Goal: Task Accomplishment & Management: Complete application form

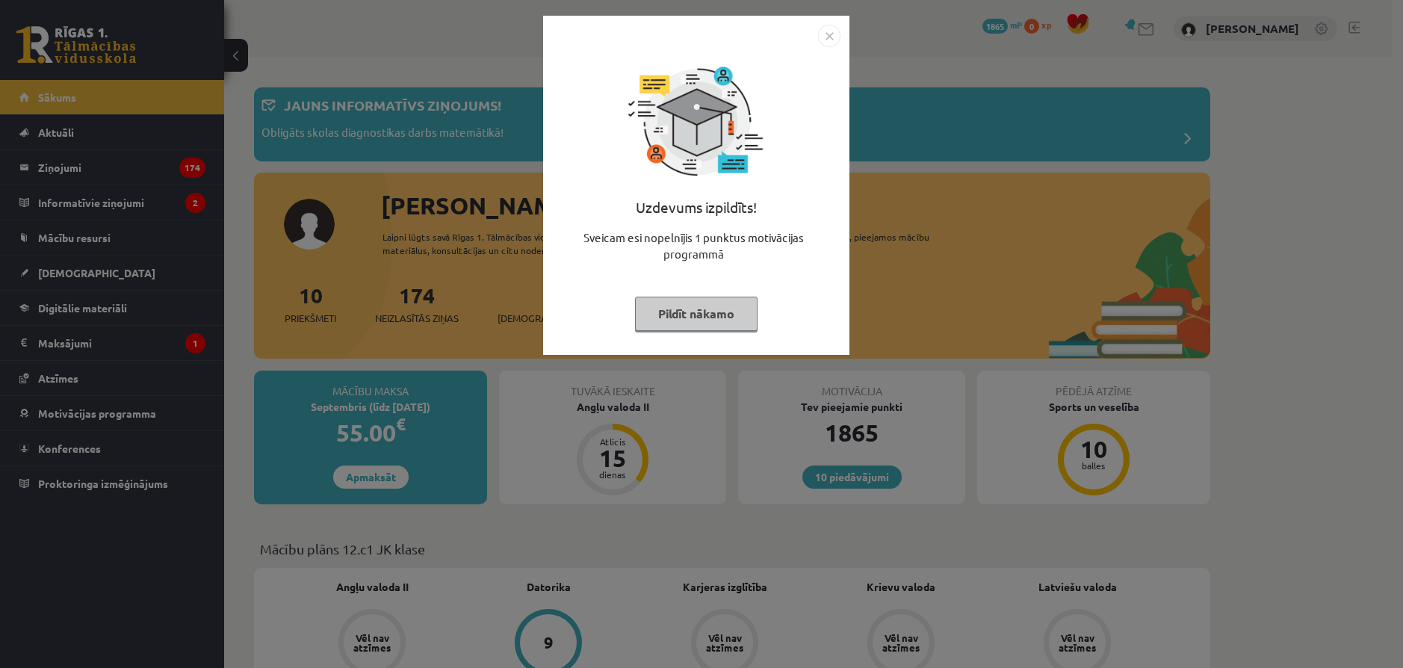
click at [828, 32] on img "Close" at bounding box center [829, 36] width 22 height 22
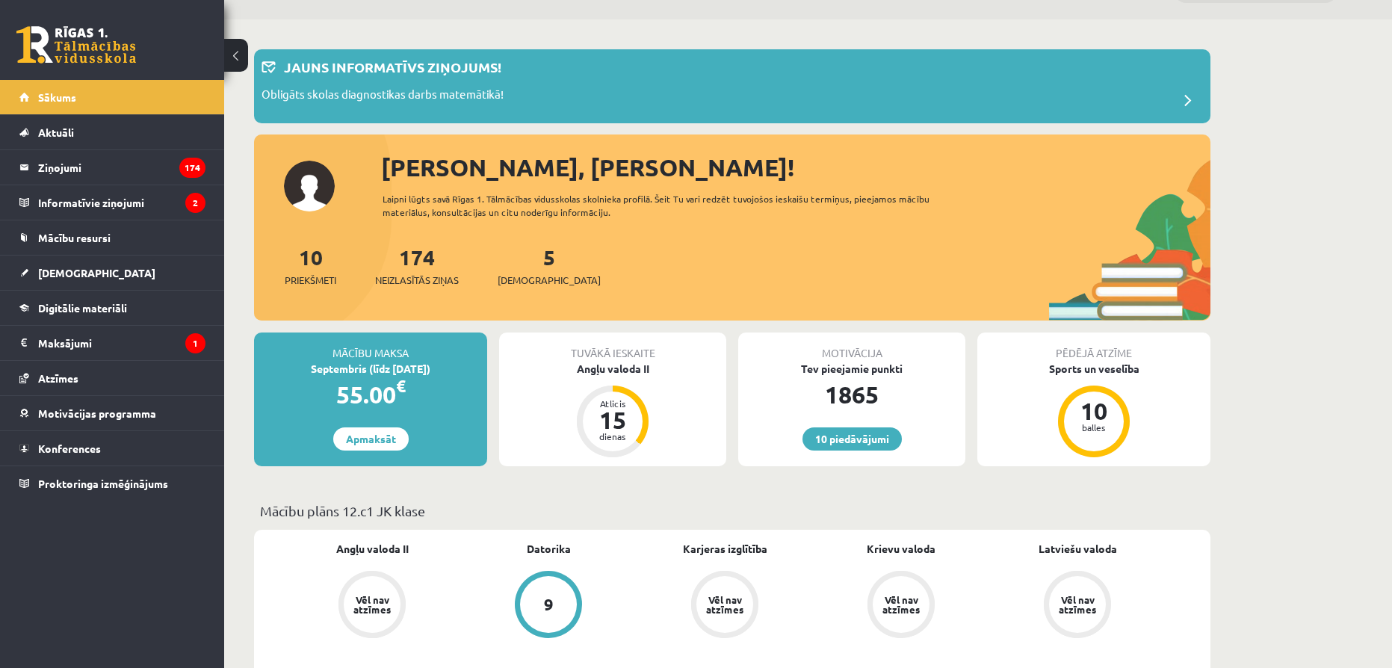
scroll to position [75, 0]
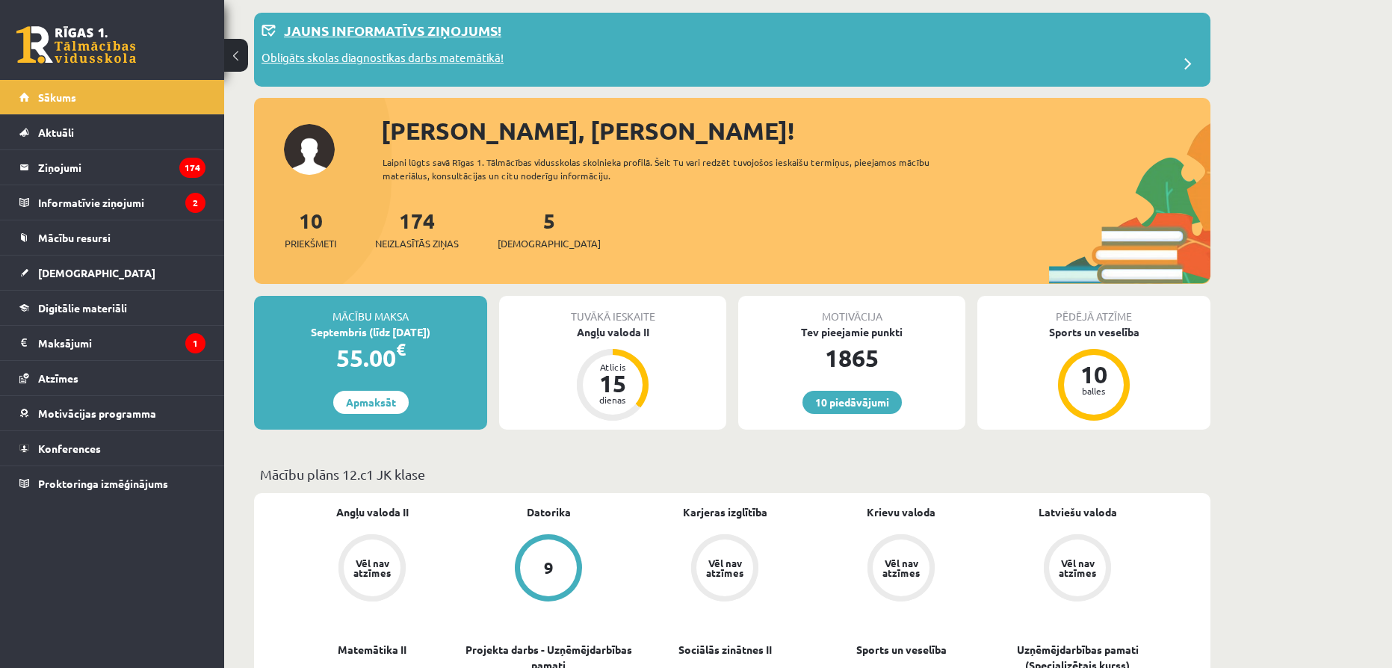
click at [425, 64] on p "Obligāts skolas diagnostikas darbs matemātikā!" at bounding box center [383, 59] width 242 height 21
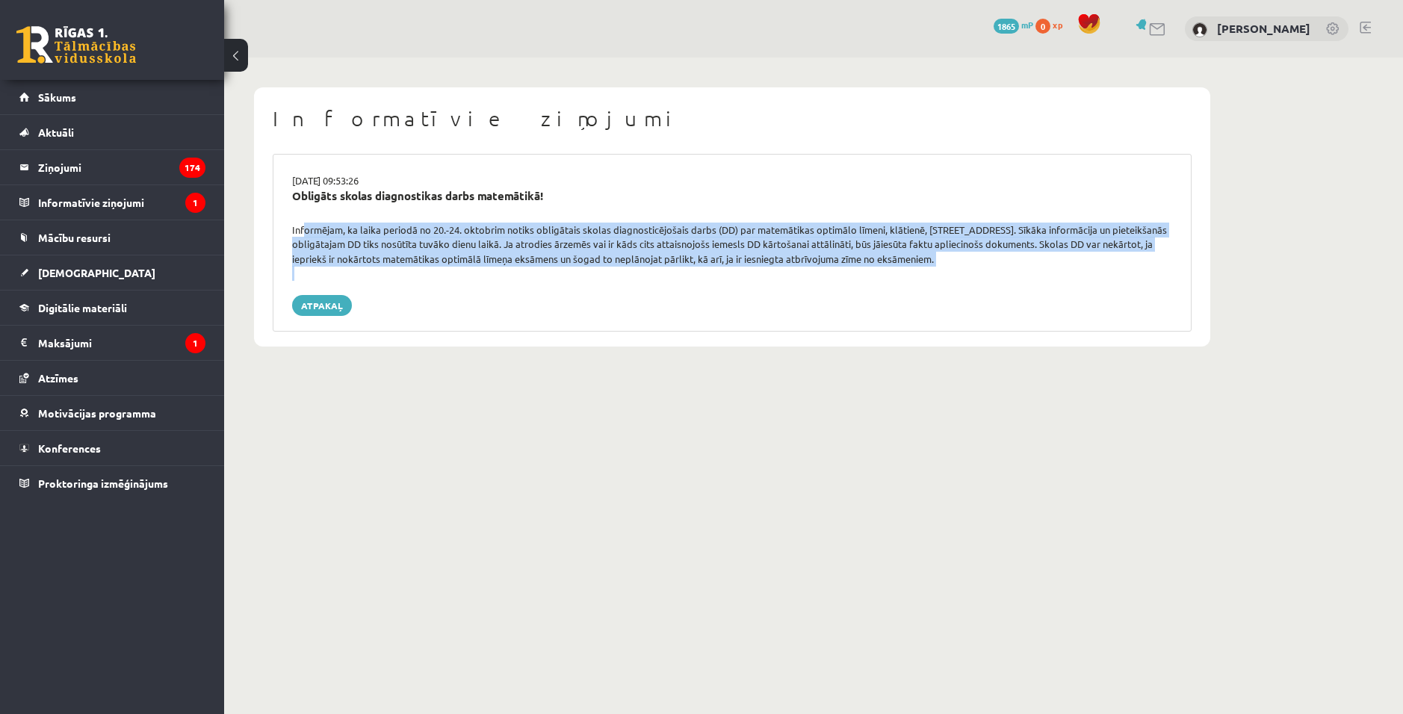
drag, startPoint x: 298, startPoint y: 227, endPoint x: 1092, endPoint y: 288, distance: 795.9
click at [1092, 288] on div "16.09.2025 09:53:26 Obligāts skolas diagnostikas darbs matemātikā! Informējam, …" at bounding box center [732, 243] width 919 height 178
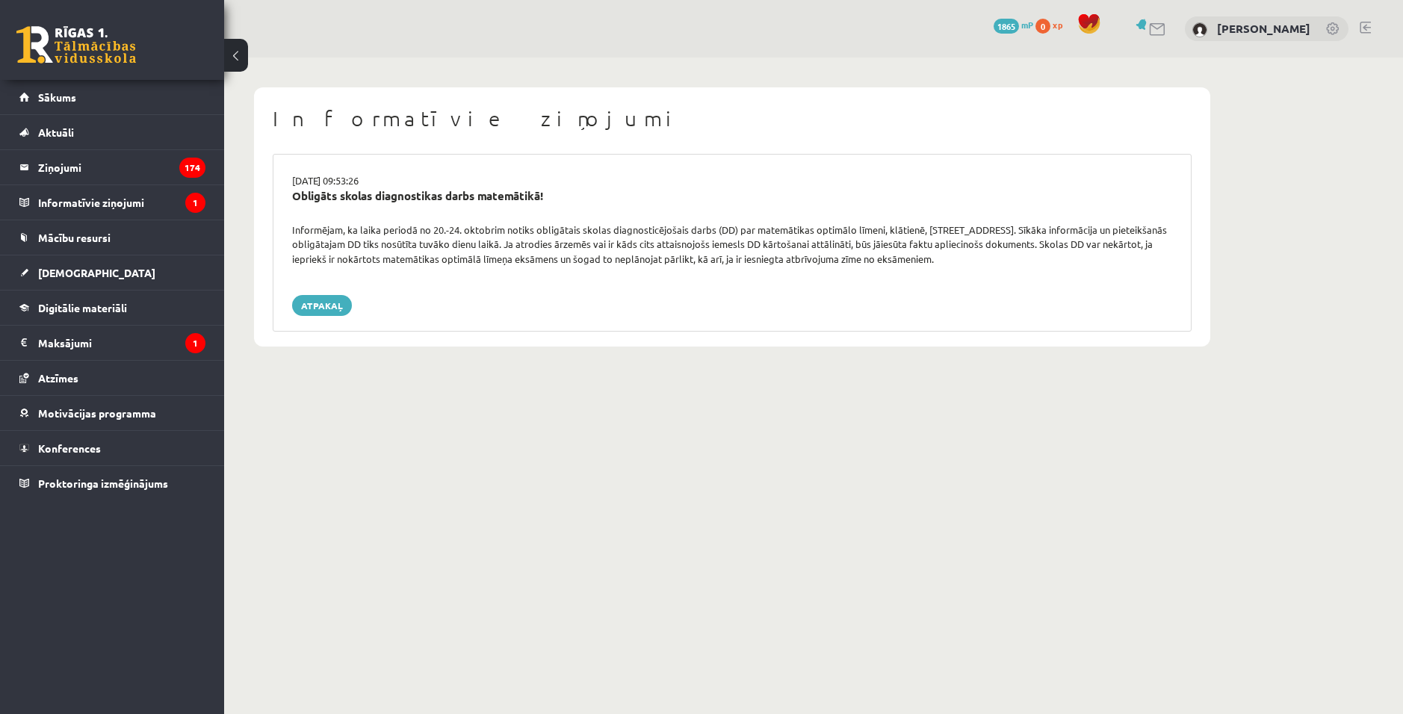
click at [1065, 297] on div "Atpakaļ" at bounding box center [732, 305] width 880 height 21
drag, startPoint x: 435, startPoint y: 230, endPoint x: 534, endPoint y: 231, distance: 98.6
click at [534, 231] on div "Informējam, ka laika periodā no 20.-24. oktobrim notiks obligātais skolas diagn…" at bounding box center [732, 245] width 903 height 44
drag, startPoint x: 698, startPoint y: 362, endPoint x: 690, endPoint y: 361, distance: 7.6
click at [698, 362] on div "Informatīvie ziņojumi 16.09.2025 09:53:26 Obligāts skolas diagnostikas darbs ma…" at bounding box center [732, 217] width 1016 height 319
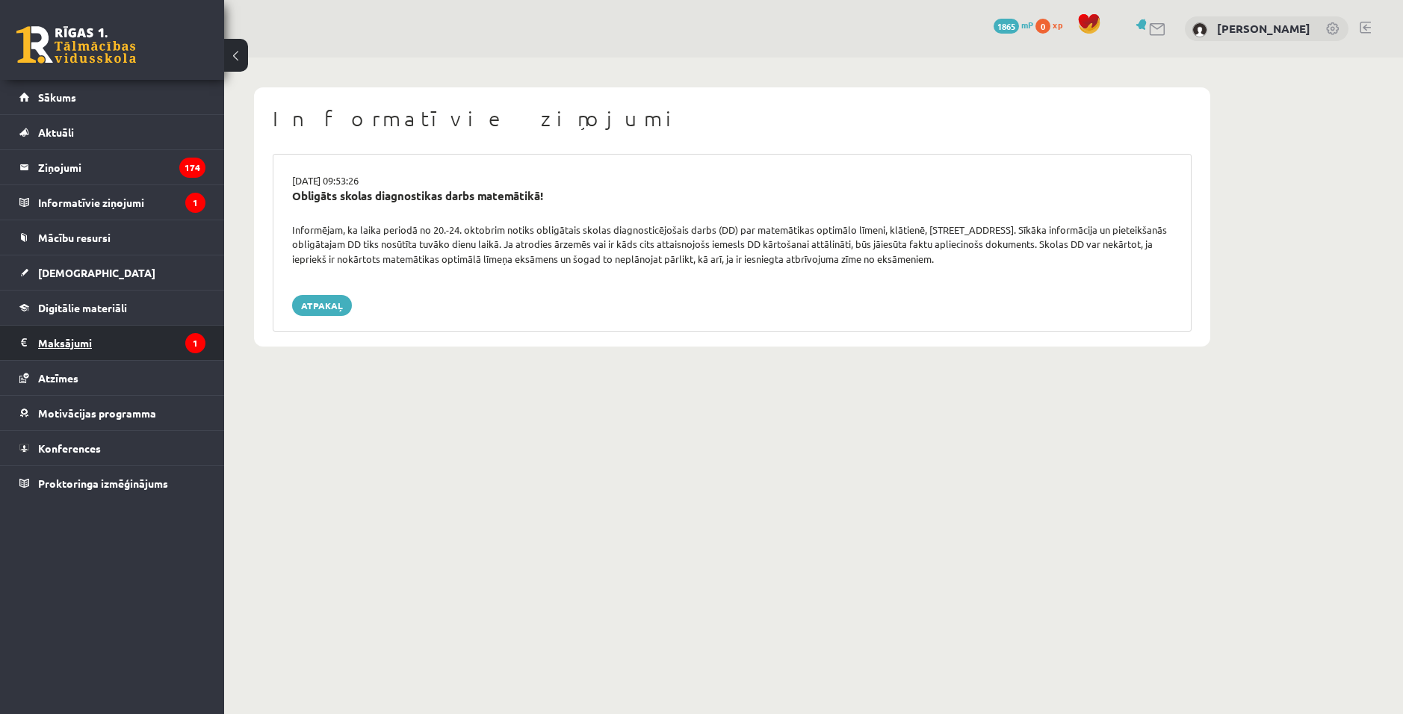
click at [132, 356] on legend "Maksājumi 1" at bounding box center [121, 343] width 167 height 34
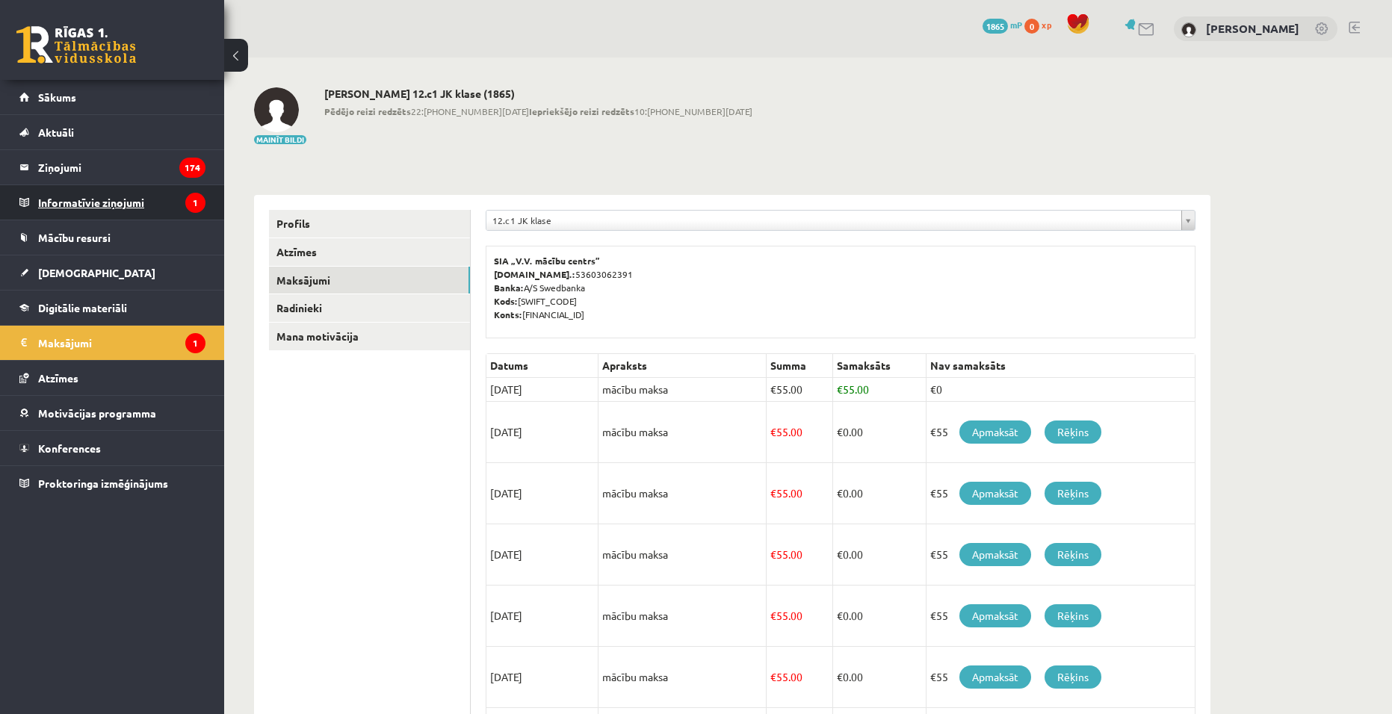
click at [88, 211] on legend "Informatīvie ziņojumi 1" at bounding box center [121, 202] width 167 height 34
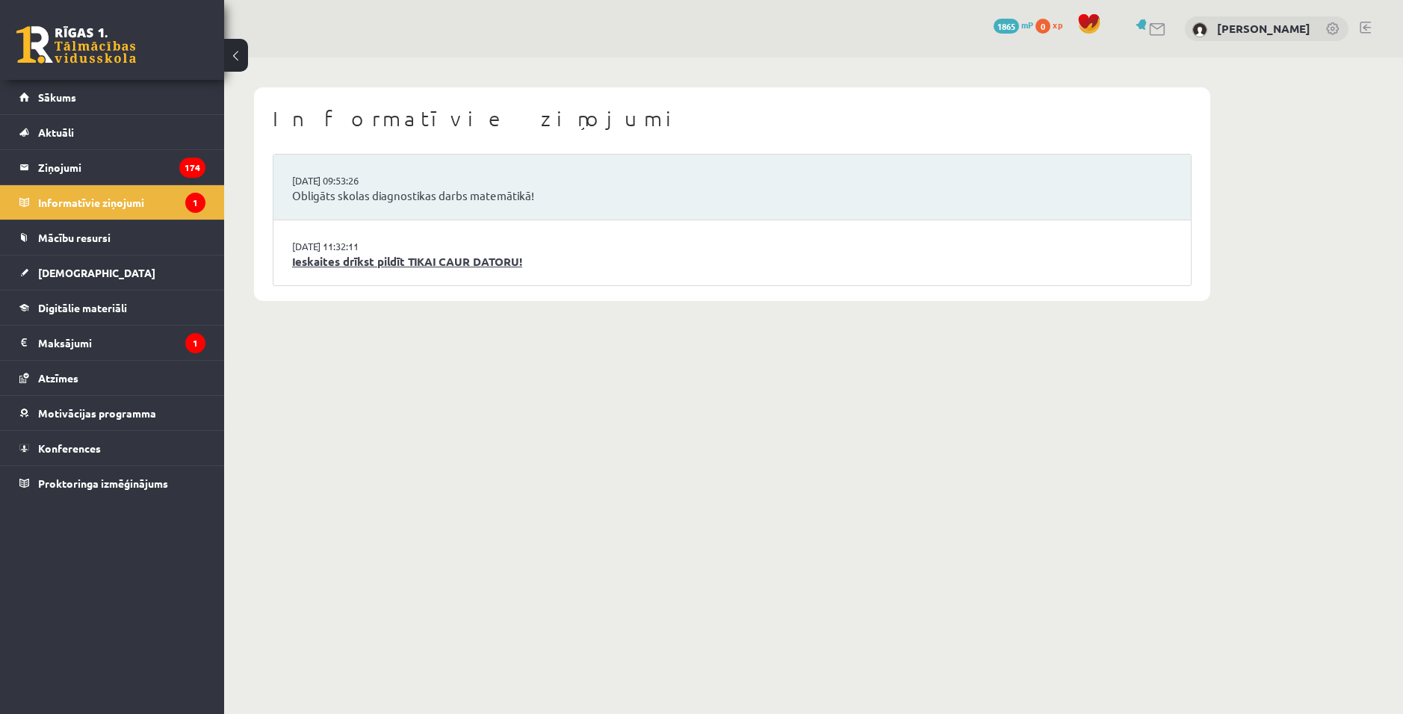
click at [445, 259] on link "Ieskaites drīkst pildīt TIKAI CAUR DATORU!" at bounding box center [732, 261] width 880 height 17
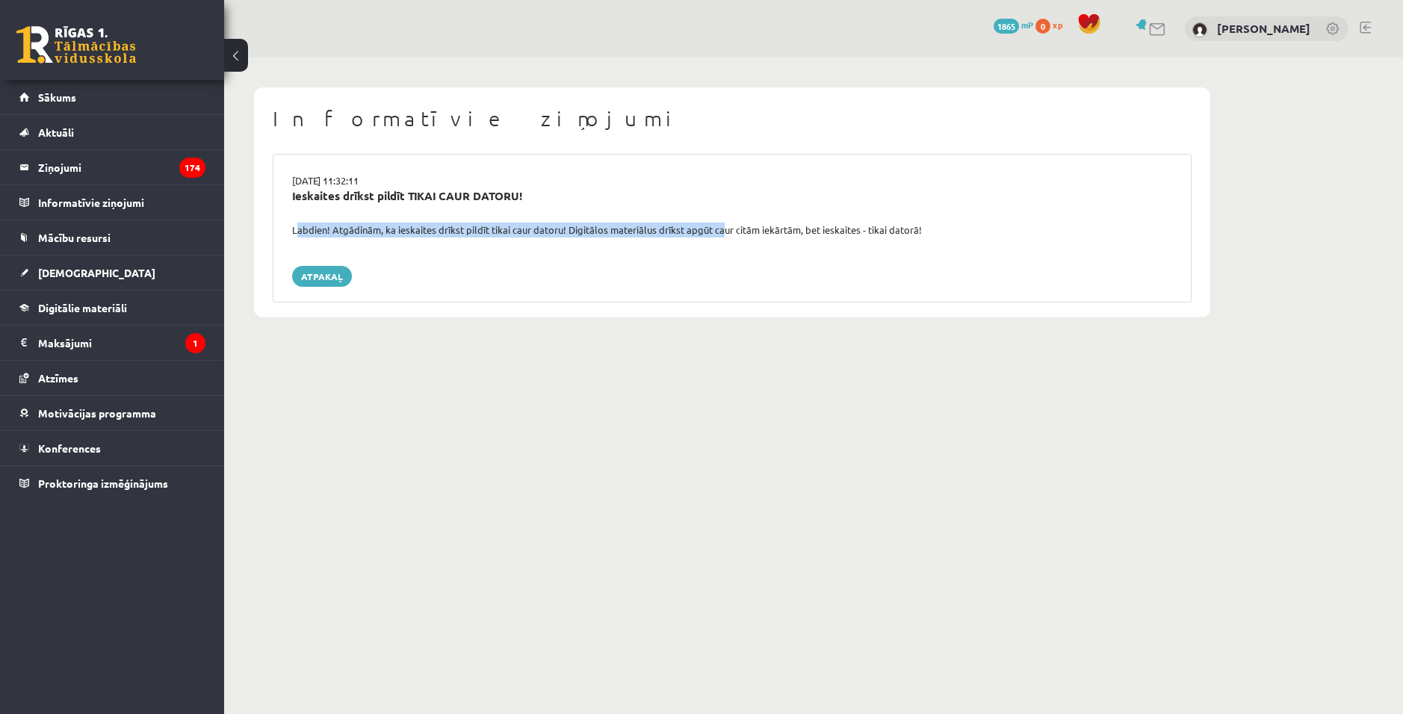
drag, startPoint x: 291, startPoint y: 232, endPoint x: 718, endPoint y: 235, distance: 427.4
click at [718, 235] on div "Labdien! Atgādinām, ka ieskaites drīkst pildīt tikai caur datoru! Digitālos mat…" at bounding box center [732, 230] width 903 height 15
click at [729, 244] on div "15.09.2025 11:32:11 Ieskaites drīkst pildīt TIKAI CAUR DATORU! Labdien! Atgādin…" at bounding box center [732, 228] width 919 height 149
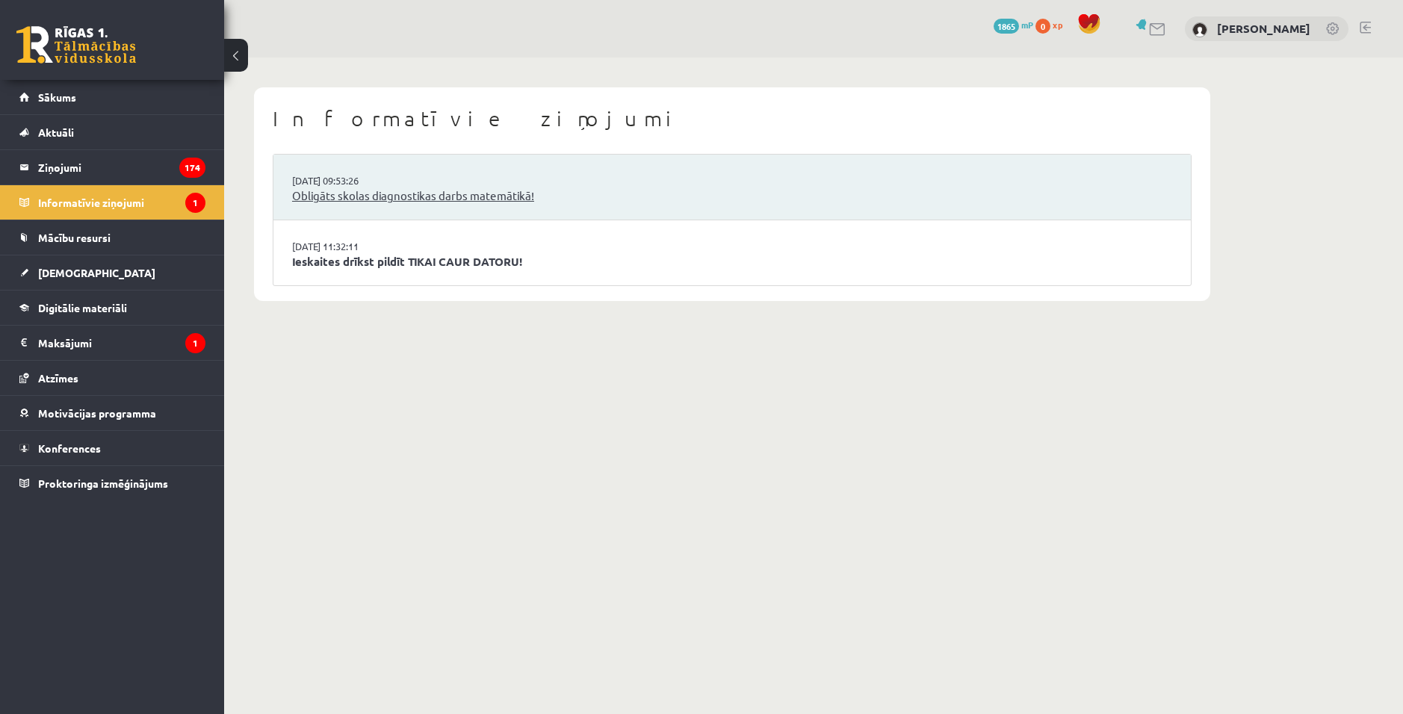
click at [439, 200] on link "Obligāts skolas diagnostikas darbs matemātikā!" at bounding box center [732, 196] width 880 height 17
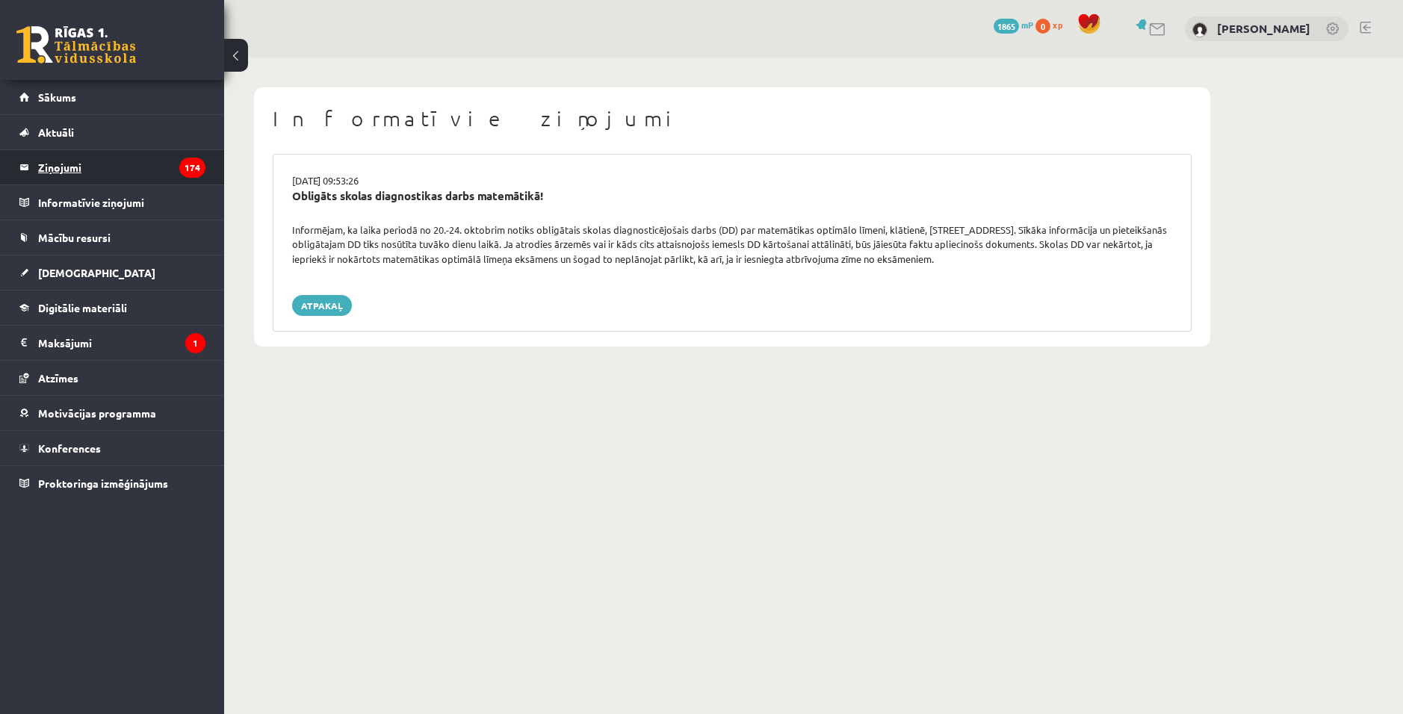
click at [85, 168] on legend "Ziņojumi 174" at bounding box center [121, 167] width 167 height 34
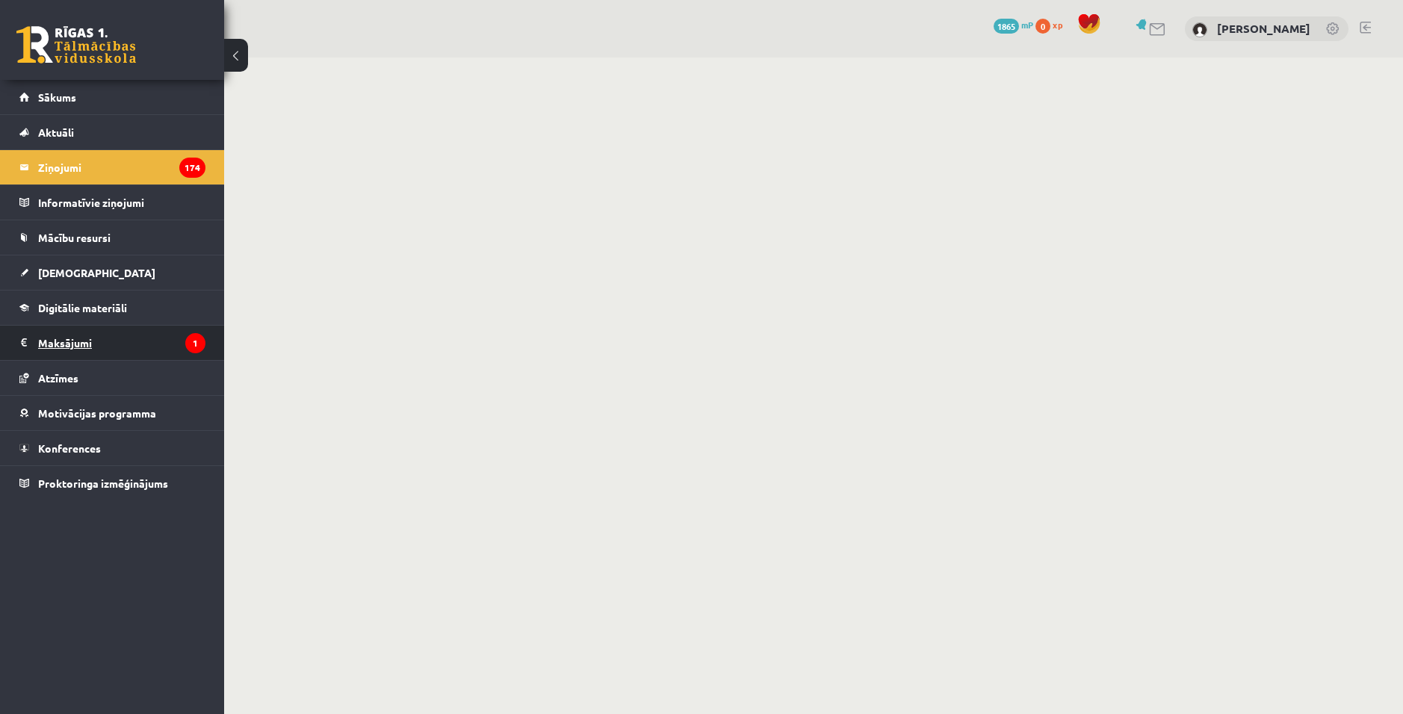
click at [84, 335] on legend "Maksājumi 1" at bounding box center [121, 343] width 167 height 34
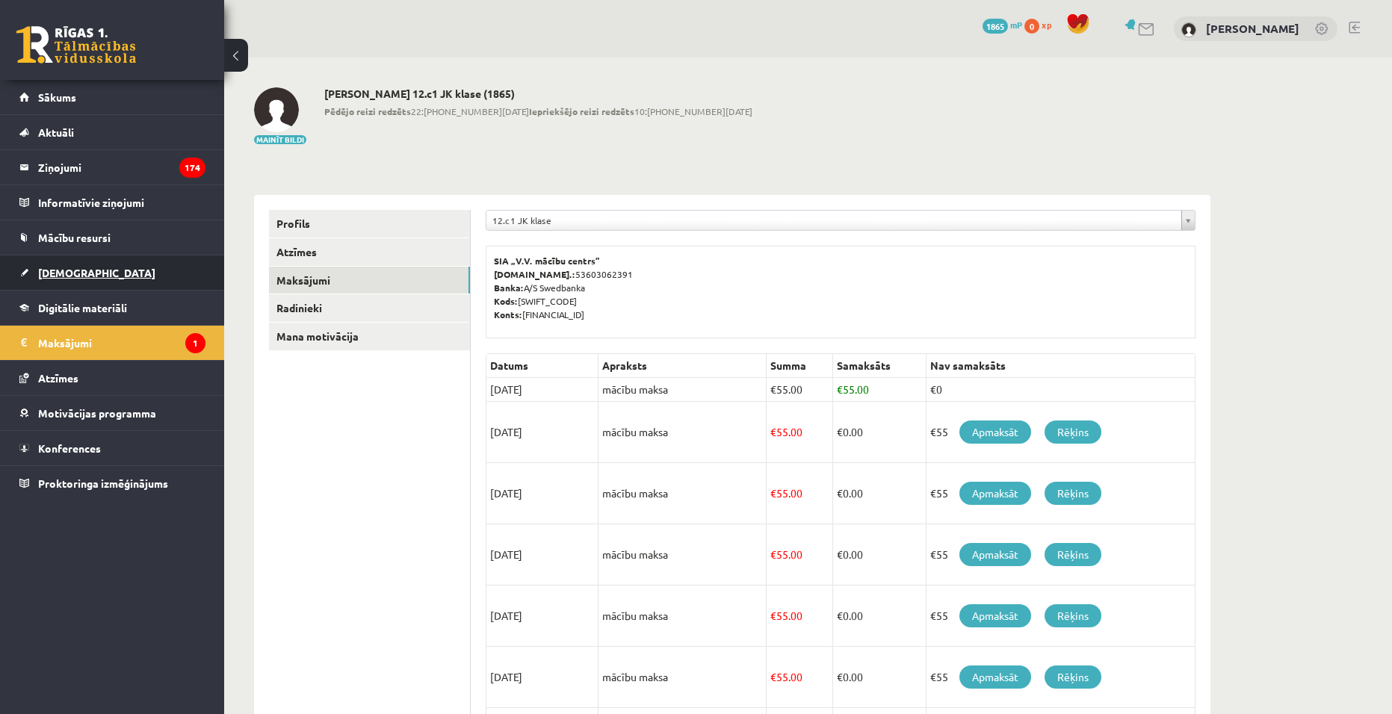
click at [68, 263] on link "[DEMOGRAPHIC_DATA]" at bounding box center [112, 273] width 186 height 34
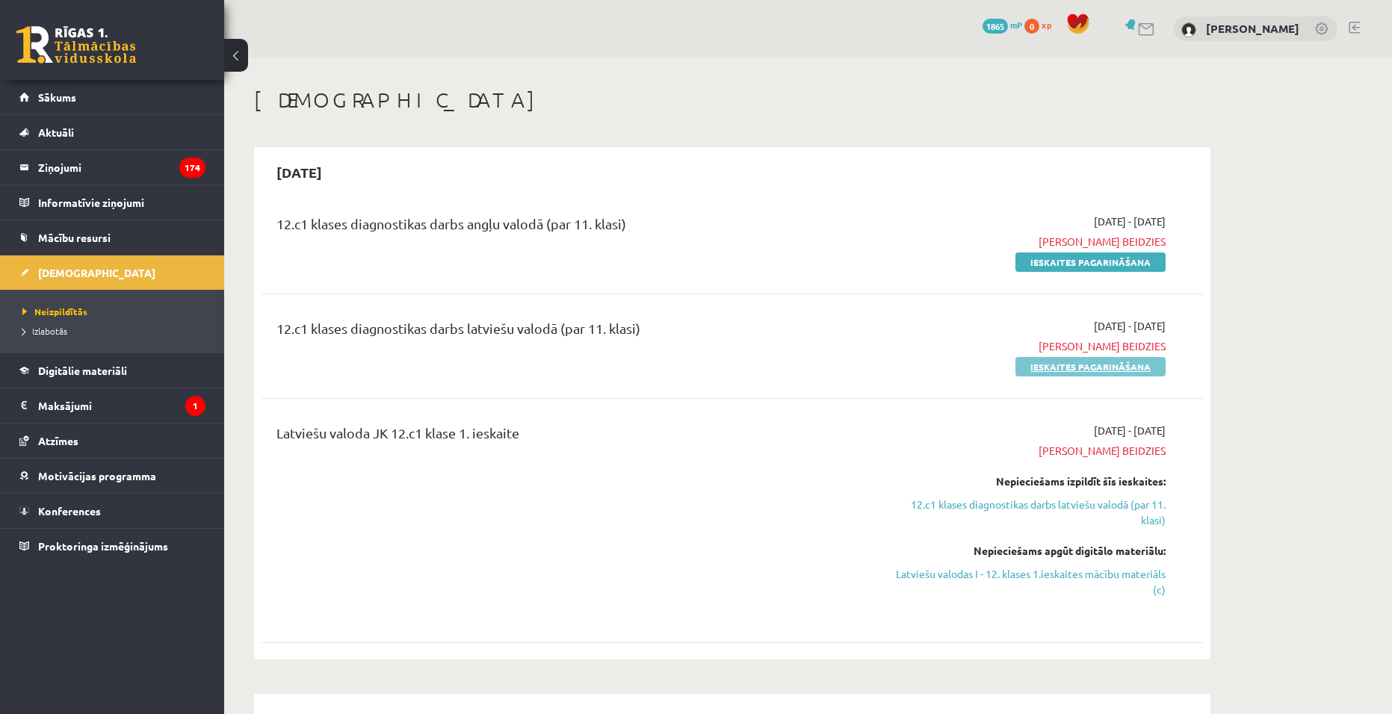
click at [1089, 366] on link "Ieskaites pagarināšana" at bounding box center [1090, 366] width 150 height 19
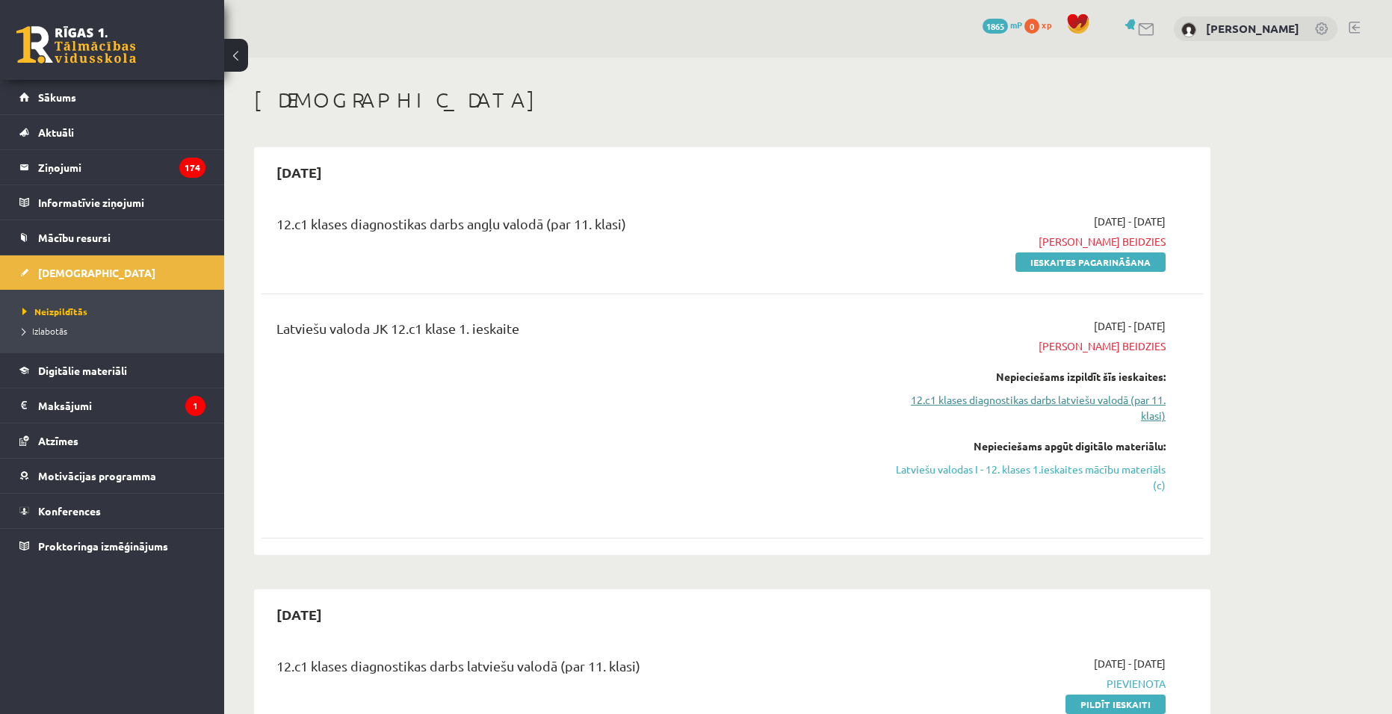
click at [1074, 397] on link "12.c1 klases diagnostikas darbs latviešu valodā (par 11. klasi)" at bounding box center [1025, 407] width 282 height 31
click at [1123, 405] on link "12.c1 klases diagnostikas darbs latviešu valodā (par 11. klasi)" at bounding box center [1025, 407] width 282 height 31
click at [1104, 404] on link "12.c1 klases diagnostikas darbs latviešu valodā (par 11. klasi)" at bounding box center [1025, 407] width 282 height 31
click at [1130, 404] on link "12.c1 klases diagnostikas darbs latviešu valodā (par 11. klasi)" at bounding box center [1025, 407] width 282 height 31
click at [1110, 407] on link "12.c1 klases diagnostikas darbs latviešu valodā (par 11. klasi)" at bounding box center [1025, 407] width 282 height 31
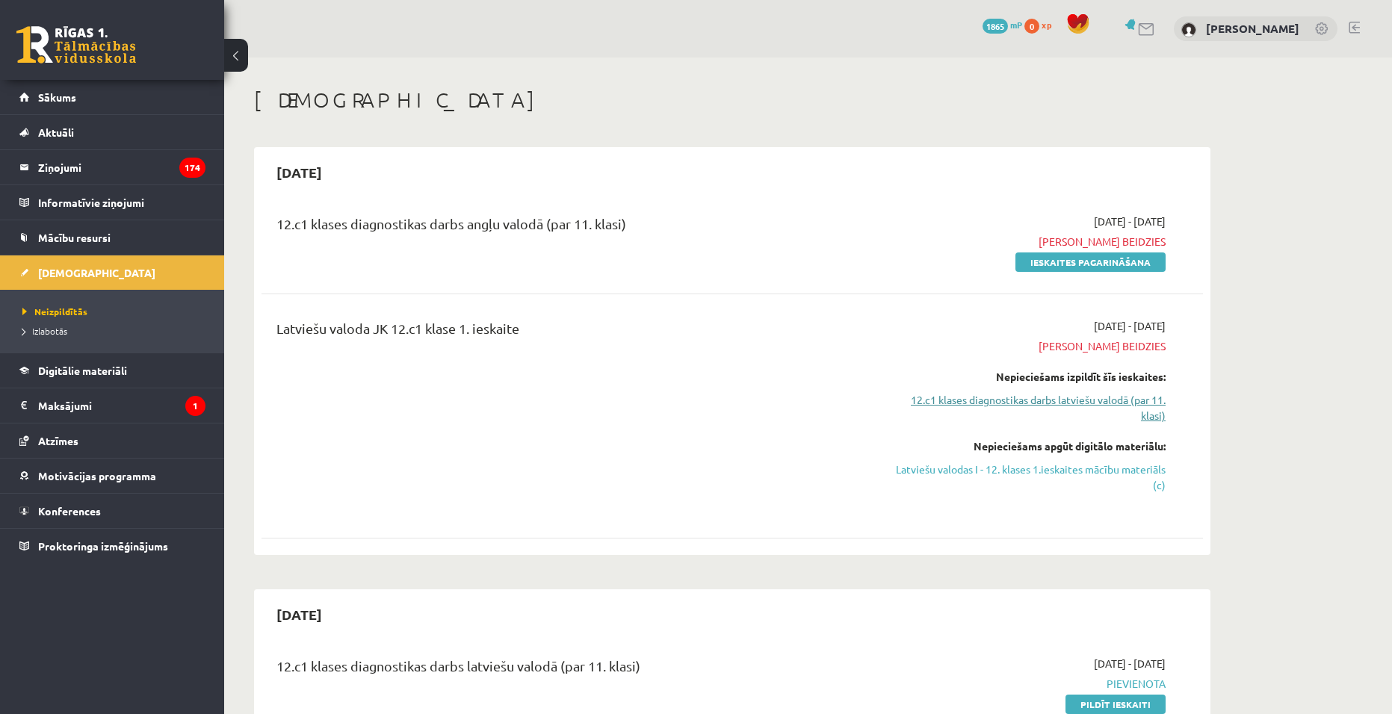
click at [1025, 403] on link "12.c1 klases diagnostikas darbs latviešu valodā (par 11. klasi)" at bounding box center [1025, 407] width 282 height 31
click at [1131, 489] on link "Latviešu valodas I - 12. klases 1.ieskaites mācību materiāls (c)" at bounding box center [1025, 477] width 282 height 31
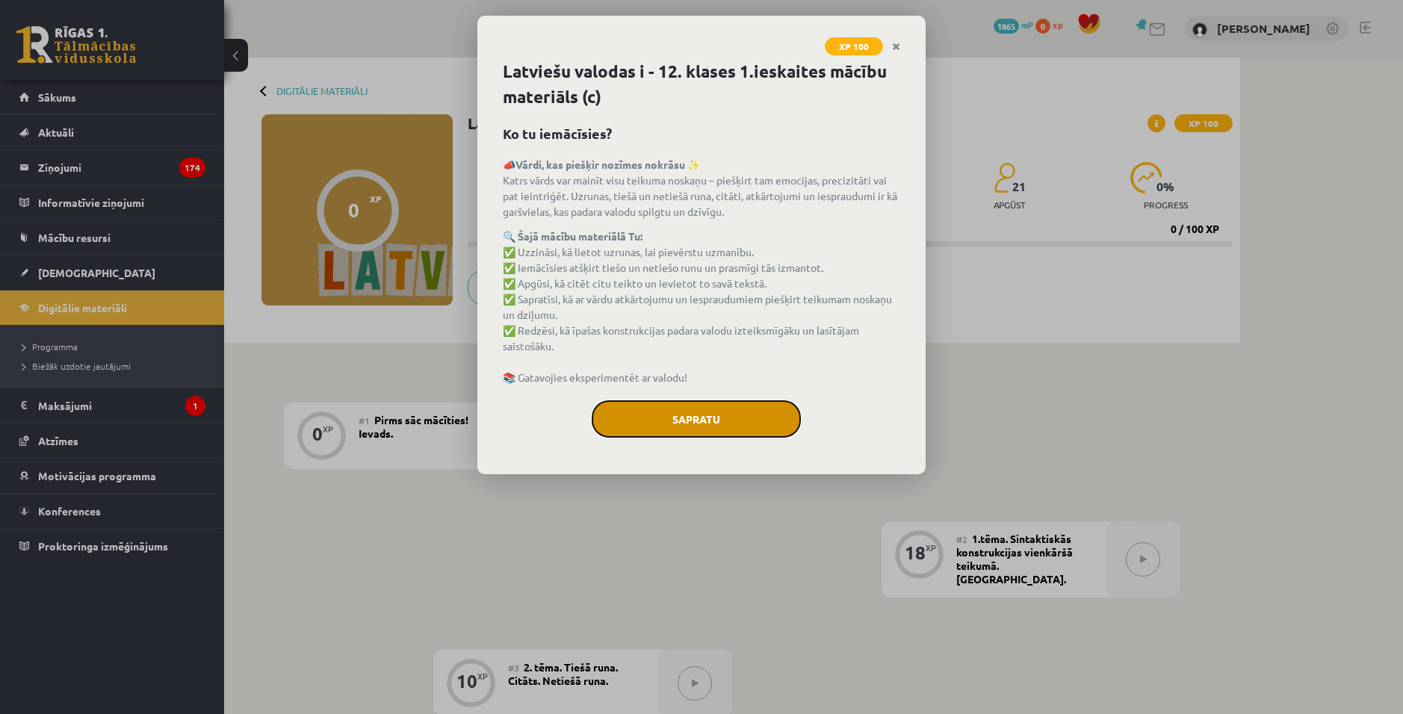
click at [683, 428] on button "Sapratu" at bounding box center [696, 419] width 209 height 37
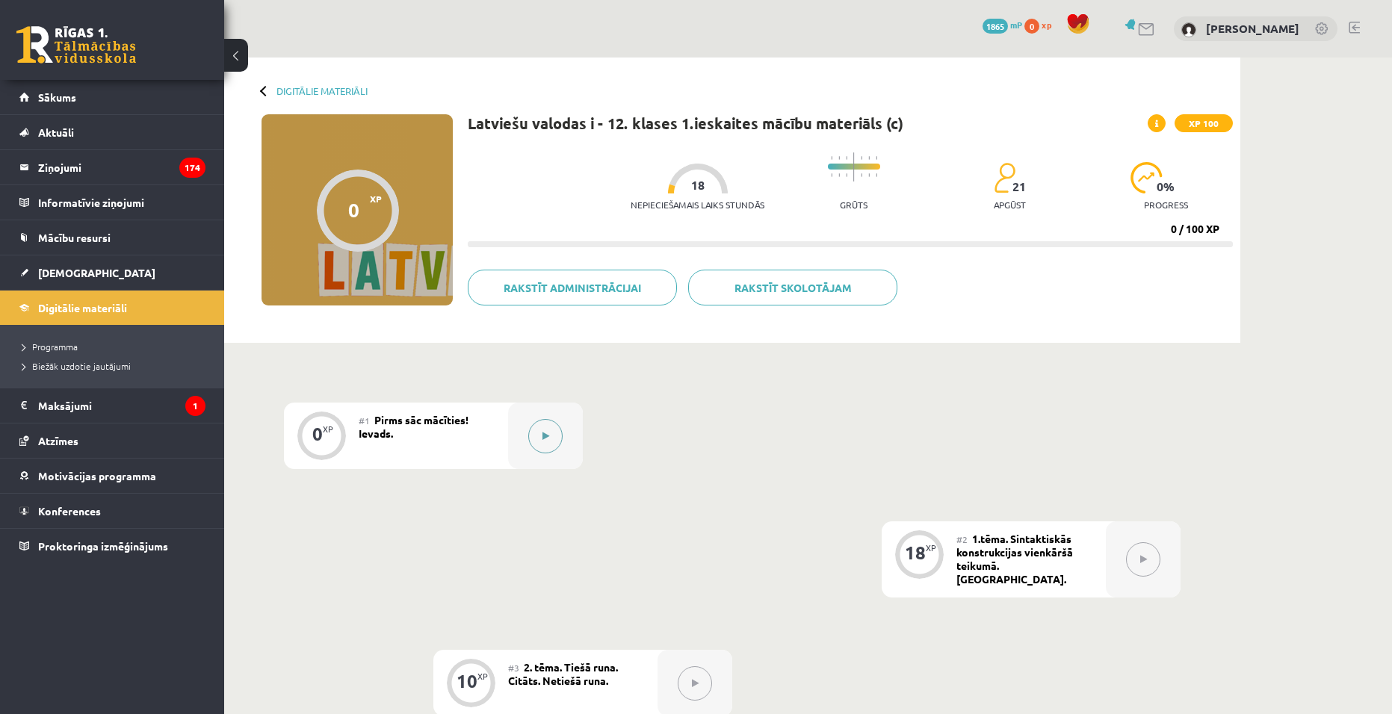
click at [550, 432] on button at bounding box center [545, 436] width 34 height 34
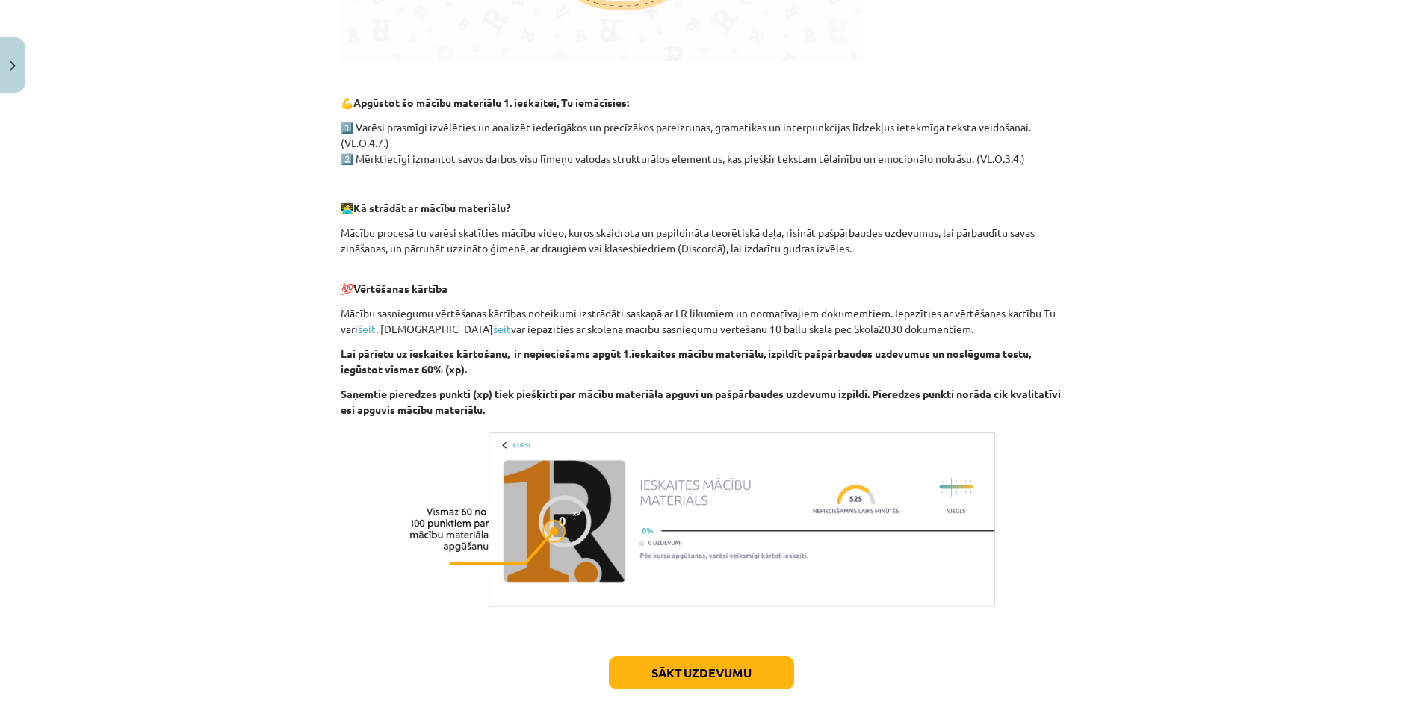
scroll to position [755, 0]
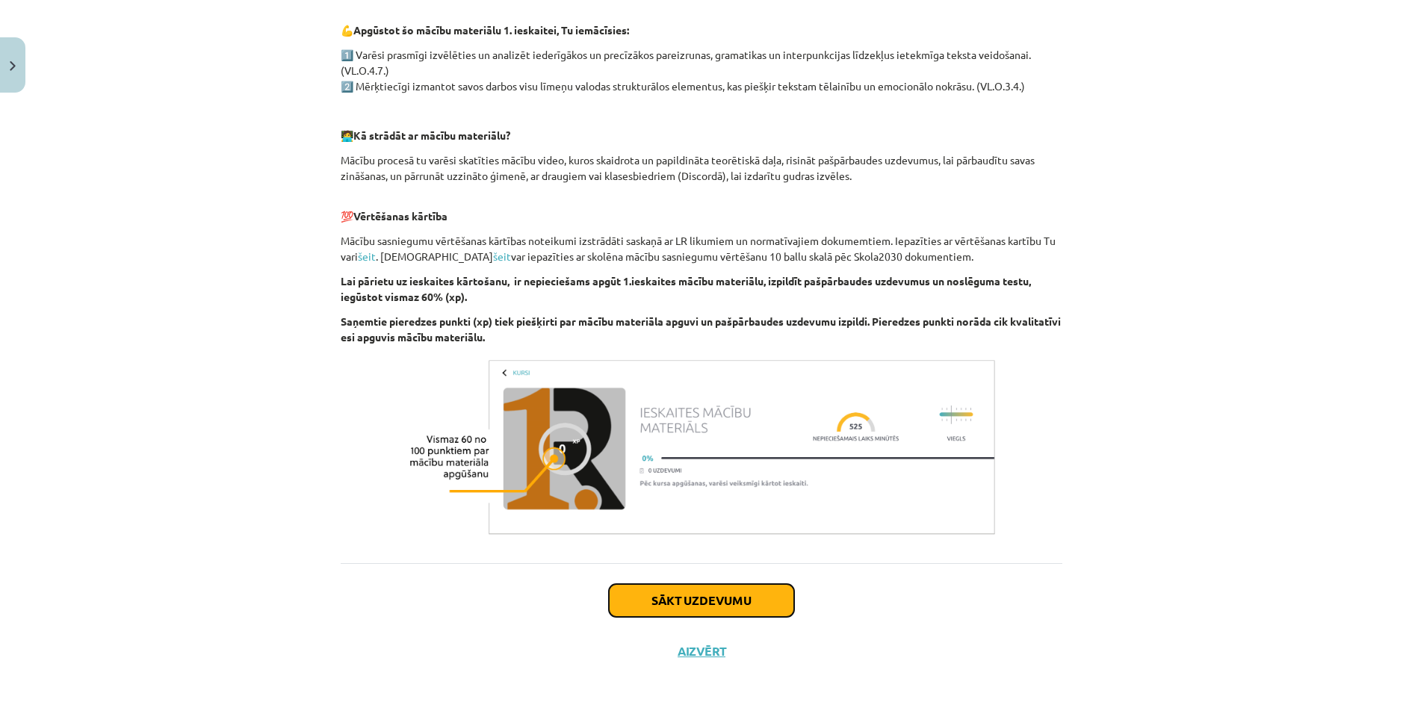
click at [755, 612] on button "Sākt uzdevumu" at bounding box center [701, 600] width 185 height 33
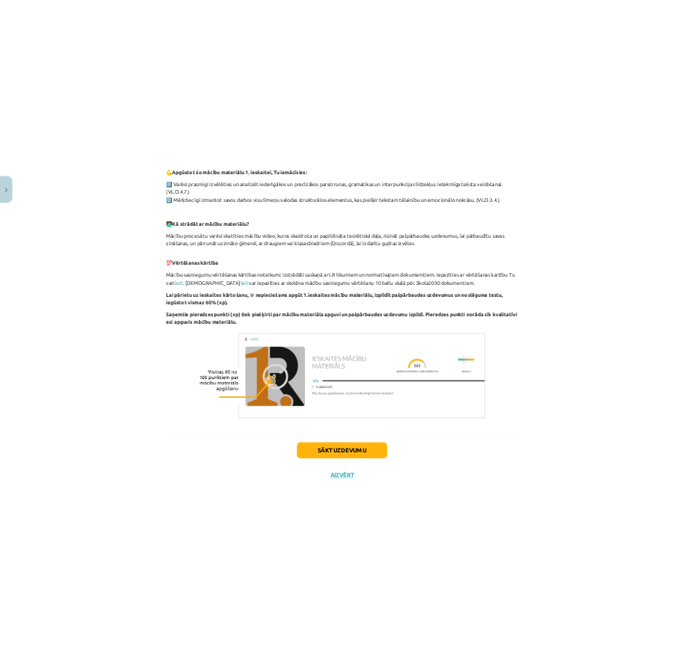
scroll to position [0, 0]
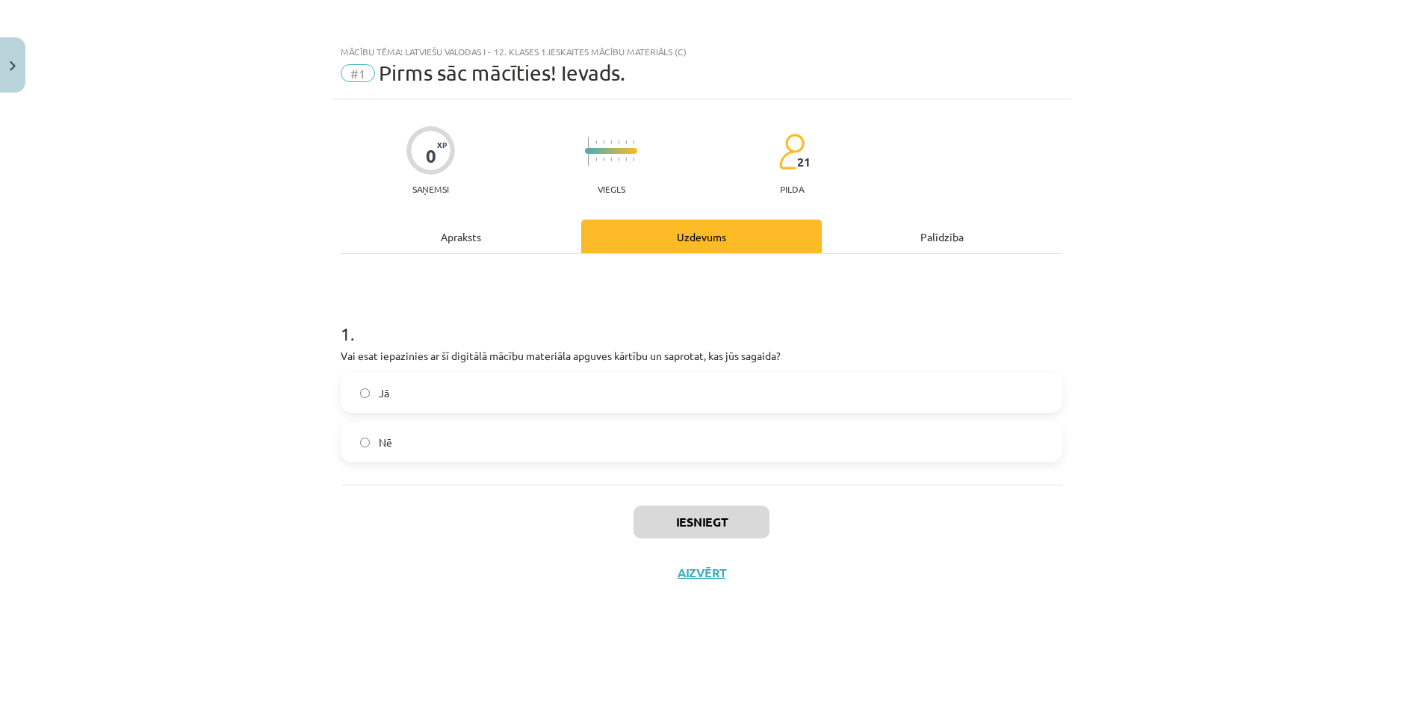
click at [519, 398] on label "Jā" at bounding box center [701, 392] width 719 height 37
click at [690, 511] on button "Iesniegt" at bounding box center [702, 522] width 136 height 33
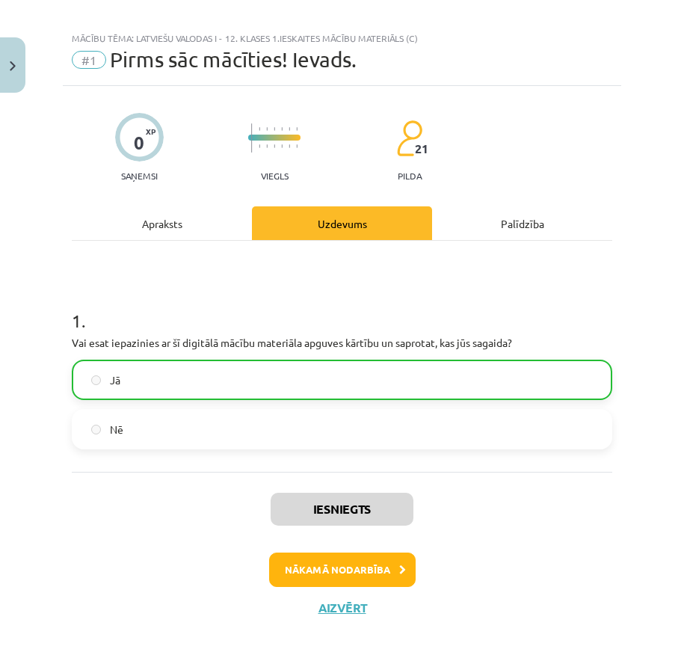
scroll to position [20, 0]
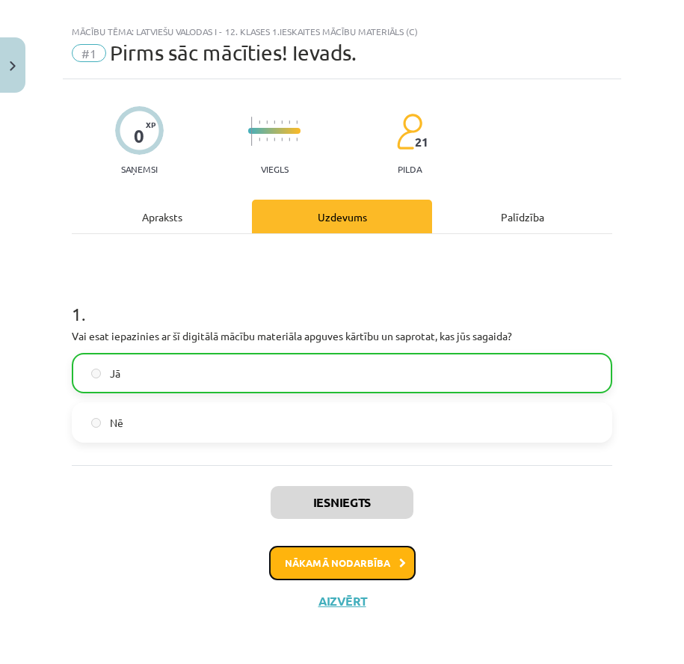
click at [315, 556] on button "Nākamā nodarbība" at bounding box center [342, 562] width 146 height 34
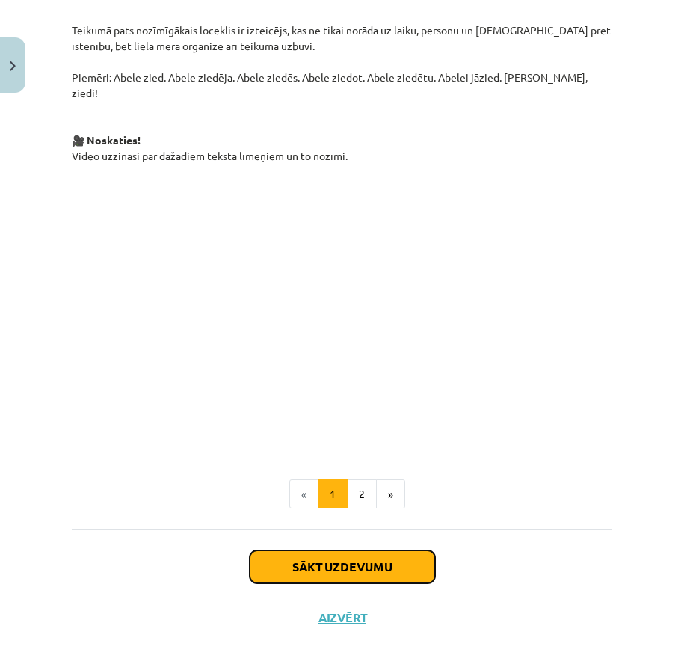
click at [340, 554] on button "Sākt uzdevumu" at bounding box center [342, 566] width 185 height 33
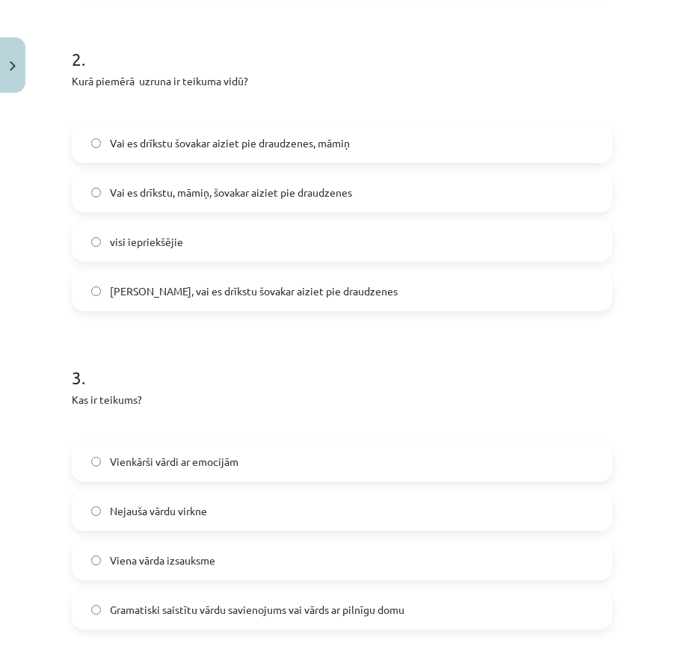
scroll to position [0, 0]
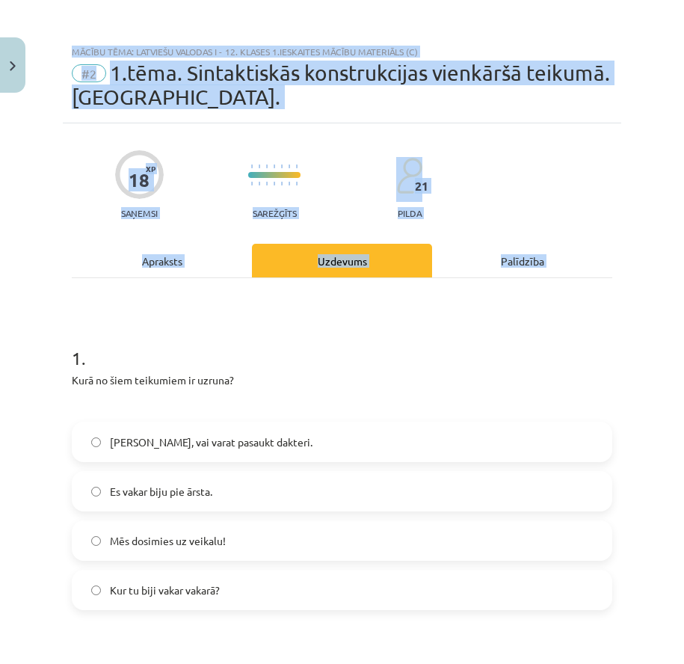
drag, startPoint x: 94, startPoint y: 330, endPoint x: 244, endPoint y: -105, distance: 460.1
click at [244, 0] on html "0 Dāvanas 1865 mP 0 xp Jānis Kukulis Sākums Aktuāli Kā mācīties eSKOLĀ Kontakti…" at bounding box center [342, 332] width 684 height 664
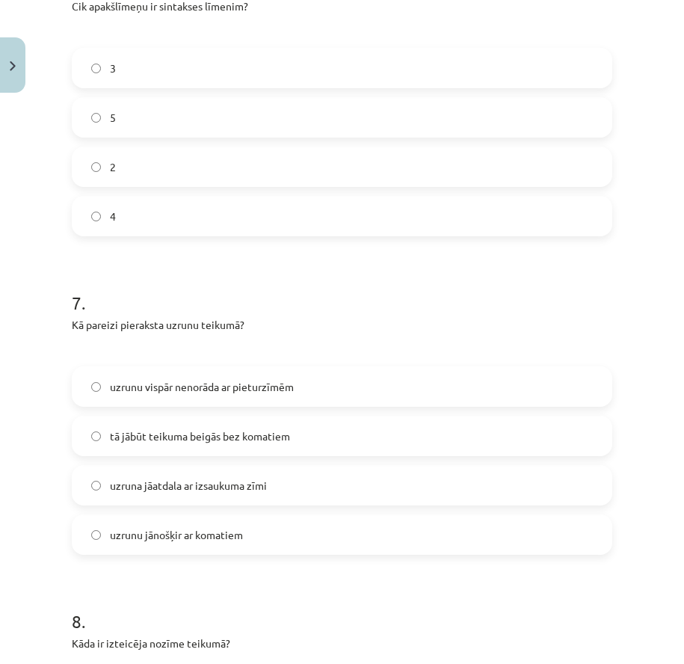
scroll to position [2666, 0]
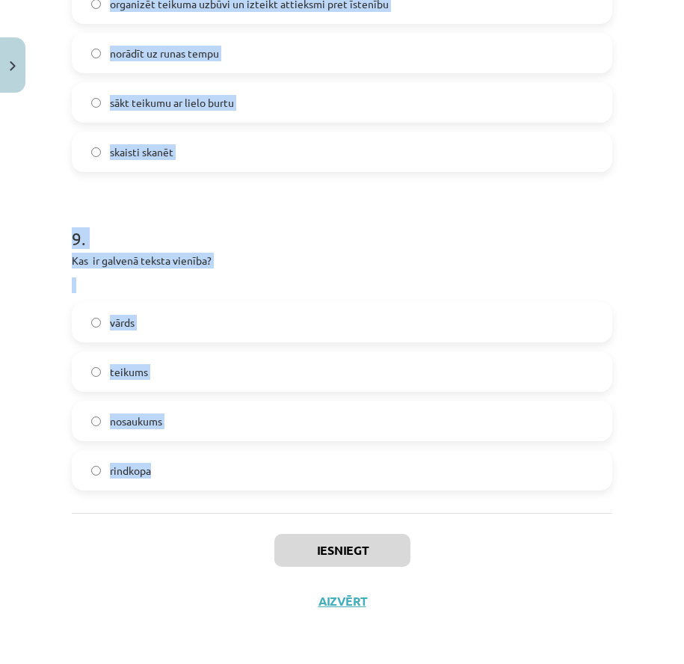
drag, startPoint x: 72, startPoint y: 208, endPoint x: 284, endPoint y: 487, distance: 350.3
copy form "1 . Kurā no šiem teikumiem ir uzruna? Māsiņ, vai varat pasaukt dakteri. Es vaka…"
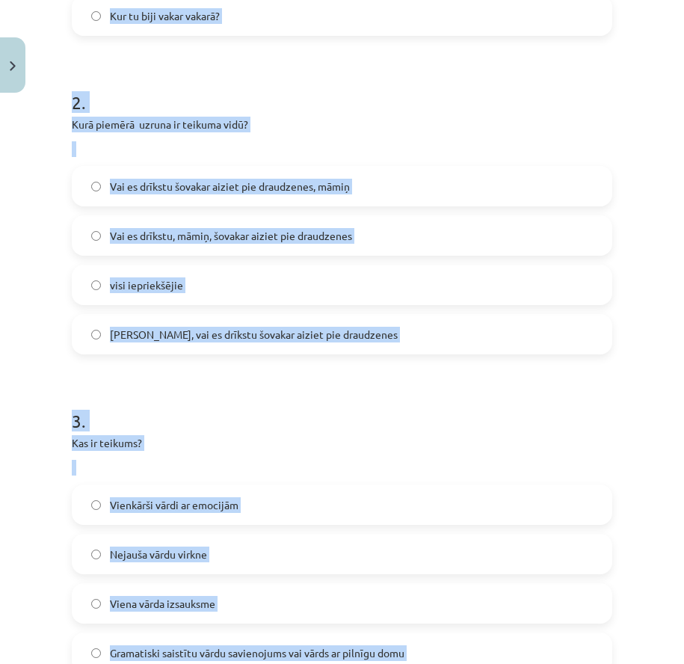
click at [189, 416] on h1 "3 ." at bounding box center [342, 407] width 540 height 46
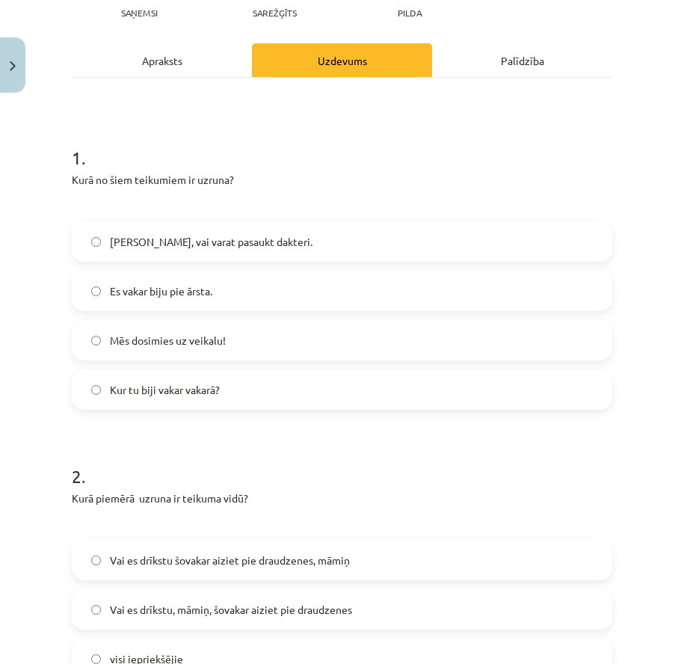
scroll to position [51, 0]
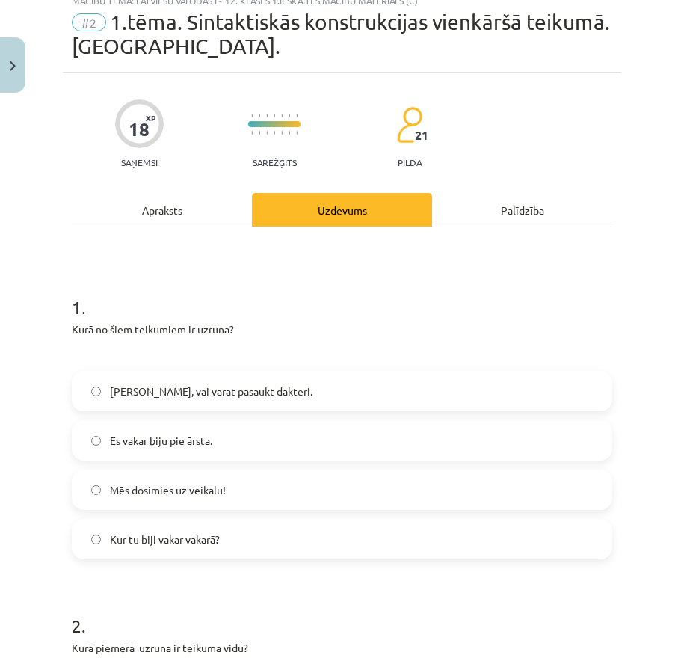
click at [158, 386] on span "Māsiņ, vai varat pasaukt dakteri." at bounding box center [211, 391] width 203 height 16
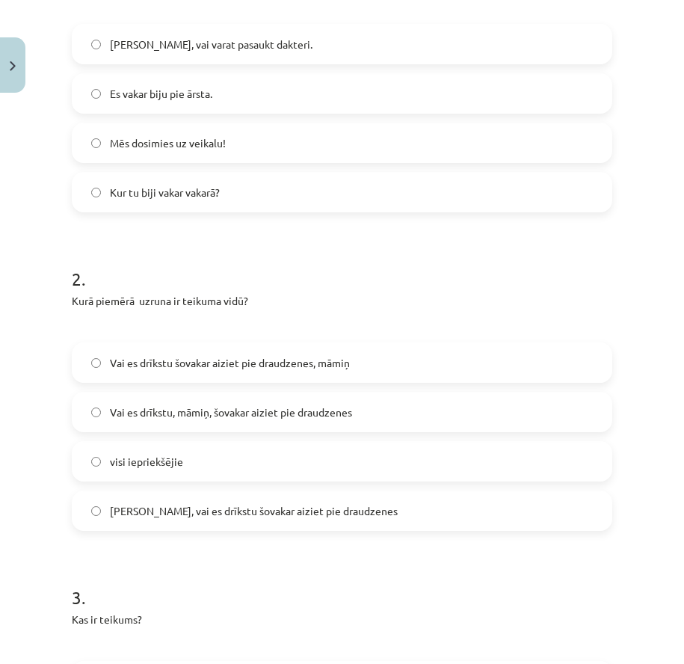
scroll to position [424, 0]
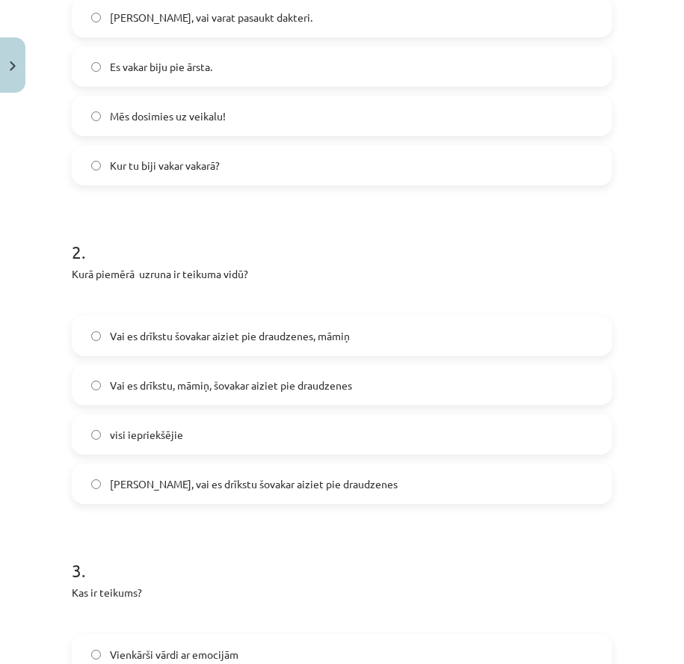
click at [165, 340] on span "Vai es drīkstu šovakar aiziet pie draudzenes, māmiņ" at bounding box center [230, 336] width 240 height 16
click at [167, 389] on span "Vai es drīkstu, māmiņ, šovakar aiziet pie draudzenes" at bounding box center [231, 385] width 242 height 16
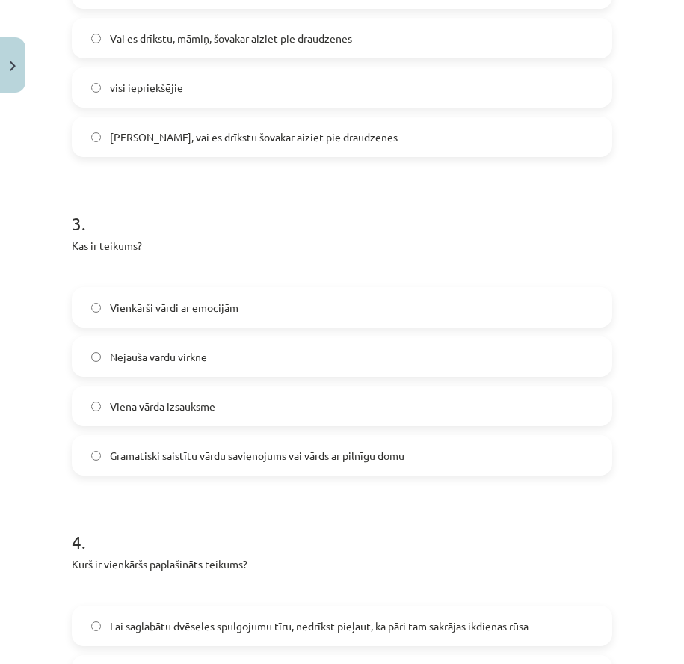
scroll to position [798, 0]
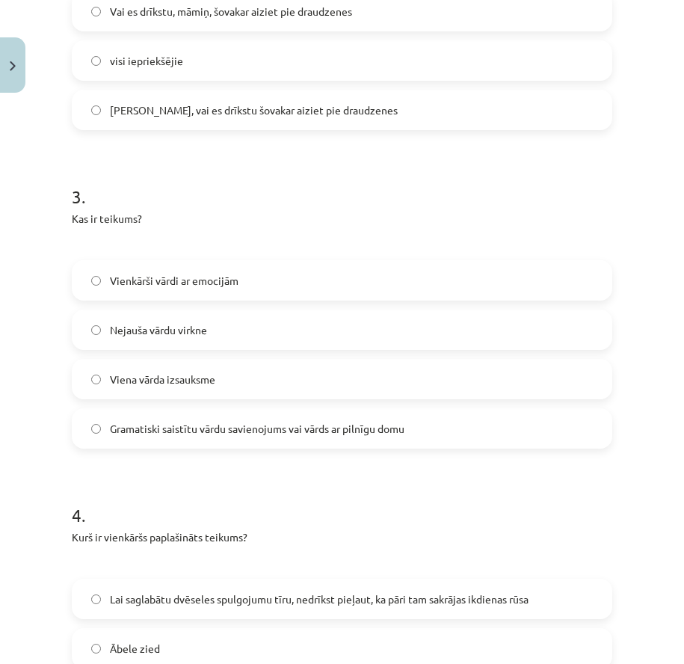
click at [146, 430] on span "Gramatiski saistītu vārdu savienojums vai vārds ar pilnīgu domu" at bounding box center [257, 429] width 294 height 16
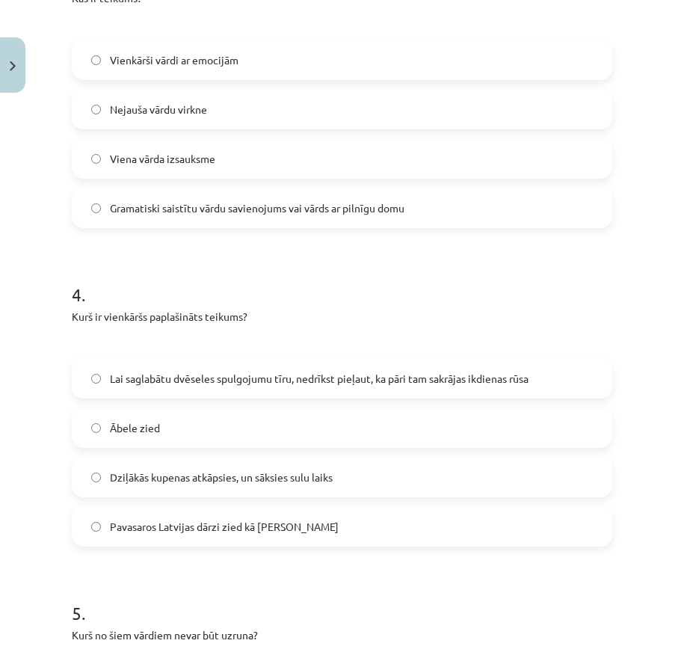
scroll to position [1022, 0]
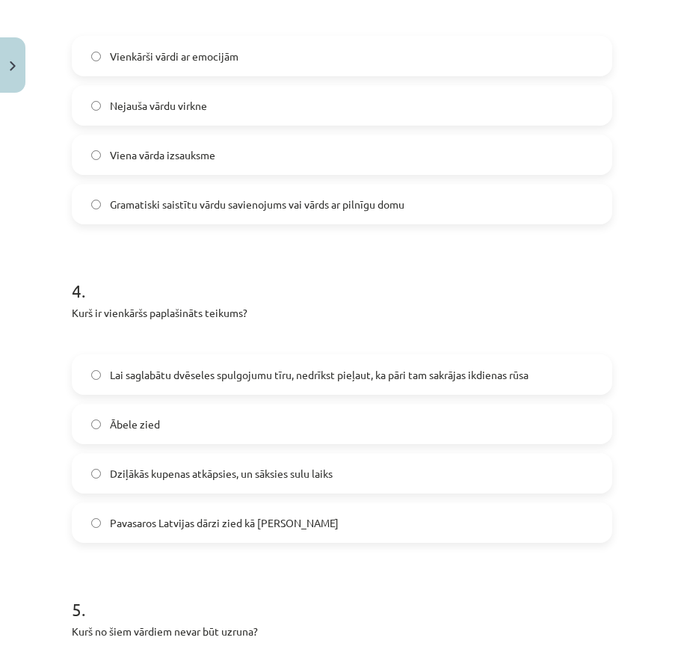
click at [176, 517] on span "Pavasaros Latvijas dārzi zied kā baltas kupenas" at bounding box center [224, 523] width 229 height 16
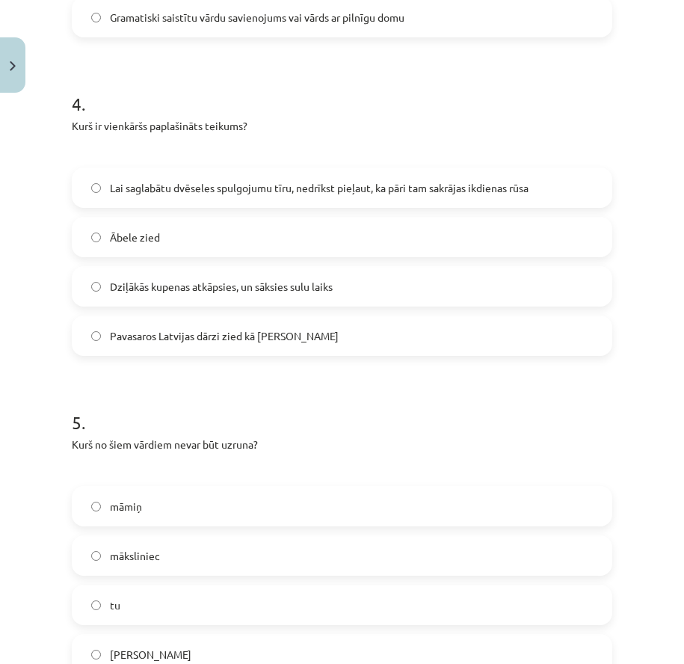
scroll to position [1246, 0]
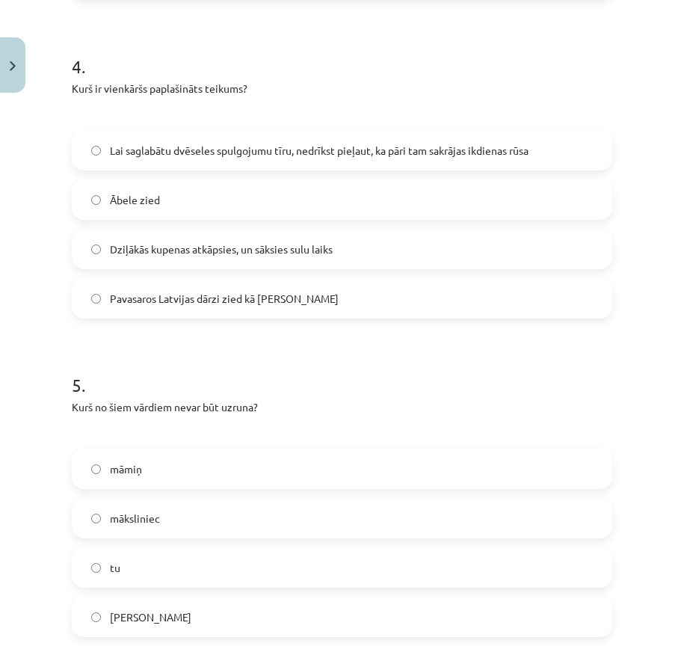
click at [132, 554] on label "tu" at bounding box center [341, 566] width 537 height 37
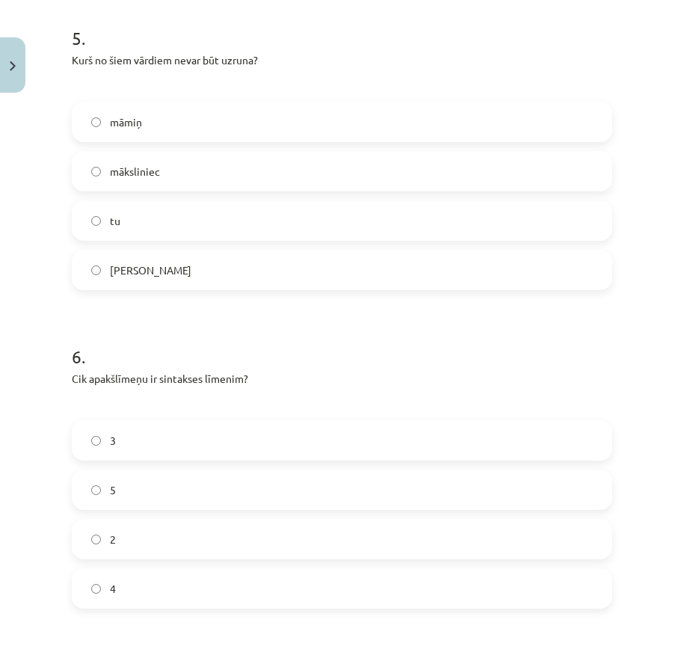
scroll to position [1620, 0]
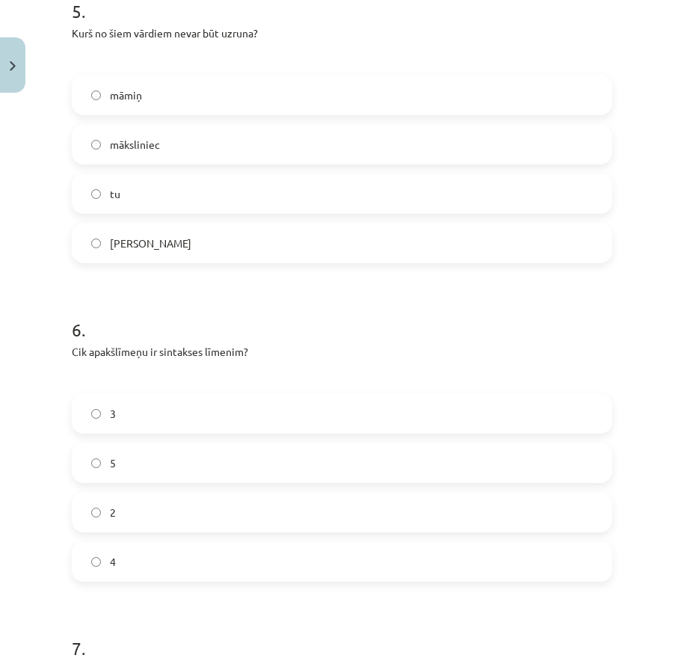
click at [98, 554] on label "4" at bounding box center [341, 560] width 537 height 37
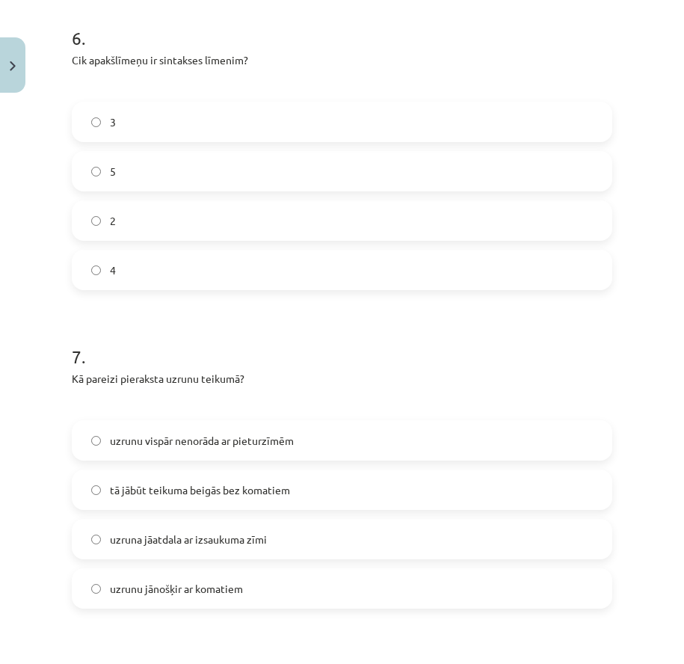
scroll to position [1919, 0]
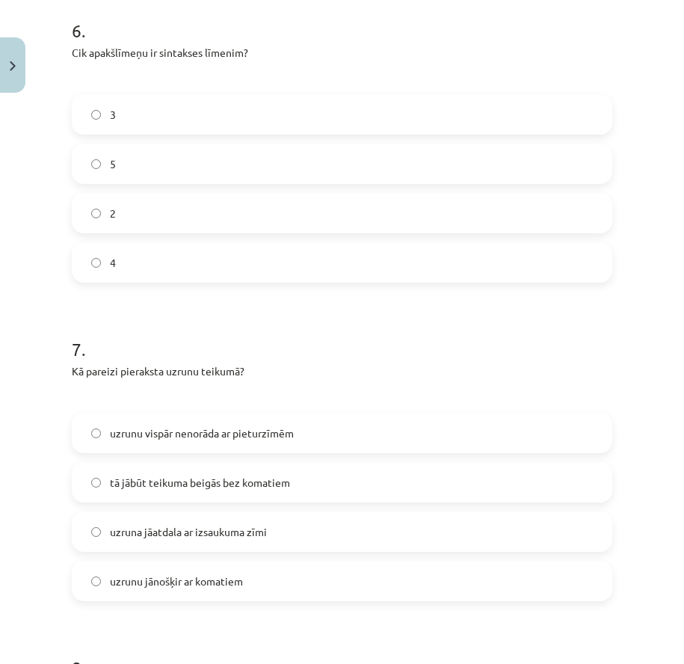
click at [178, 530] on span "uzruna jāatdala ar izsaukuma zīmi" at bounding box center [188, 532] width 157 height 16
click at [194, 596] on label "uzrunu jānošķir ar komatiem" at bounding box center [341, 580] width 537 height 37
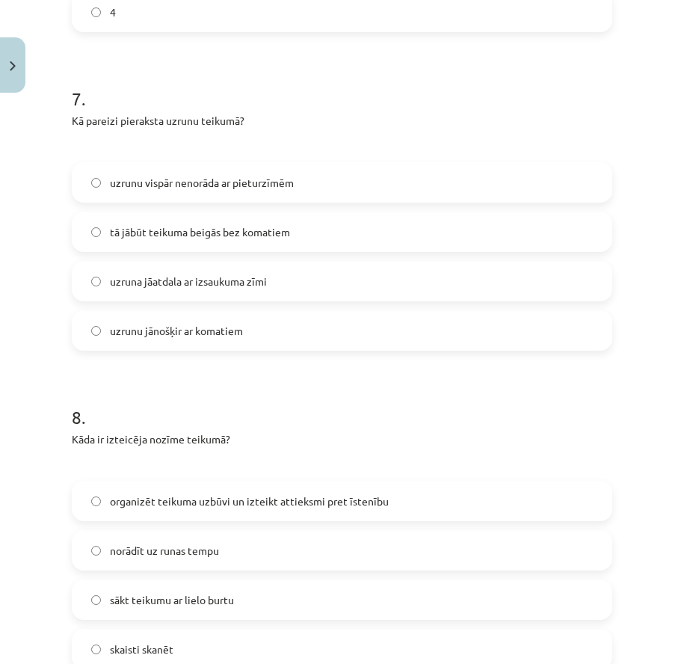
scroll to position [2218, 0]
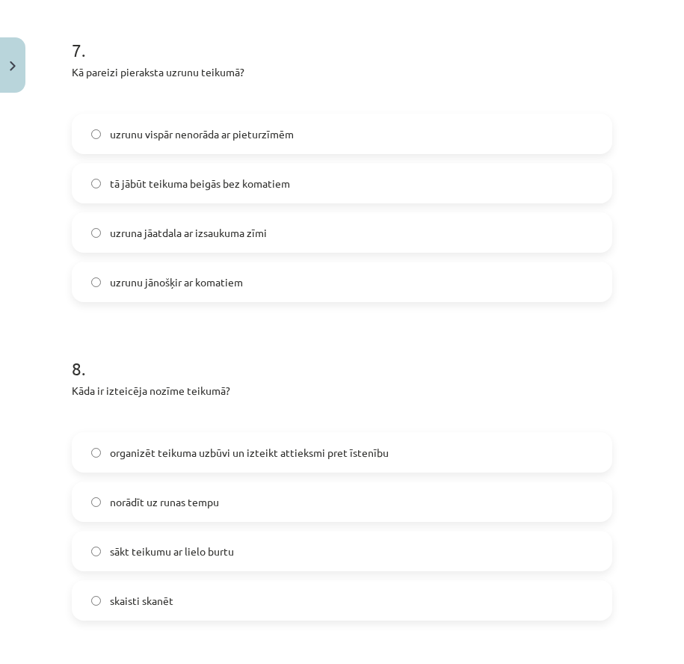
click at [179, 460] on span "organizēt teikuma uzbūvi un izteikt attieksmi pret īstenību" at bounding box center [249, 453] width 279 height 16
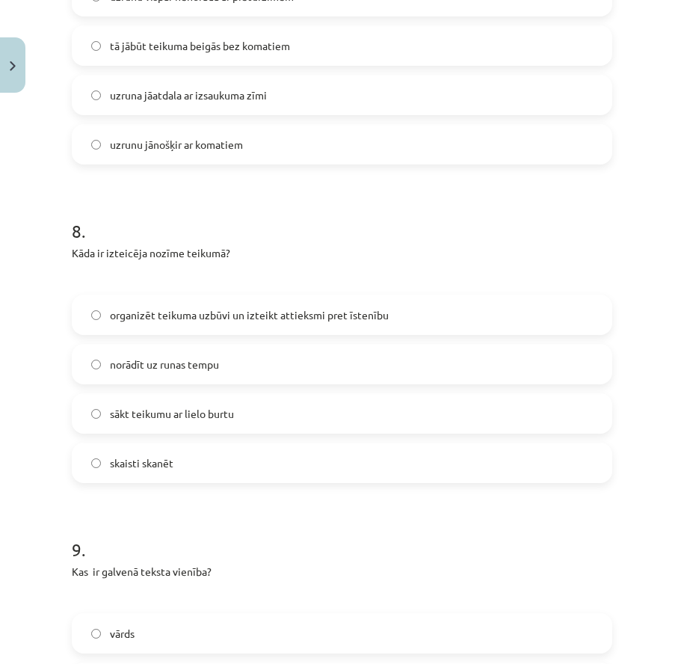
scroll to position [2442, 0]
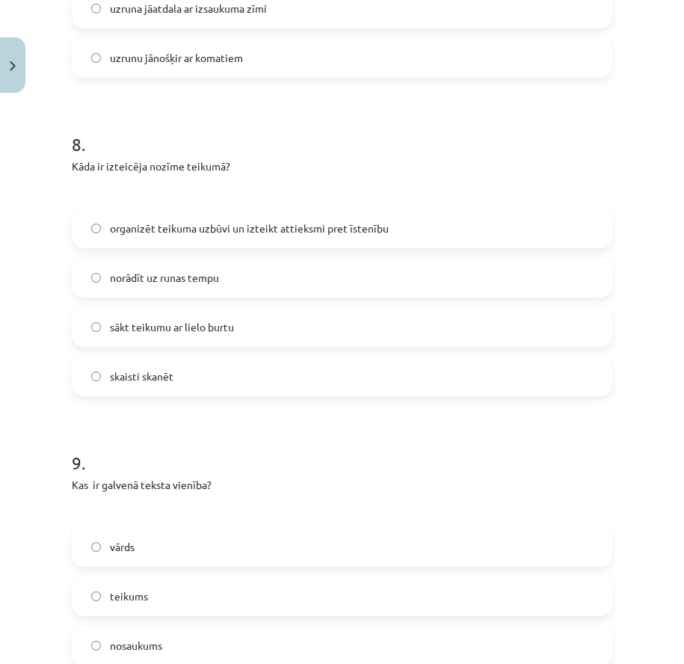
click at [140, 598] on span "teikums" at bounding box center [129, 596] width 38 height 16
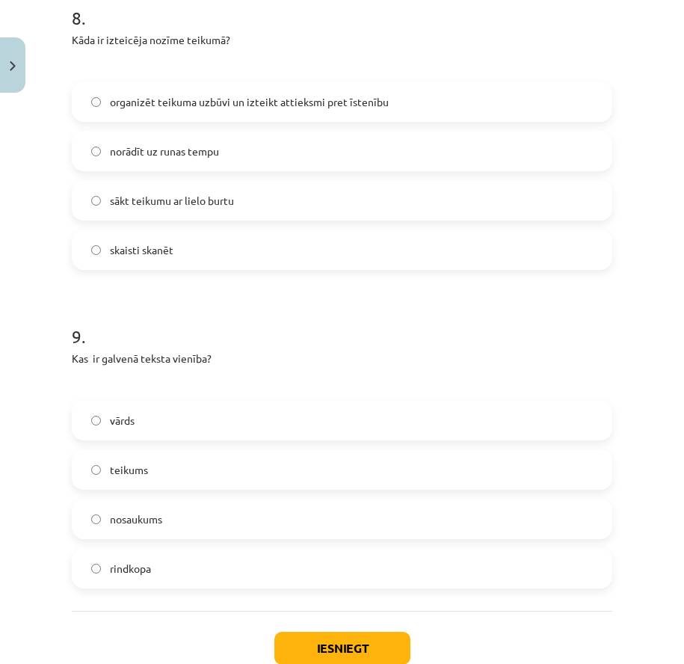
scroll to position [2666, 0]
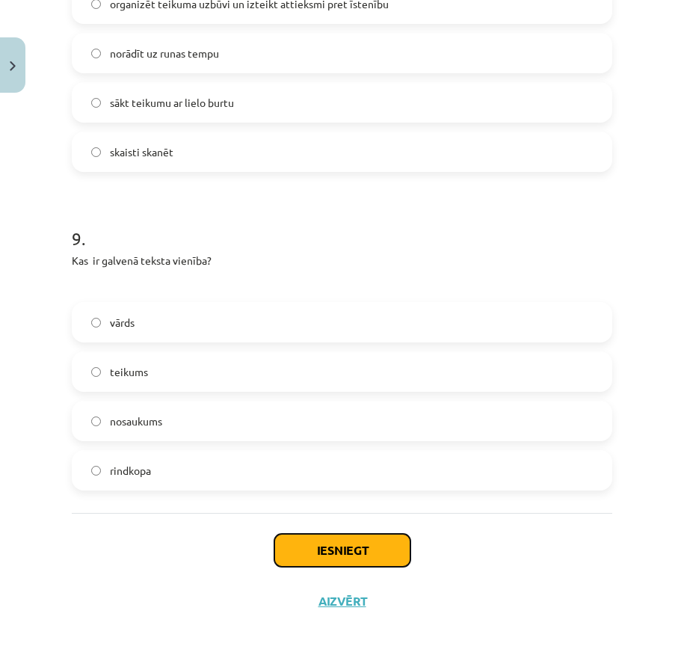
click at [361, 558] on button "Iesniegt" at bounding box center [342, 550] width 136 height 33
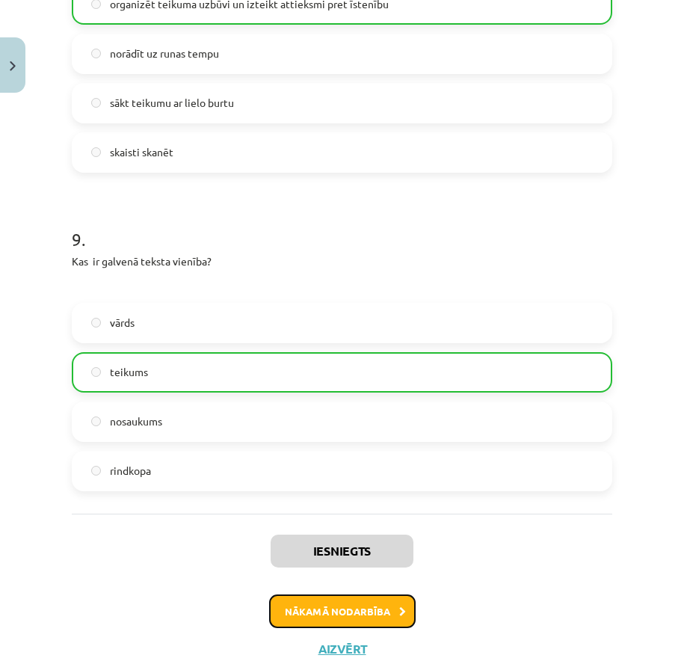
click at [353, 616] on button "Nākamā nodarbība" at bounding box center [342, 611] width 146 height 34
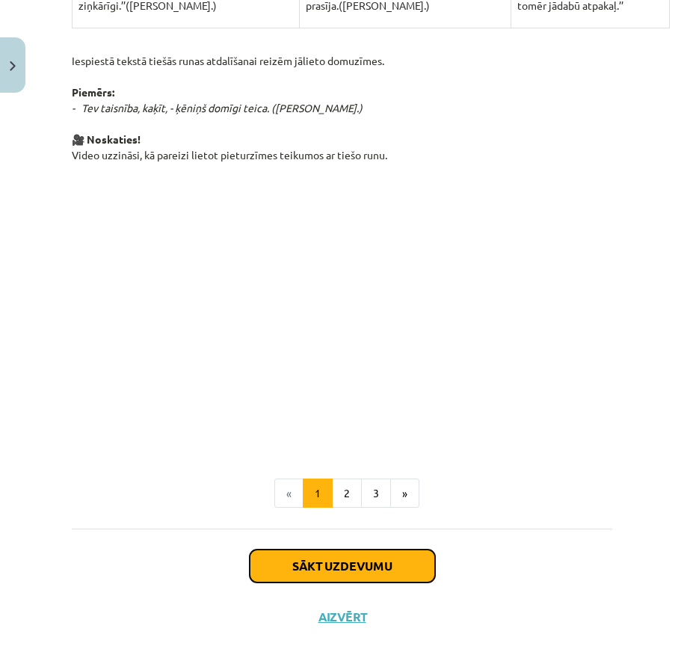
click at [383, 557] on button "Sākt uzdevumu" at bounding box center [342, 565] width 185 height 33
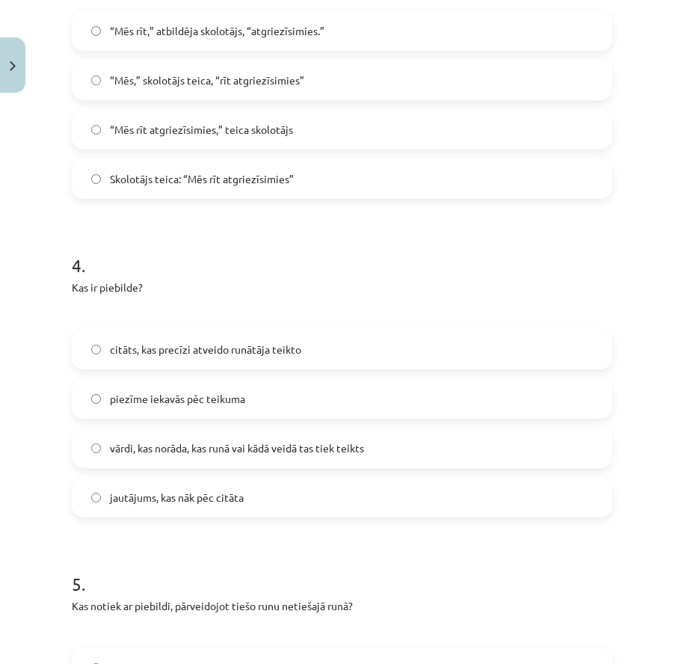
scroll to position [1369, 0]
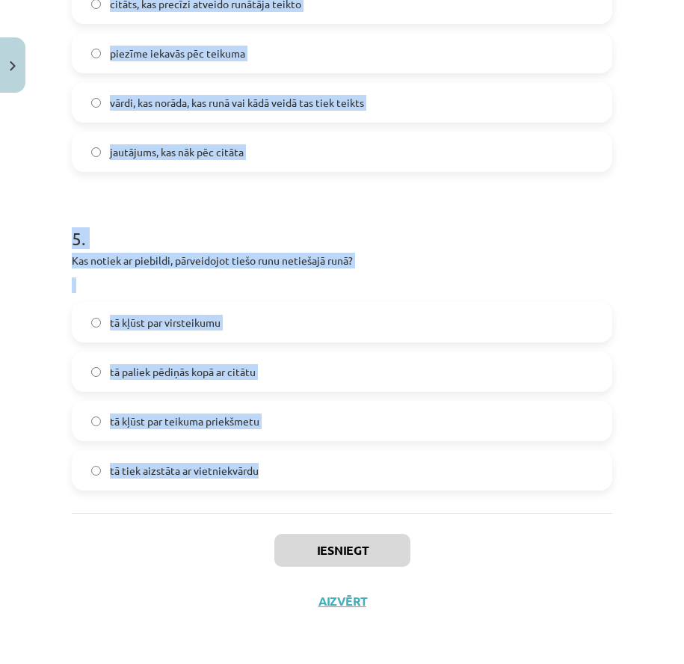
drag, startPoint x: 62, startPoint y: 294, endPoint x: 306, endPoint y: 476, distance: 304.3
click at [306, 476] on div "Mācību tēma: Latviešu valodas i - 12. klases 1.ieskaites mācību materiāls (c) #…" at bounding box center [342, 332] width 684 height 664
copy form "1 . Kā liek pieturzīmes, atdalot tiešo runu no piebildes teikuma beigās? tiešās…"
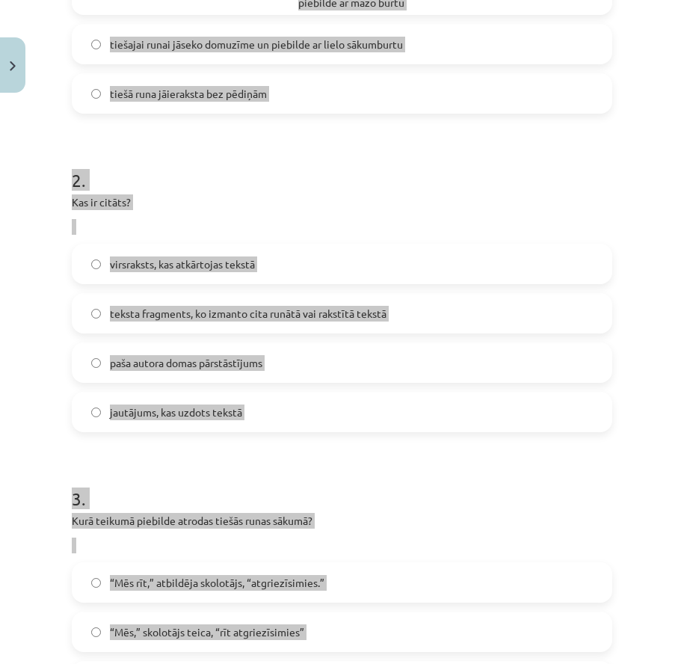
scroll to position [24, 0]
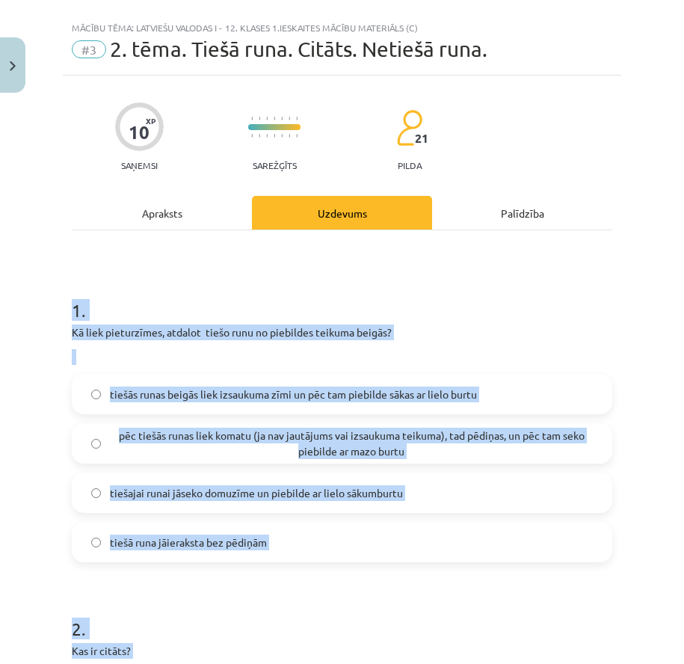
click at [46, 568] on div "Mācību tēma: Latviešu valodas i - 12. klases 1.ieskaites mācību materiāls (c) #…" at bounding box center [342, 332] width 684 height 664
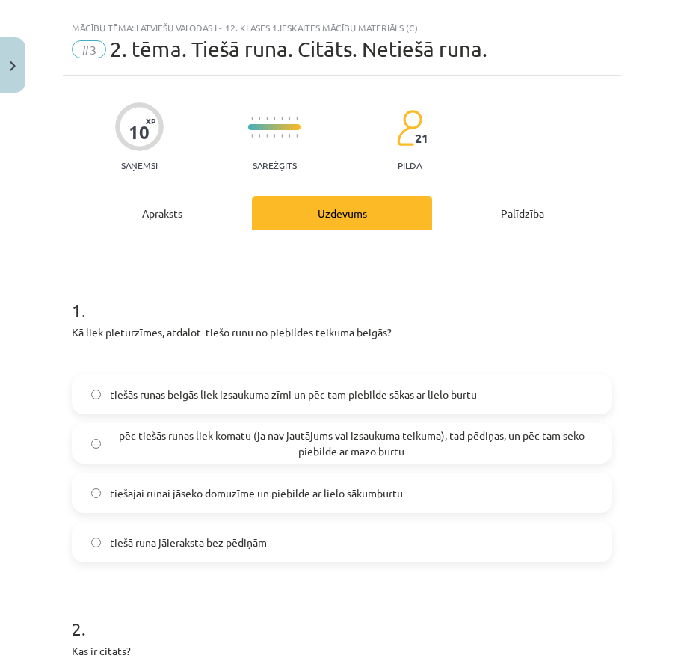
click at [222, 453] on span "pēc tiešās runas liek komatu (ja nav jautājums vai izsaukuma teikuma), tad pēdi…" at bounding box center [351, 442] width 483 height 31
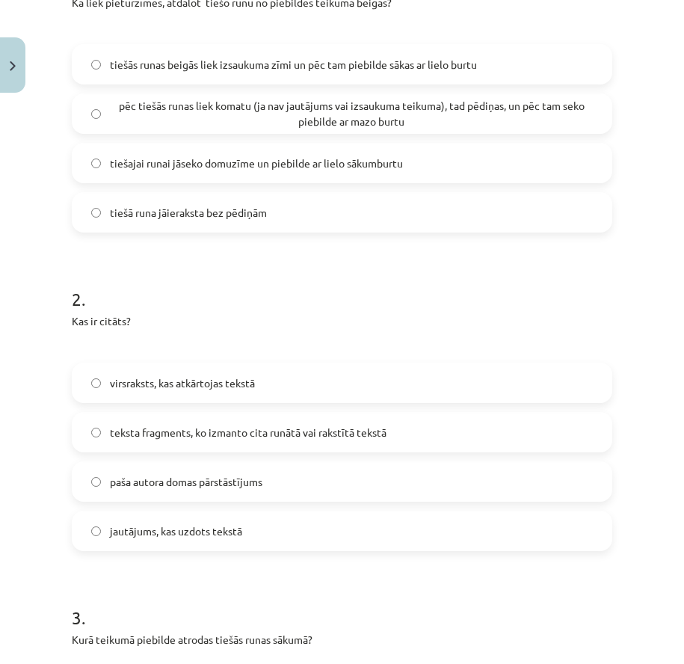
scroll to position [398, 0]
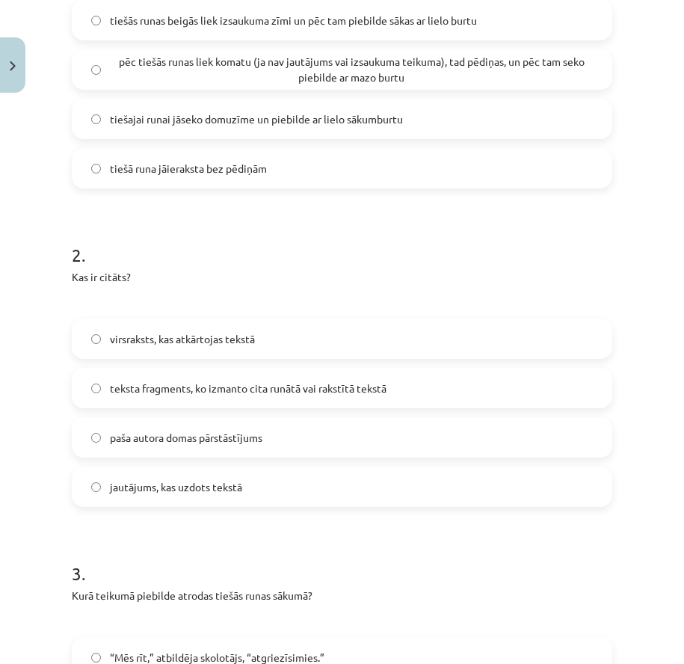
click at [121, 387] on span "teksta fragments, ko izmanto cita runātā vai rakstītā tekstā" at bounding box center [248, 388] width 276 height 16
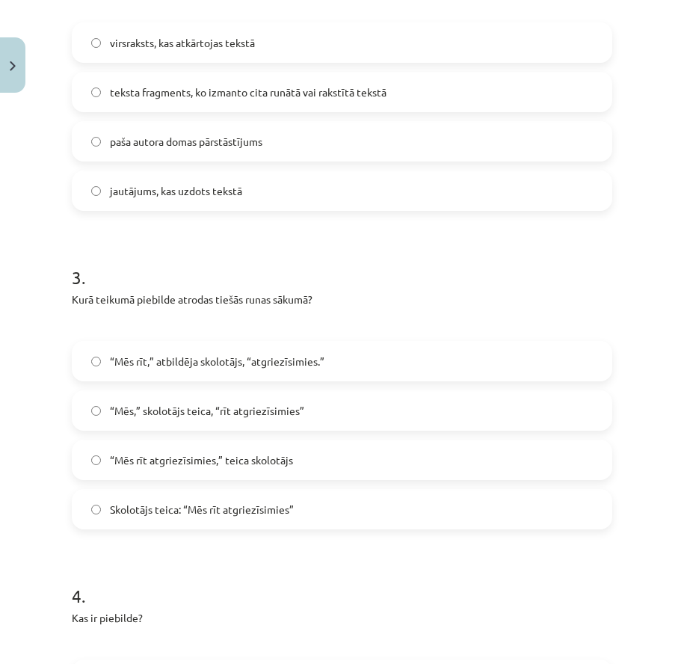
scroll to position [696, 0]
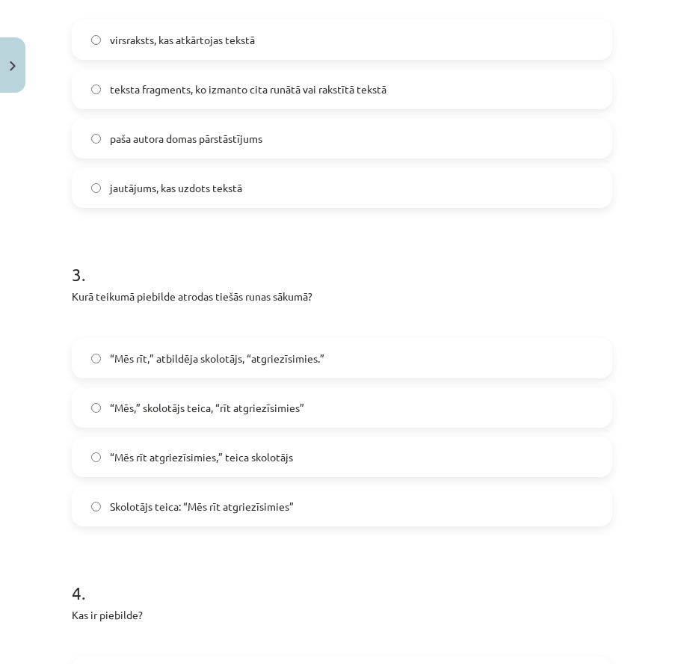
click at [188, 366] on label "“Mēs rīt,” atbildēja skolotājs, “atgriezīsimies.”" at bounding box center [341, 357] width 537 height 37
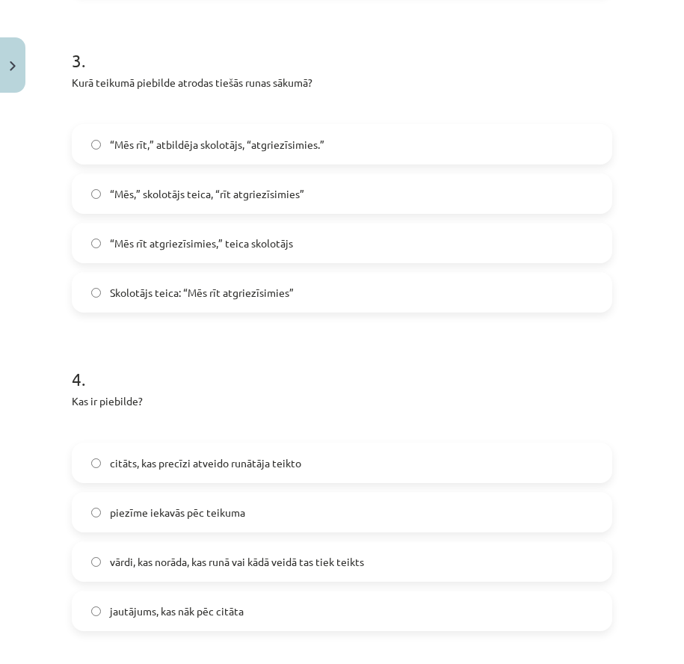
scroll to position [995, 0]
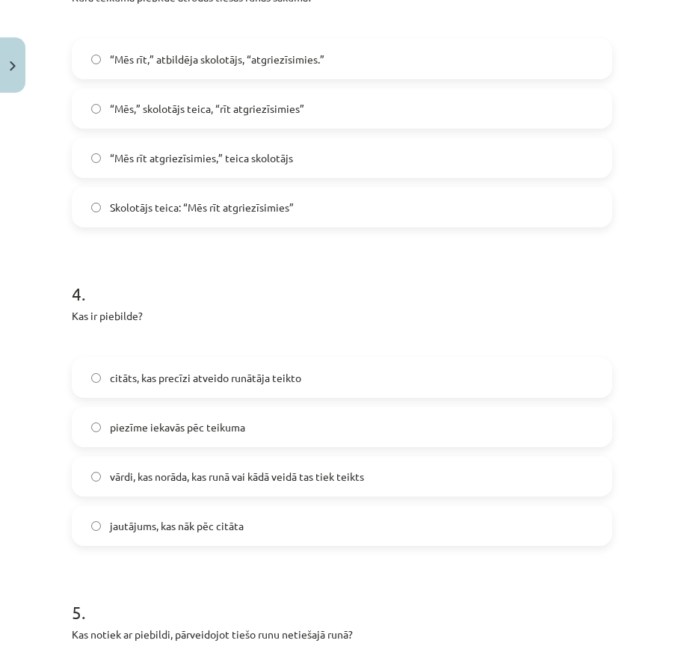
click at [197, 491] on label "vārdi, kas norāda, kas runā vai kādā veidā tas tiek teikts" at bounding box center [341, 475] width 537 height 37
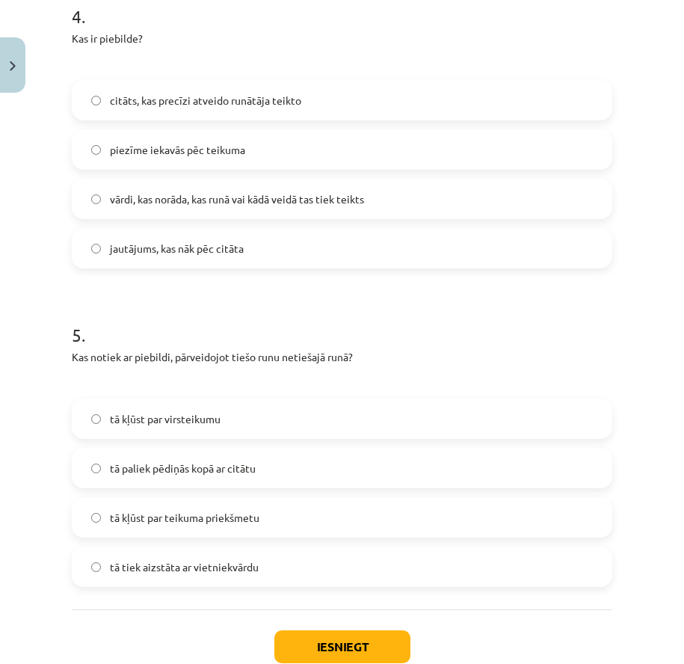
scroll to position [1294, 0]
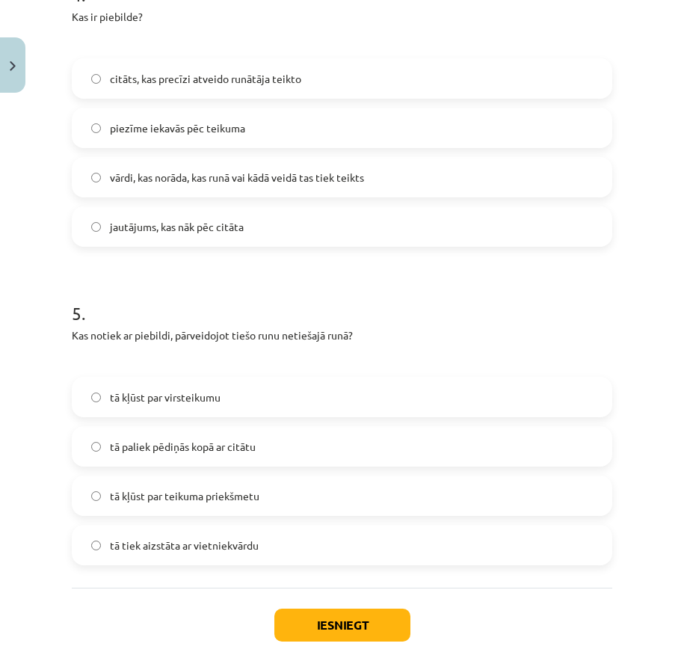
click at [173, 418] on div "tā kļūst par virsteikumu tā paliek pēdiņās kopā ar citātu tā kļūst par teikuma …" at bounding box center [342, 471] width 540 height 188
click at [177, 409] on label "tā kļūst par virsteikumu" at bounding box center [341, 396] width 537 height 37
click at [377, 633] on button "Iesniegt" at bounding box center [342, 624] width 136 height 33
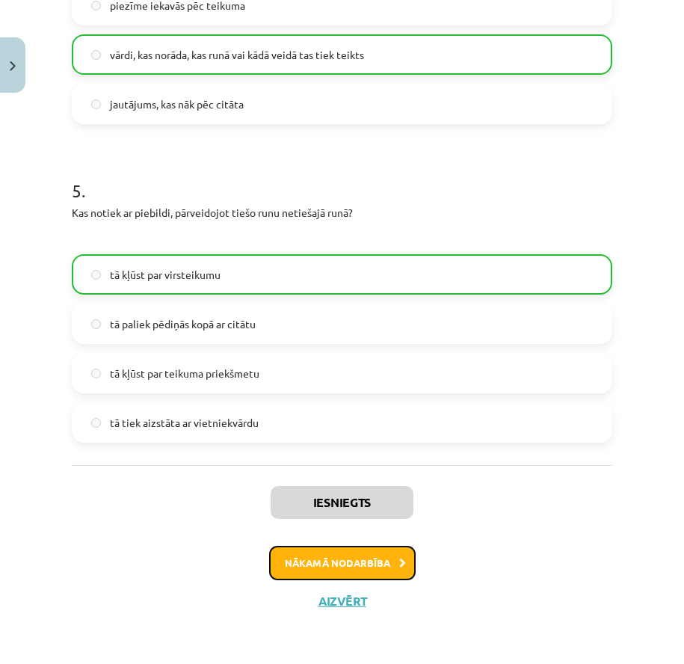
click at [359, 564] on button "Nākamā nodarbība" at bounding box center [342, 562] width 146 height 34
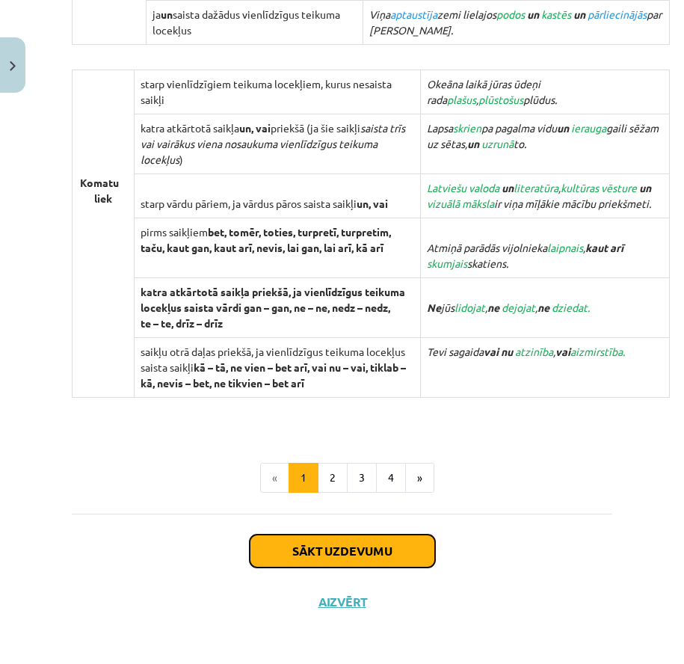
click at [371, 561] on button "Sākt uzdevumu" at bounding box center [342, 550] width 185 height 33
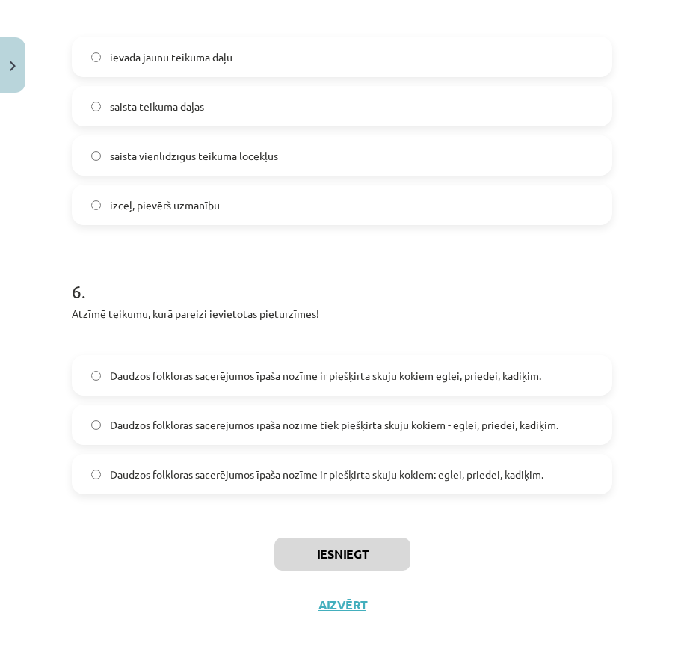
scroll to position [1465, 0]
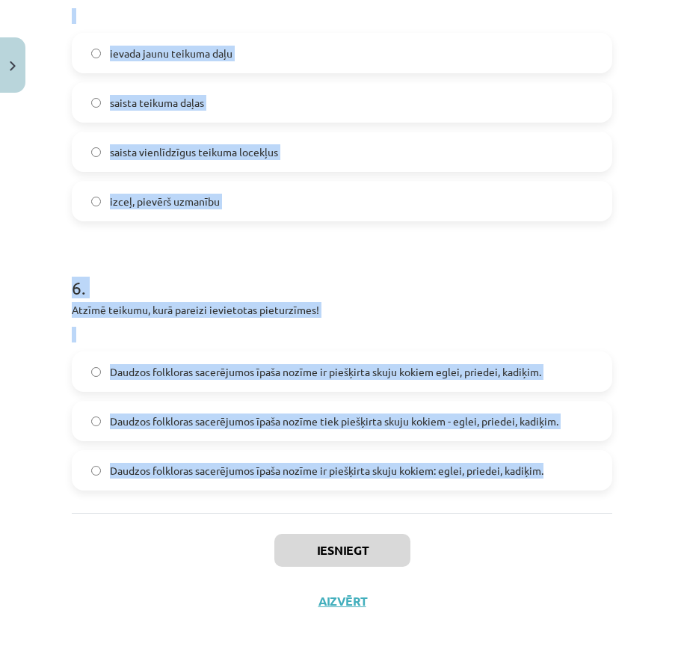
drag, startPoint x: 69, startPoint y: 318, endPoint x: 560, endPoint y: 465, distance: 512.3
copy form "1 . Atzīmē teikumu, kurā pareizi ievietotas pieturzīmes! Katram ir jāiepazīst L…"
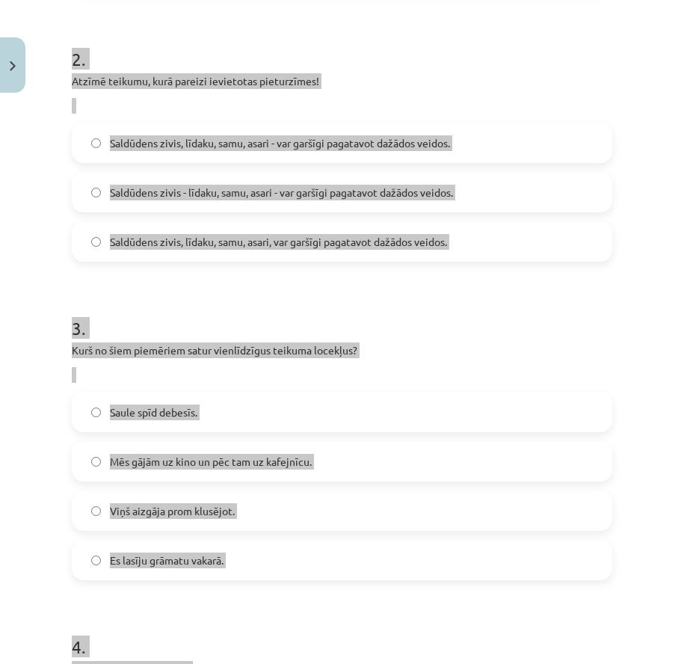
scroll to position [269, 0]
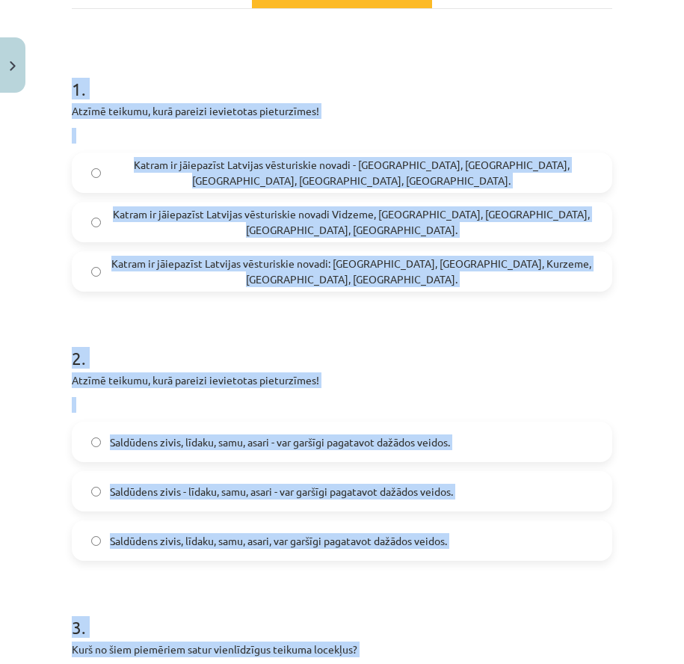
click at [37, 293] on div "Mācību tēma: Latviešu valodas i - 12. klases 1.ieskaites mācību materiāls (c) #…" at bounding box center [342, 332] width 684 height 664
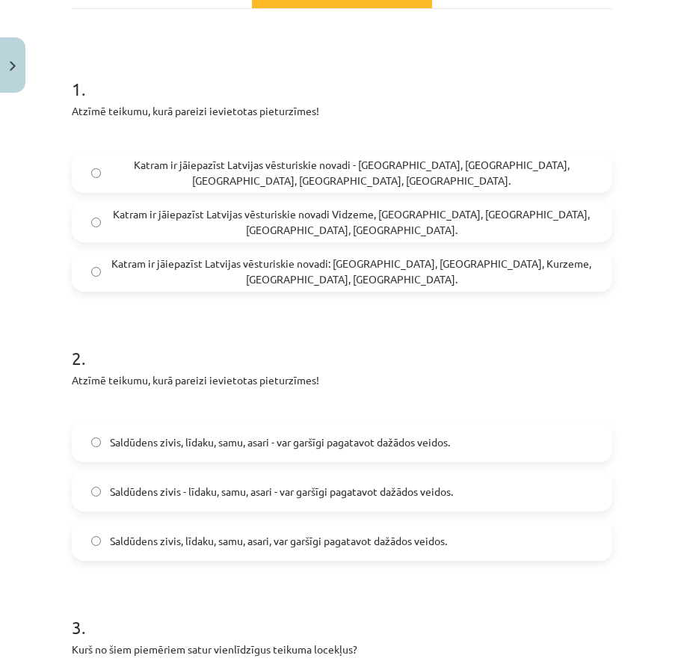
click at [341, 270] on span "Katram ir jāiepazīst Latvijas vēsturiskie novadi: Vidzeme, Latgale, Kurzeme, Ze…" at bounding box center [351, 271] width 483 height 31
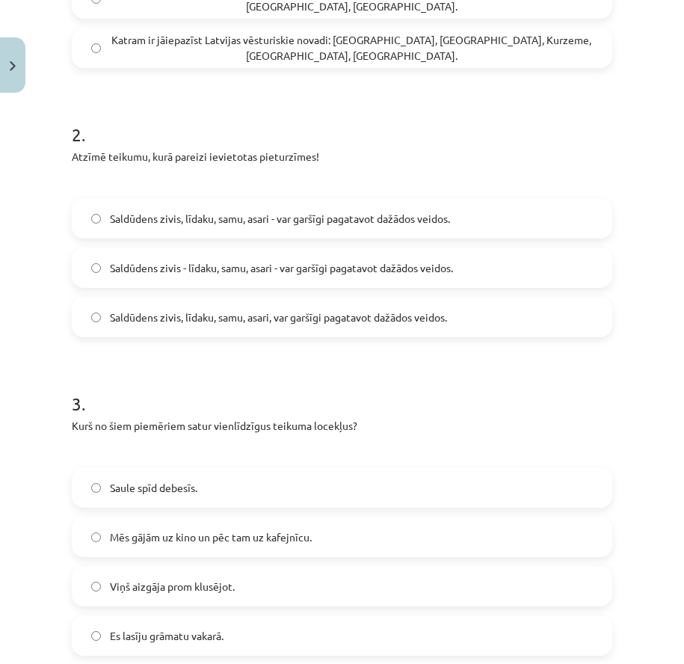
scroll to position [493, 0]
click at [208, 269] on span "Saldūdens zivis - līdaku, samu, asari - var garšīgi pagatavot dažādos veidos." at bounding box center [281, 267] width 343 height 16
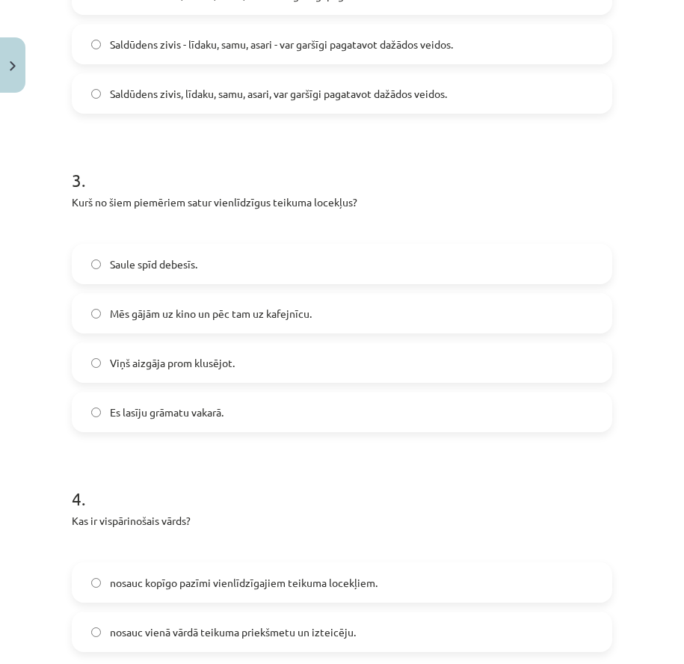
scroll to position [717, 0]
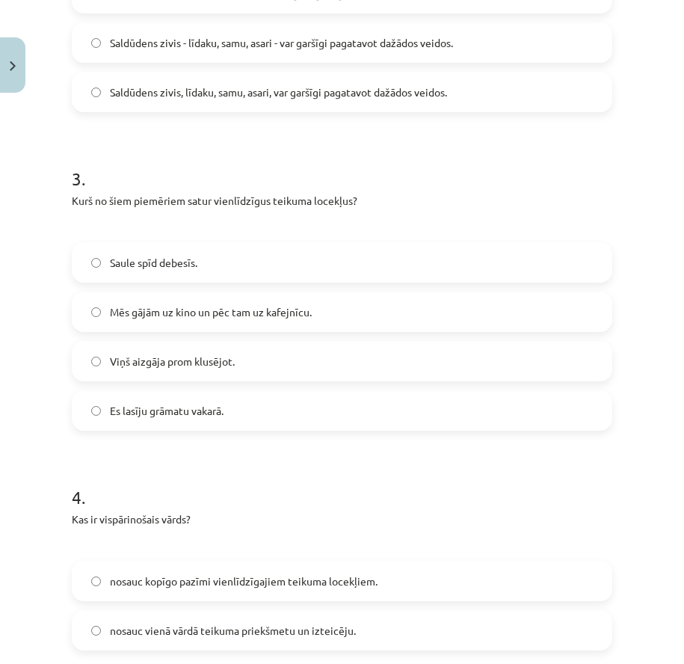
click at [170, 320] on label "Mēs gājām uz kino un pēc tam uz kafejnīcu." at bounding box center [341, 311] width 537 height 37
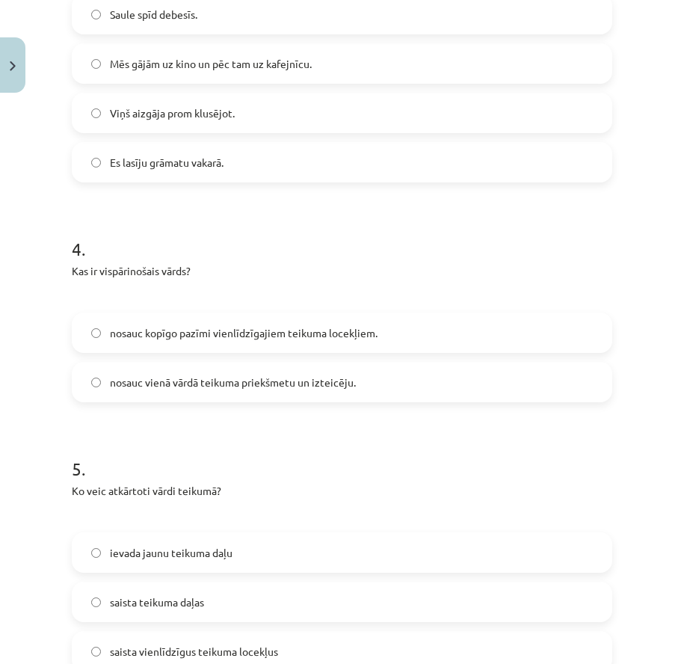
scroll to position [942, 0]
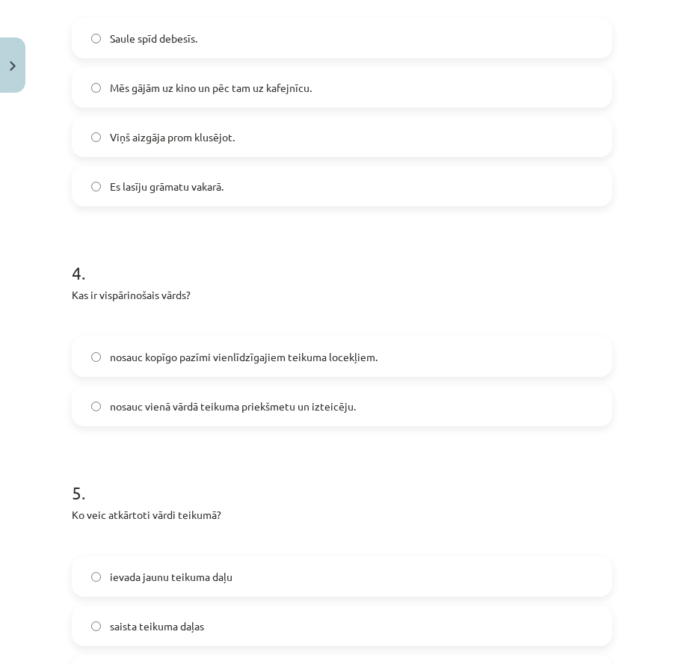
click at [242, 369] on label "nosauc kopīgo pazīmi vienlīdzīgajiem teikuma locekļiem." at bounding box center [341, 356] width 537 height 37
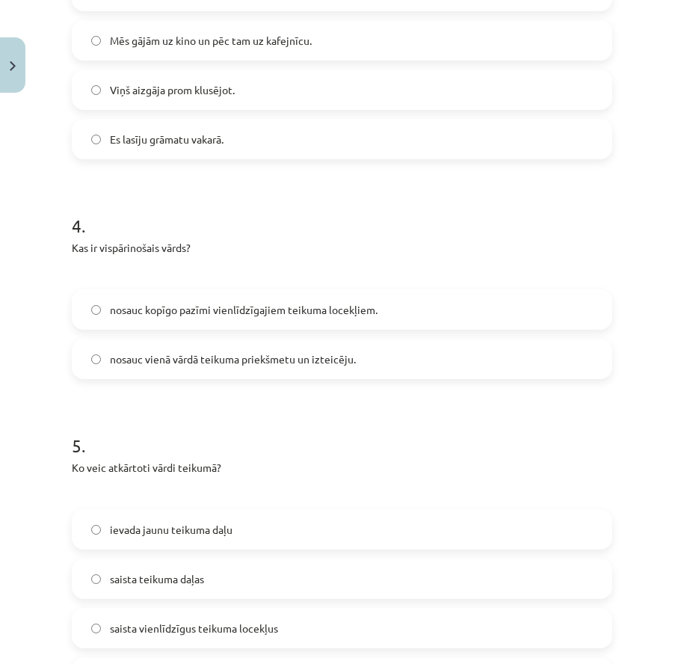
scroll to position [1166, 0]
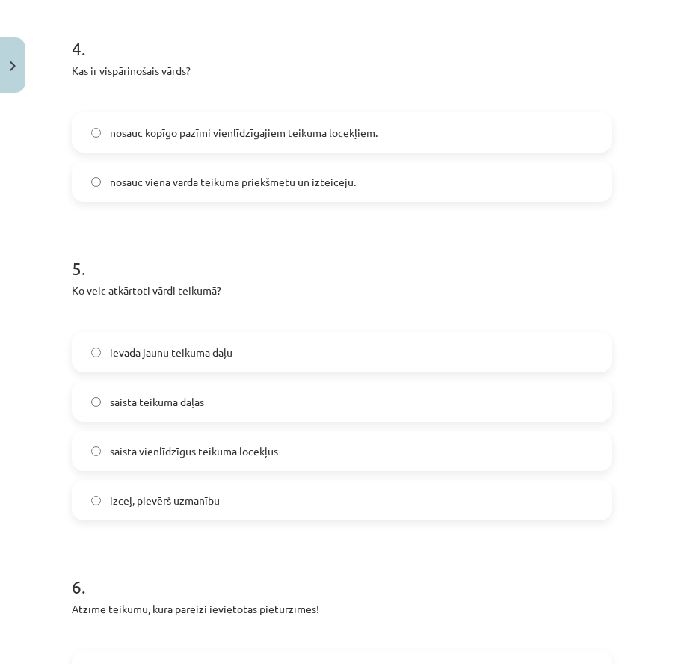
click at [137, 509] on label "izceļ, pievērš uzmanību" at bounding box center [341, 499] width 537 height 37
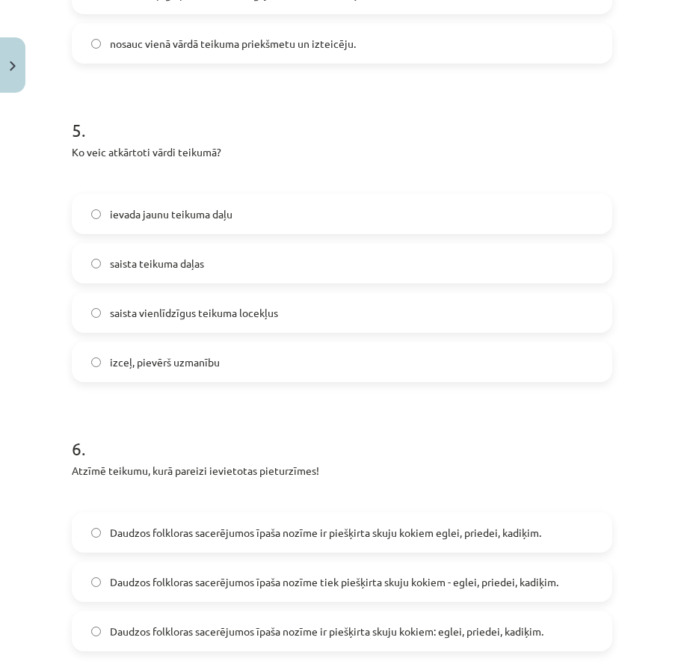
scroll to position [1465, 0]
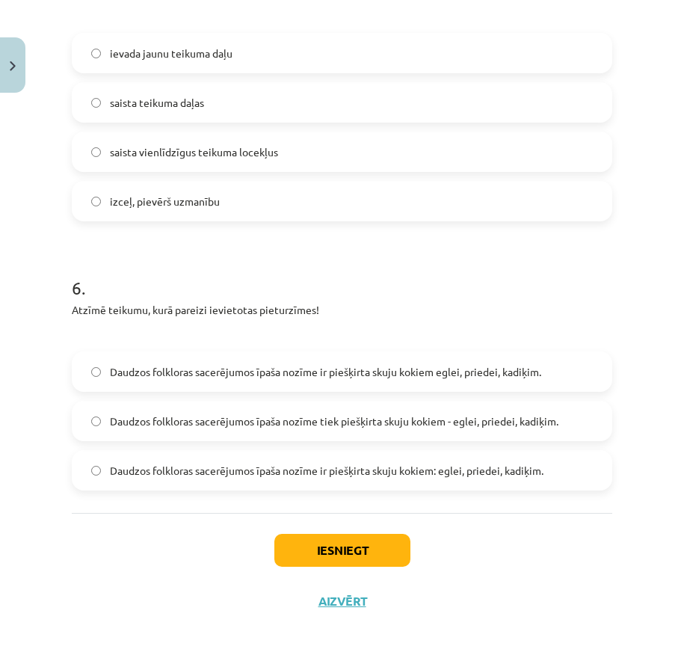
click at [350, 430] on label "Daudzos folkloras sacerējumos īpaša nozīme tiek piešķirta skuju kokiem - eglei,…" at bounding box center [341, 420] width 537 height 37
click at [337, 558] on button "Iesniegt" at bounding box center [342, 550] width 136 height 33
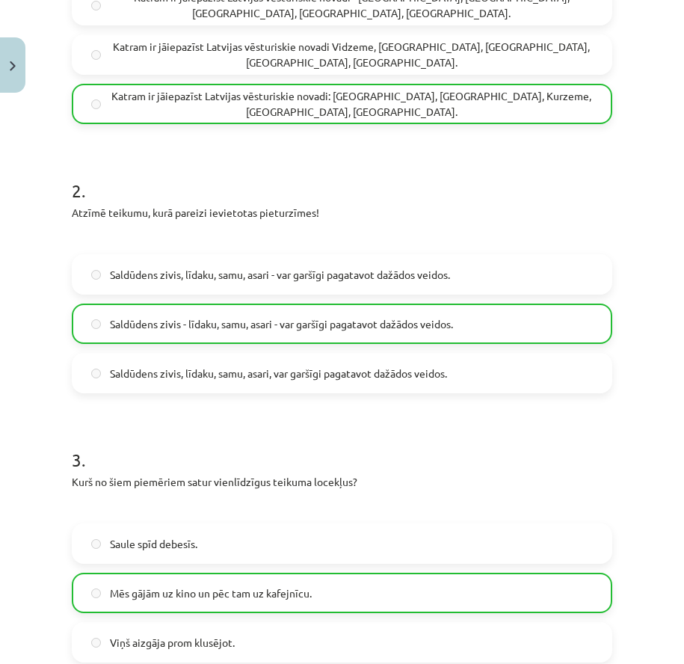
scroll to position [269, 0]
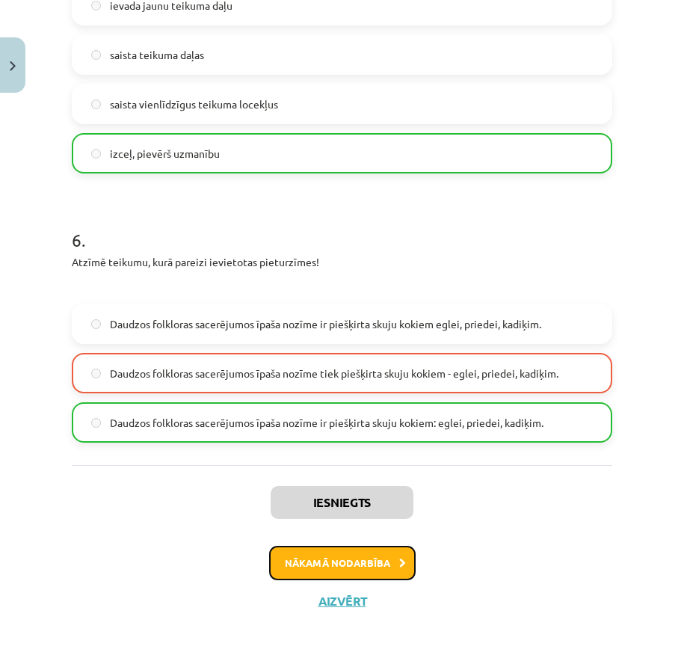
click at [319, 563] on button "Nākamā nodarbība" at bounding box center [342, 562] width 146 height 34
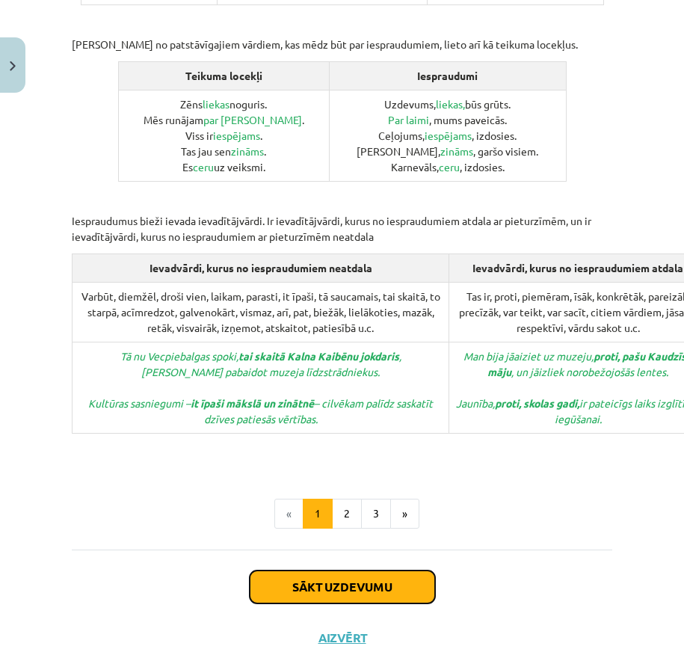
click at [321, 570] on button "Sākt uzdevumu" at bounding box center [342, 586] width 185 height 33
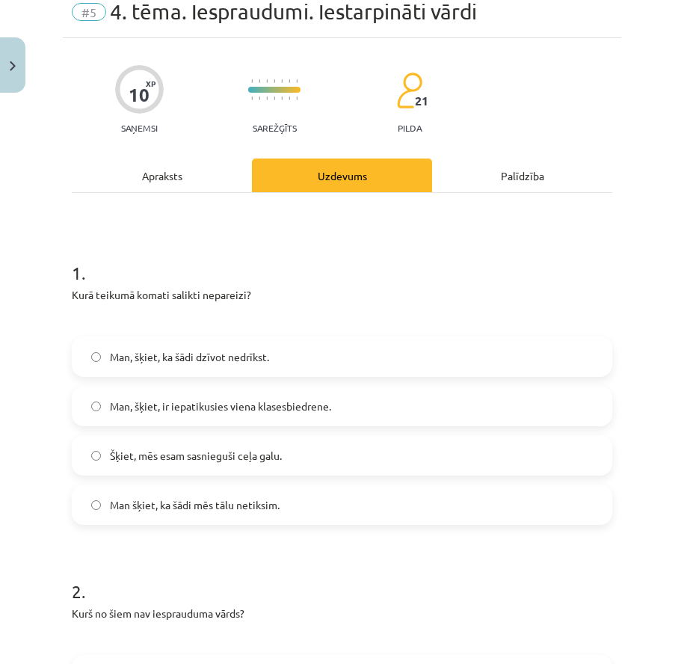
scroll to position [37, 0]
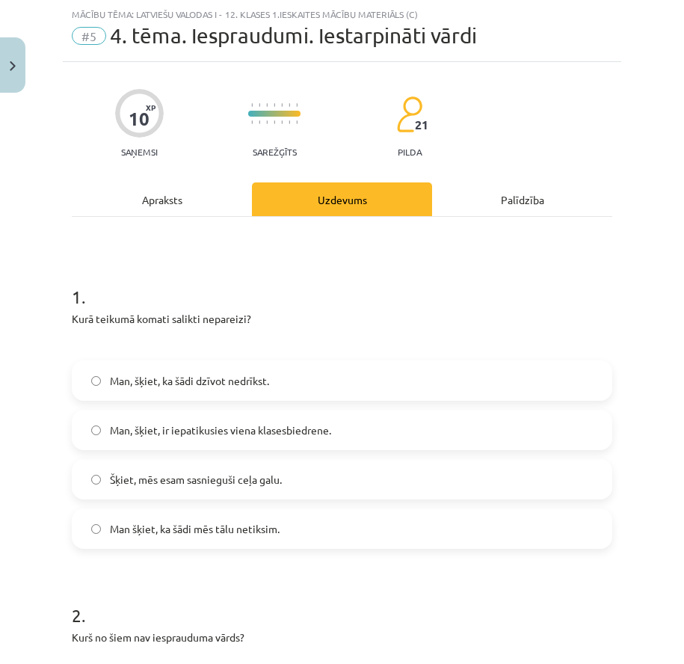
click at [191, 535] on span "Man šķiet, ka šādi mēs tālu netiksim." at bounding box center [195, 529] width 170 height 16
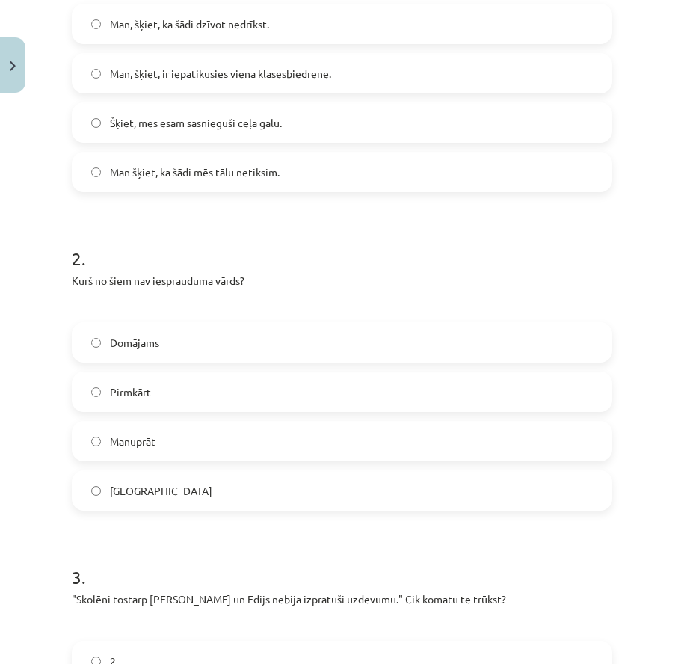
scroll to position [411, 0]
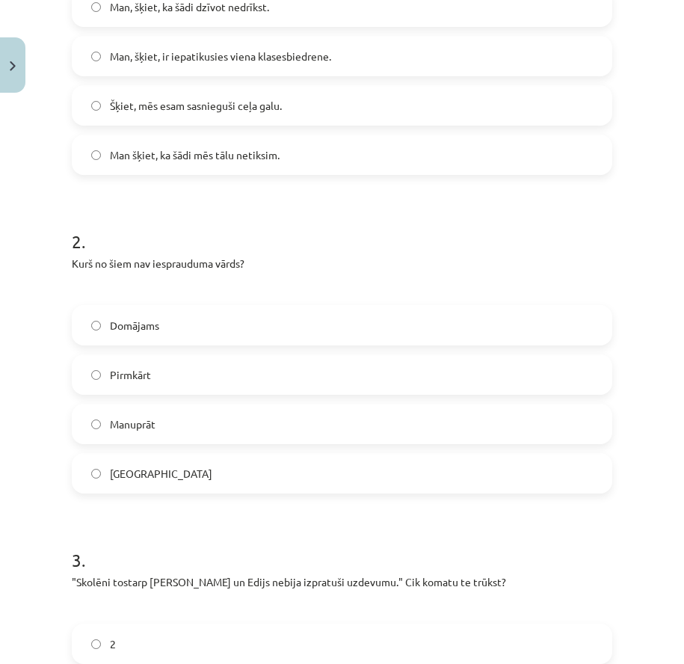
click at [112, 336] on label "Domājams" at bounding box center [341, 324] width 537 height 37
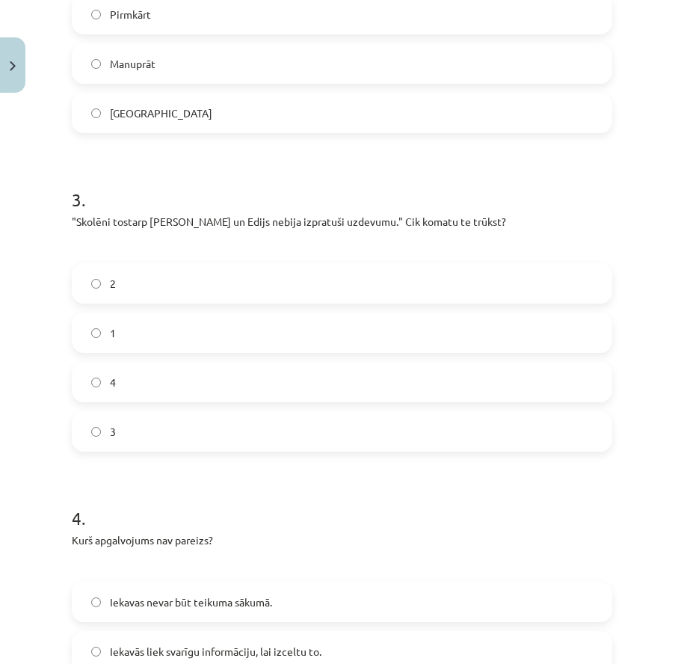
scroll to position [785, 0]
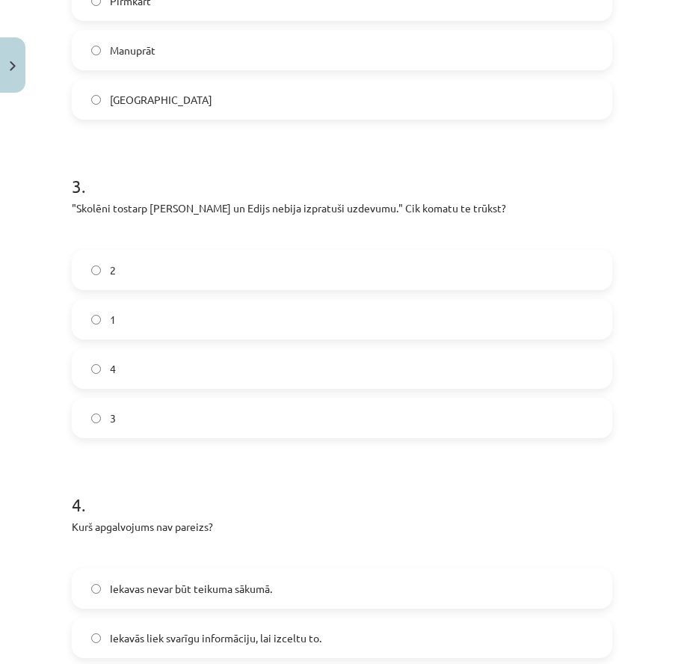
click at [230, 269] on label "2" at bounding box center [341, 269] width 537 height 37
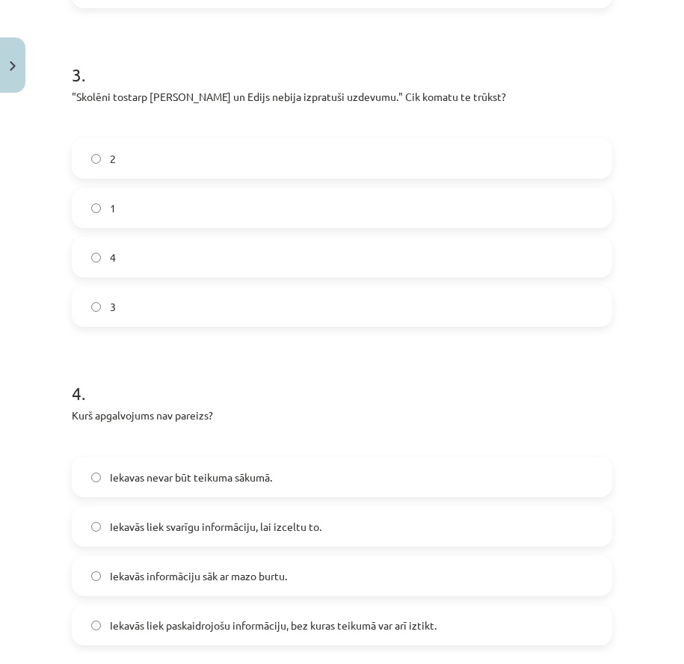
scroll to position [1083, 0]
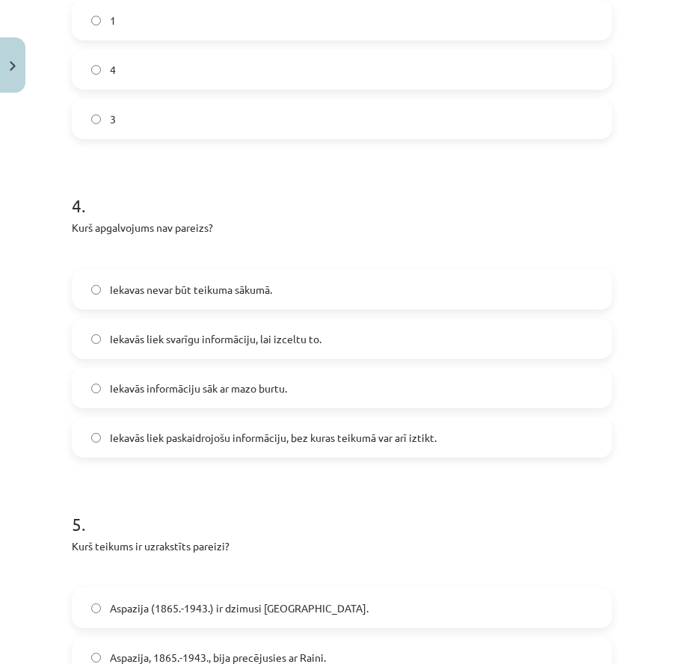
click at [154, 443] on span "Iekavās liek paskaidrojošu informāciju, bez kuras teikumā var arī iztikt." at bounding box center [273, 438] width 327 height 16
click at [154, 395] on span "Iekavās informāciju sāk ar mazo burtu." at bounding box center [198, 388] width 177 height 16
click at [159, 342] on span "Iekavās liek svarīgu informāciju, lai izceltu to." at bounding box center [215, 339] width 211 height 16
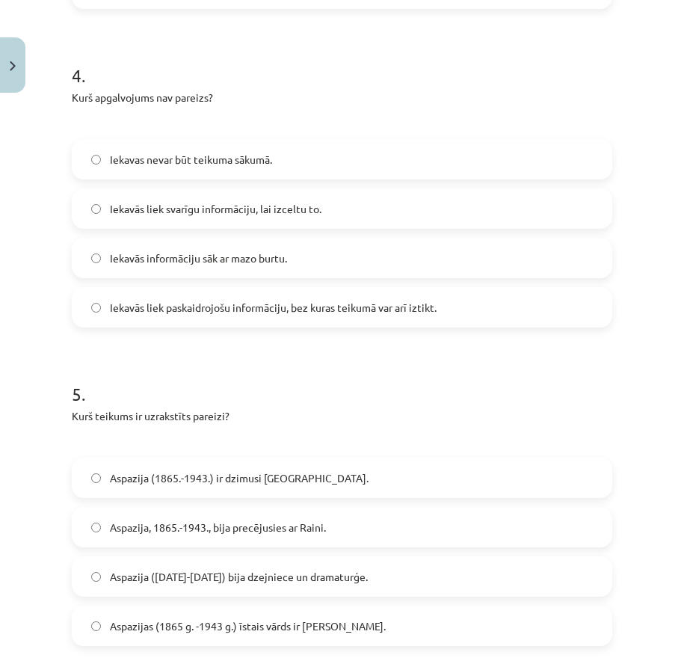
scroll to position [1369, 0]
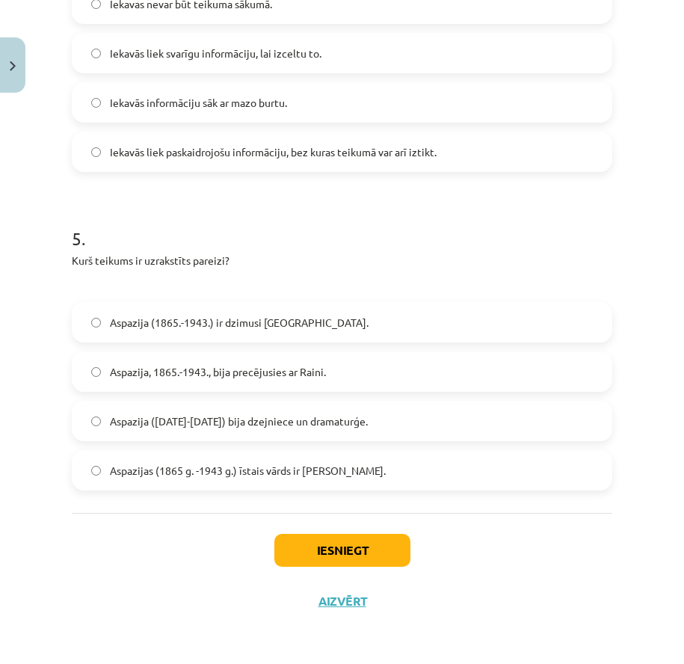
click at [158, 474] on span "Aspazijas (1865 g. -1943 g.) īstais vārds ir Elza." at bounding box center [248, 471] width 276 height 16
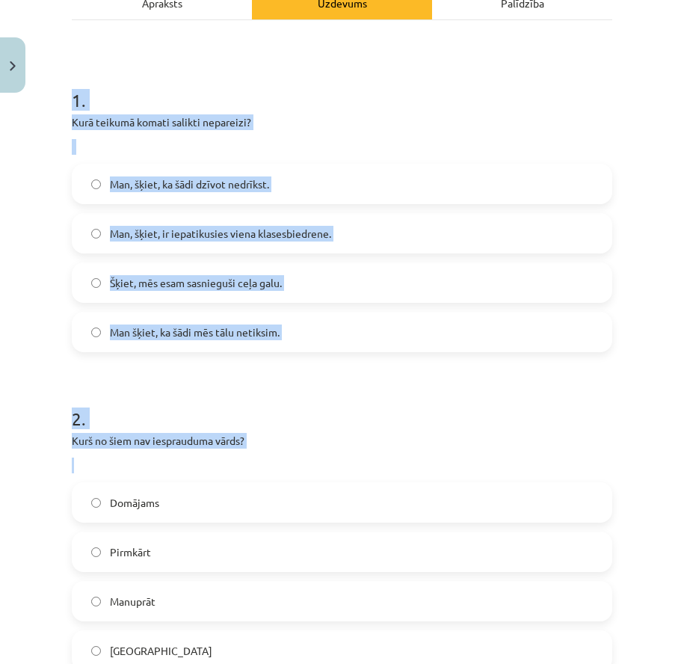
drag, startPoint x: 71, startPoint y: 332, endPoint x: 349, endPoint y: 468, distance: 309.5
copy form "1 . Kurā teikumā komati salikti nepareizi? Man, šķiet, ka šādi dzīvot nedrīkst.…"
drag, startPoint x: 49, startPoint y: 199, endPoint x: 86, endPoint y: 92, distance: 113.2
click at [49, 198] on div "Mācību tēma: Latviešu valodas i - 12. klases 1.ieskaites mācību materiāls (c) #…" at bounding box center [342, 332] width 684 height 664
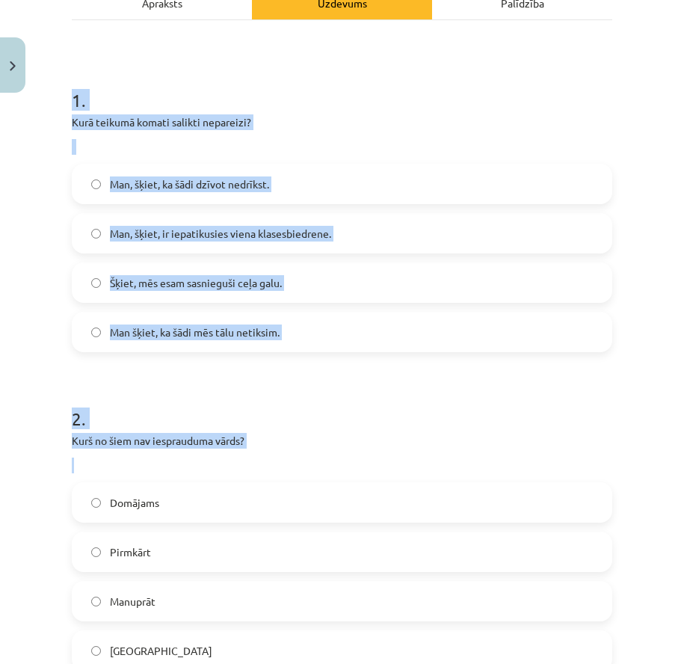
click at [52, 123] on div "Mācību tēma: Latviešu valodas i - 12. klases 1.ieskaites mācību materiāls (c) #…" at bounding box center [342, 332] width 684 height 664
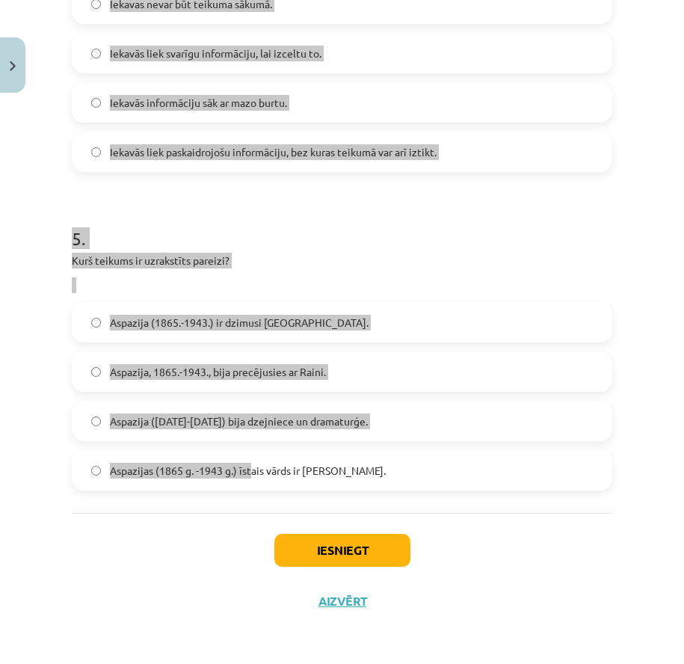
drag, startPoint x: 77, startPoint y: 102, endPoint x: 246, endPoint y: 493, distance: 426.4
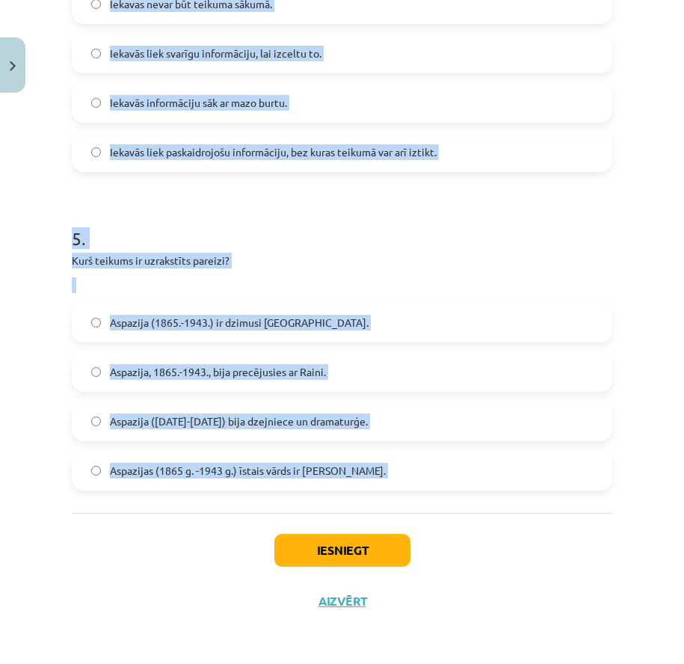
drag, startPoint x: 207, startPoint y: 522, endPoint x: 207, endPoint y: 513, distance: 8.2
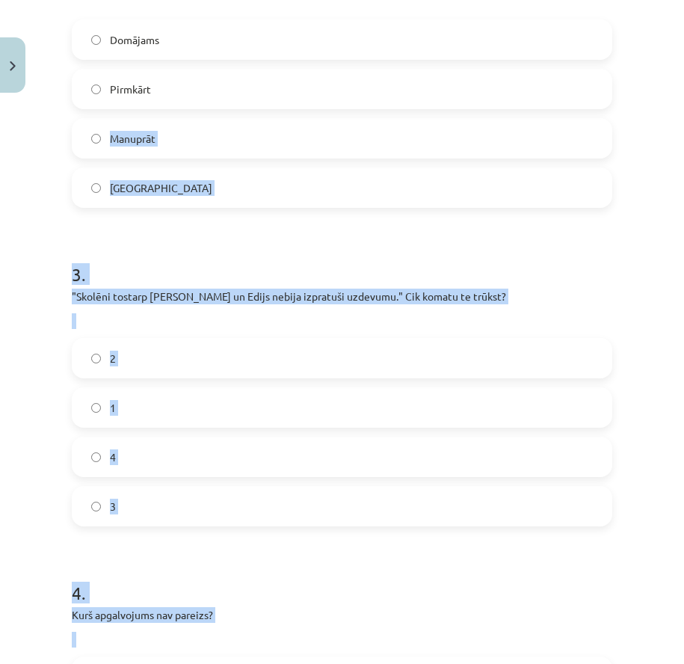
click at [61, 319] on div "Mācību tēma: Latviešu valodas i - 12. klases 1.ieskaites mācību materiāls (c) #…" at bounding box center [342, 332] width 684 height 664
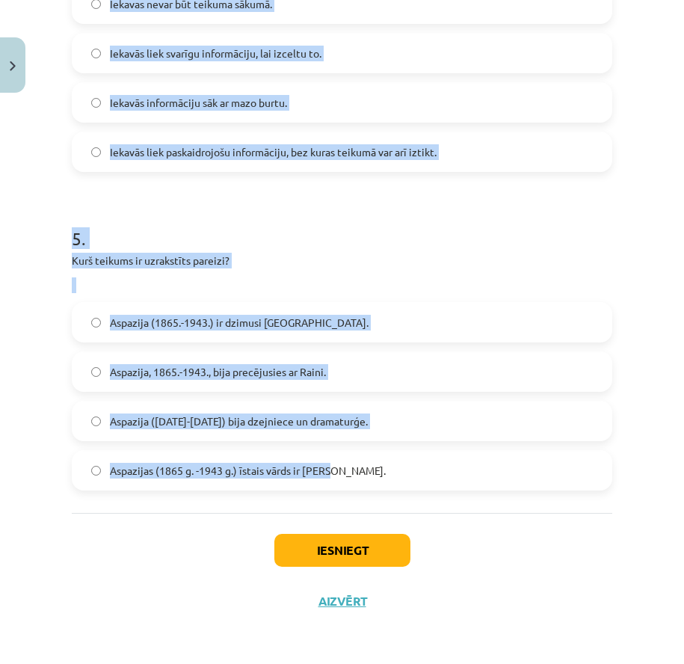
drag, startPoint x: 71, startPoint y: 228, endPoint x: 341, endPoint y: 474, distance: 365.0
copy form "1 . Kurā teikumā komati salikti nepareizi? Man, šķiet, ka šādi dzīvot nedrīkst.…"
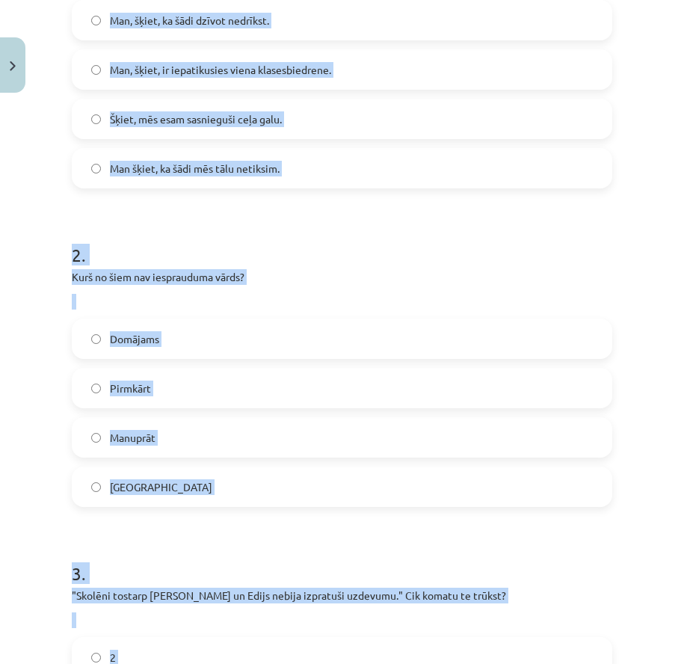
click at [43, 310] on div "Mācību tēma: Latviešu valodas i - 12. klases 1.ieskaites mācību materiāls (c) #…" at bounding box center [342, 332] width 684 height 664
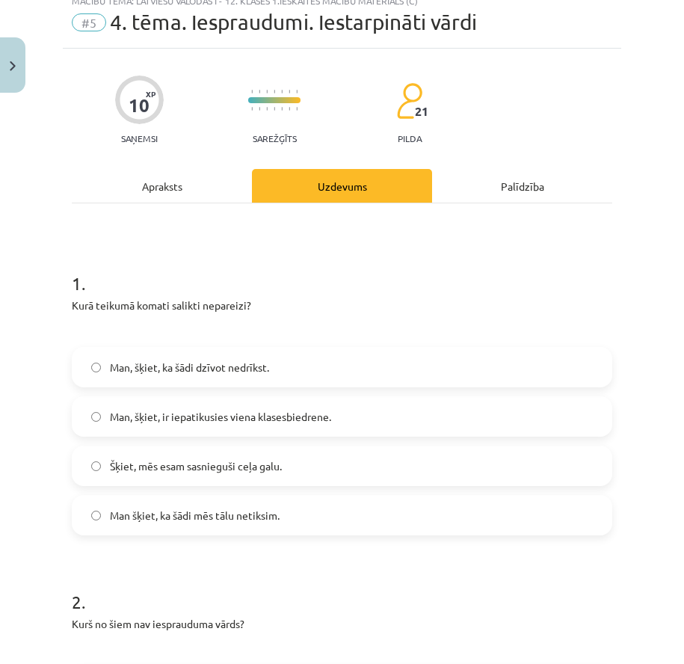
scroll to position [0, 0]
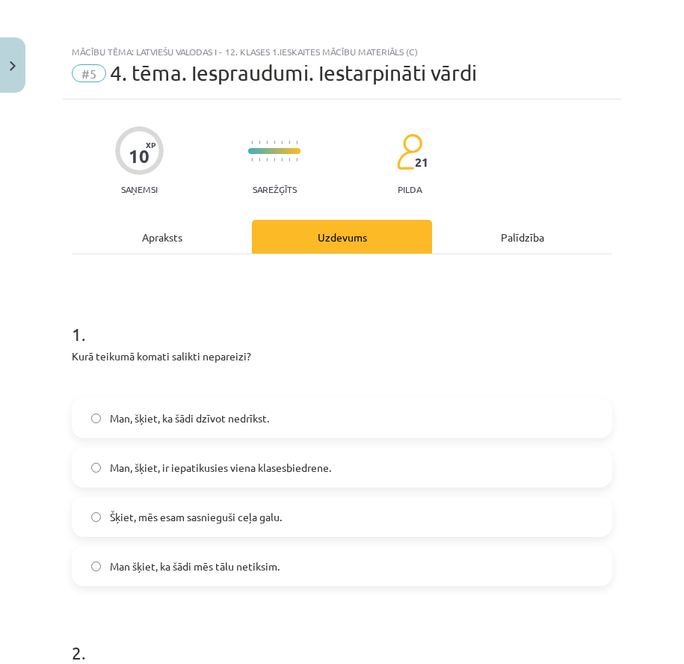
click at [265, 472] on span "Man, šķiet, ir iepatikusies viena klasesbiedrene." at bounding box center [220, 468] width 221 height 16
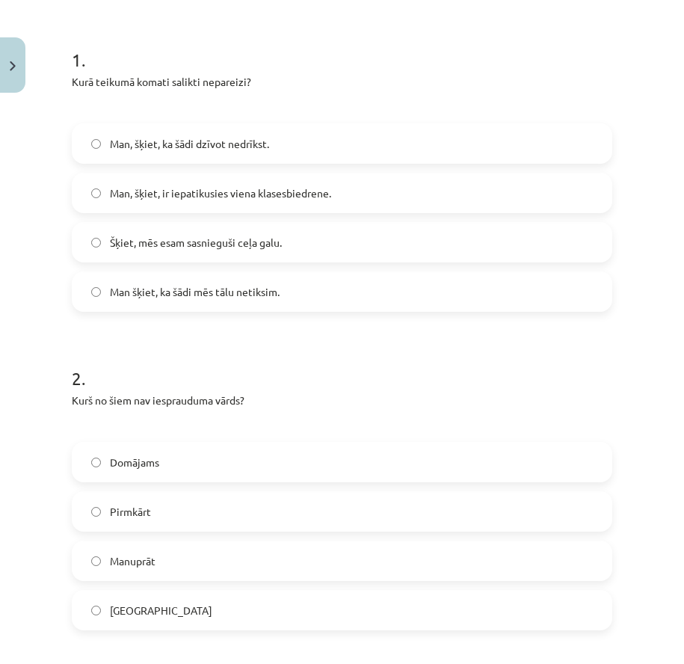
scroll to position [299, 0]
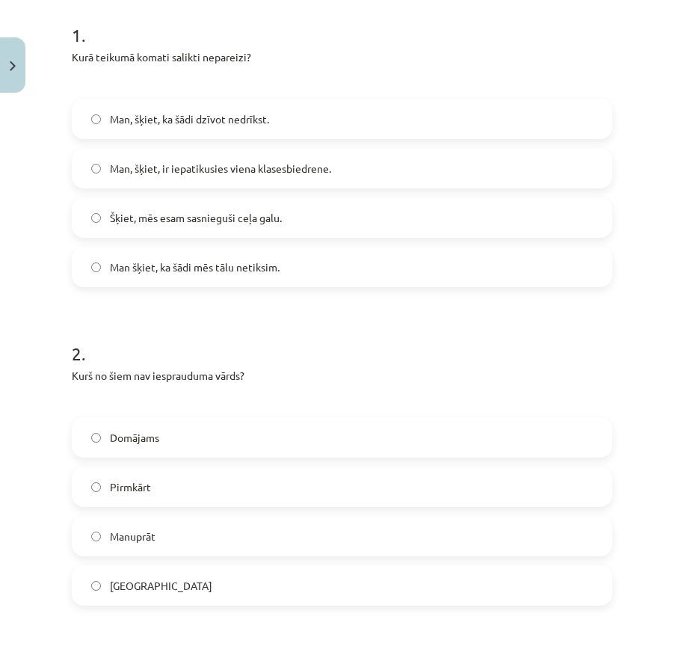
click at [165, 579] on span "Galvenokārt" at bounding box center [161, 586] width 102 height 16
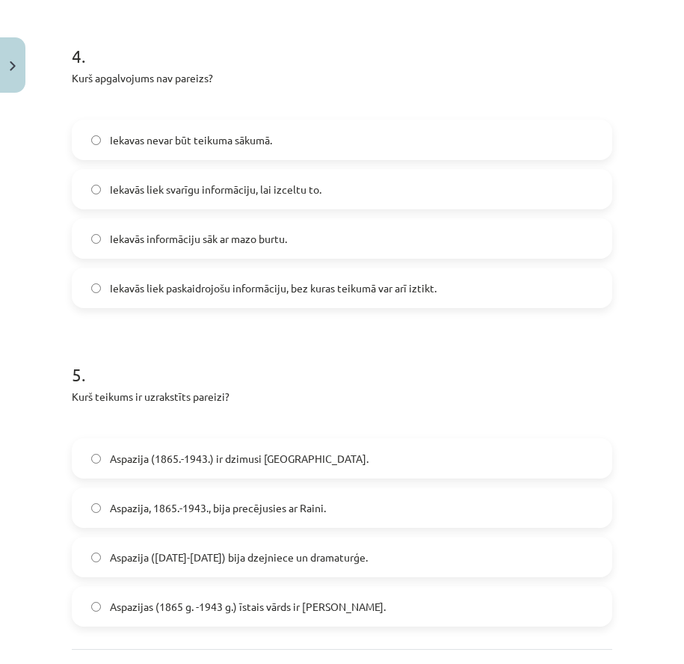
scroll to position [1270, 0]
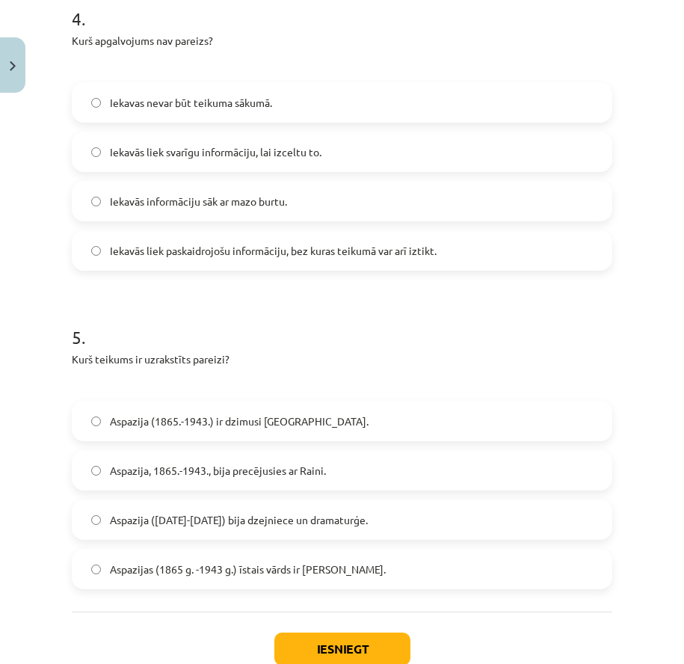
click at [148, 530] on label "Aspazija (1865-1943) bija dzejniece un dramaturģe." at bounding box center [341, 519] width 537 height 37
click at [127, 417] on span "Aspazija (1865.-1943.) ir dzimusi Zaļenieku pagastā." at bounding box center [239, 421] width 259 height 16
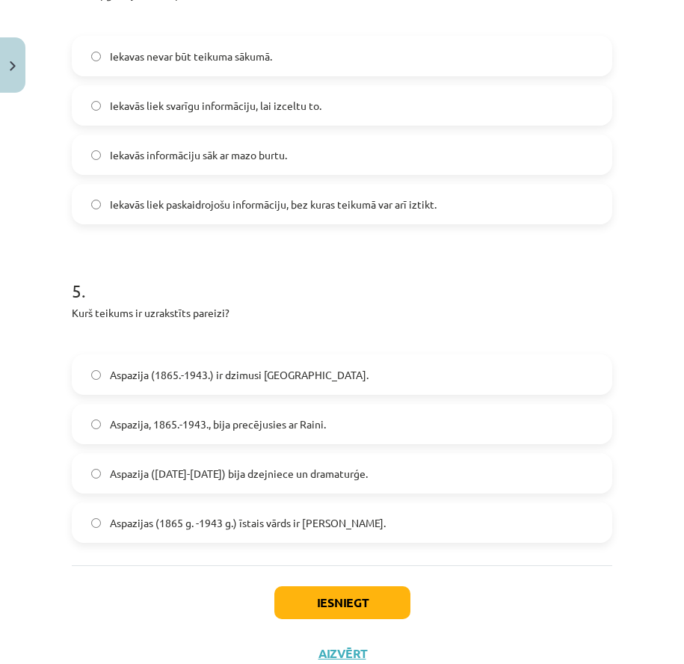
scroll to position [1369, 0]
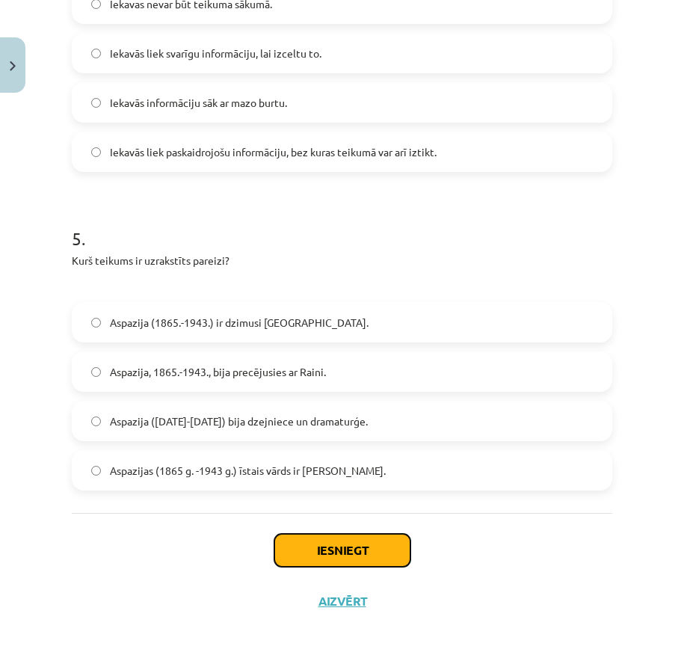
click at [304, 557] on button "Iesniegt" at bounding box center [342, 550] width 136 height 33
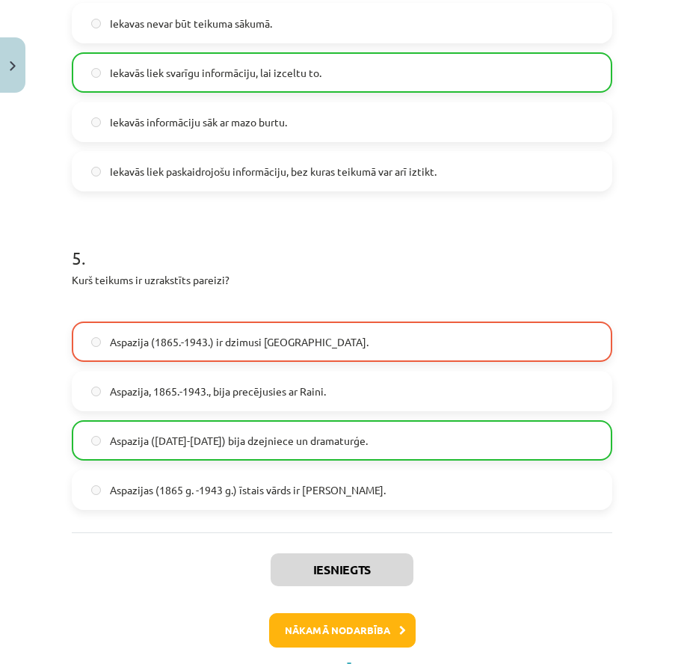
scroll to position [1417, 0]
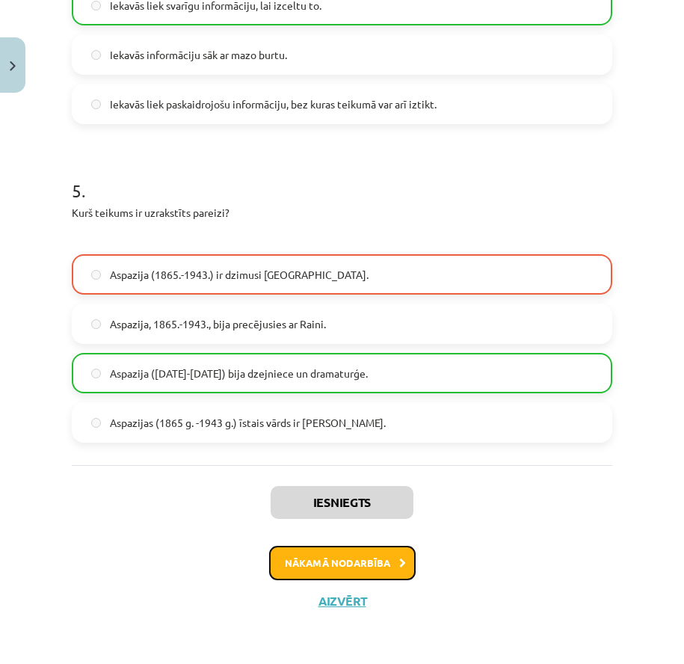
click at [340, 566] on button "Nākamā nodarbība" at bounding box center [342, 562] width 146 height 34
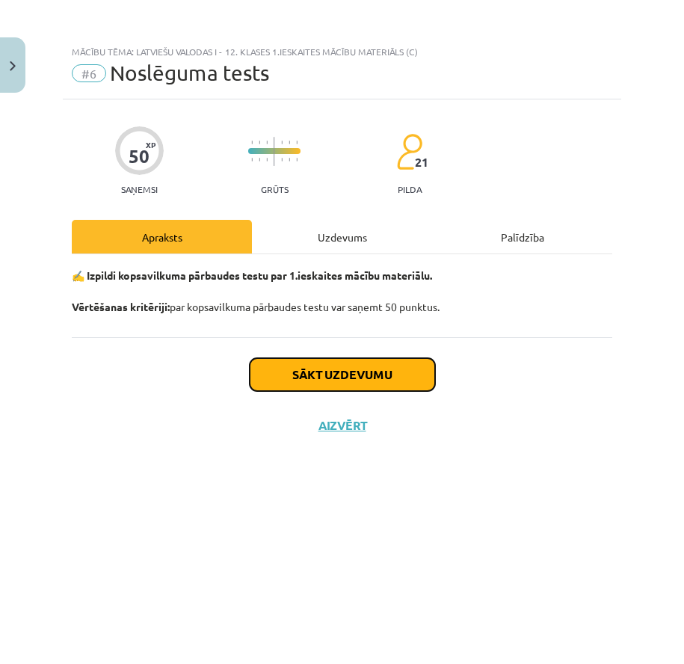
click at [321, 384] on button "Sākt uzdevumu" at bounding box center [342, 374] width 185 height 33
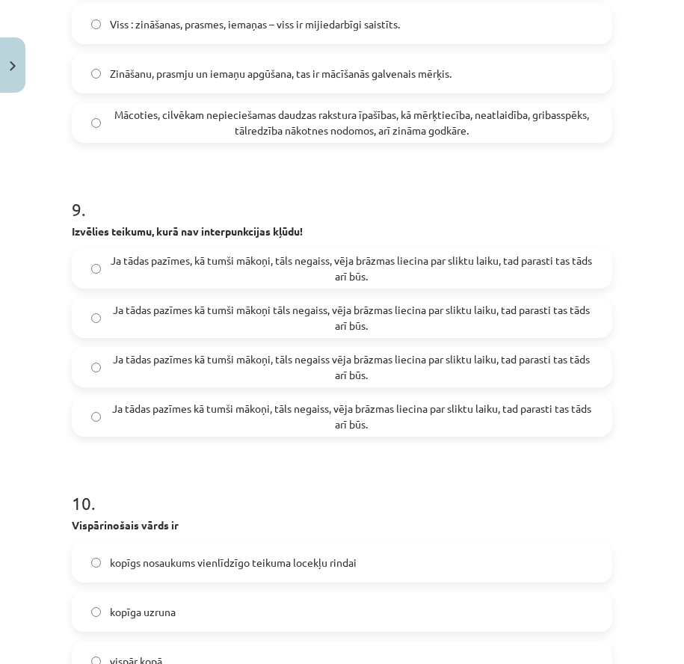
scroll to position [2714, 0]
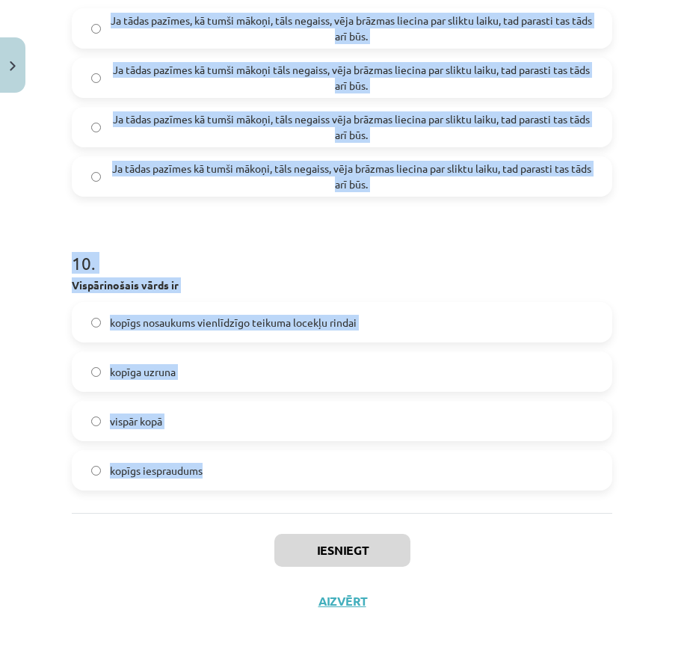
drag, startPoint x: 74, startPoint y: 335, endPoint x: 289, endPoint y: 483, distance: 261.2
copy form "1 . Kurā teikumā ir pareizi lietotas pieturzīmes? Mūžzaļo skujkoku: priežu, cie…"
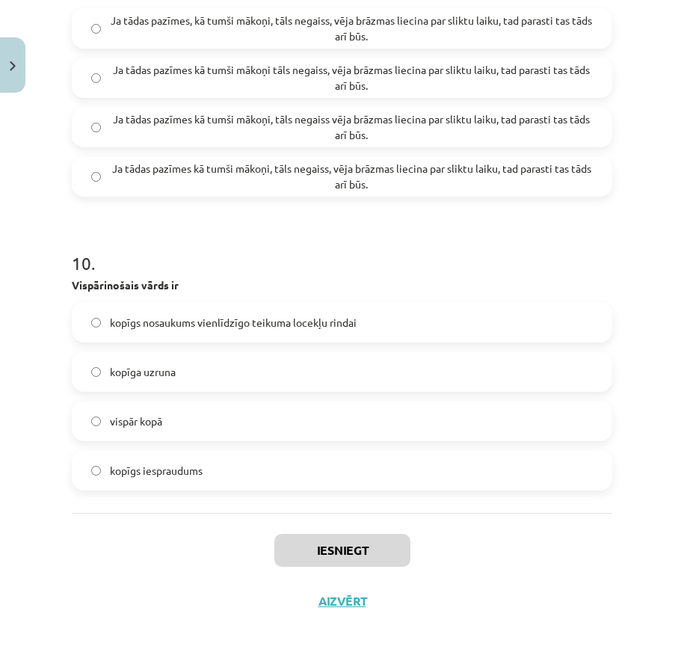
click at [108, 531] on div "Iesniegt Aizvērt" at bounding box center [342, 565] width 540 height 105
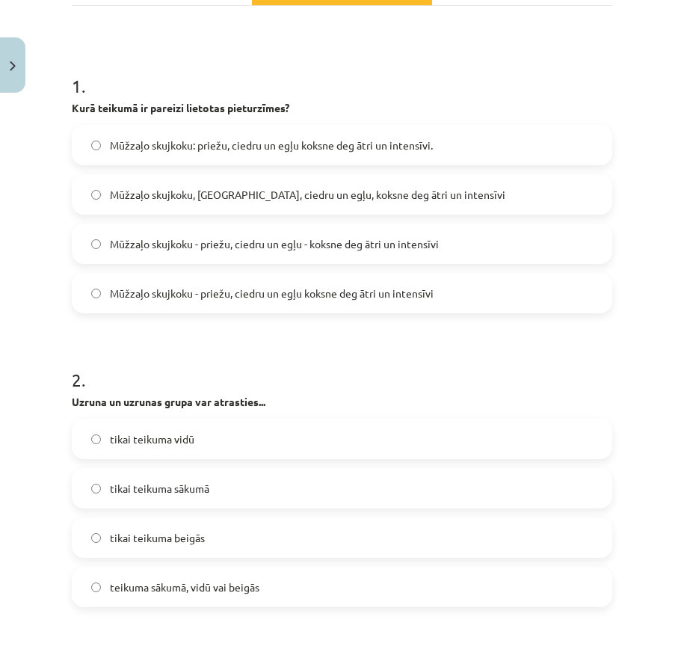
scroll to position [173, 0]
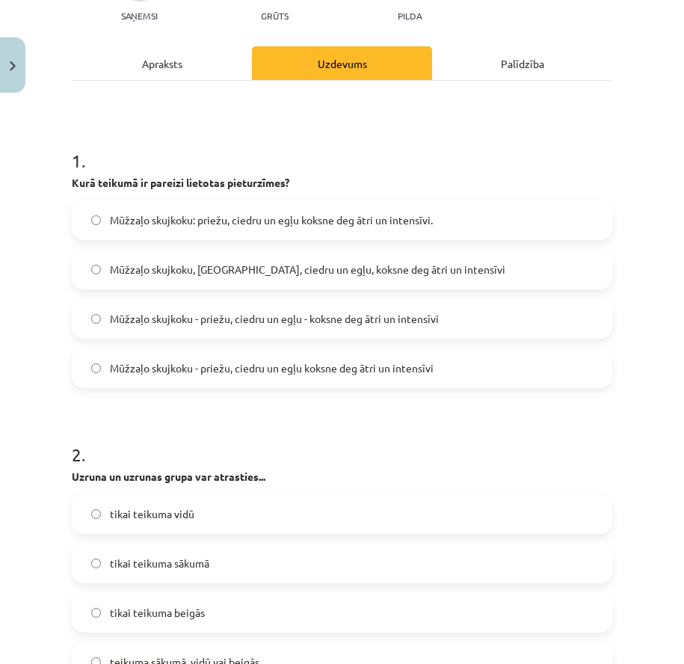
click at [200, 317] on span "Mūžzaļo skujkoku - priežu, ciedru un egļu - koksne deg ātri un intensīvi" at bounding box center [274, 319] width 329 height 16
click at [176, 377] on label "Mūžzaļo skujkoku - priežu, ciedru un egļu koksne deg ātri un intensīvi" at bounding box center [341, 367] width 537 height 37
click at [286, 322] on span "Mūžzaļo skujkoku - priežu, ciedru un egļu - koksne deg ātri un intensīvi" at bounding box center [274, 319] width 329 height 16
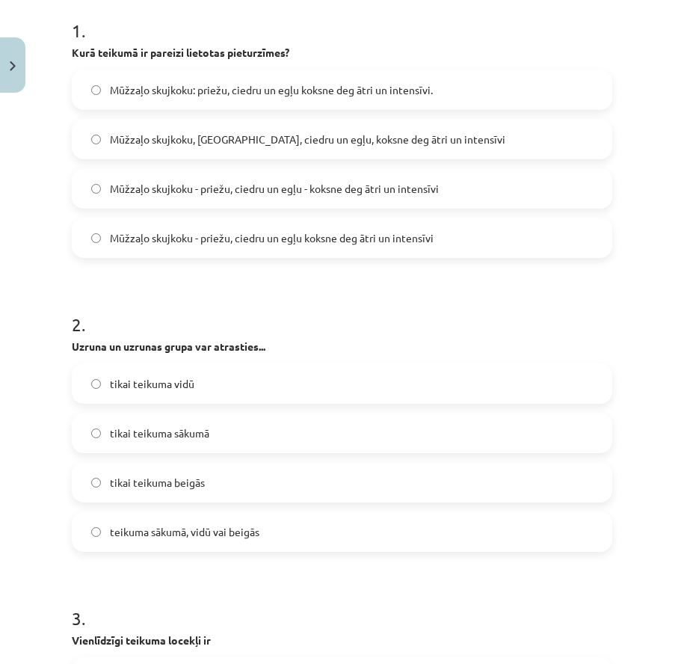
scroll to position [398, 0]
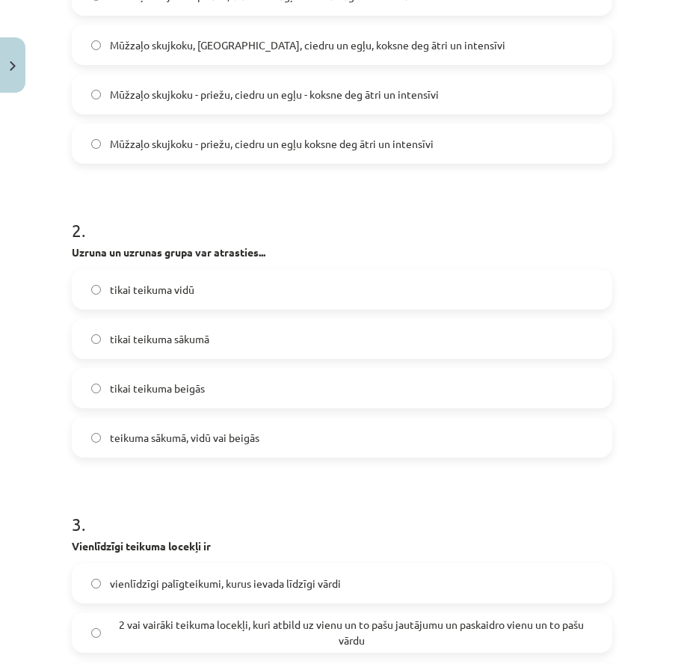
click at [216, 441] on span "teikuma sākumā, vidū vai beigās" at bounding box center [184, 438] width 149 height 16
click at [189, 151] on span "Mūžzaļo skujkoku - priežu, ciedru un egļu koksne deg ātri un intensīvi" at bounding box center [272, 144] width 324 height 16
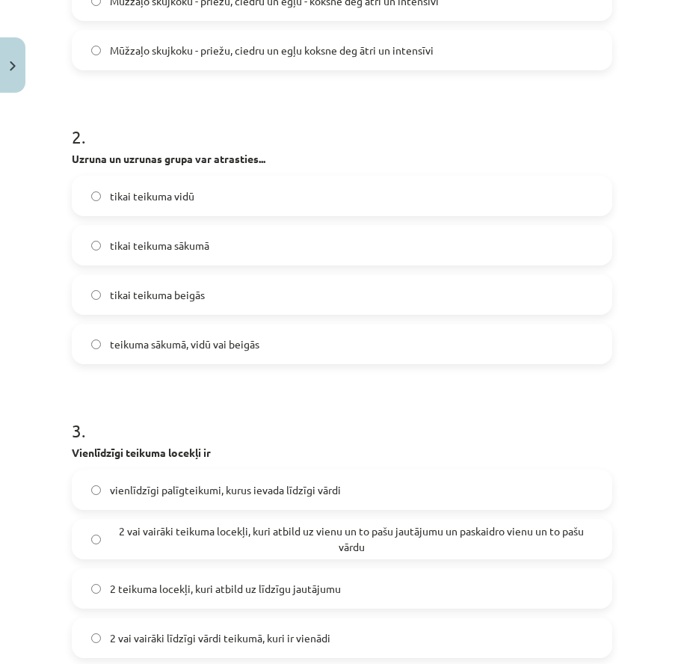
scroll to position [696, 0]
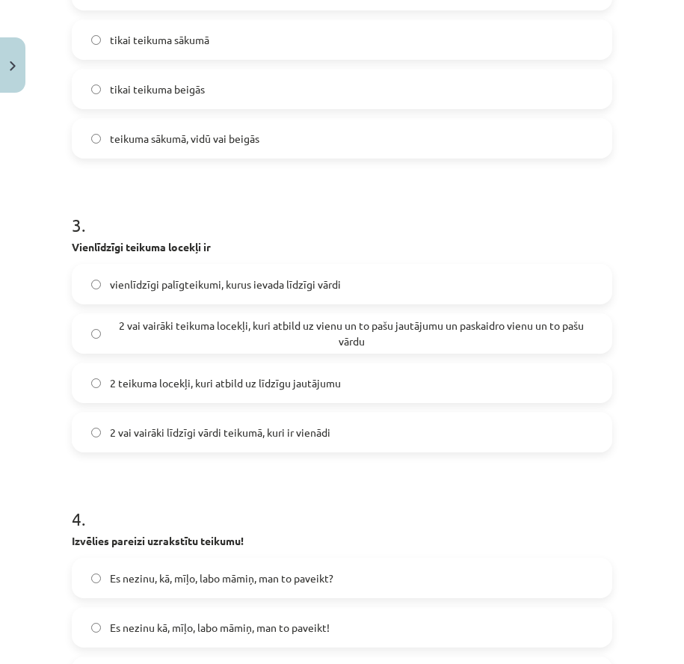
click at [168, 338] on span "2 vai vairāki teikuma locekļi, kuri atbild uz vienu un to pašu jautājumu un pas…" at bounding box center [351, 333] width 483 height 31
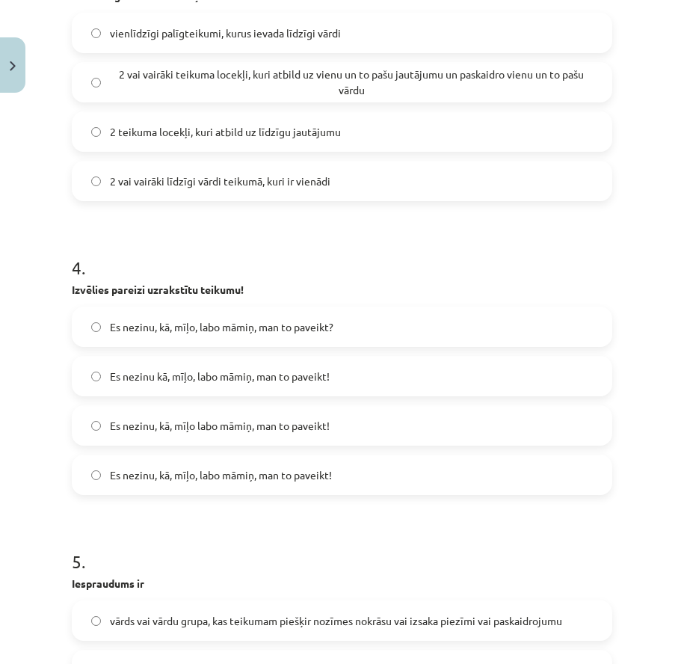
scroll to position [921, 0]
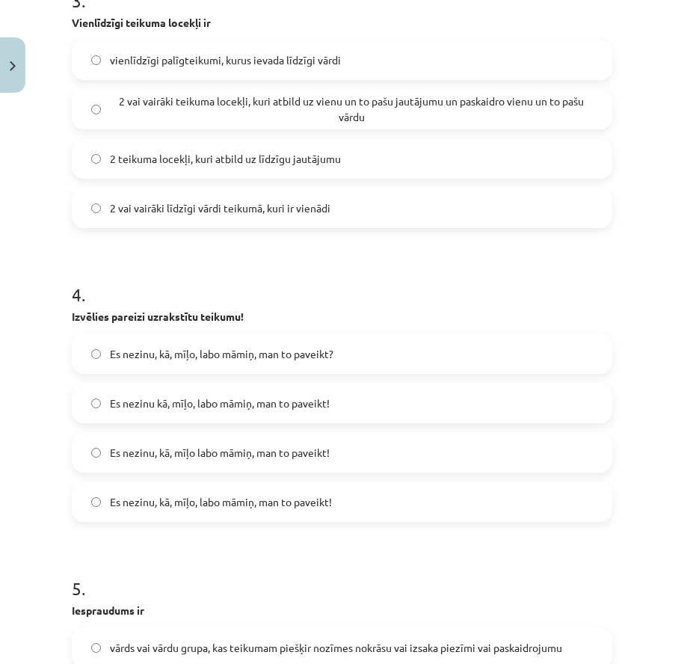
click at [355, 502] on label "Es nezinu, kā, mīļo, labo māmiņ, man to paveikt!" at bounding box center [341, 501] width 537 height 37
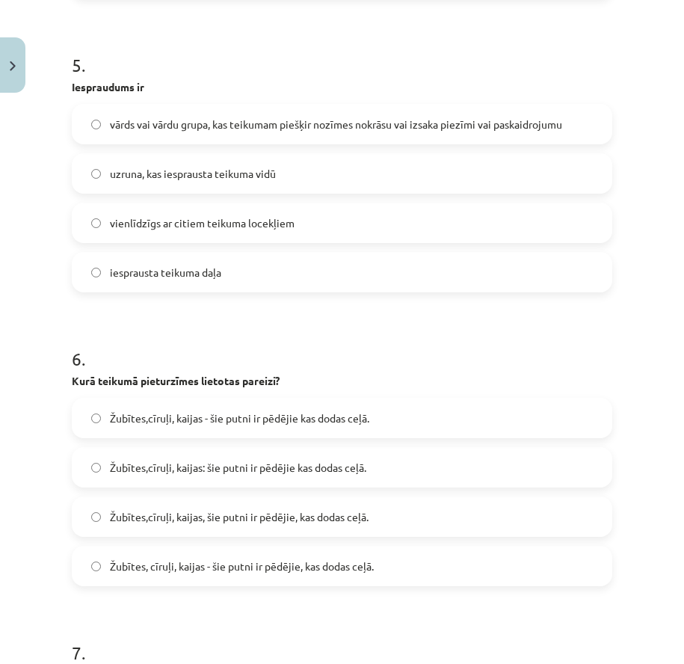
scroll to position [1369, 0]
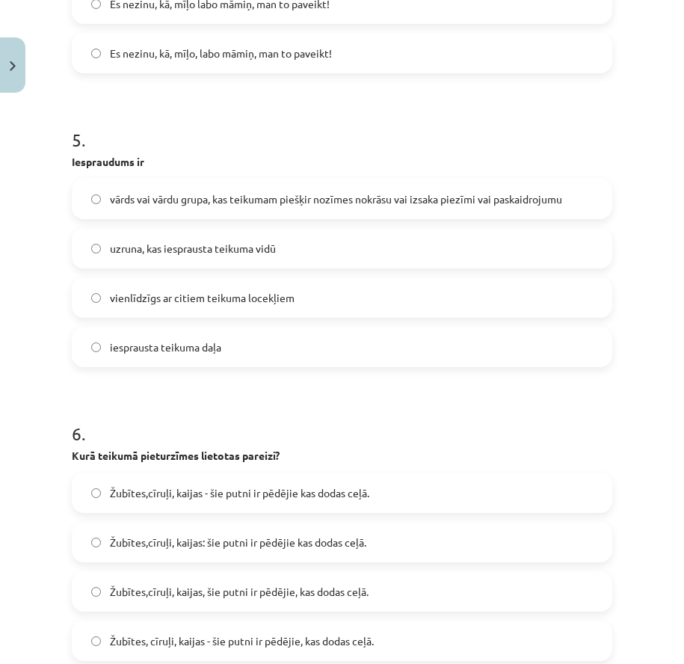
click at [167, 208] on label "vārds vai vārdu grupa, kas teikumam piešķir nozīmes nokrāsu vai izsaka piezīmi …" at bounding box center [341, 198] width 537 height 37
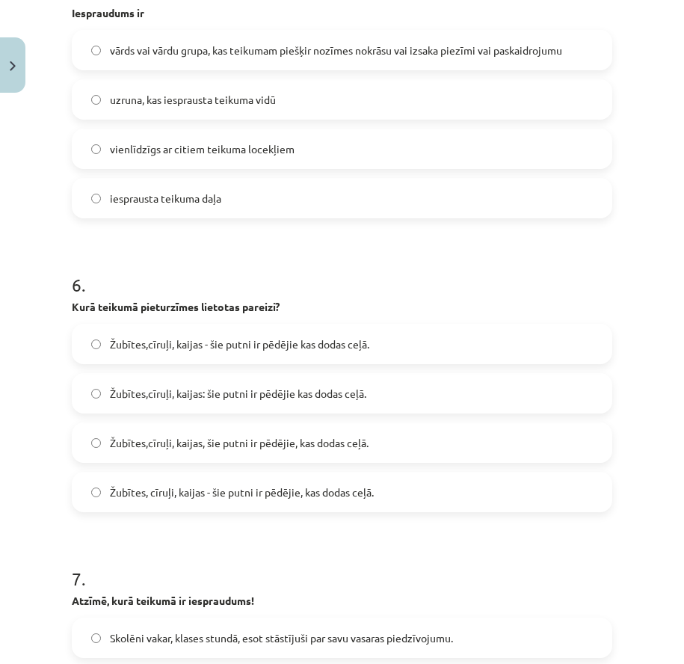
scroll to position [1518, 0]
click at [305, 357] on label "Žubītes,cīruļi, kaijas - šie putni ir pēdējie kas dodas ceļā." at bounding box center [341, 342] width 537 height 37
click at [316, 498] on span "Žubītes, cīruļi, kaijas - šie putni ir pēdējie, kas dodas ceļā." at bounding box center [242, 491] width 264 height 16
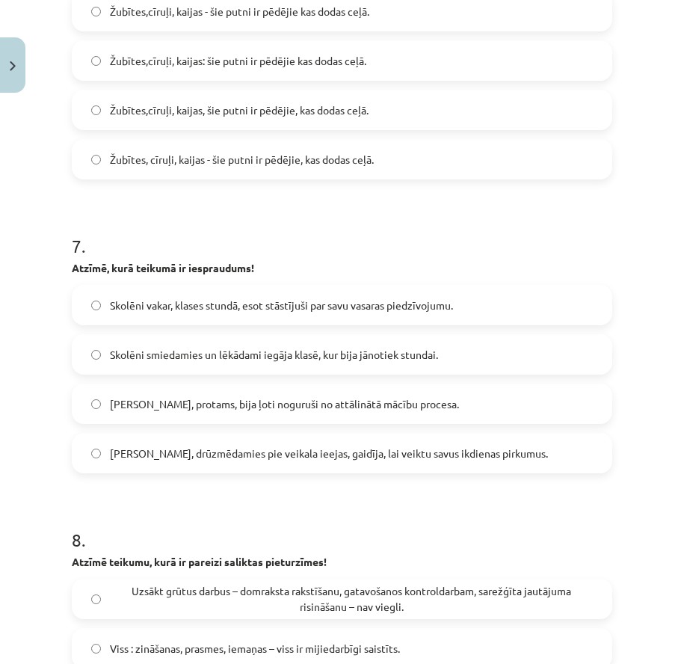
scroll to position [1967, 0]
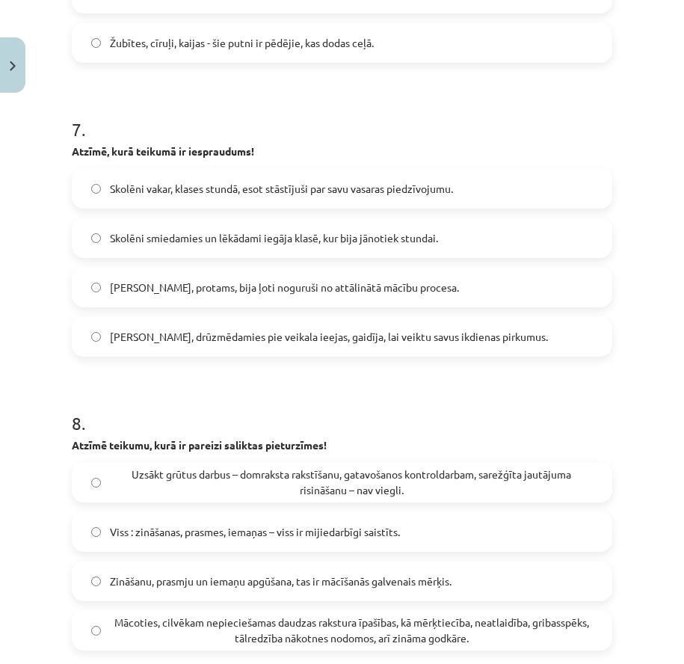
click at [386, 195] on span "Skolēni vakar, klases stundā, esot stāstījuši par savu vasaras piedzīvojumu." at bounding box center [281, 189] width 343 height 16
click at [424, 158] on div "7 . Atzīmē, kurā teikumā ir iespraudums! Skolēni vakar, klases stundā, esot stā…" at bounding box center [342, 225] width 540 height 264
click at [409, 203] on label "Skolēni vakar, klases stundā, esot stāstījuši par savu vasaras piedzīvojumu." at bounding box center [341, 188] width 537 height 37
click at [406, 199] on label "Skolēni vakar, klases stundā, esot stāstījuši par savu vasaras piedzīvojumu." at bounding box center [341, 188] width 537 height 37
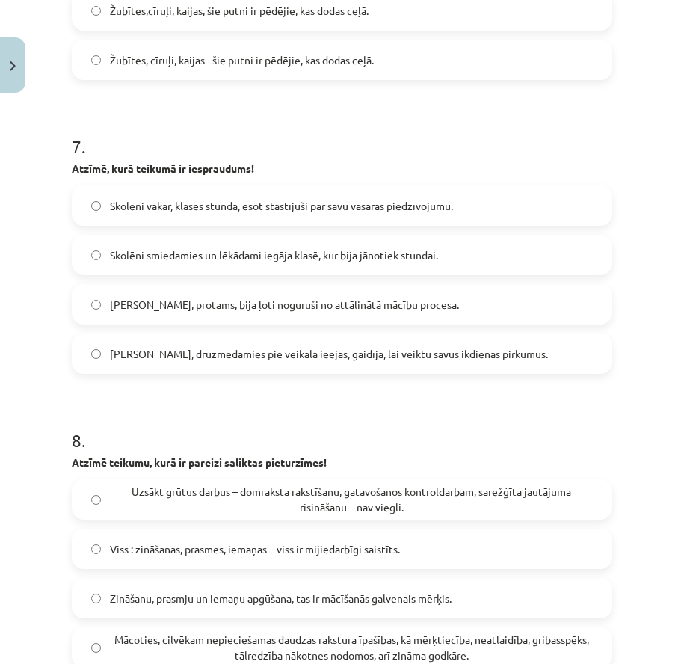
scroll to position [1892, 0]
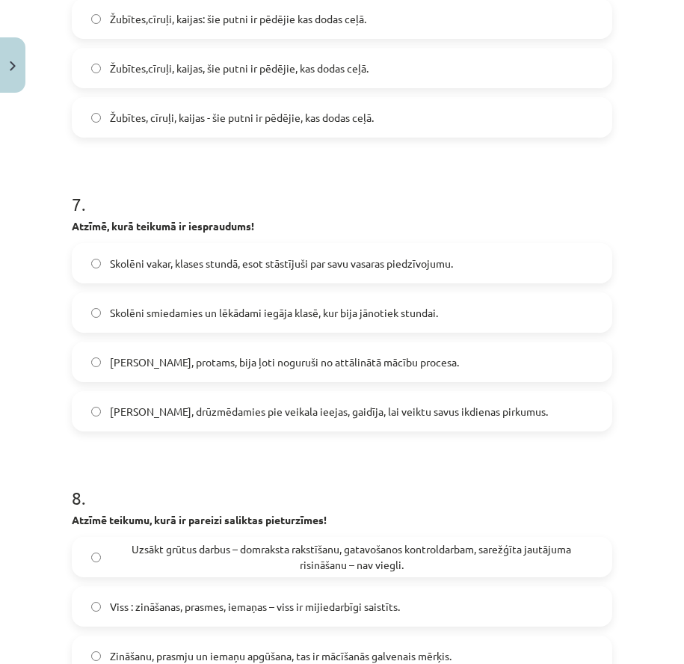
click at [239, 359] on span "Skolotāji, protams, bija ļoti noguruši no attālinātā mācību procesa." at bounding box center [284, 362] width 349 height 16
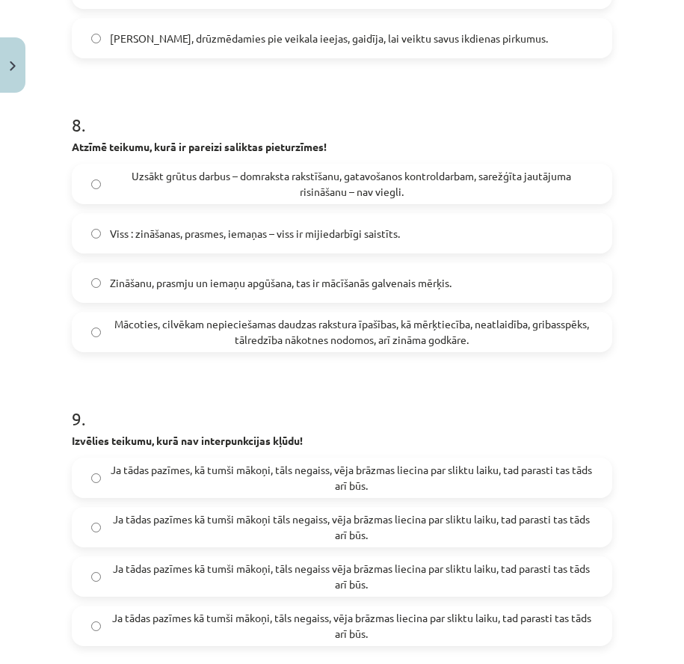
scroll to position [2266, 0]
click at [204, 203] on div "Uzsākt grūtus darbus – domraksta rakstīšanu, gatavošanos kontroldarbam, sarežģī…" at bounding box center [342, 183] width 540 height 40
click at [200, 188] on span "Uzsākt grūtus darbus – domraksta rakstīšanu, gatavošanos kontroldarbam, sarežģī…" at bounding box center [351, 182] width 483 height 31
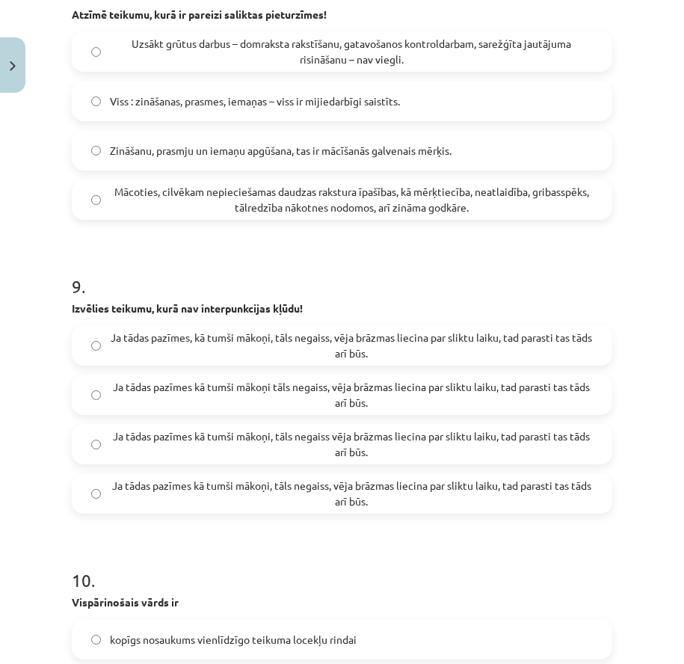
scroll to position [2490, 0]
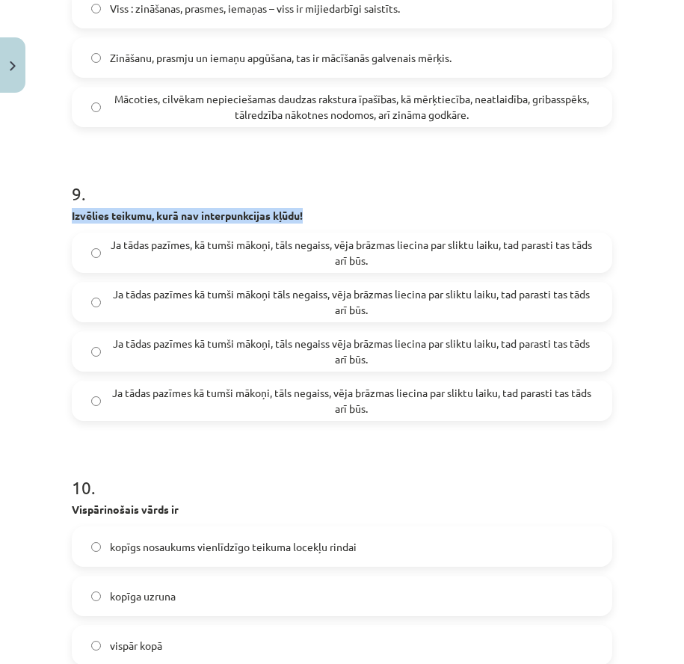
drag, startPoint x: 72, startPoint y: 213, endPoint x: 328, endPoint y: 217, distance: 256.3
click at [328, 217] on p "Izvēlies teikumu, kurā nav interpunkcijas kļūdu!" at bounding box center [342, 216] width 540 height 16
click at [403, 185] on h1 "9 ." at bounding box center [342, 180] width 540 height 46
click at [479, 246] on span "Ja tādas pazīmes, kā tumši mākoņi, tāls negaiss, vēja brāzmas liecina par slikt…" at bounding box center [351, 252] width 483 height 31
click at [409, 301] on span "Ja tādas pazīmes kā tumši mākoņi tāls negaiss, vēja brāzmas liecina par sliktu …" at bounding box center [351, 301] width 483 height 31
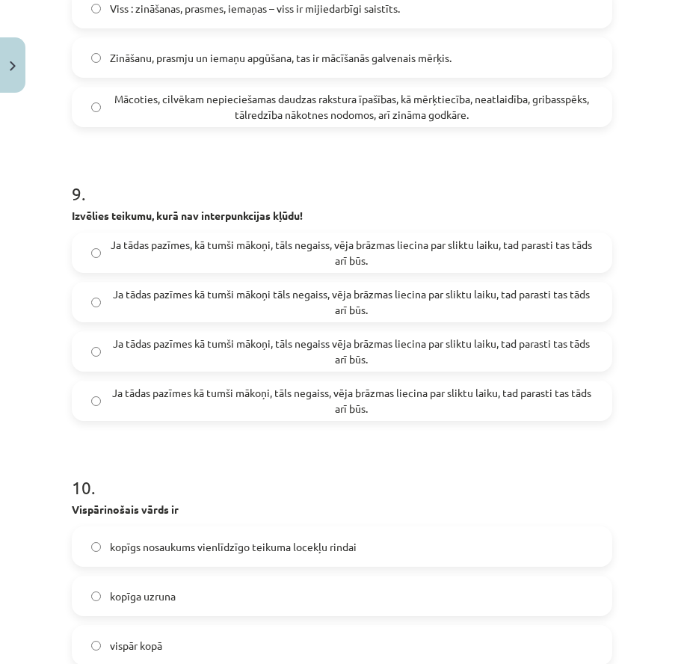
click at [196, 399] on span "Ja tādas pazīmes kā tumši mākoņi, tāls negaiss, vēja brāzmas liecina par sliktu…" at bounding box center [351, 400] width 483 height 31
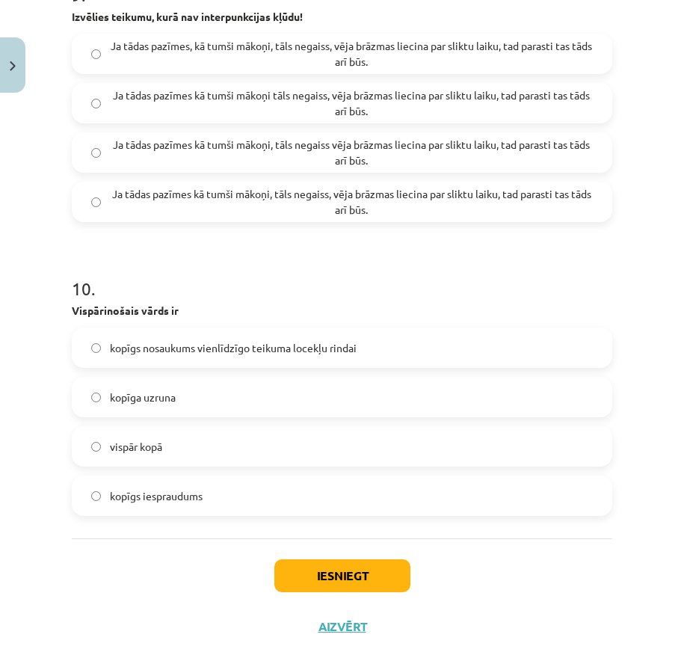
scroll to position [2714, 0]
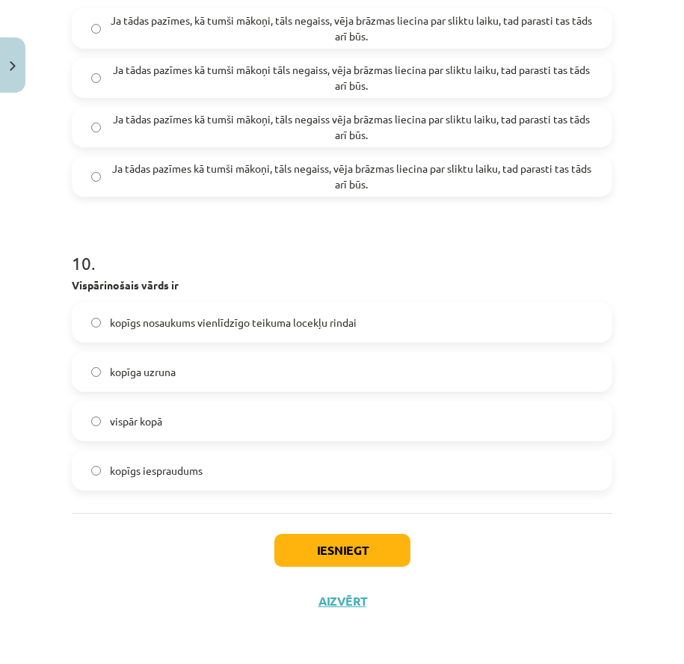
click at [173, 323] on span "kopīgs nosaukums vienlīdzīgo teikuma locekļu rindai" at bounding box center [233, 323] width 247 height 16
click at [327, 540] on button "Iesniegt" at bounding box center [342, 550] width 136 height 33
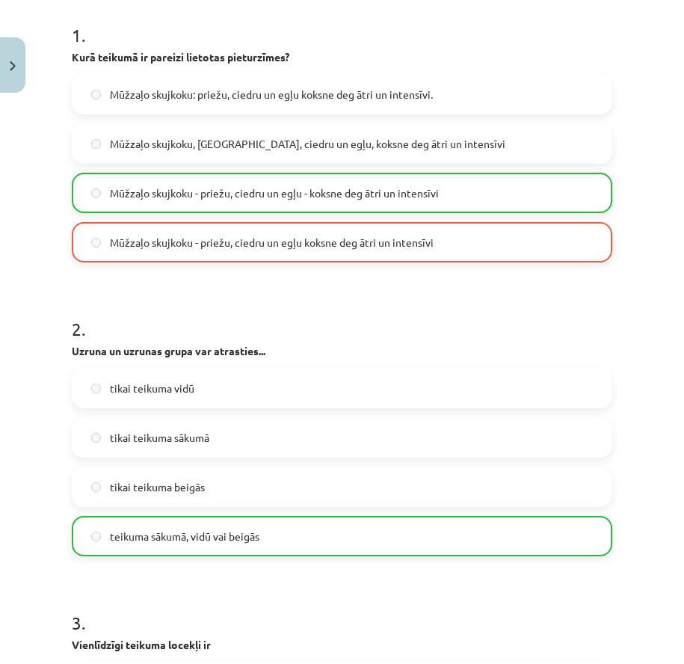
scroll to position [0, 0]
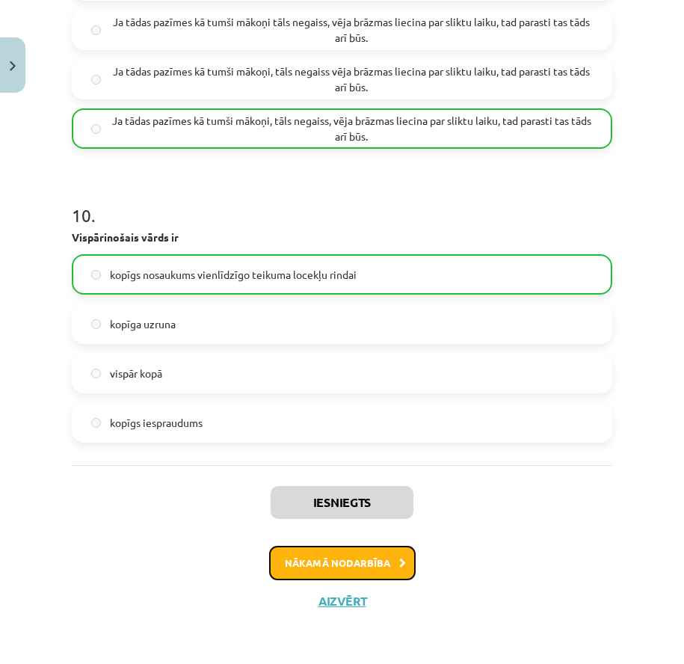
click at [353, 569] on button "Nākamā nodarbība" at bounding box center [342, 562] width 146 height 34
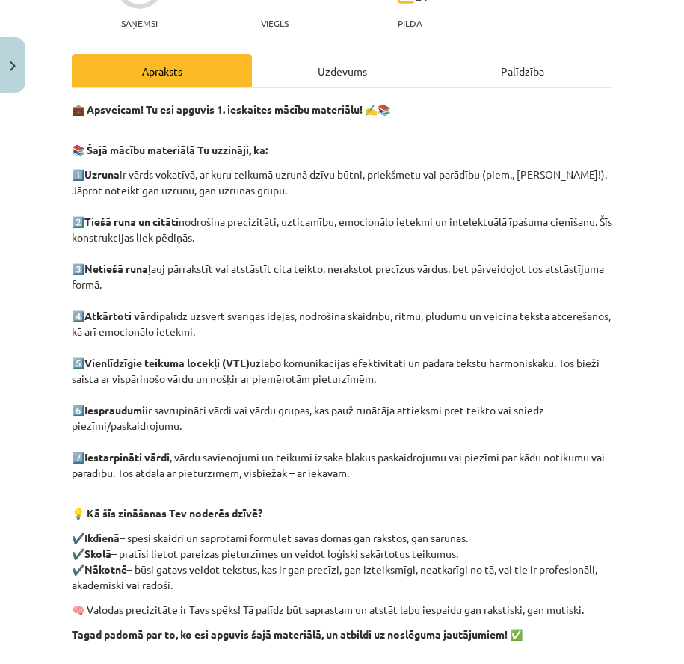
scroll to position [318, 0]
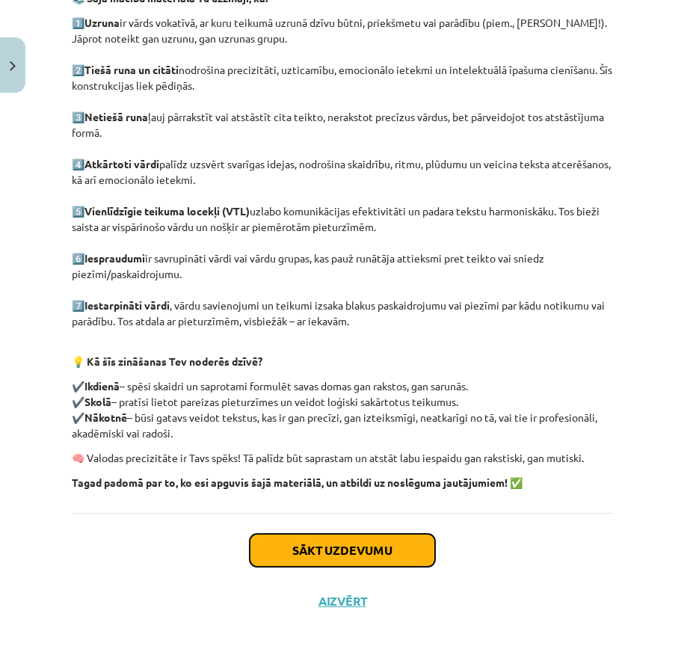
click at [295, 546] on button "Sākt uzdevumu" at bounding box center [342, 550] width 185 height 33
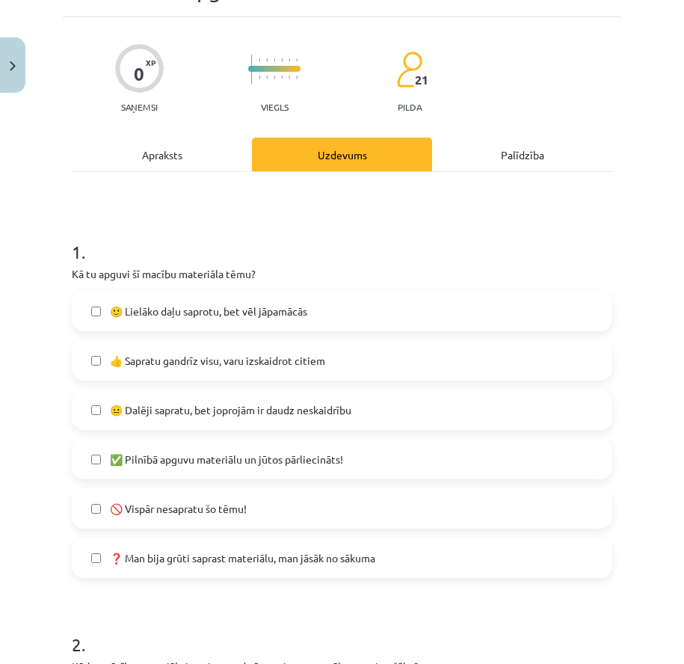
scroll to position [37, 0]
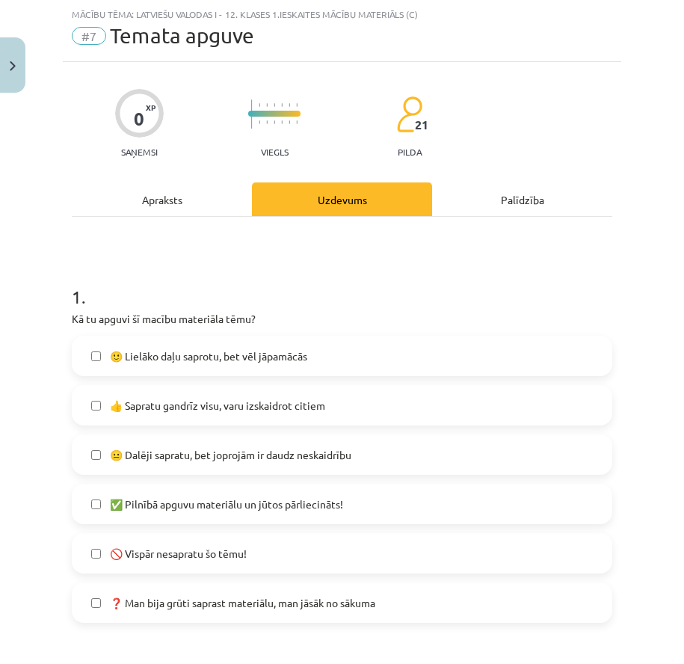
click at [200, 415] on label "👍 Sapratu gandrīz visu, varu izskaidrot citiem" at bounding box center [341, 404] width 537 height 37
click at [146, 465] on label "😐 Dalēji sapratu, bet joprojām ir daudz neskaidrību" at bounding box center [341, 454] width 537 height 37
click at [142, 409] on span "👍 Sapratu gandrīz visu, varu izskaidrot citiem" at bounding box center [217, 406] width 215 height 16
click at [135, 401] on span "👍 Sapratu gandrīz visu, varu izskaidrot citiem" at bounding box center [217, 406] width 215 height 16
click at [135, 386] on div "👍 Sapratu gandrīz visu, varu izskaidrot citiem" at bounding box center [342, 405] width 540 height 40
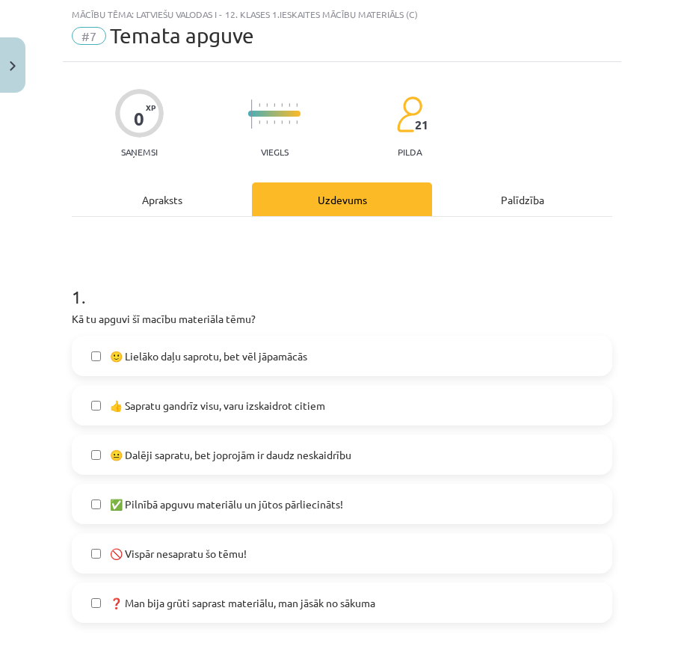
click at [132, 398] on span "👍 Sapratu gandrīz visu, varu izskaidrot citiem" at bounding box center [217, 406] width 215 height 16
click at [153, 450] on span "😐 Dalēji sapratu, bet joprojām ir daudz neskaidrību" at bounding box center [230, 455] width 241 height 16
click at [158, 361] on span "🙂 Lielāko daļu saprotu, bet vēl jāpamācās" at bounding box center [208, 356] width 197 height 16
click at [158, 509] on span "✅ Pilnībā apguvu materiālu un jūtos pārliecināts!" at bounding box center [226, 504] width 233 height 16
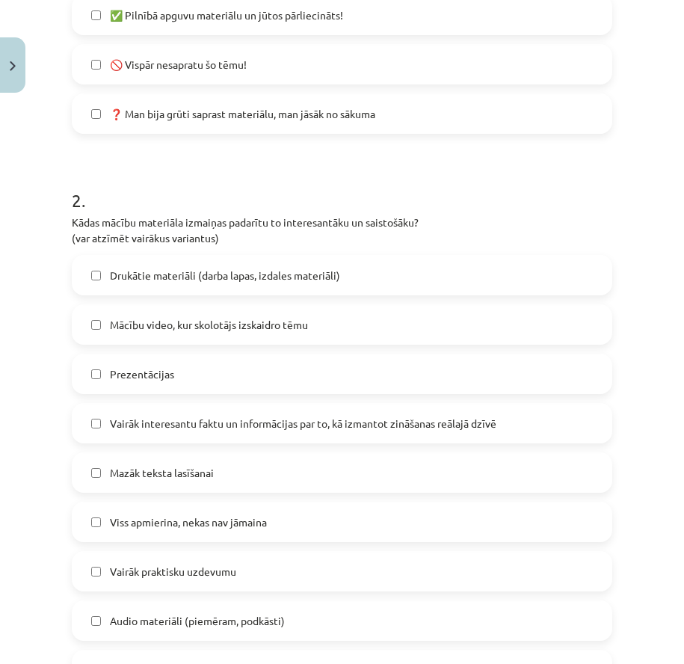
scroll to position [560, 0]
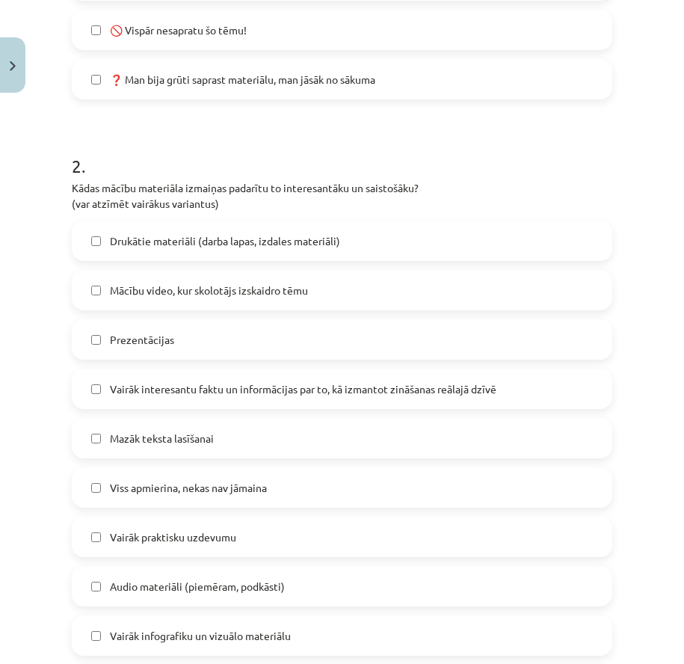
click at [160, 389] on span "Vairāk interesantu faktu un informācijas par to, kā izmantot zināšanas reālajā …" at bounding box center [303, 389] width 386 height 16
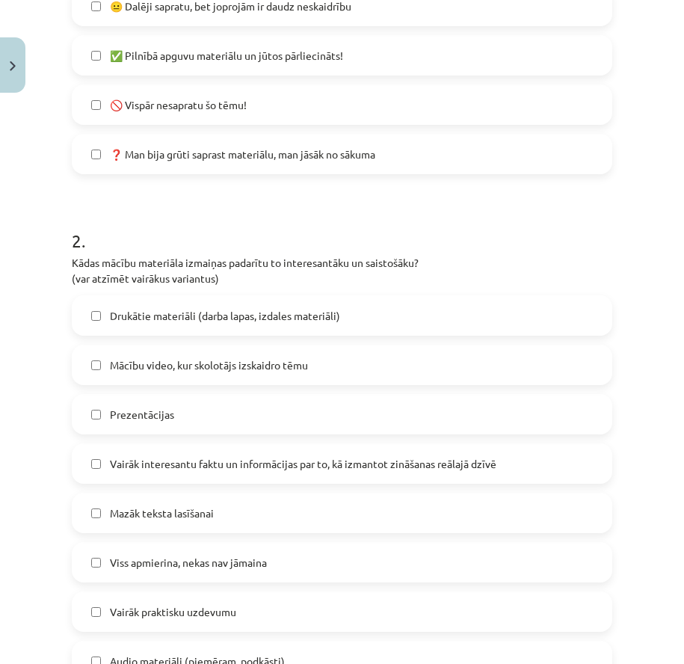
click at [123, 467] on span "Vairāk interesantu faktu un informācijas par to, kā izmantot zināšanas reālajā …" at bounding box center [303, 464] width 386 height 16
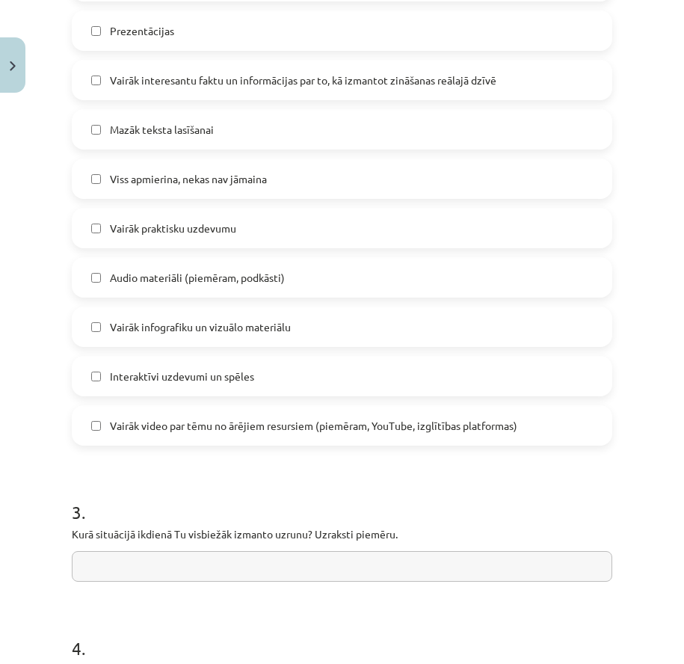
scroll to position [714, 0]
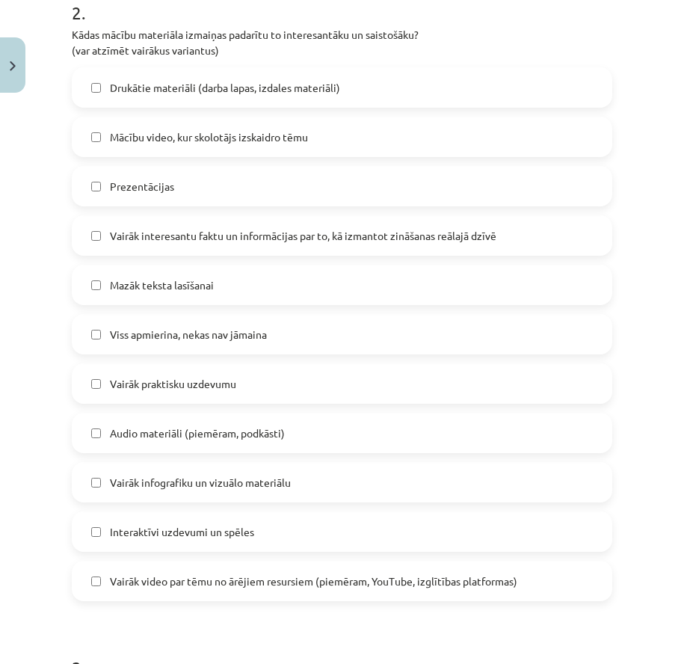
click at [105, 494] on label "Vairāk infografiku un vizuālo materiālu" at bounding box center [341, 481] width 537 height 37
click at [99, 539] on label "Interaktīvi uzdevumi un spēles" at bounding box center [341, 531] width 537 height 37
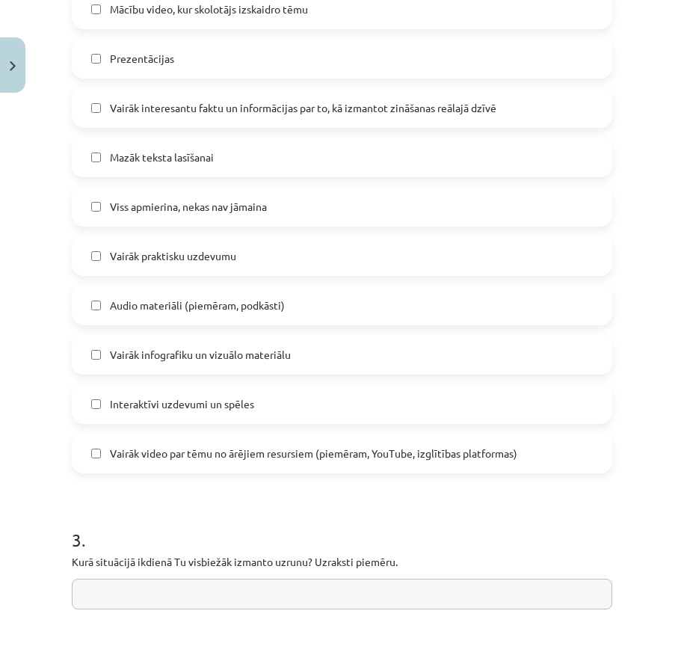
scroll to position [1087, 0]
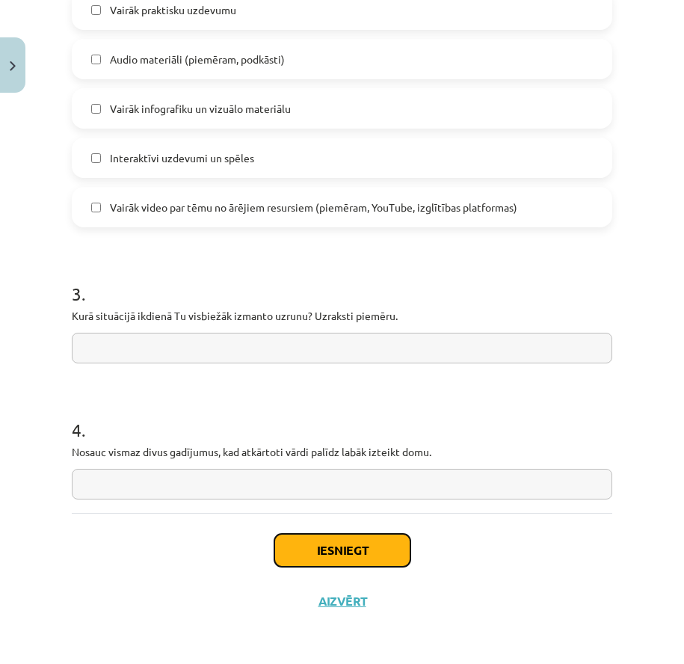
click at [344, 556] on button "Iesniegt" at bounding box center [342, 550] width 136 height 33
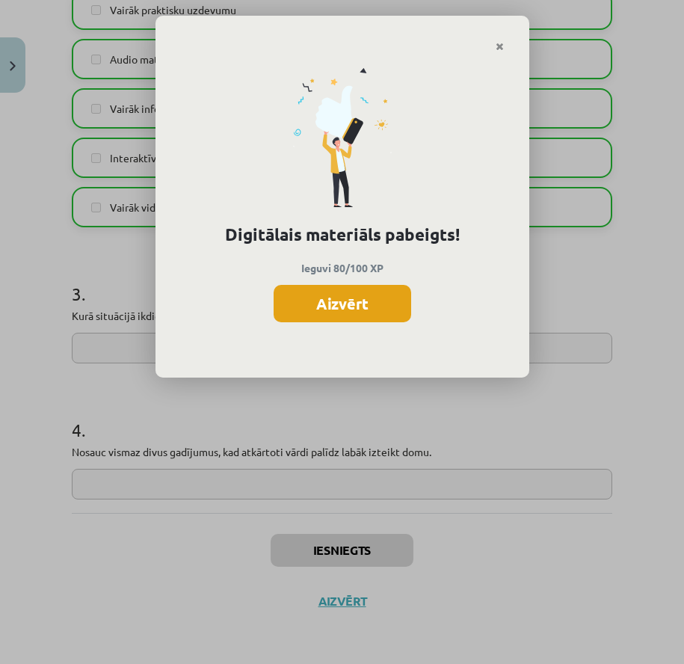
click at [385, 312] on button "Aizvērt" at bounding box center [341, 303] width 137 height 37
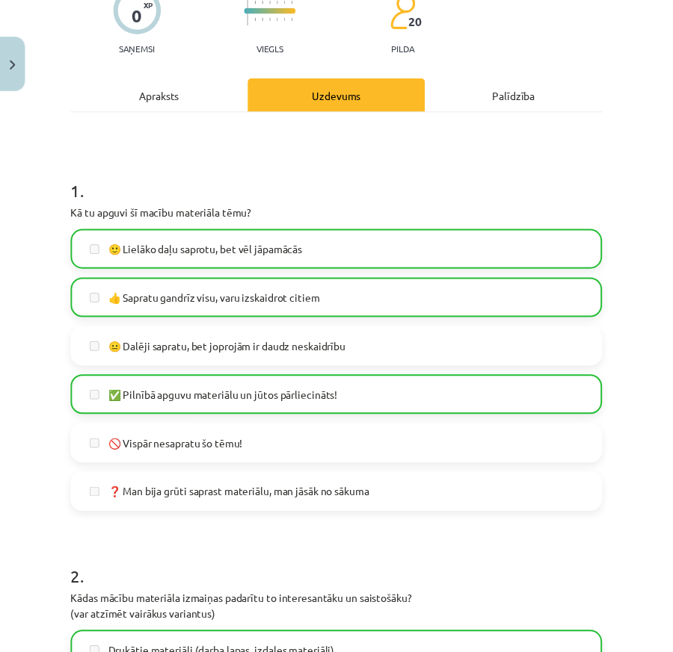
scroll to position [0, 0]
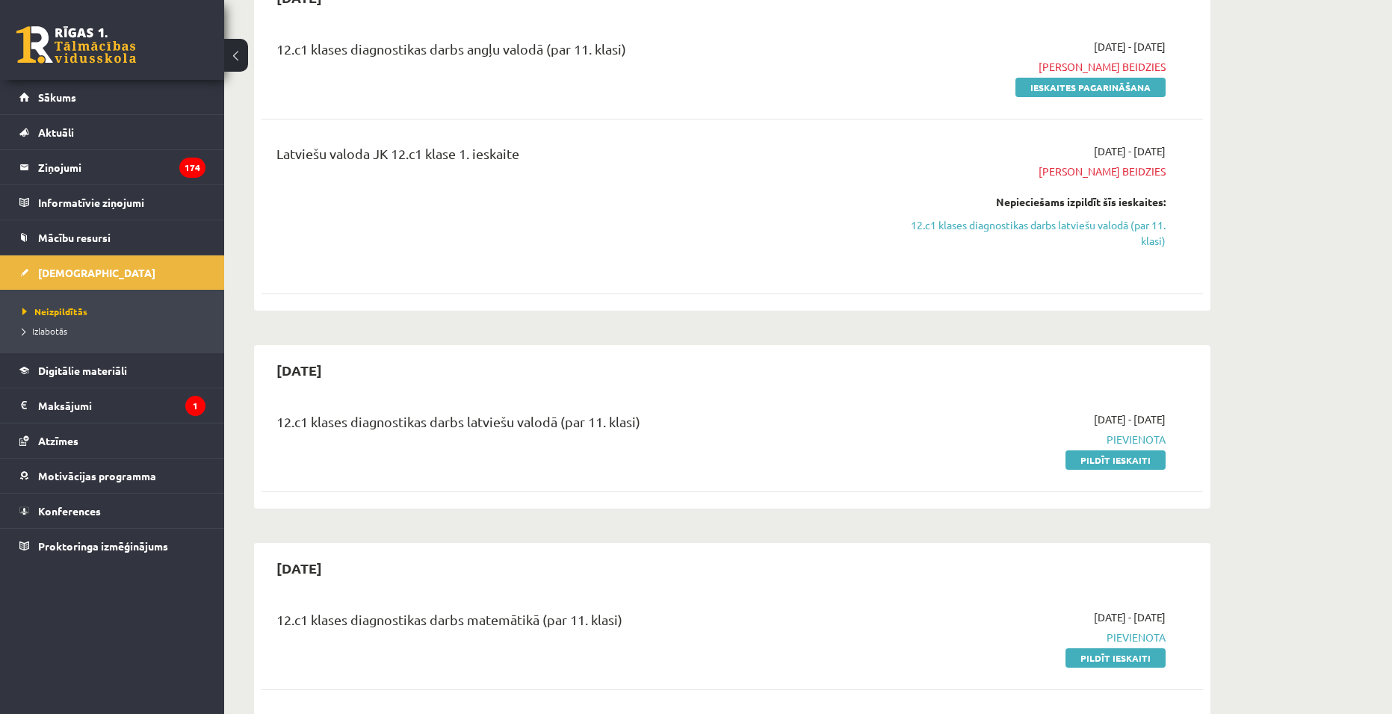
scroll to position [49, 0]
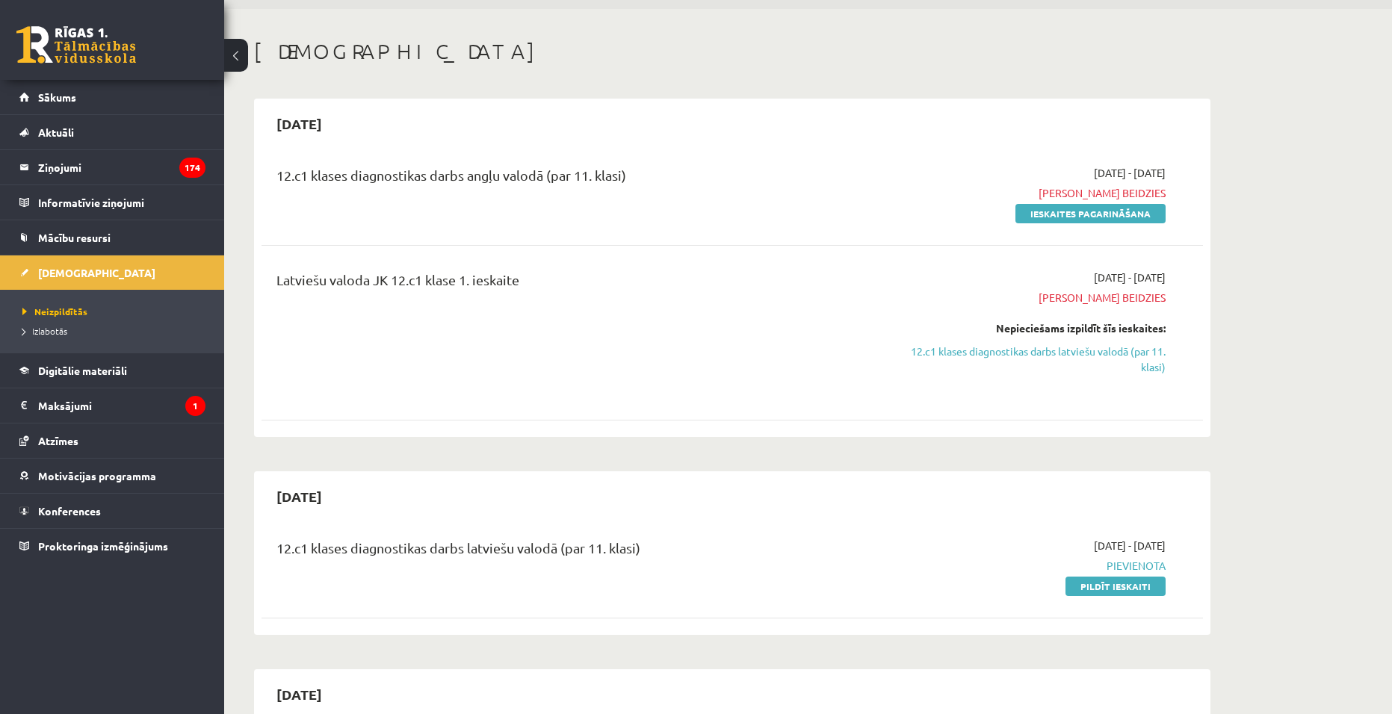
drag, startPoint x: 359, startPoint y: 492, endPoint x: 256, endPoint y: 497, distance: 103.3
click at [256, 497] on div "[DATE] 12.c1 klases diagnostikas darbs latviešu valodā (par 11. klasi) [DATE] -…" at bounding box center [732, 554] width 956 height 164
click at [714, 538] on div "12.c1 klases diagnostikas darbs latviešu valodā (par 11. klasi)" at bounding box center [568, 552] width 585 height 28
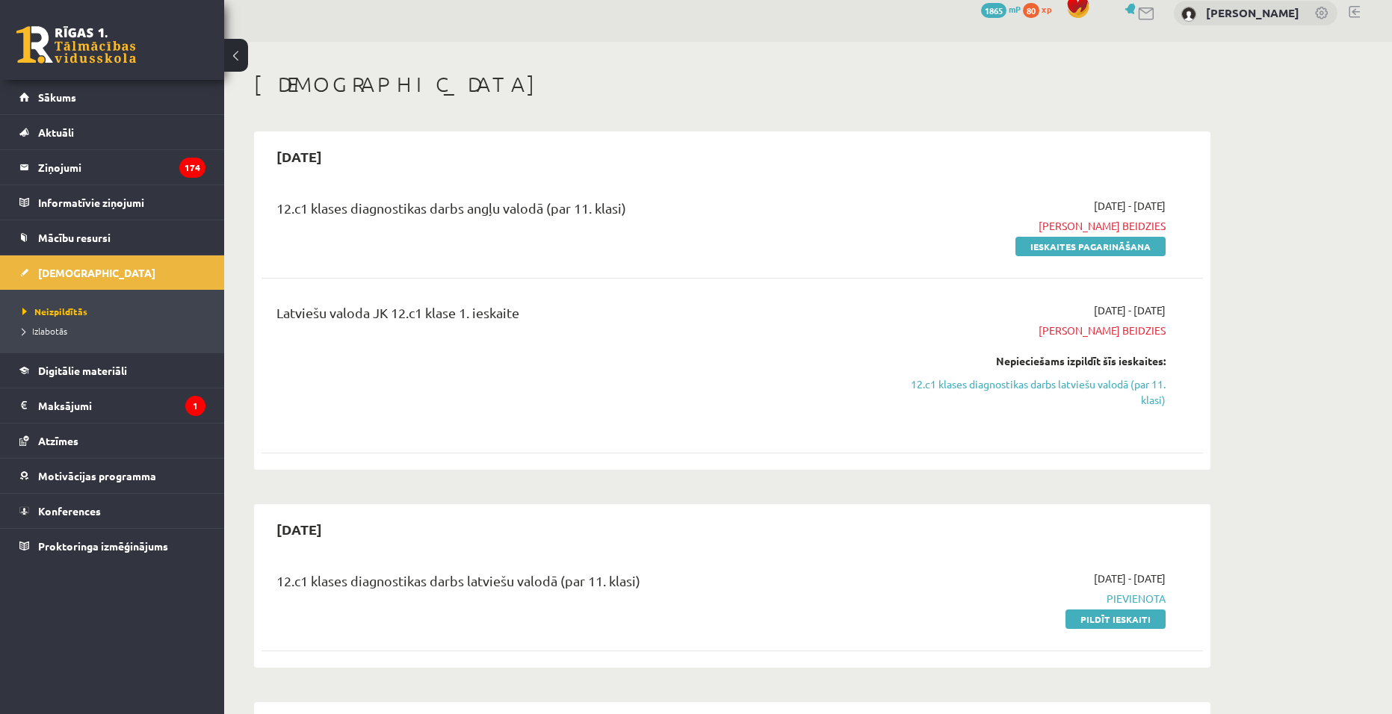
scroll to position [0, 0]
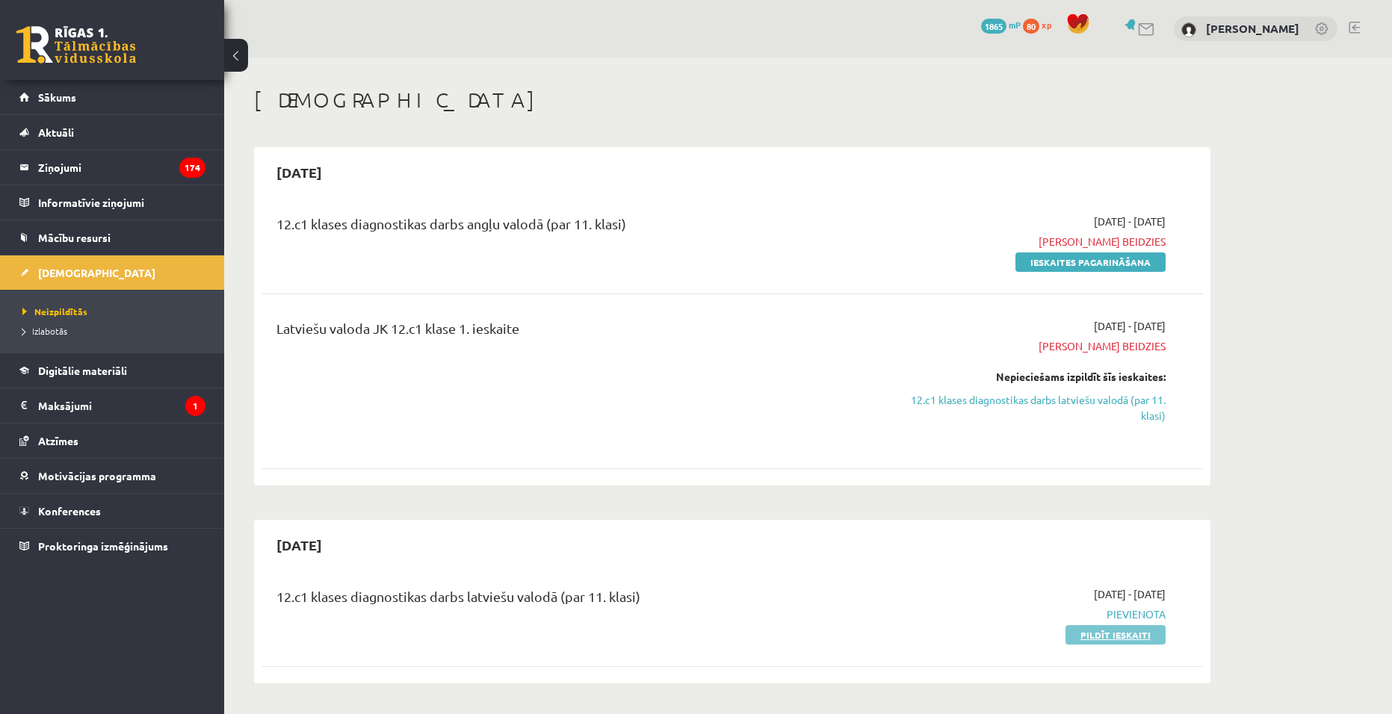
click at [1095, 631] on link "Pildīt ieskaiti" at bounding box center [1116, 634] width 100 height 19
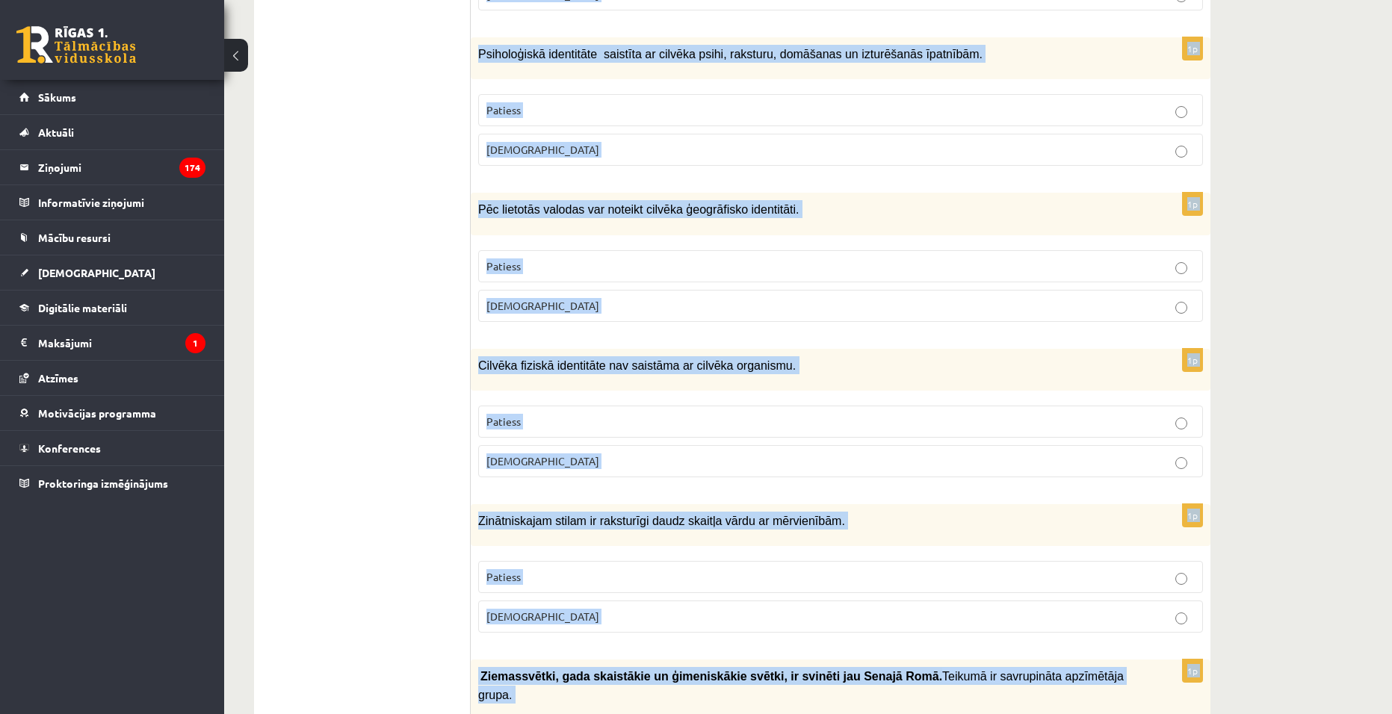
scroll to position [4266, 0]
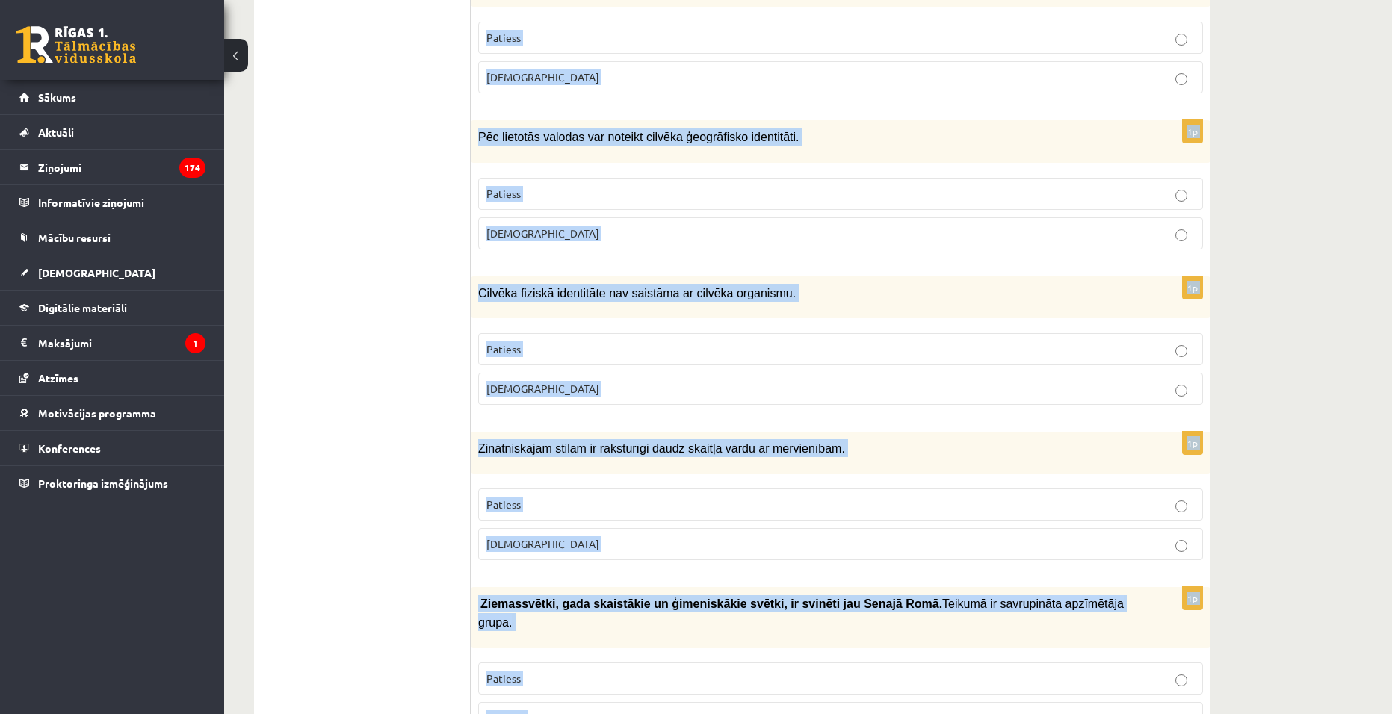
drag, startPoint x: 480, startPoint y: 298, endPoint x: 1232, endPoint y: 749, distance: 877.4
copy form "Loremipsu, dolorsit ametc, adipisc elits do eiusmodtempor in utlaboreet dolor. …"
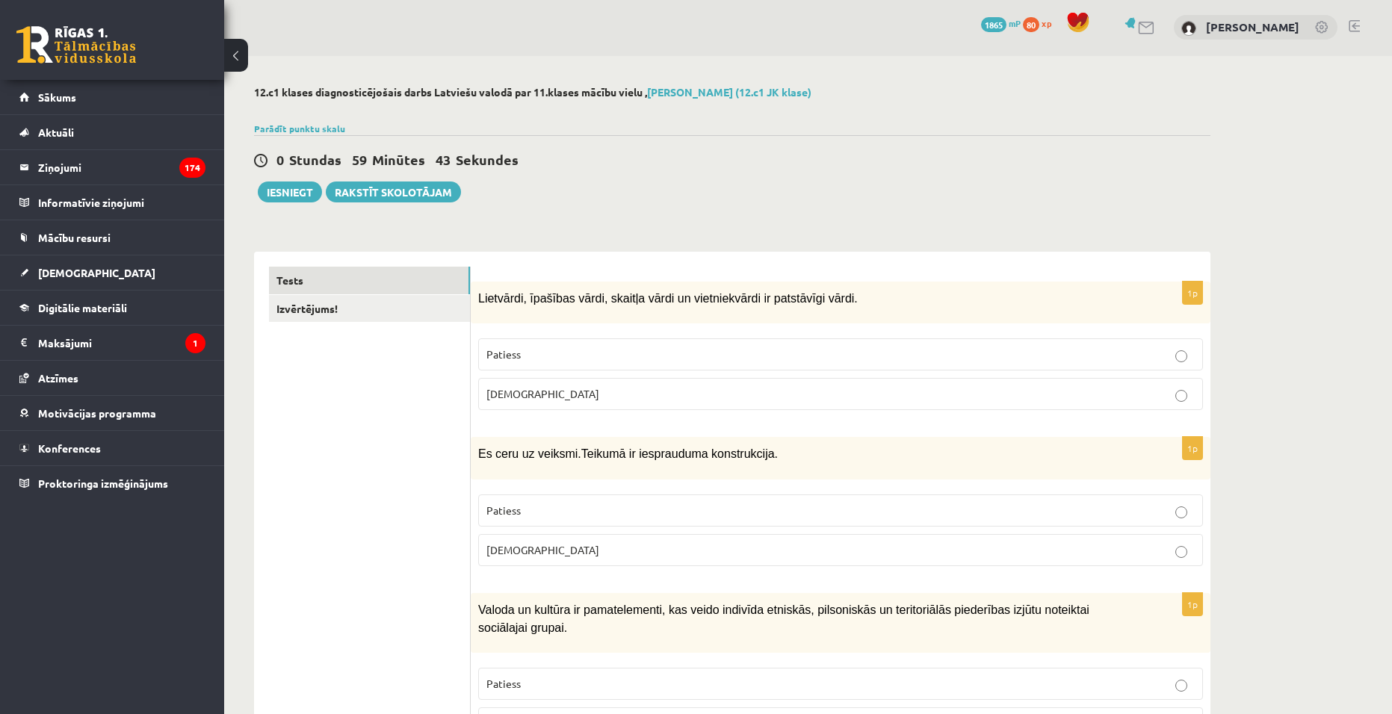
scroll to position [0, 0]
click at [721, 354] on p "Patiess" at bounding box center [840, 356] width 708 height 16
click at [596, 544] on p "Aplams" at bounding box center [840, 552] width 708 height 16
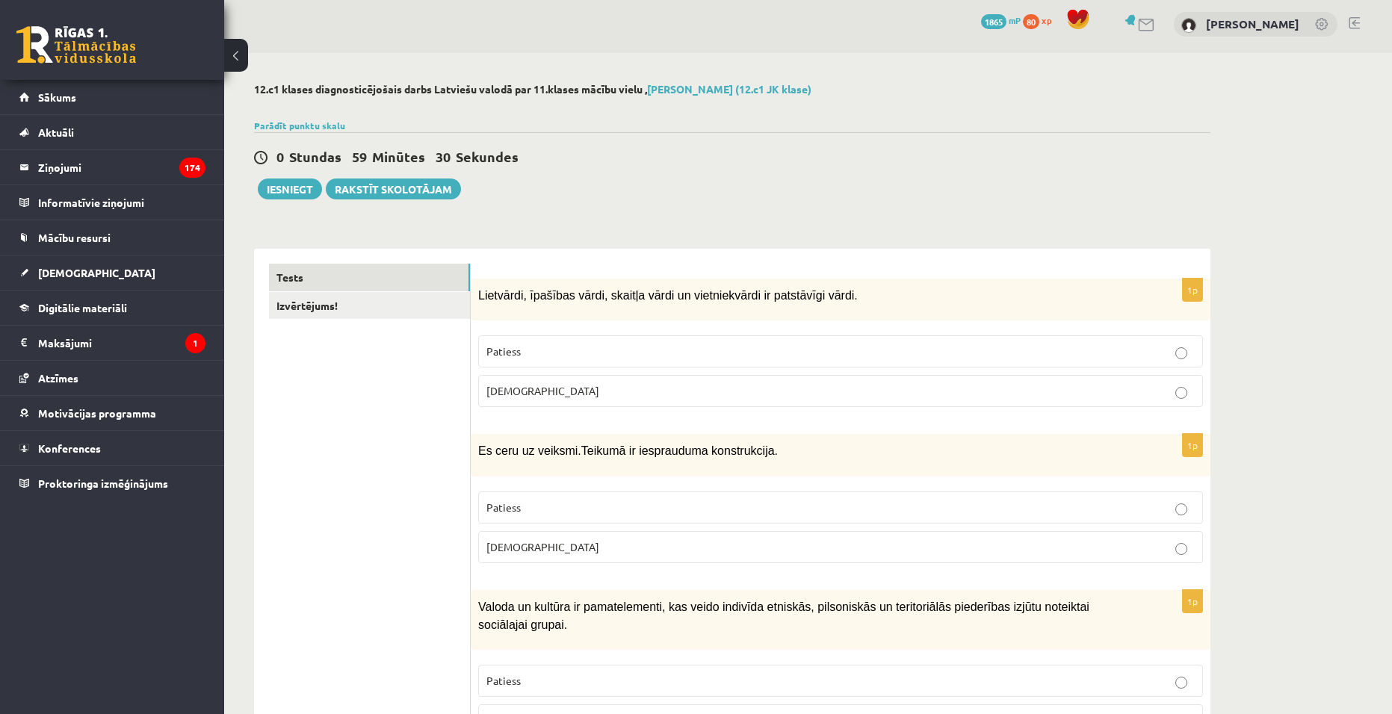
scroll to position [299, 0]
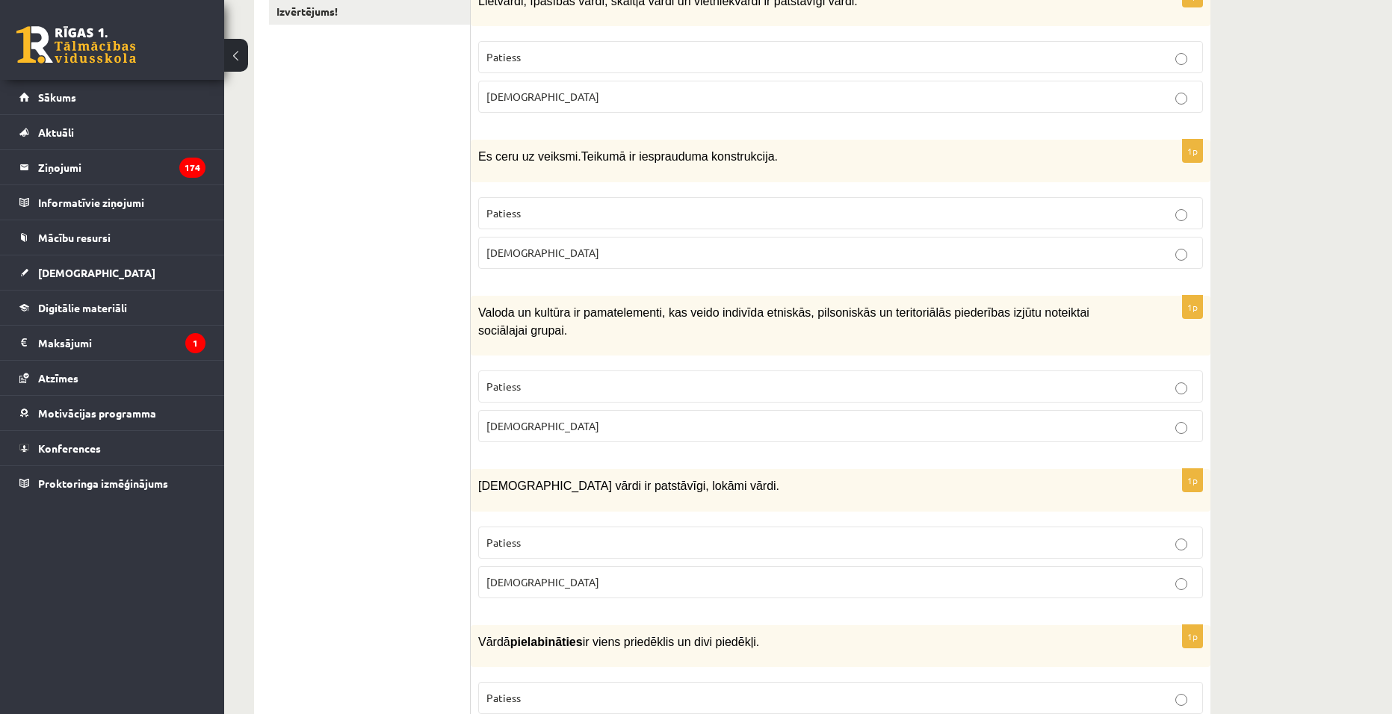
click at [793, 379] on p "Patiess" at bounding box center [840, 387] width 708 height 16
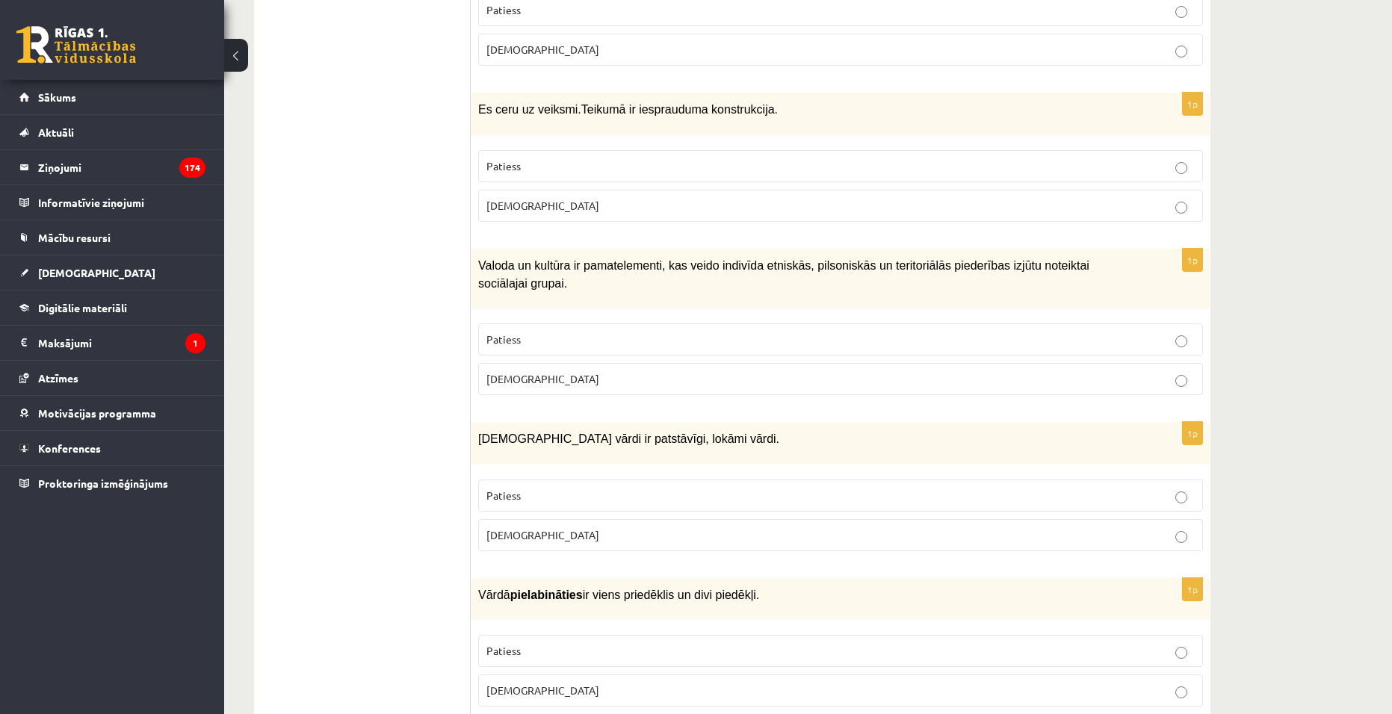
scroll to position [448, 0]
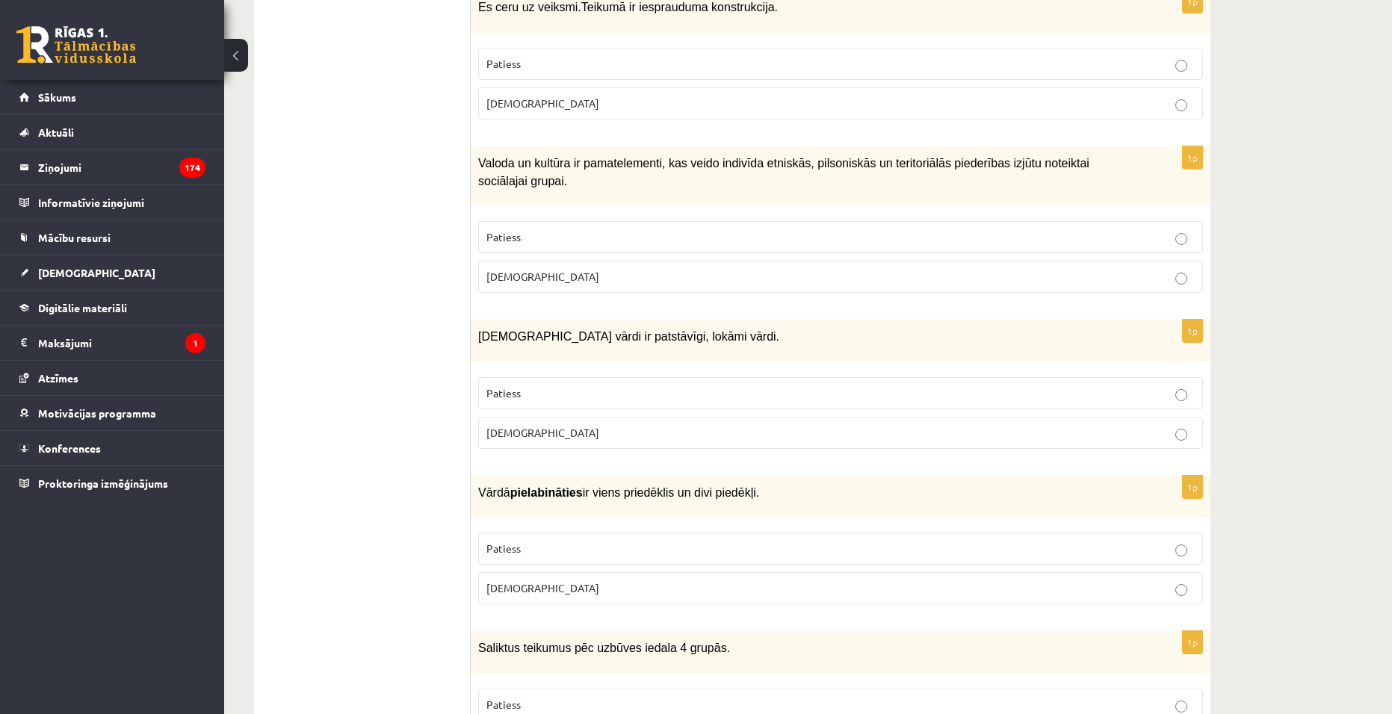
click at [1125, 425] on p "Aplams" at bounding box center [840, 433] width 708 height 16
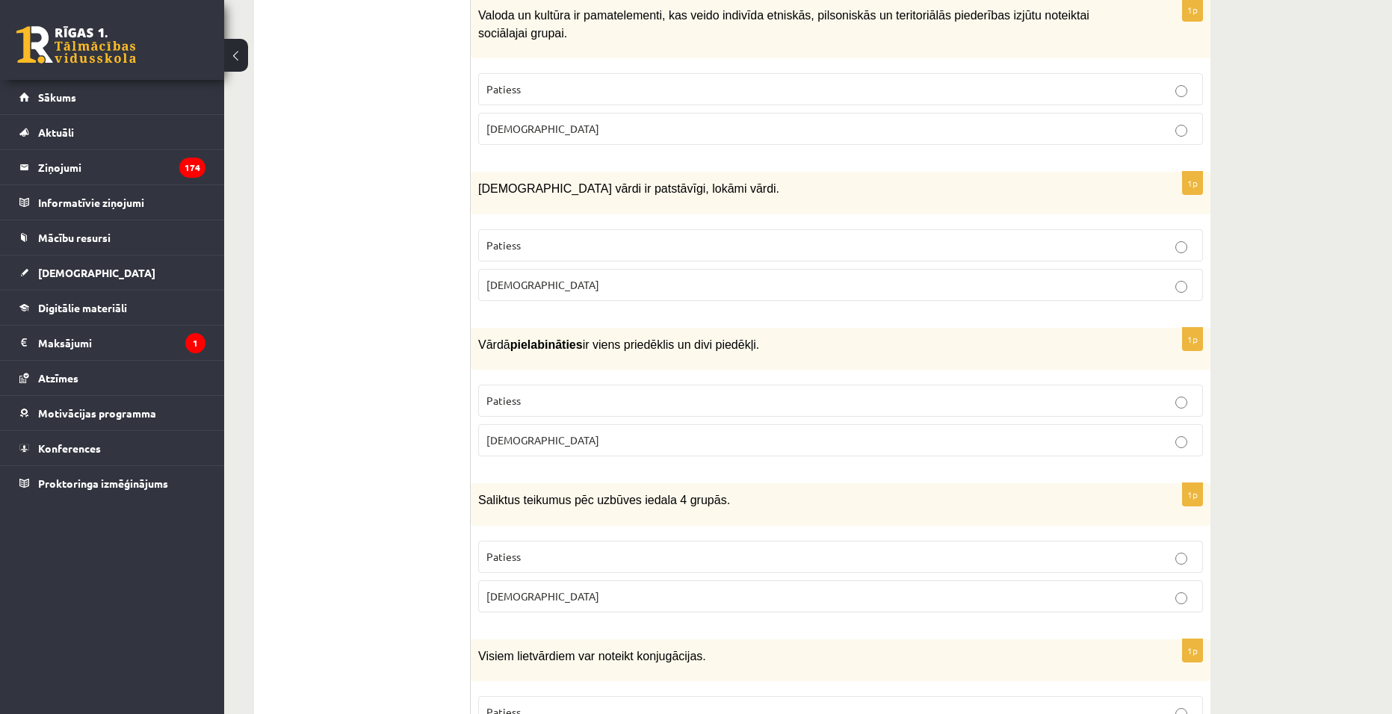
scroll to position [598, 0]
click at [619, 392] on p "Patiess" at bounding box center [840, 400] width 708 height 16
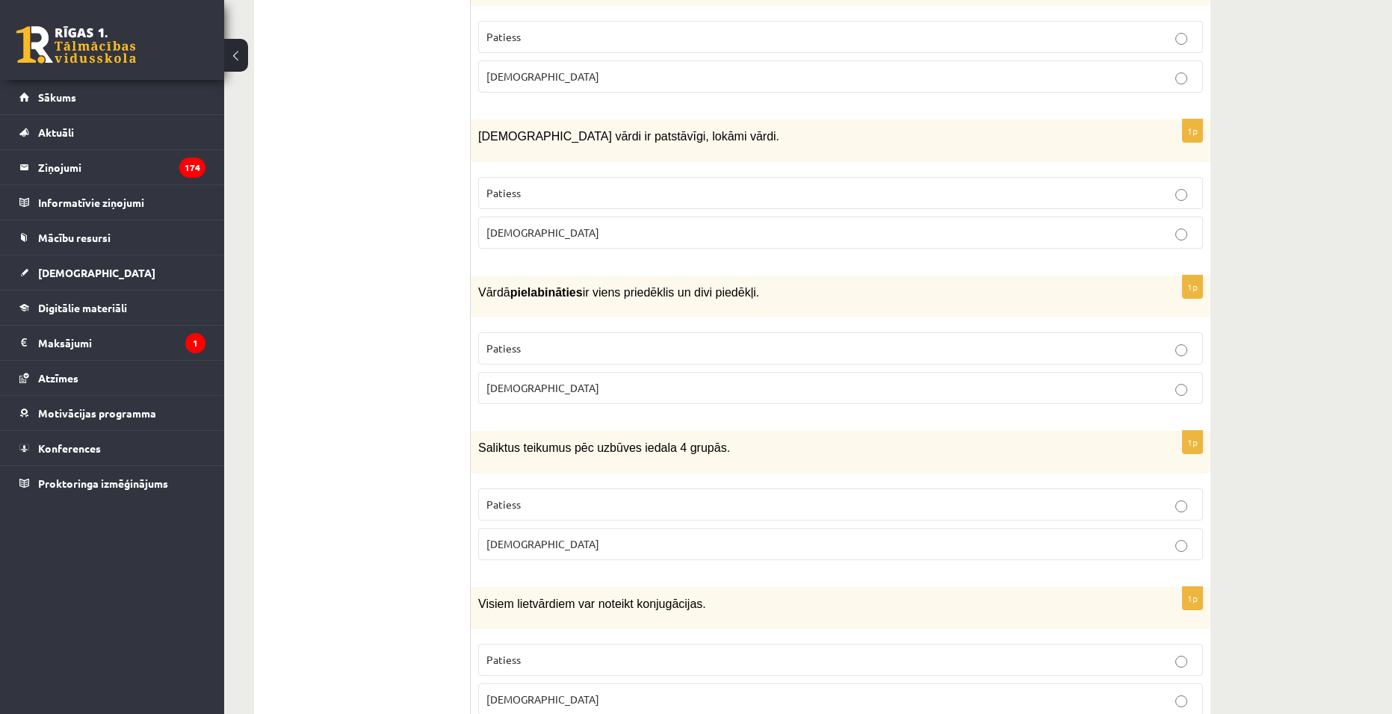
scroll to position [747, 0]
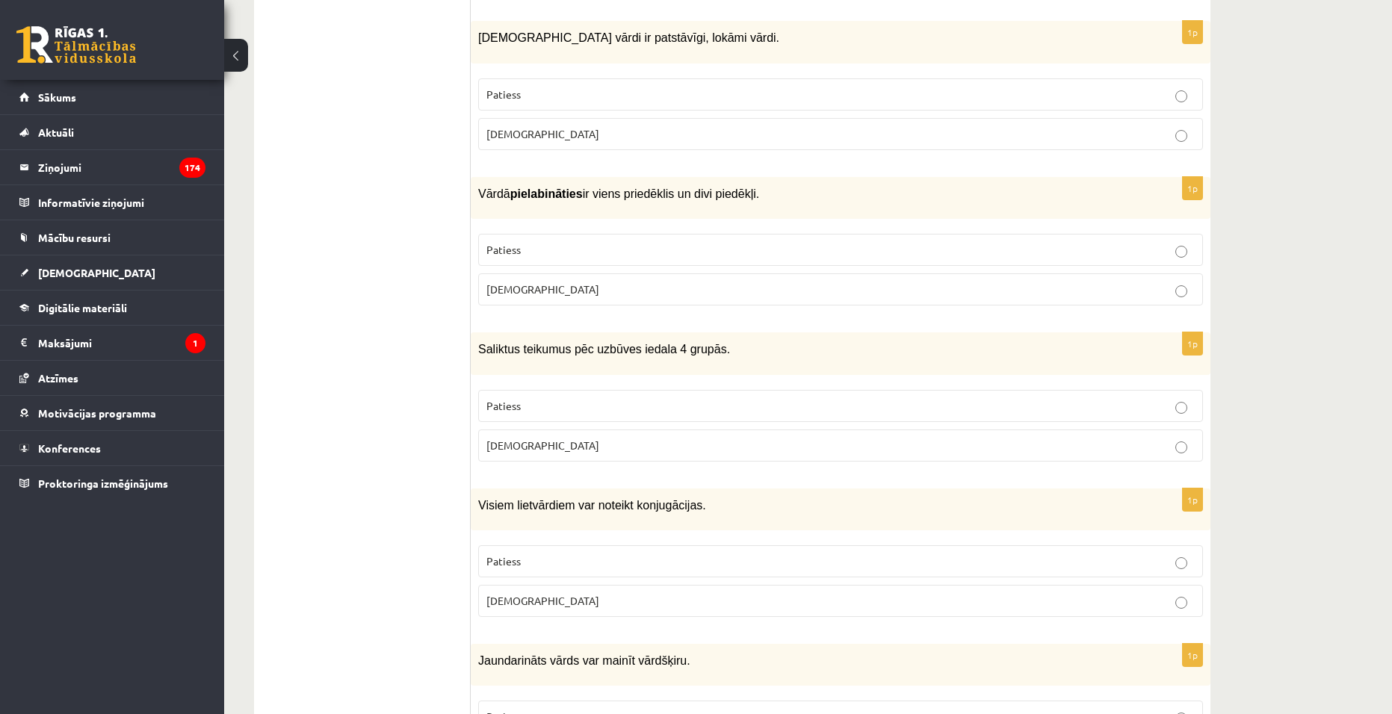
click at [607, 398] on p "Patiess" at bounding box center [840, 406] width 708 height 16
click at [649, 282] on p "Aplams" at bounding box center [840, 290] width 708 height 16
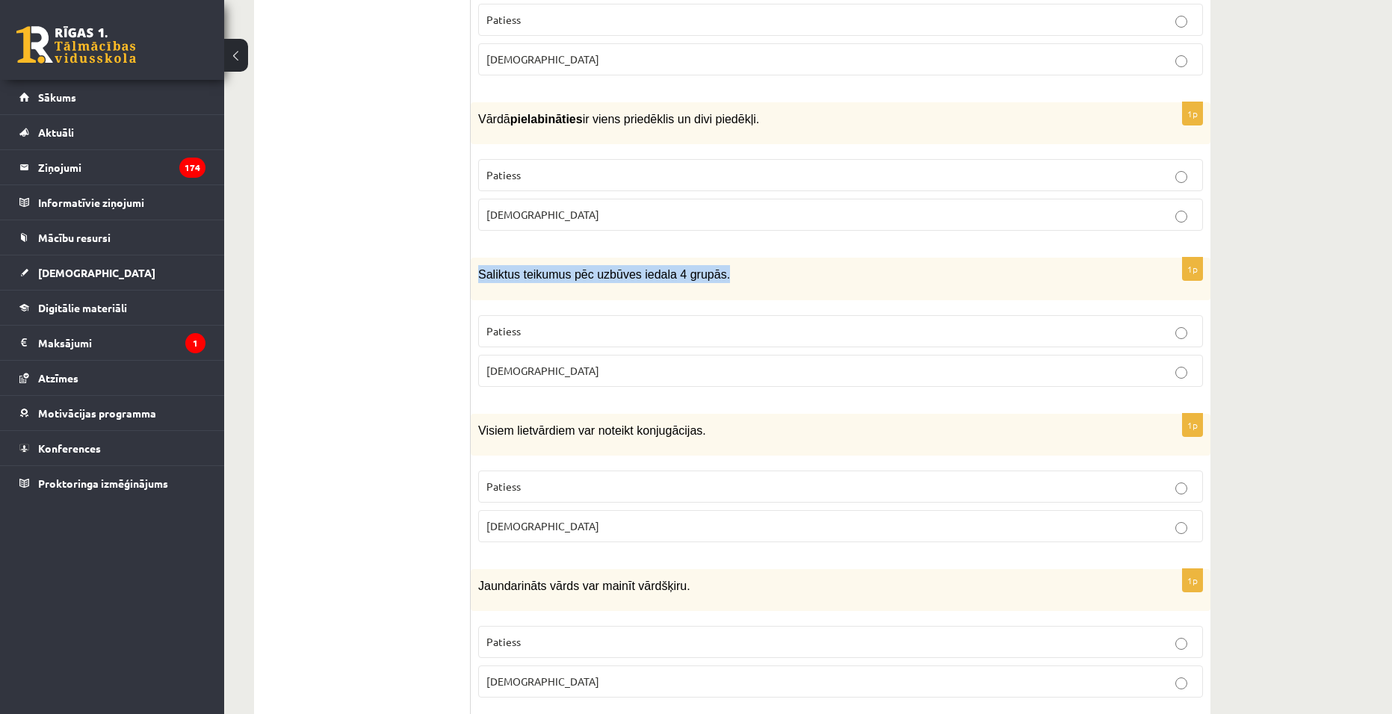
drag, startPoint x: 480, startPoint y: 247, endPoint x: 706, endPoint y: 235, distance: 226.7
click at [706, 258] on div "Saliktus teikumus pēc uzbūves iedala 4 grupās." at bounding box center [841, 279] width 740 height 42
copy span "Saliktus teikumus pēc uzbūves iedala 4 grupās."
click at [663, 424] on span "Visiem lietvārdiem var noteikt konjugācijas." at bounding box center [592, 430] width 228 height 13
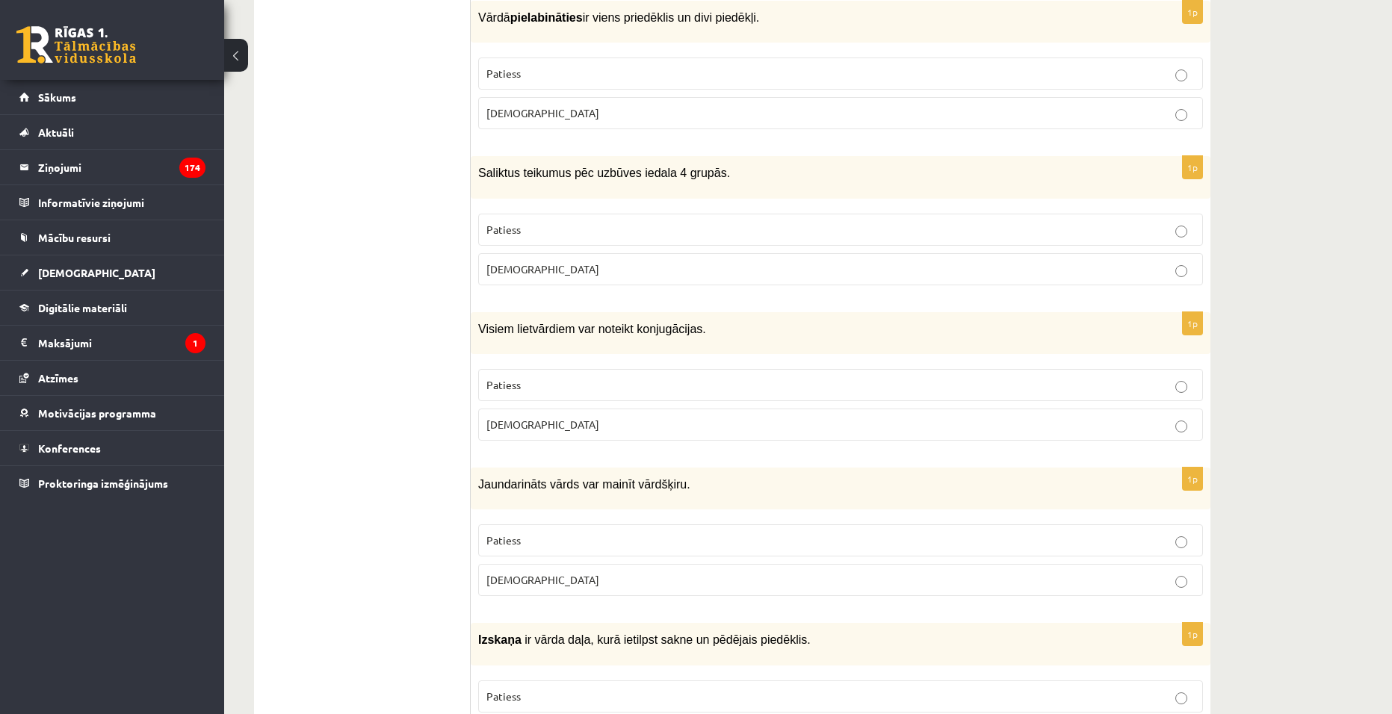
scroll to position [971, 0]
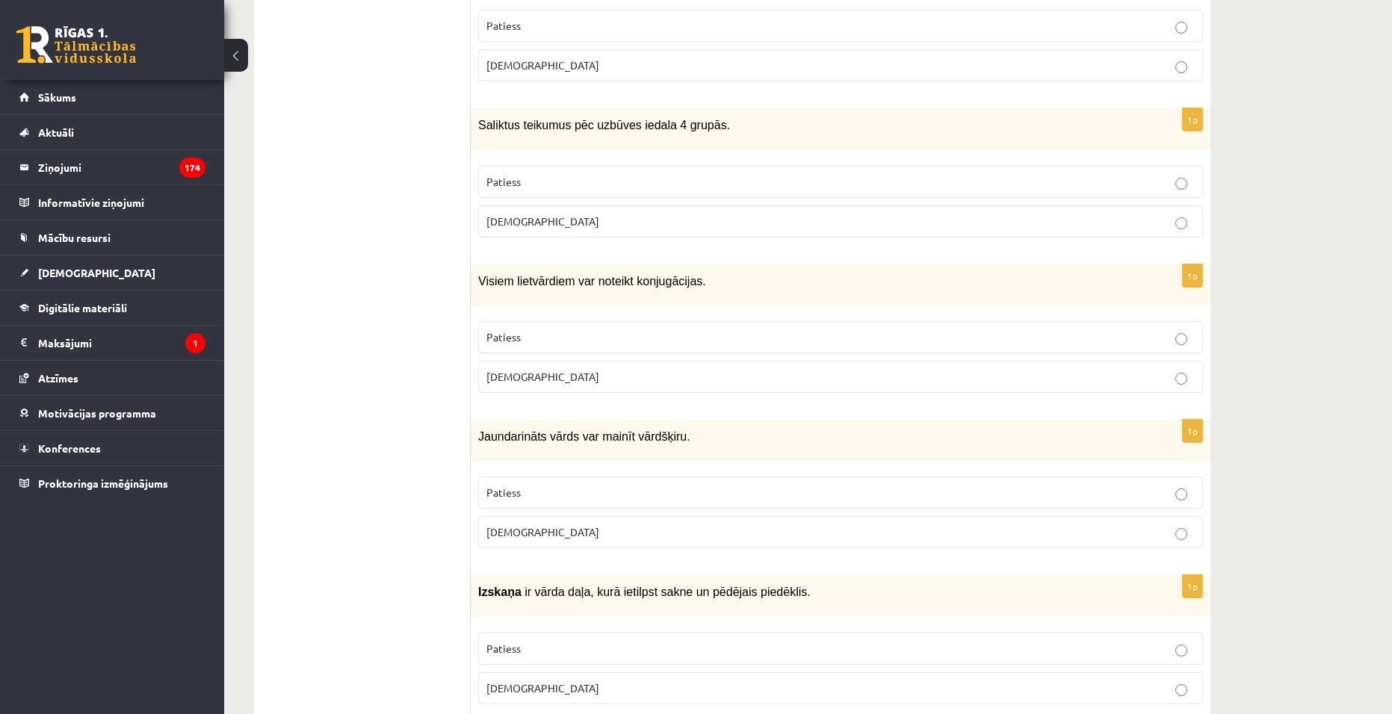
click at [615, 321] on label "Patiess" at bounding box center [840, 337] width 725 height 32
drag, startPoint x: 573, startPoint y: 500, endPoint x: 565, endPoint y: 502, distance: 8.5
click at [566, 516] on label "Aplams" at bounding box center [840, 532] width 725 height 32
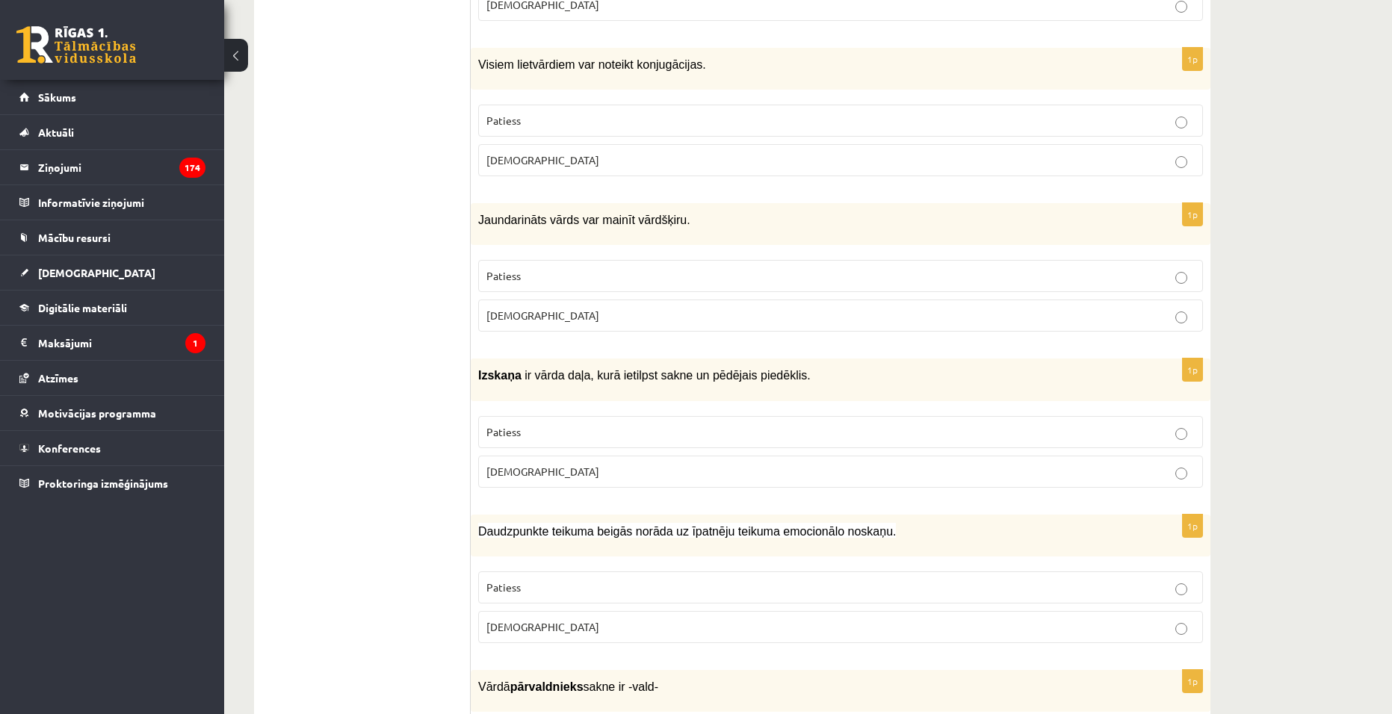
scroll to position [1196, 0]
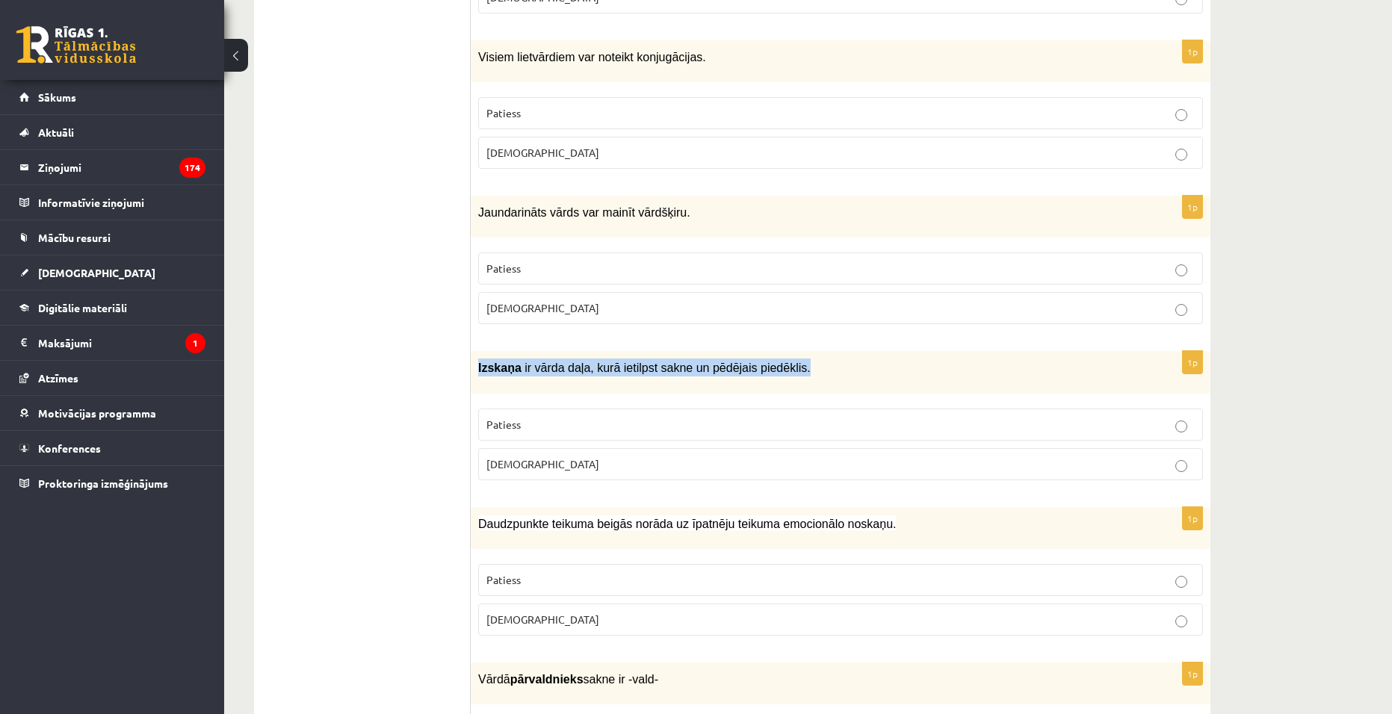
drag, startPoint x: 476, startPoint y: 346, endPoint x: 782, endPoint y: 350, distance: 306.4
click at [782, 351] on div "Izskaņa ir vārda daļa, kurā ietilpst sakne un pēdējais piedēklis." at bounding box center [841, 372] width 740 height 42
click at [811, 353] on div "Izskaņa ir vārda daļa, kurā ietilpst sakne un pēdējais piedēklis." at bounding box center [841, 372] width 740 height 42
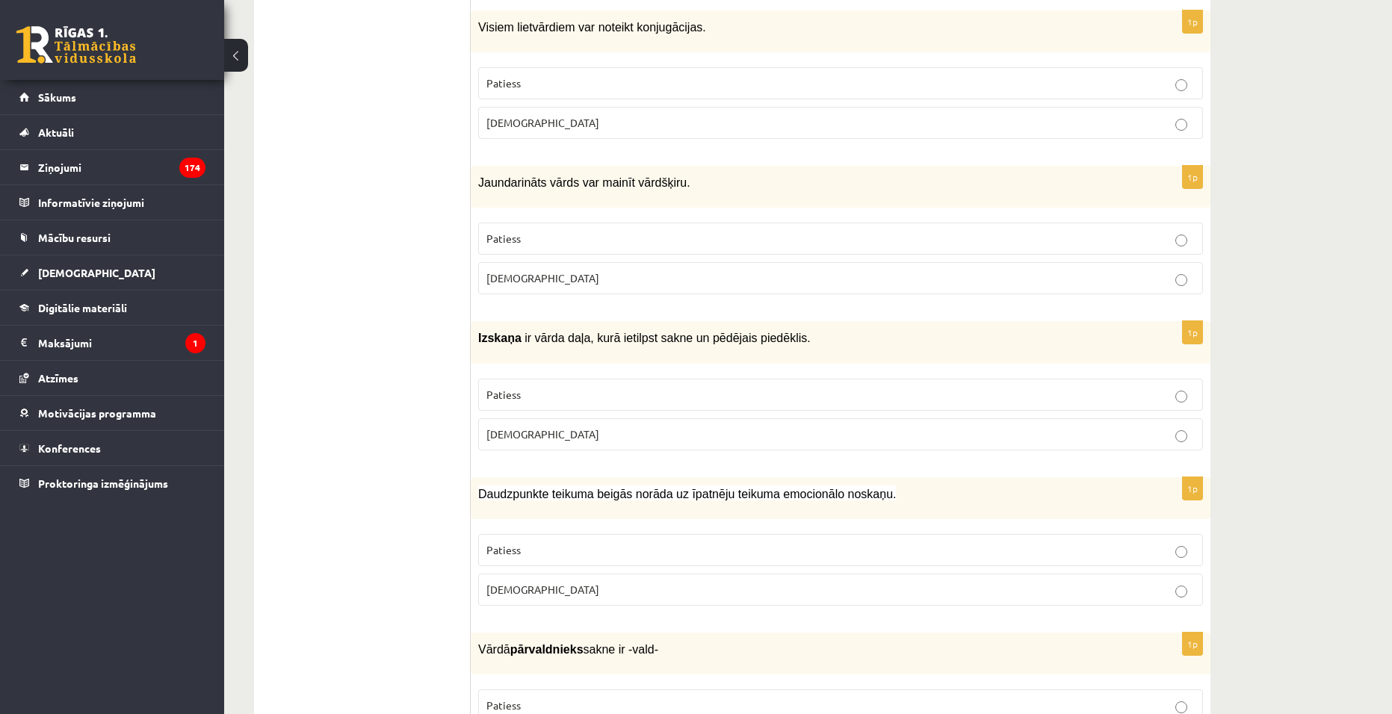
scroll to position [1270, 0]
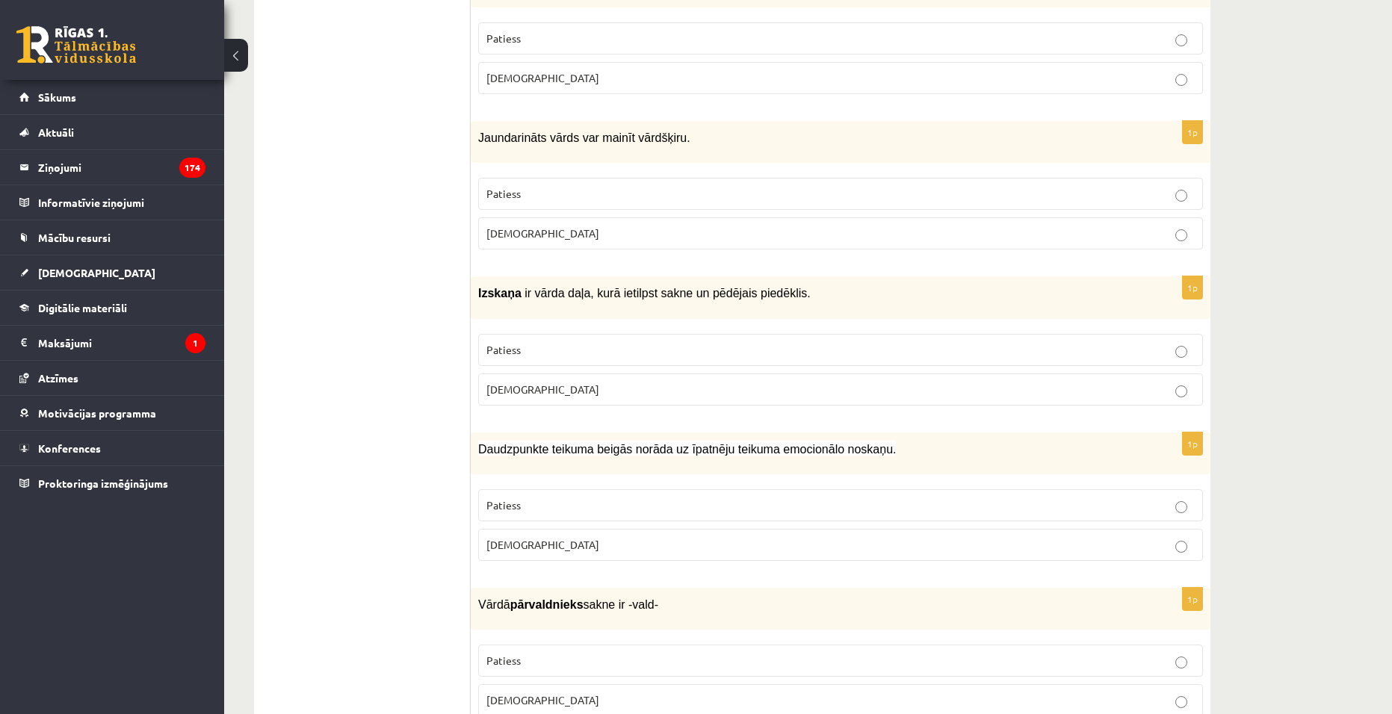
click at [713, 382] on p "Aplams" at bounding box center [840, 390] width 708 height 16
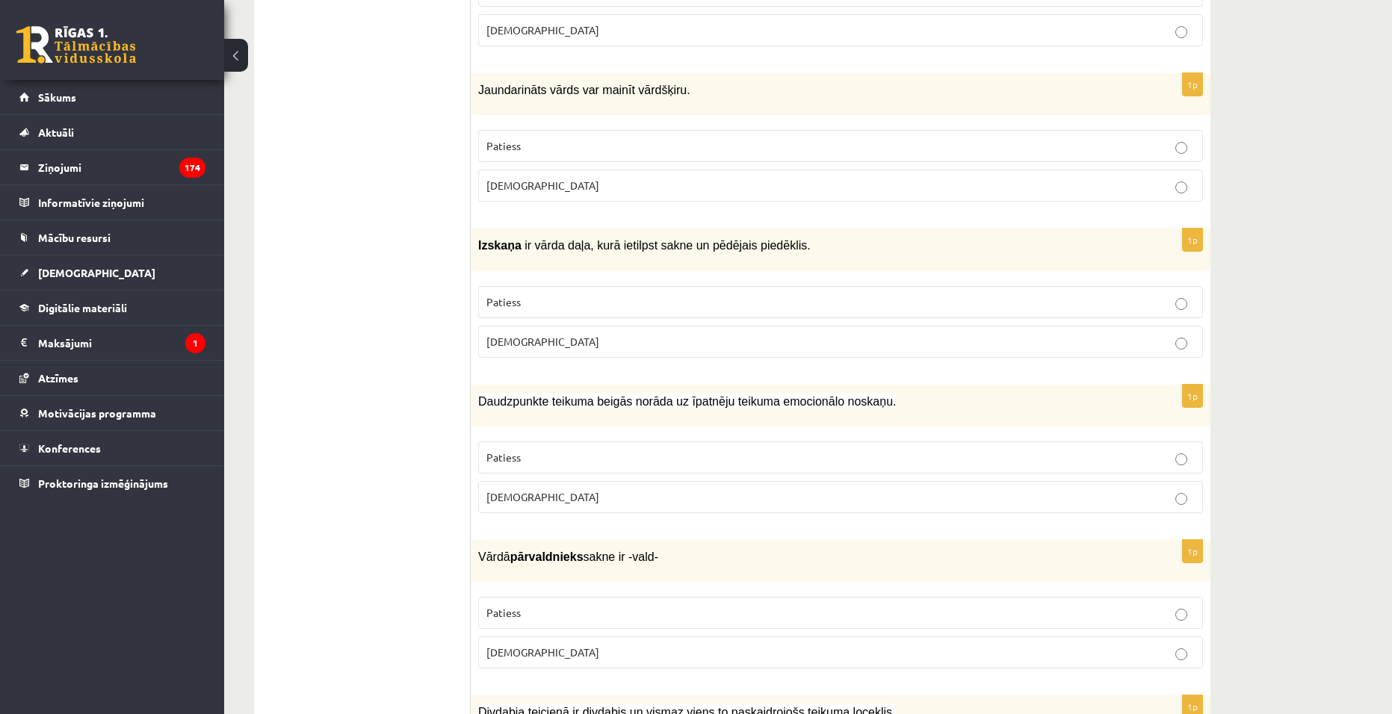
scroll to position [1345, 0]
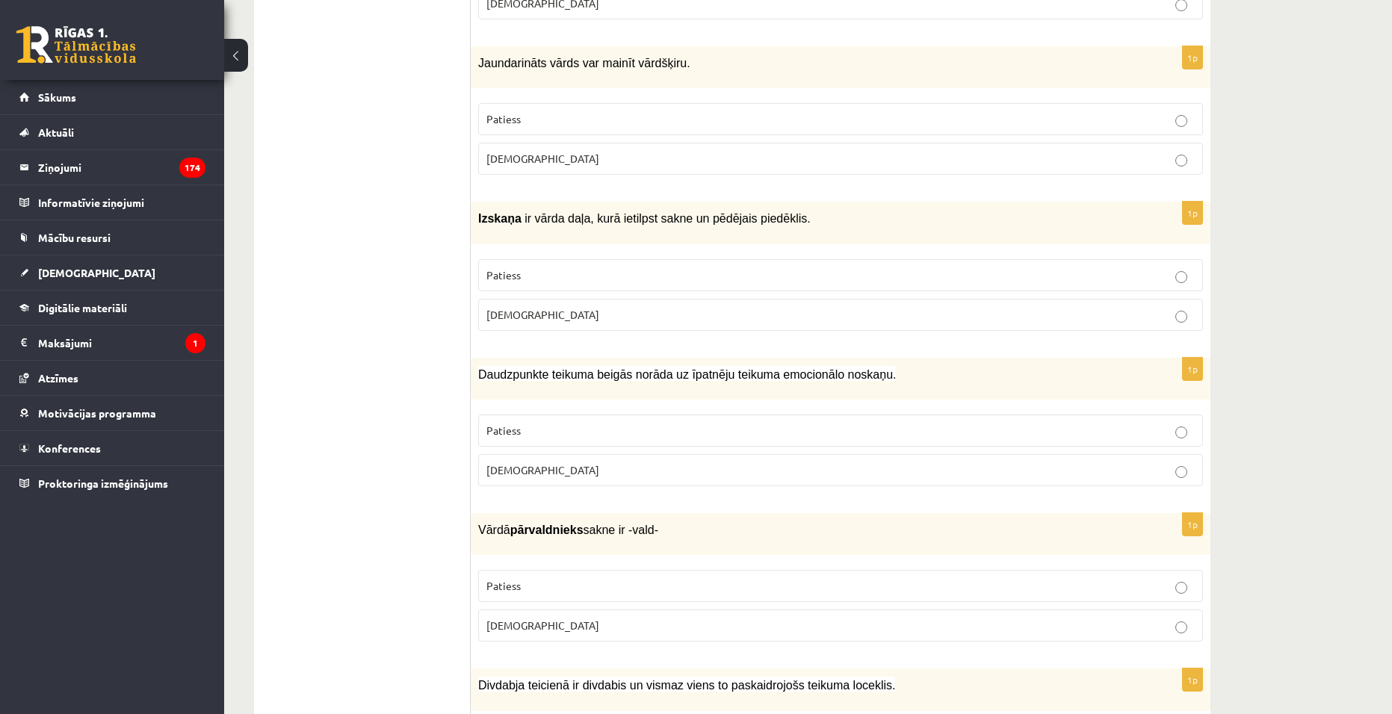
click at [487, 367] on div "Daudzpunkte teikuma beigās norāda uz īpatnēju teikuma emocionālo noskaņu." at bounding box center [841, 379] width 740 height 42
click at [950, 417] on label "Patiess" at bounding box center [840, 431] width 725 height 32
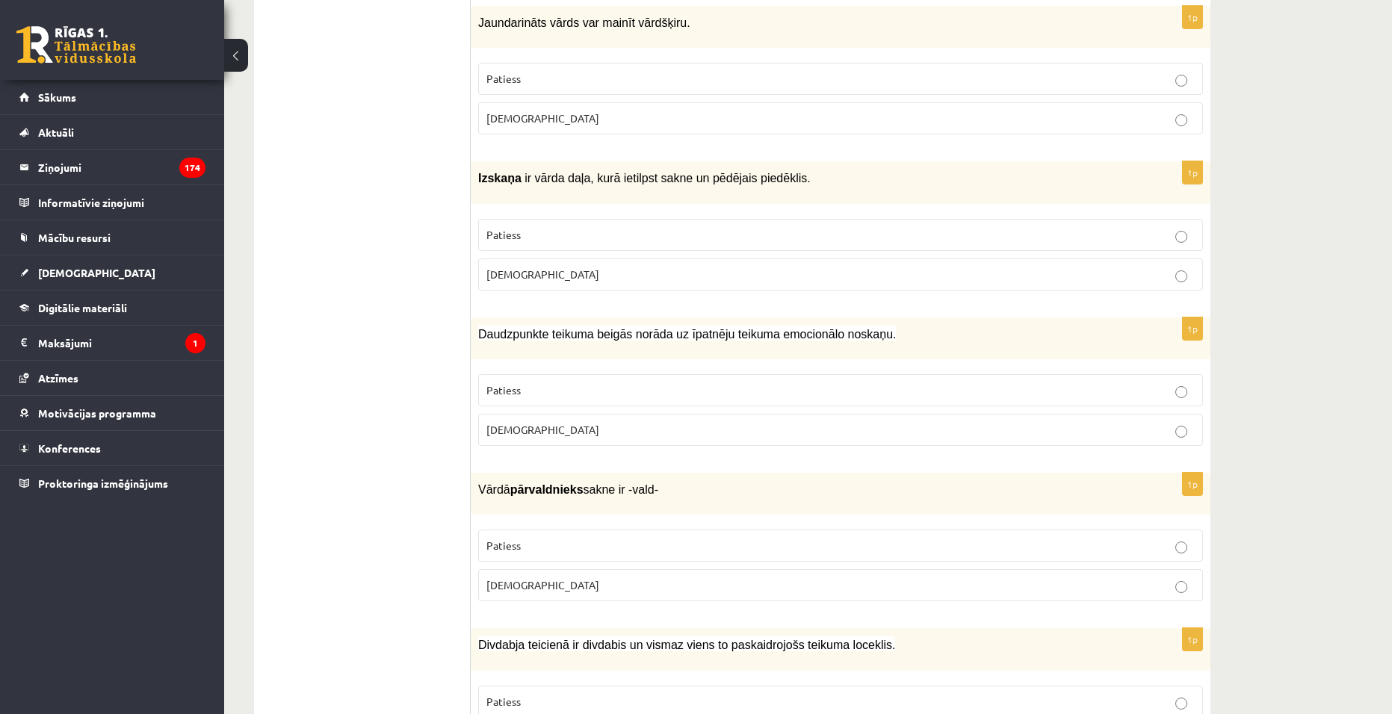
scroll to position [1420, 0]
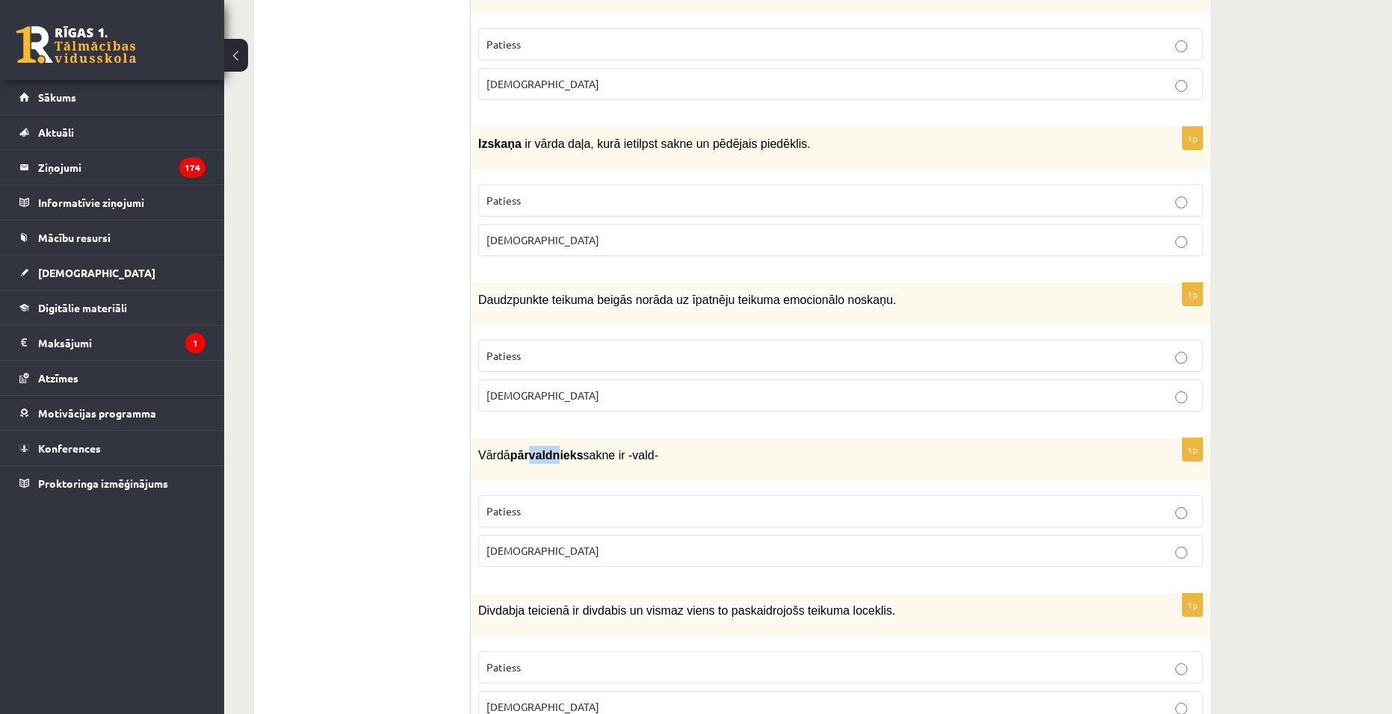
drag, startPoint x: 528, startPoint y: 427, endPoint x: 553, endPoint y: 439, distance: 27.4
click at [553, 446] on p "Vārdā pārvaldnieks sakne ir -vald-" at bounding box center [803, 455] width 650 height 18
click at [557, 504] on p "Patiess" at bounding box center [840, 512] width 708 height 16
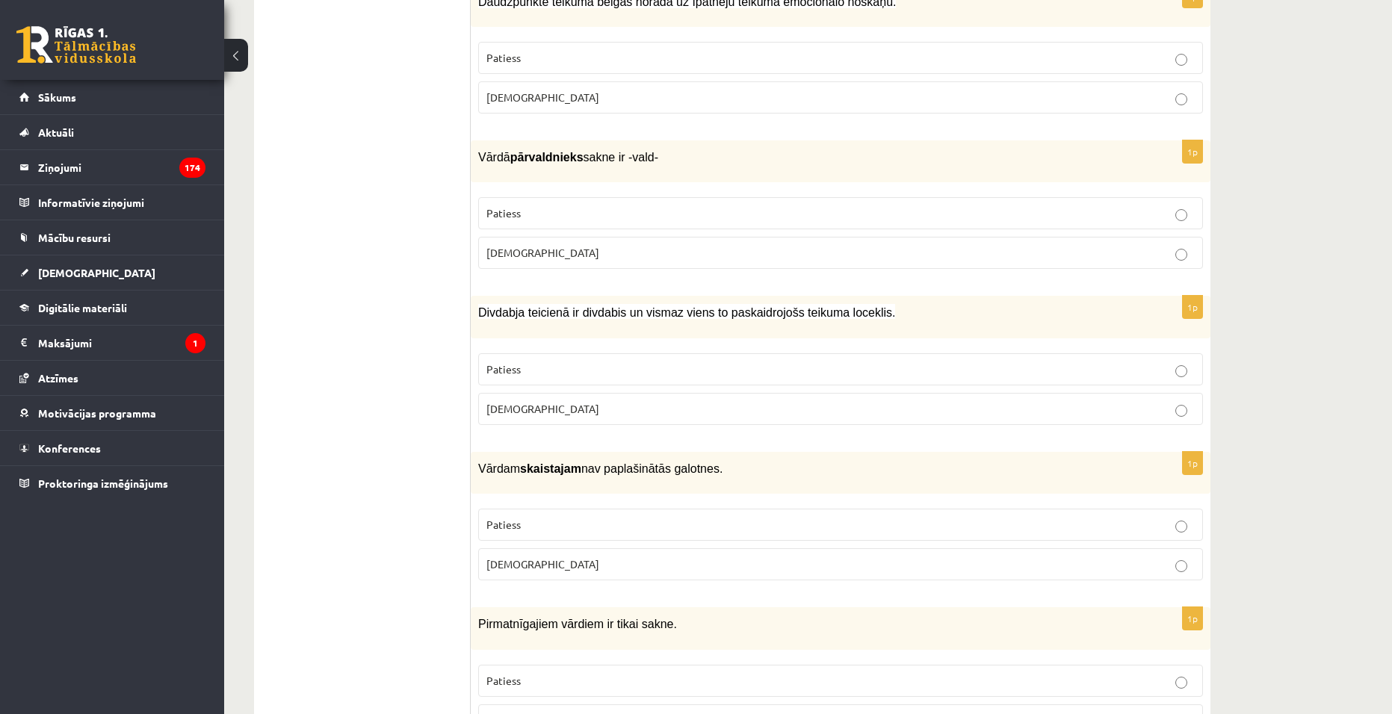
scroll to position [1719, 0]
click at [644, 361] on p "Patiess" at bounding box center [840, 369] width 708 height 16
drag, startPoint x: 491, startPoint y: 437, endPoint x: 726, endPoint y: 434, distance: 234.7
click at [726, 459] on p "Vārdam skaistajam nav paplašinātās galotnes." at bounding box center [803, 468] width 650 height 18
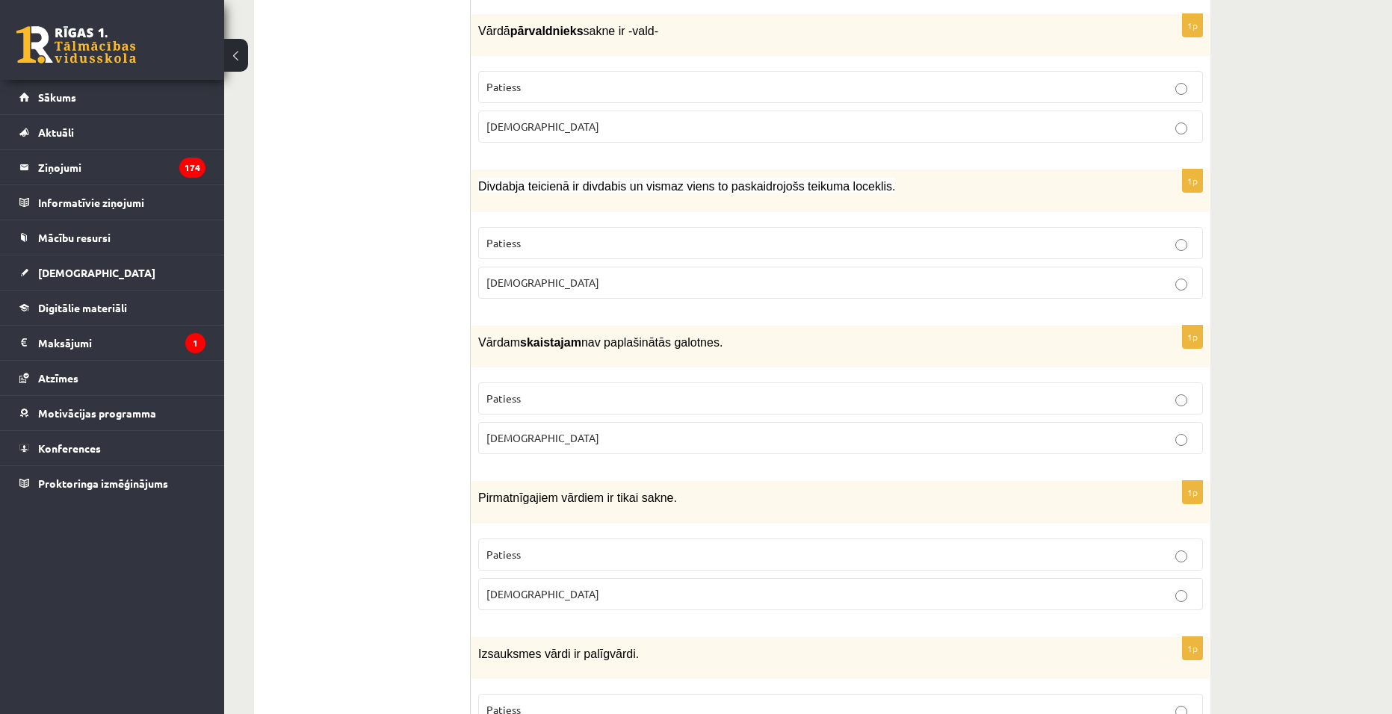
scroll to position [1868, 0]
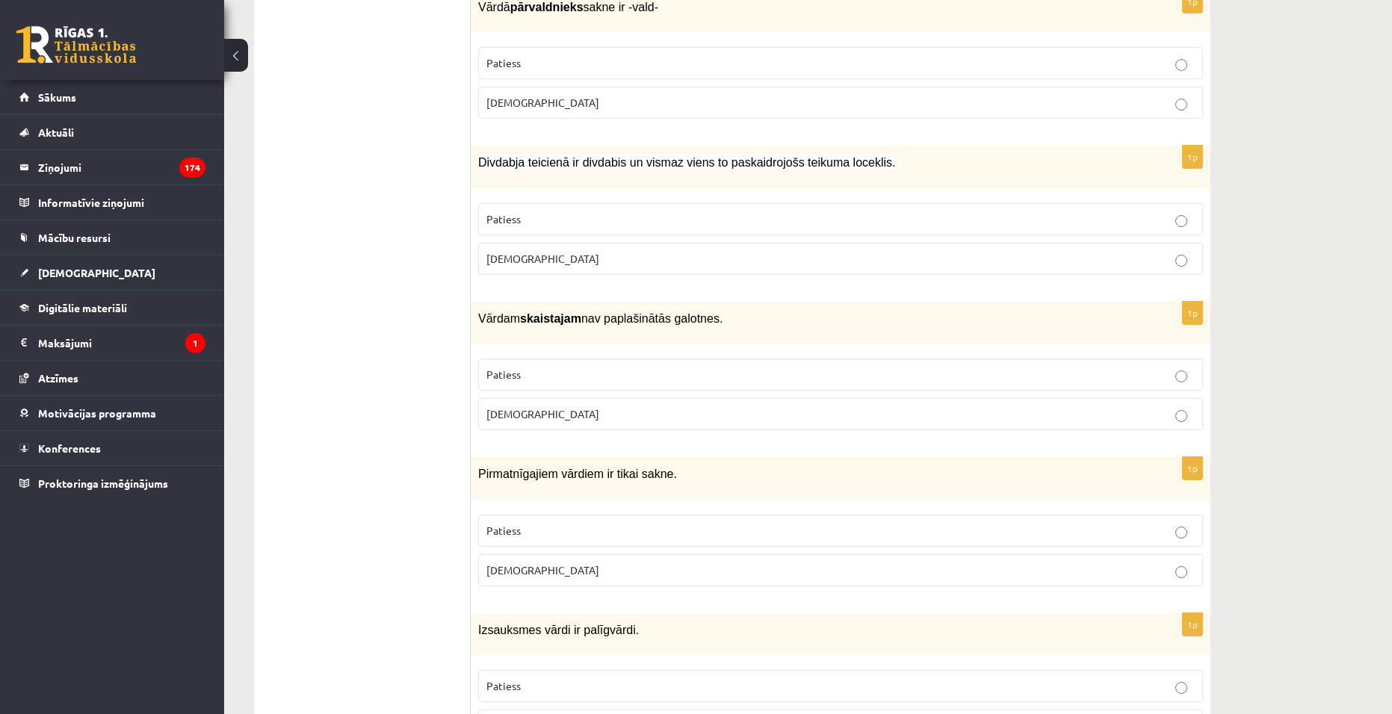
click at [563, 406] on p "Aplams" at bounding box center [840, 414] width 708 height 16
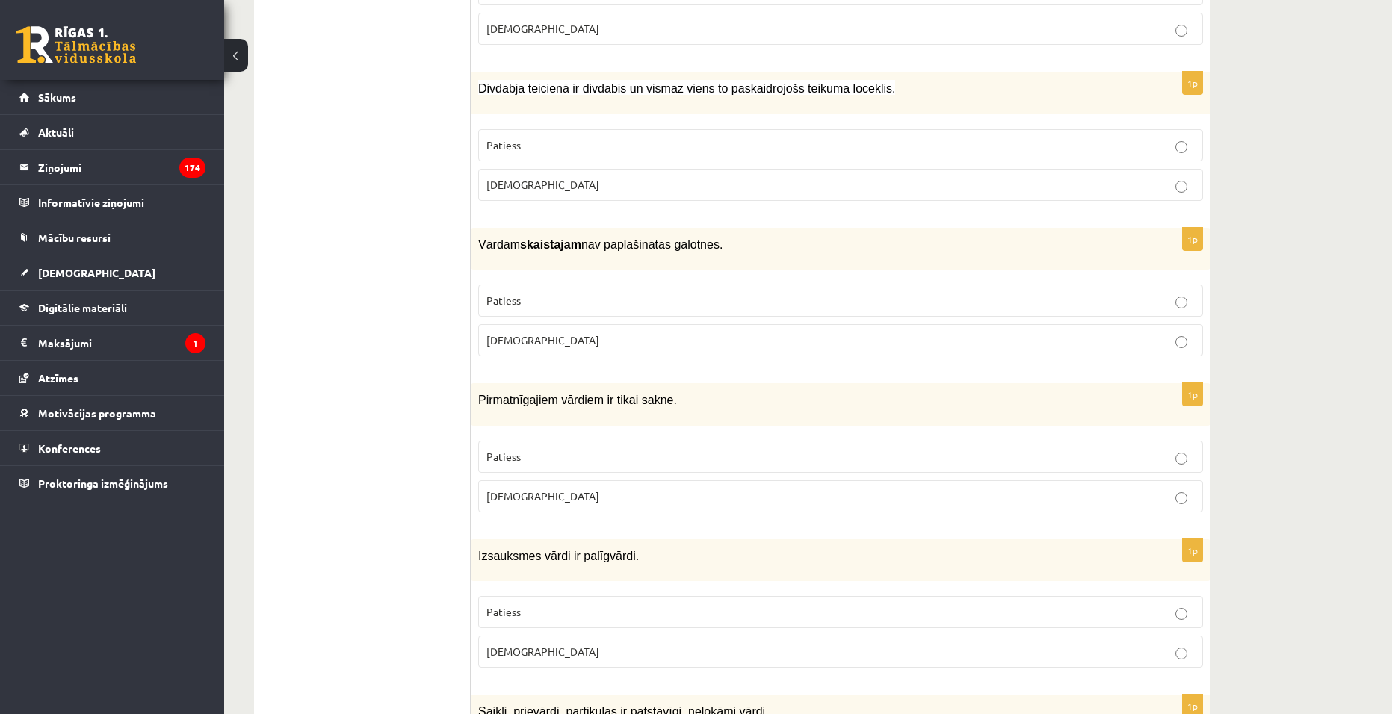
scroll to position [2092, 0]
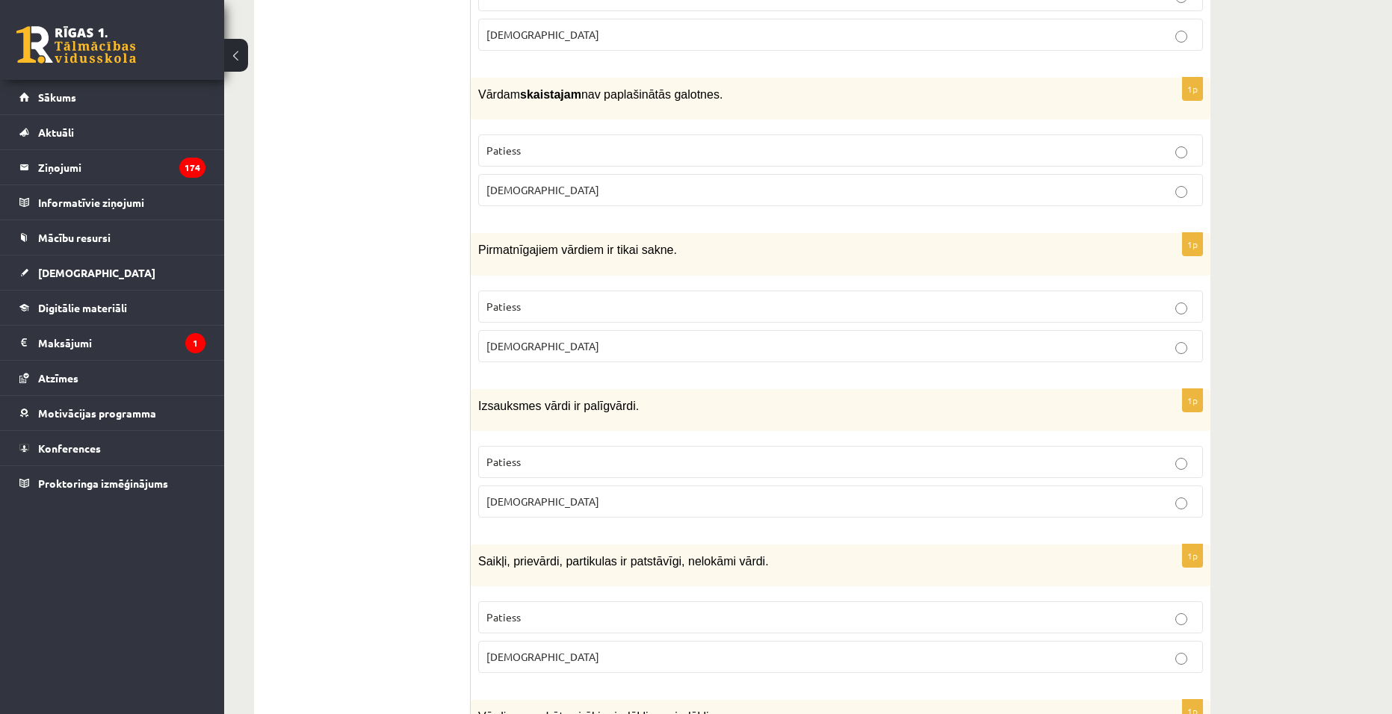
click at [518, 291] on label "Patiess" at bounding box center [840, 307] width 725 height 32
click at [526, 494] on p "Aplams" at bounding box center [840, 502] width 708 height 16
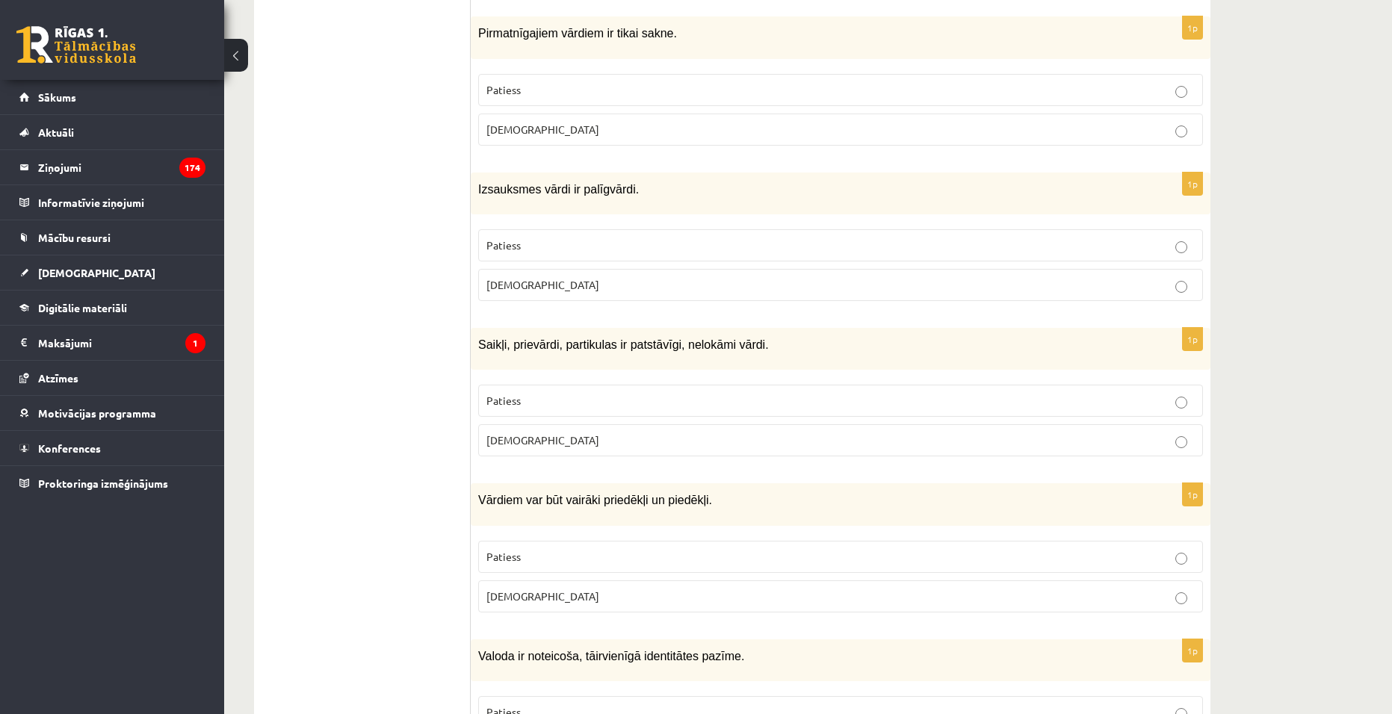
scroll to position [2316, 0]
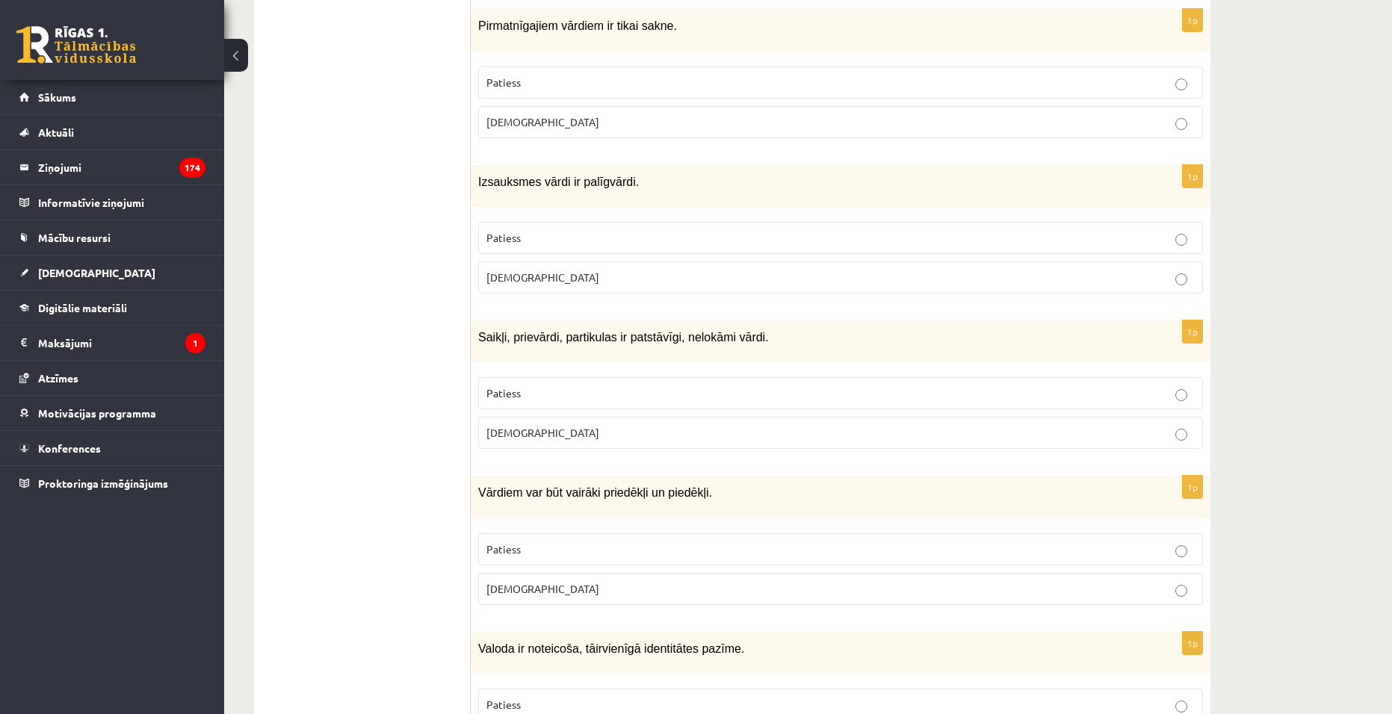
click at [601, 425] on p "Aplams" at bounding box center [840, 433] width 708 height 16
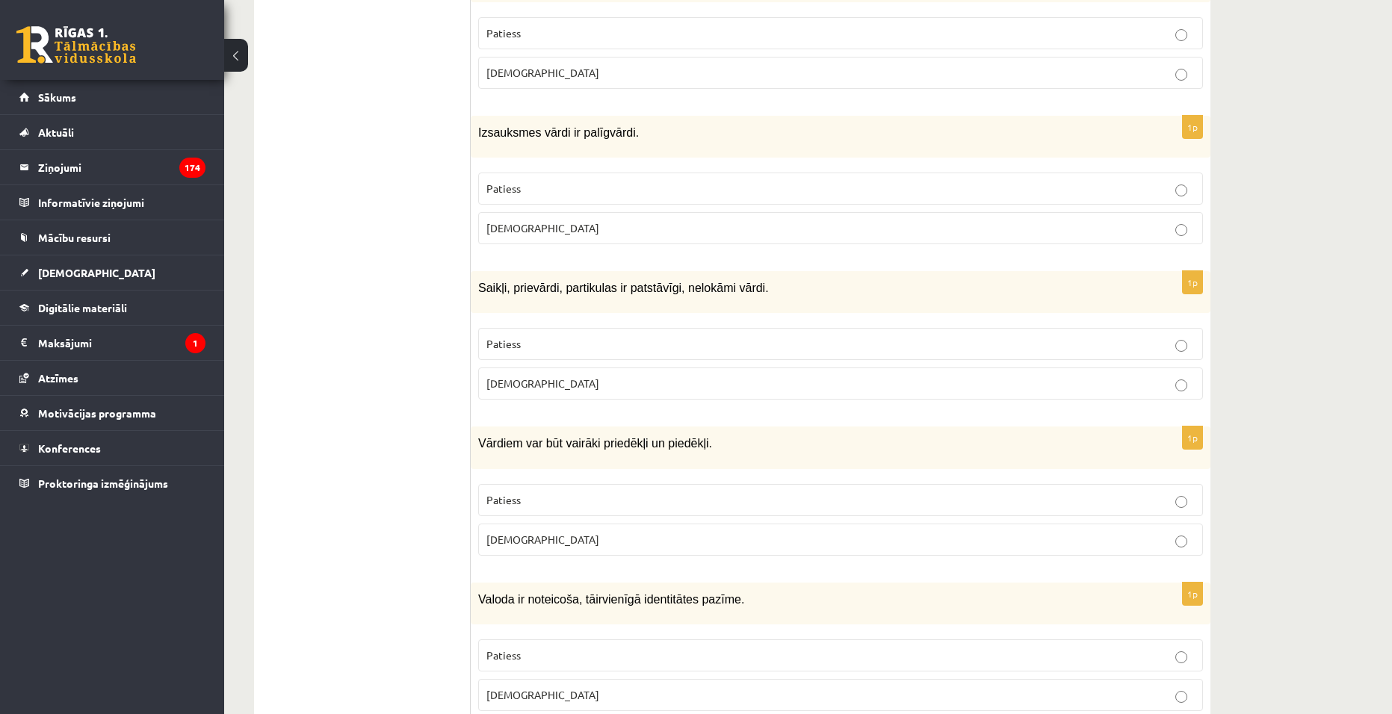
scroll to position [2391, 0]
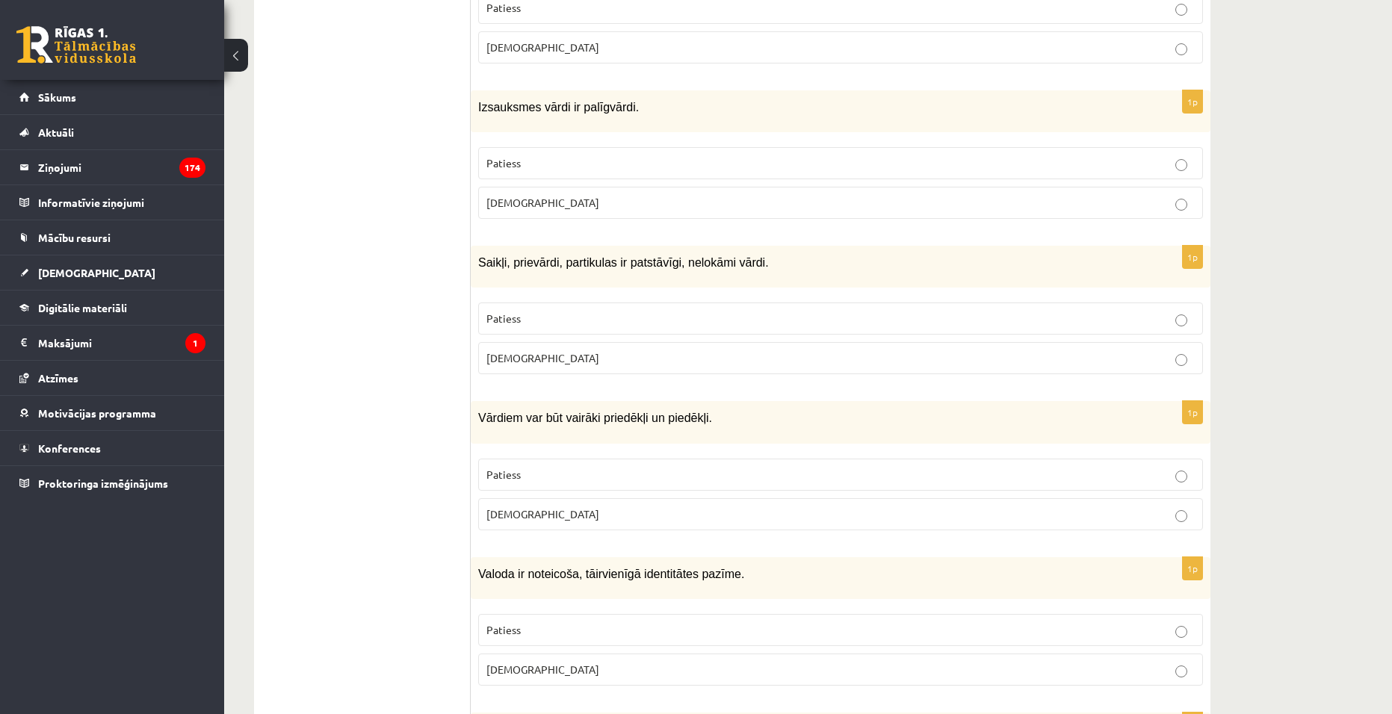
click at [573, 467] on p "Patiess" at bounding box center [840, 475] width 708 height 16
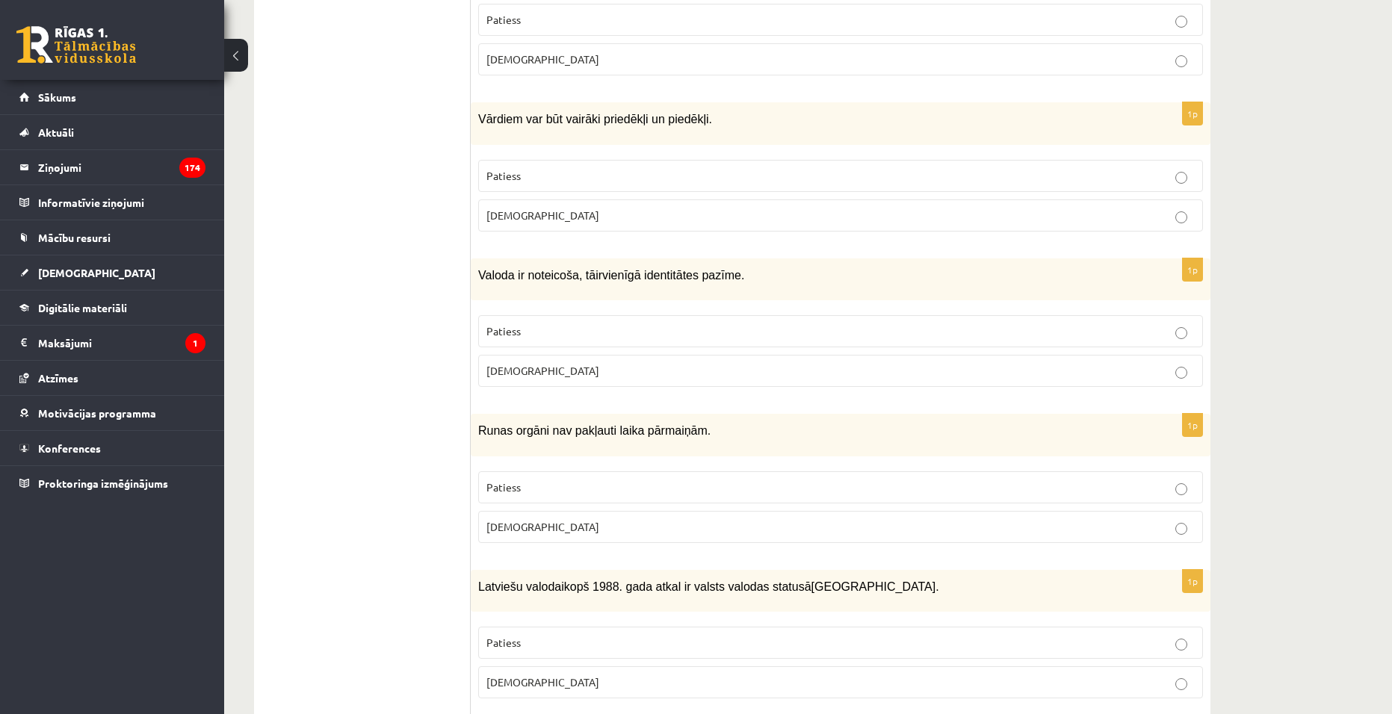
click at [521, 364] on span "Aplams" at bounding box center [542, 370] width 113 height 13
click at [513, 520] on span "Aplams" at bounding box center [542, 526] width 113 height 13
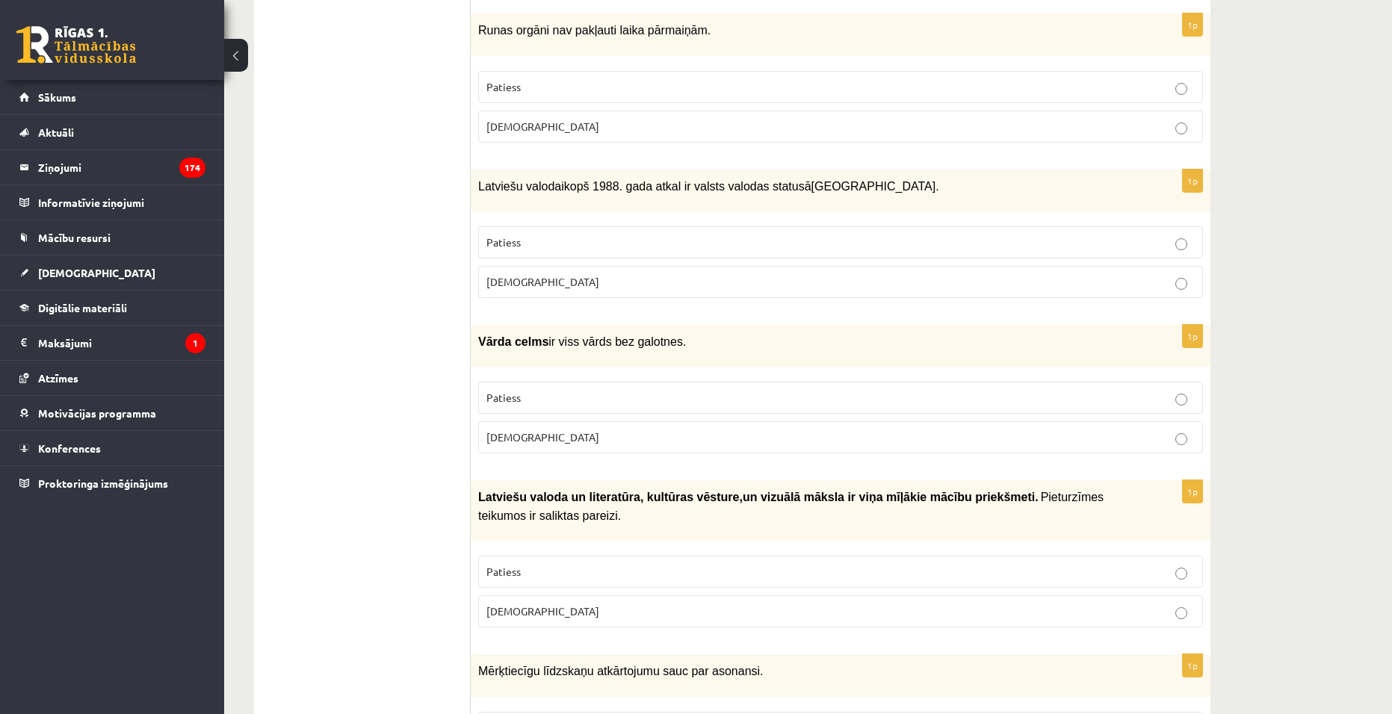
scroll to position [3064, 0]
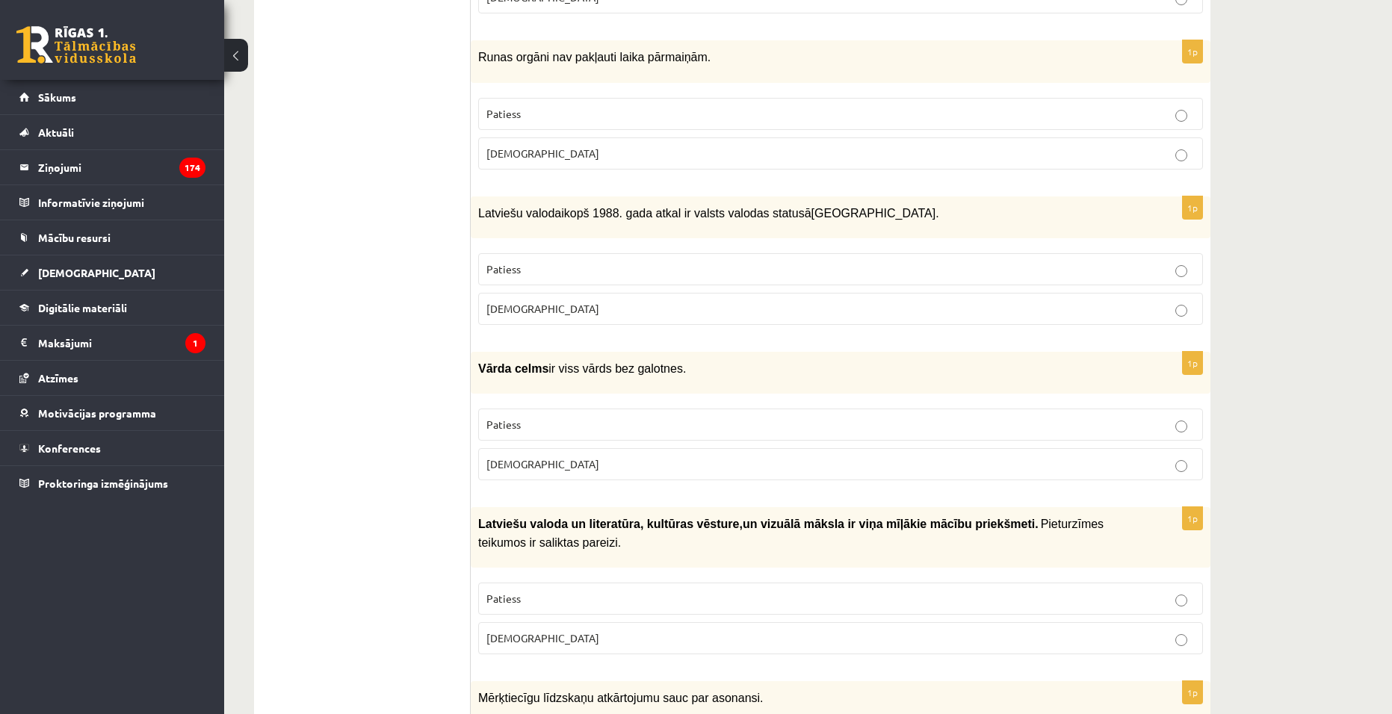
click at [618, 262] on p "Patiess" at bounding box center [840, 270] width 708 height 16
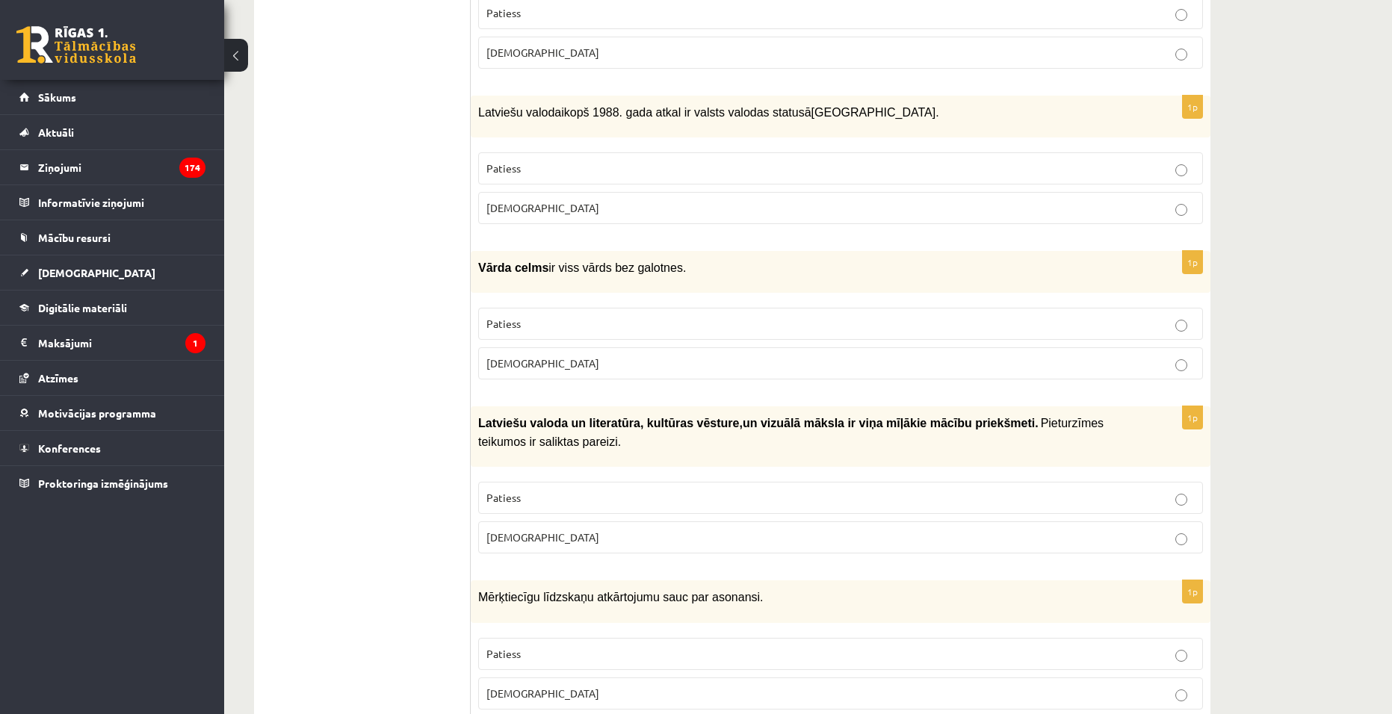
scroll to position [3138, 0]
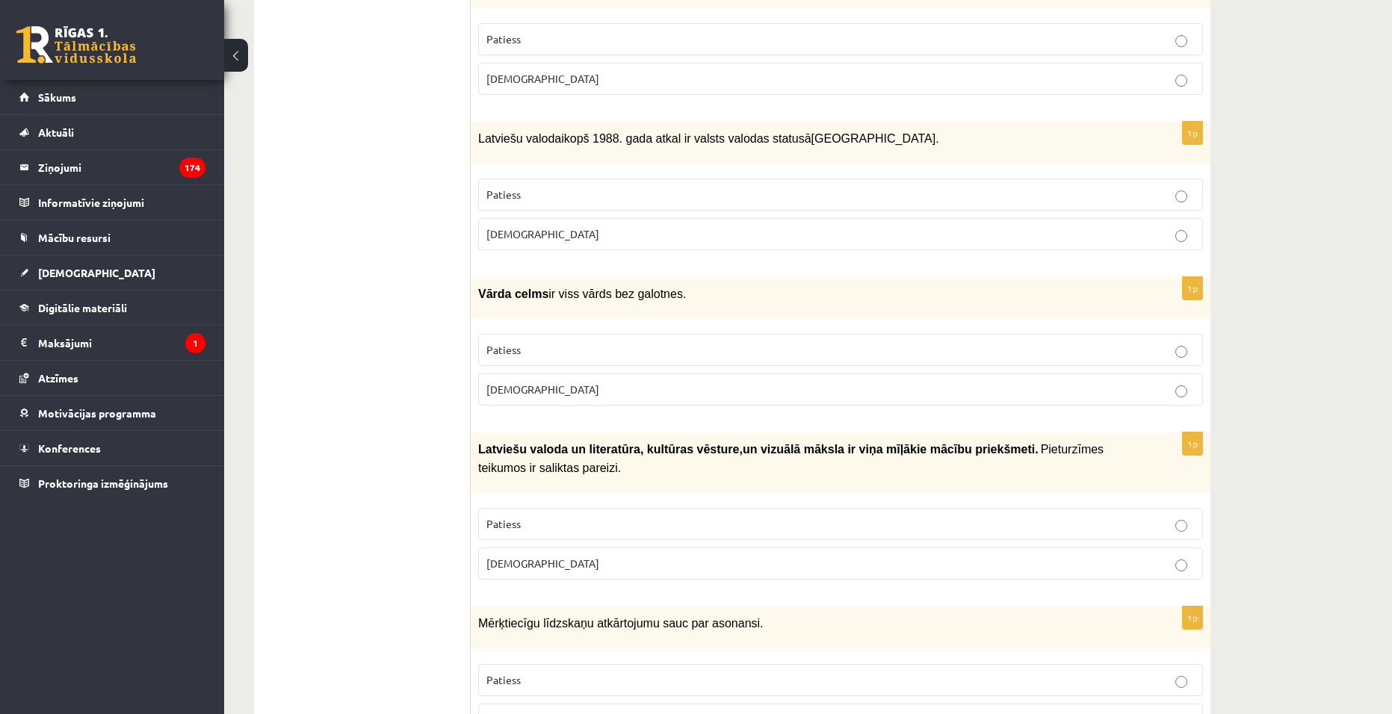
click at [649, 226] on p "Aplams" at bounding box center [840, 234] width 708 height 16
click at [507, 383] on span "Aplams" at bounding box center [542, 389] width 113 height 13
click at [526, 335] on fieldset "Patiess Aplams" at bounding box center [840, 369] width 725 height 84
click at [528, 334] on fieldset "Patiess Aplams" at bounding box center [840, 369] width 725 height 84
click at [527, 516] on p "Patiess" at bounding box center [840, 524] width 708 height 16
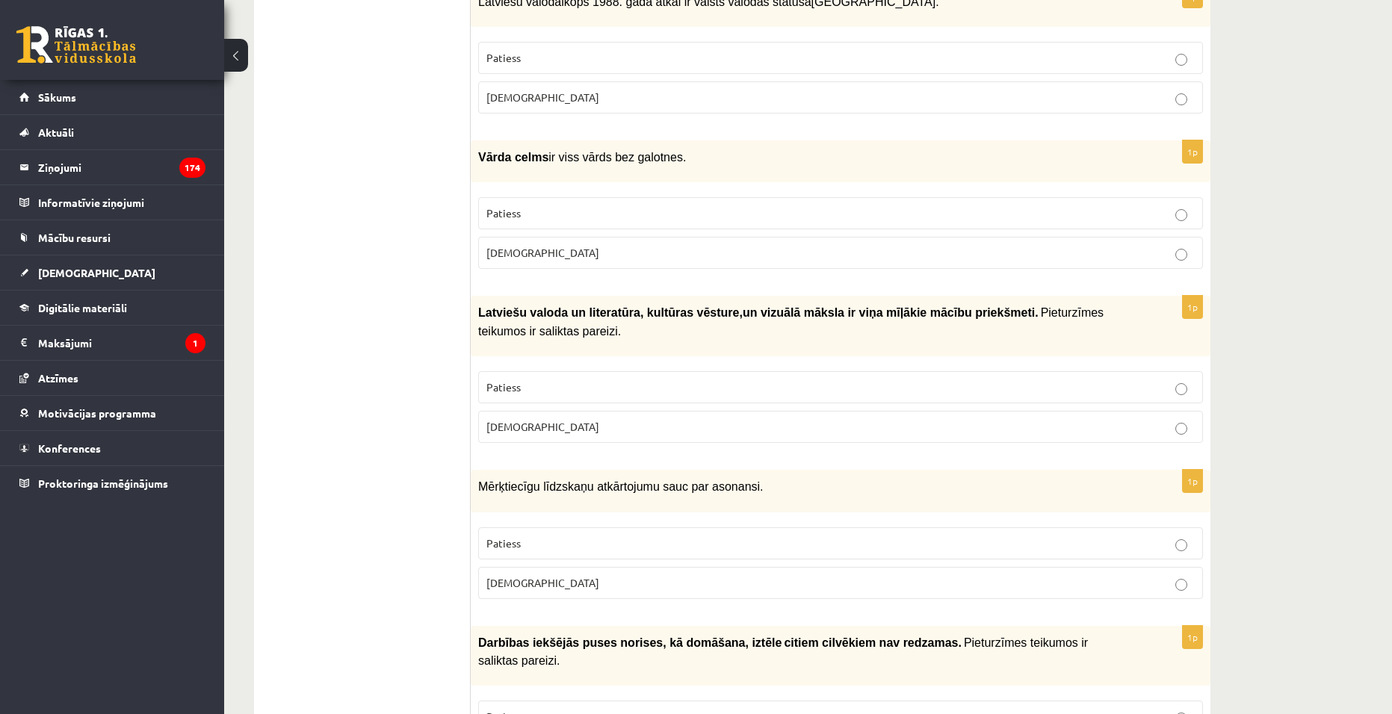
scroll to position [3288, 0]
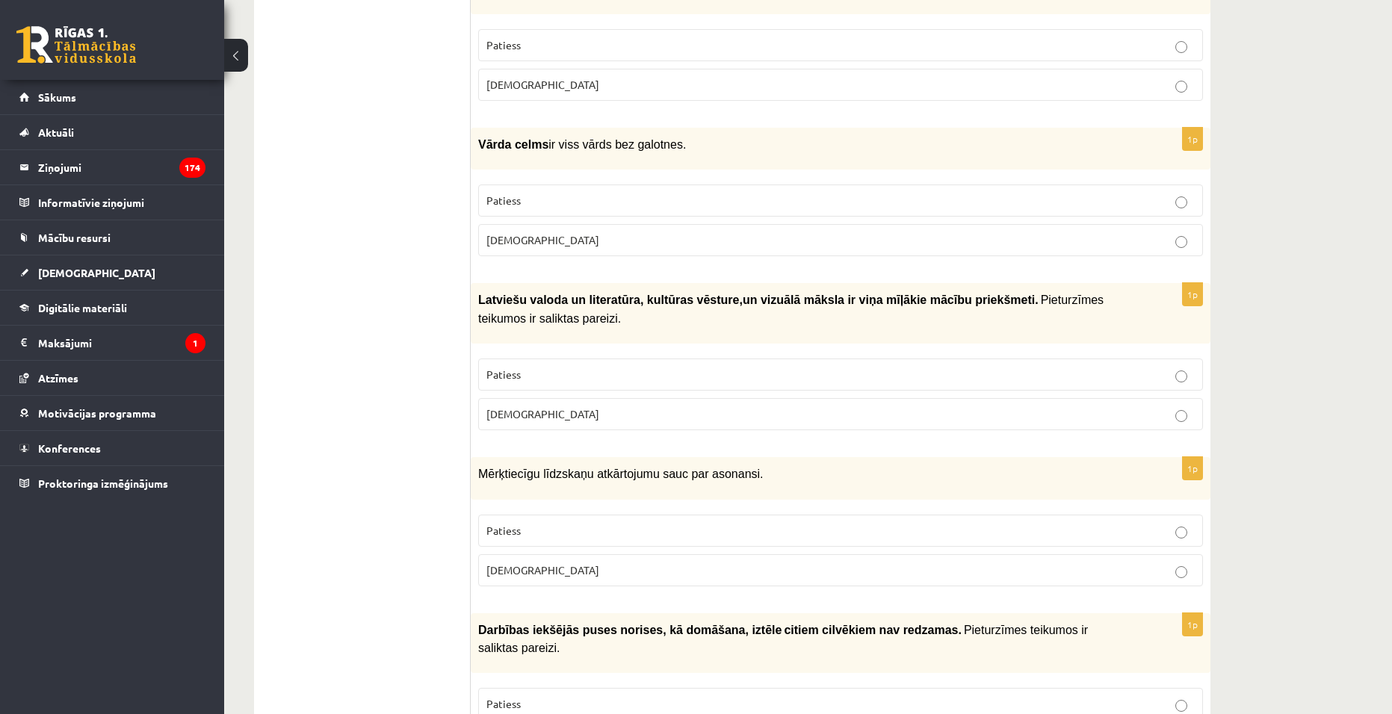
click at [661, 563] on p "Aplams" at bounding box center [840, 571] width 708 height 16
drag, startPoint x: 746, startPoint y: 452, endPoint x: 694, endPoint y: 448, distance: 52.4
click at [694, 457] on div "Mērķtiecīgu līdzskaņu atkārtojumu sauc par asonansi." at bounding box center [841, 478] width 740 height 42
click at [1105, 406] on p "Aplams" at bounding box center [840, 414] width 708 height 16
drag, startPoint x: 737, startPoint y: 439, endPoint x: 693, endPoint y: 444, distance: 44.3
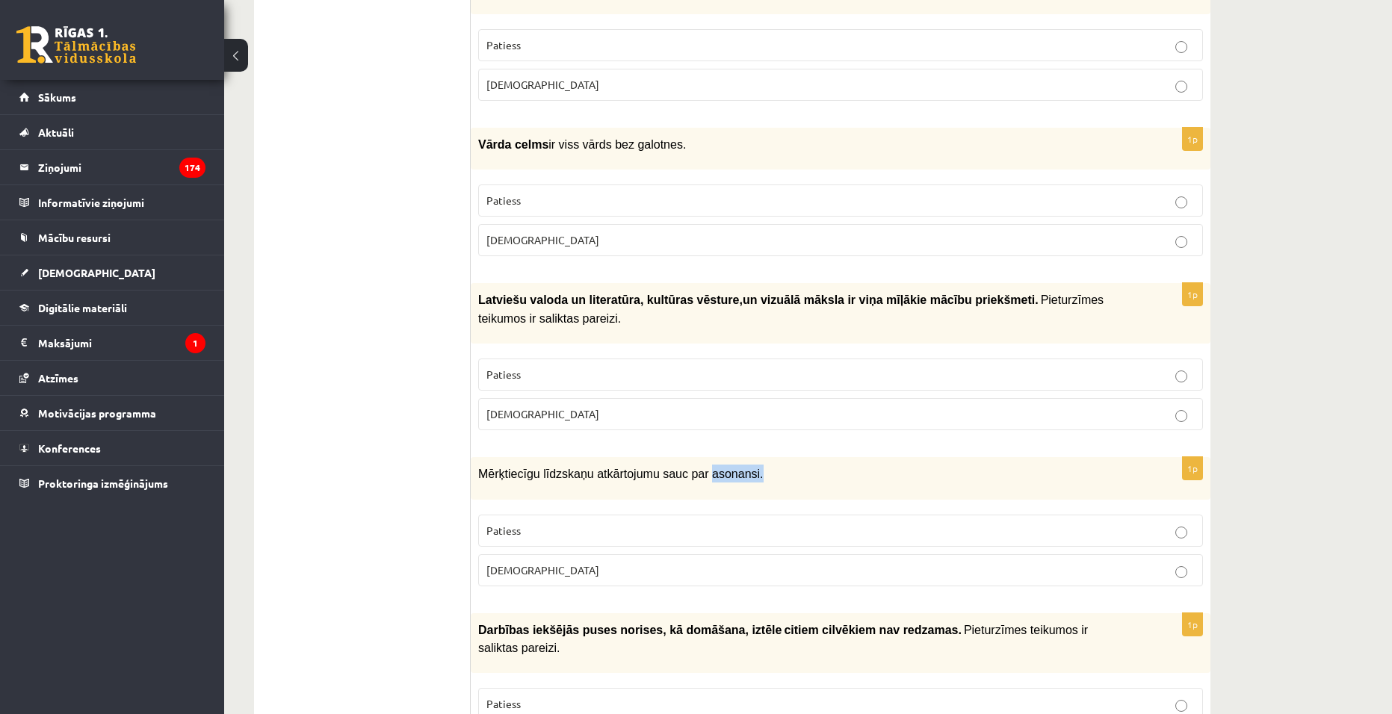
click at [693, 468] on span "Mērķtiecīgu līdzskaņu atkārtojumu sauc par asonansi." at bounding box center [620, 474] width 285 height 13
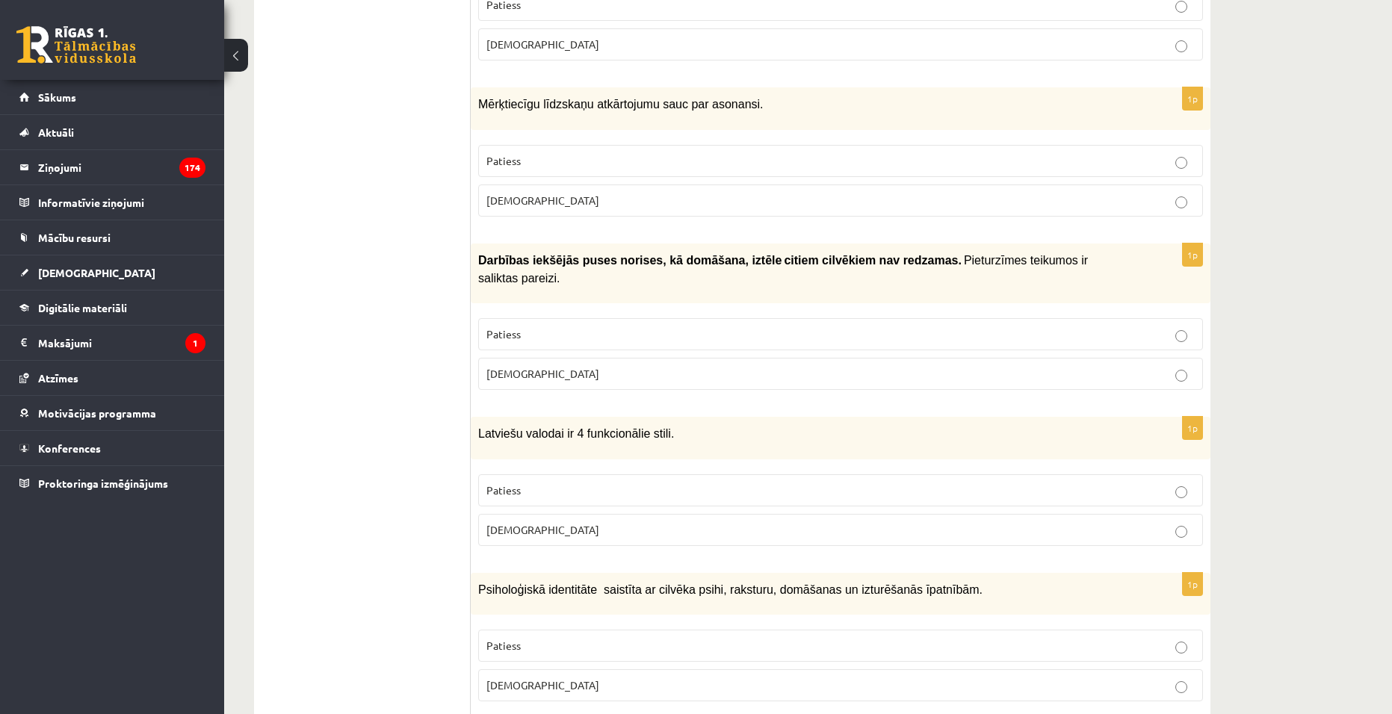
scroll to position [3661, 0]
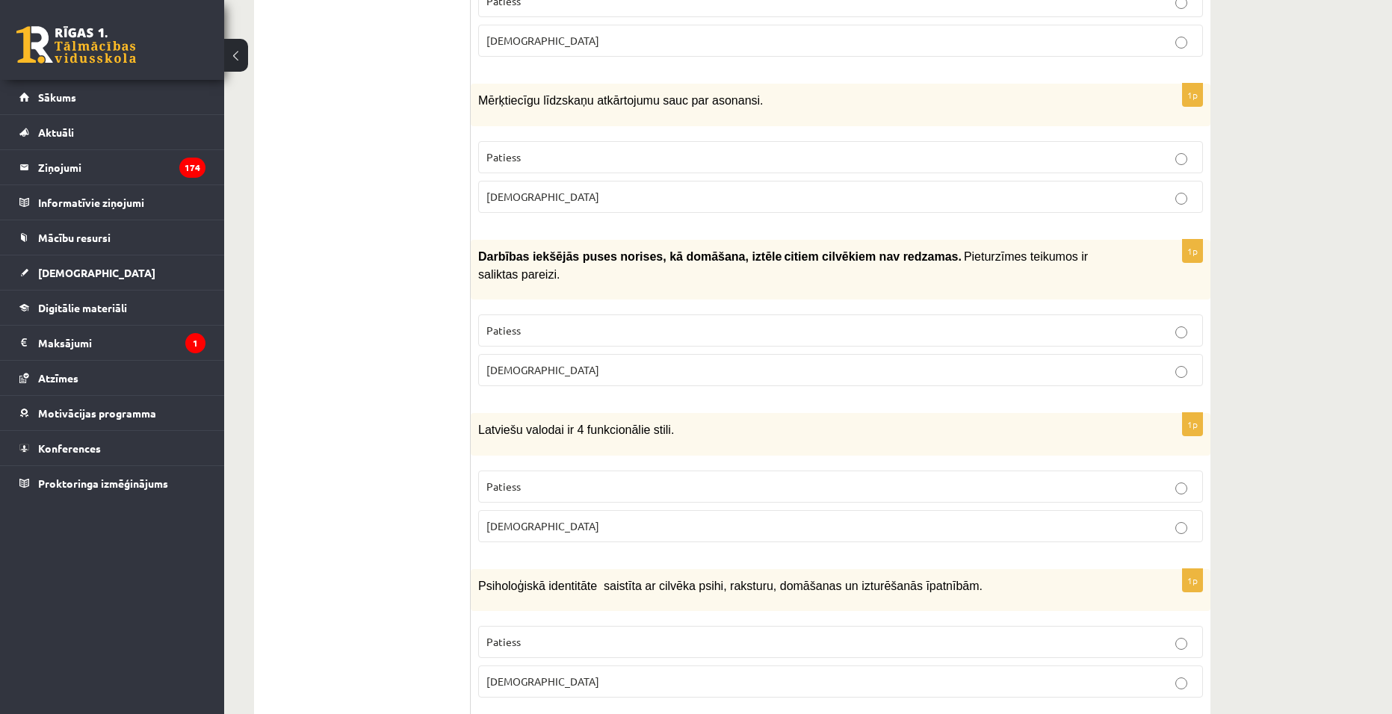
click at [1027, 362] on p "Aplams" at bounding box center [840, 370] width 708 height 16
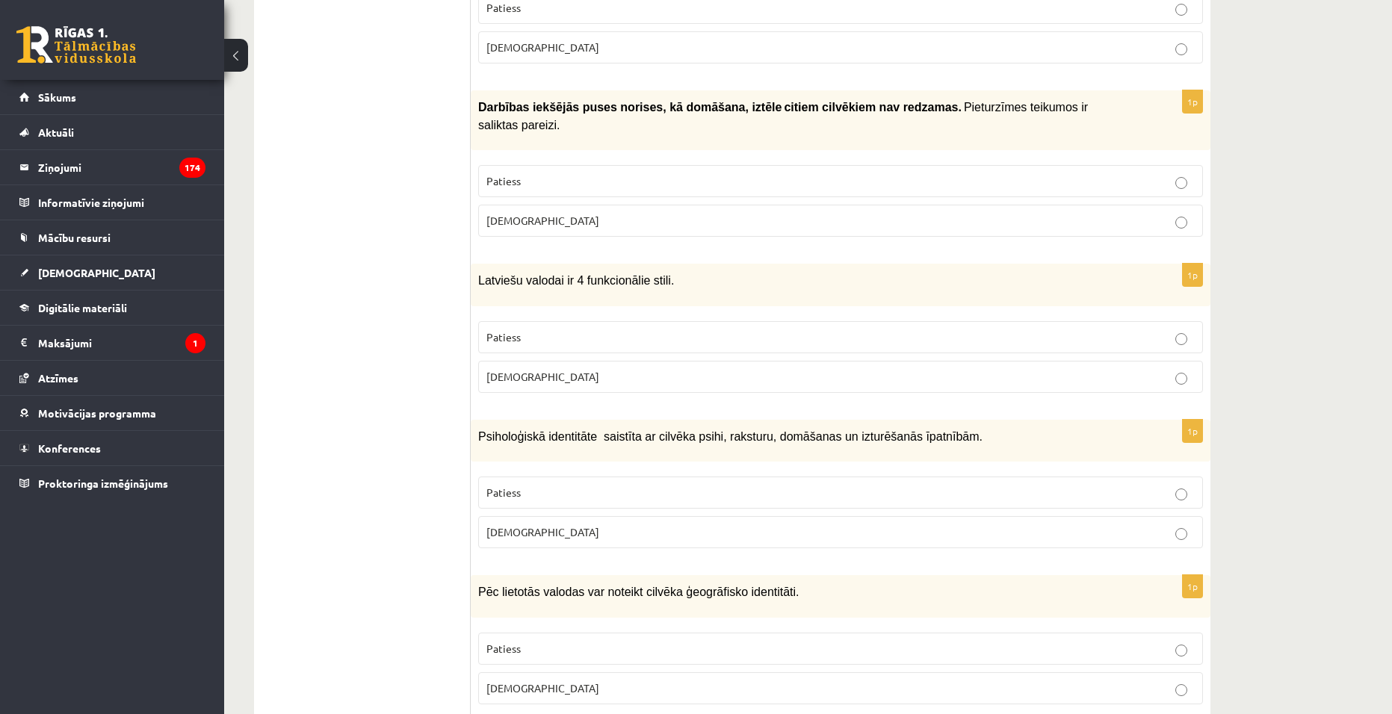
click at [563, 369] on p "Aplams" at bounding box center [840, 377] width 708 height 16
click at [565, 330] on p "Patiess" at bounding box center [840, 338] width 708 height 16
click at [554, 369] on p "Aplams" at bounding box center [840, 377] width 708 height 16
click at [569, 321] on label "Patiess" at bounding box center [840, 337] width 725 height 32
click at [575, 361] on label "Aplams" at bounding box center [840, 377] width 725 height 32
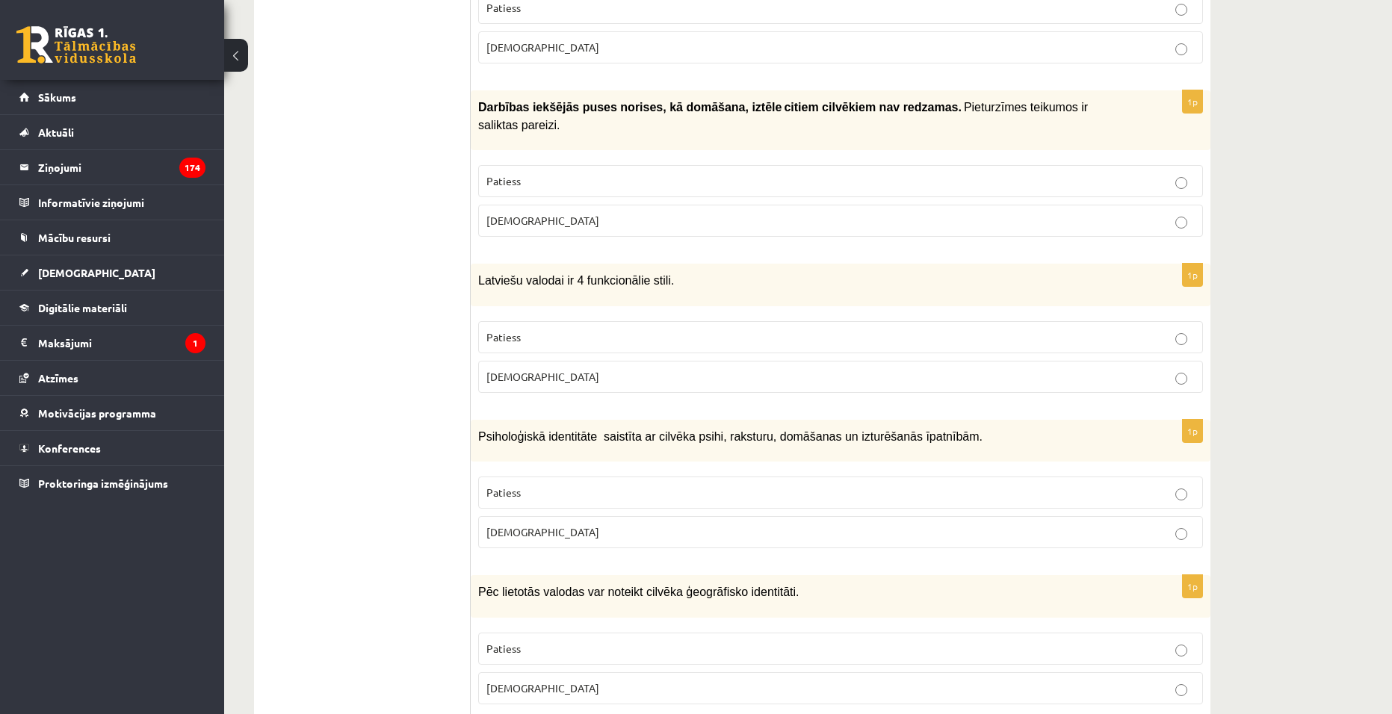
click at [581, 330] on p "Patiess" at bounding box center [840, 338] width 708 height 16
click at [579, 361] on label "Aplams" at bounding box center [840, 377] width 725 height 32
click at [599, 321] on label "Patiess" at bounding box center [840, 337] width 725 height 32
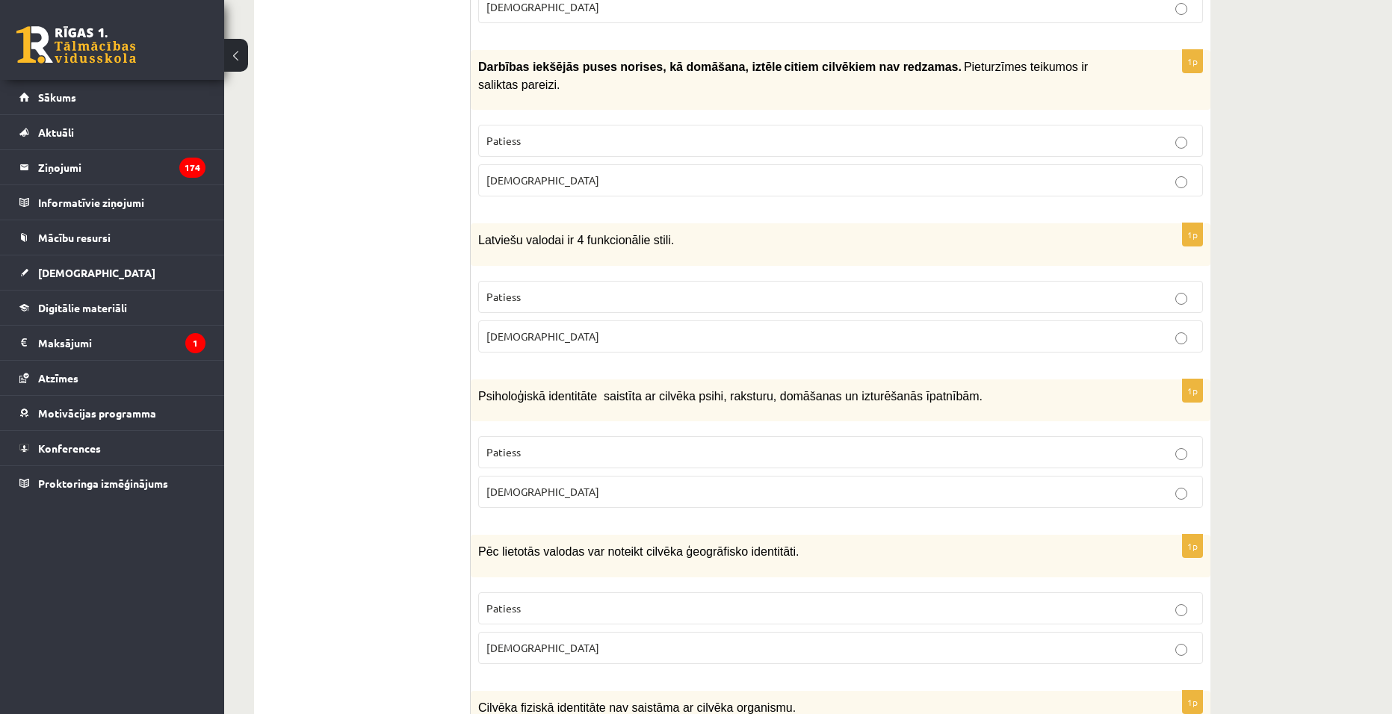
scroll to position [3886, 0]
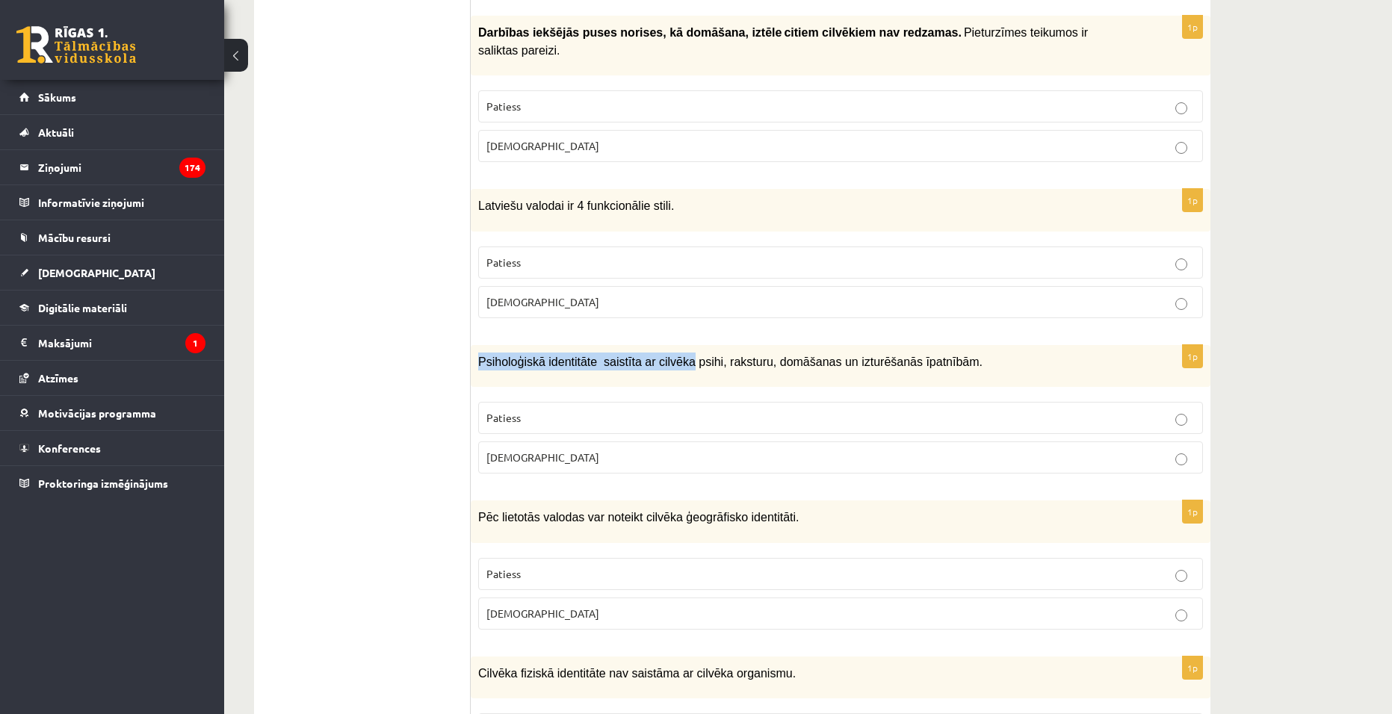
drag, startPoint x: 478, startPoint y: 309, endPoint x: 676, endPoint y: 312, distance: 197.3
click at [676, 356] on span "Psiholoģiskā identitāte saistīta ar cilvēka psihi, raksturu, domāšanas un iztur…" at bounding box center [730, 362] width 504 height 13
click at [918, 345] on div "Psiholoģiskā identitāte saistīta ar cilvēka psihi, raksturu, domāšanas un iztur…" at bounding box center [841, 366] width 740 height 42
click at [558, 410] on p "Patiess" at bounding box center [840, 418] width 708 height 16
click at [590, 606] on p "Aplams" at bounding box center [840, 614] width 708 height 16
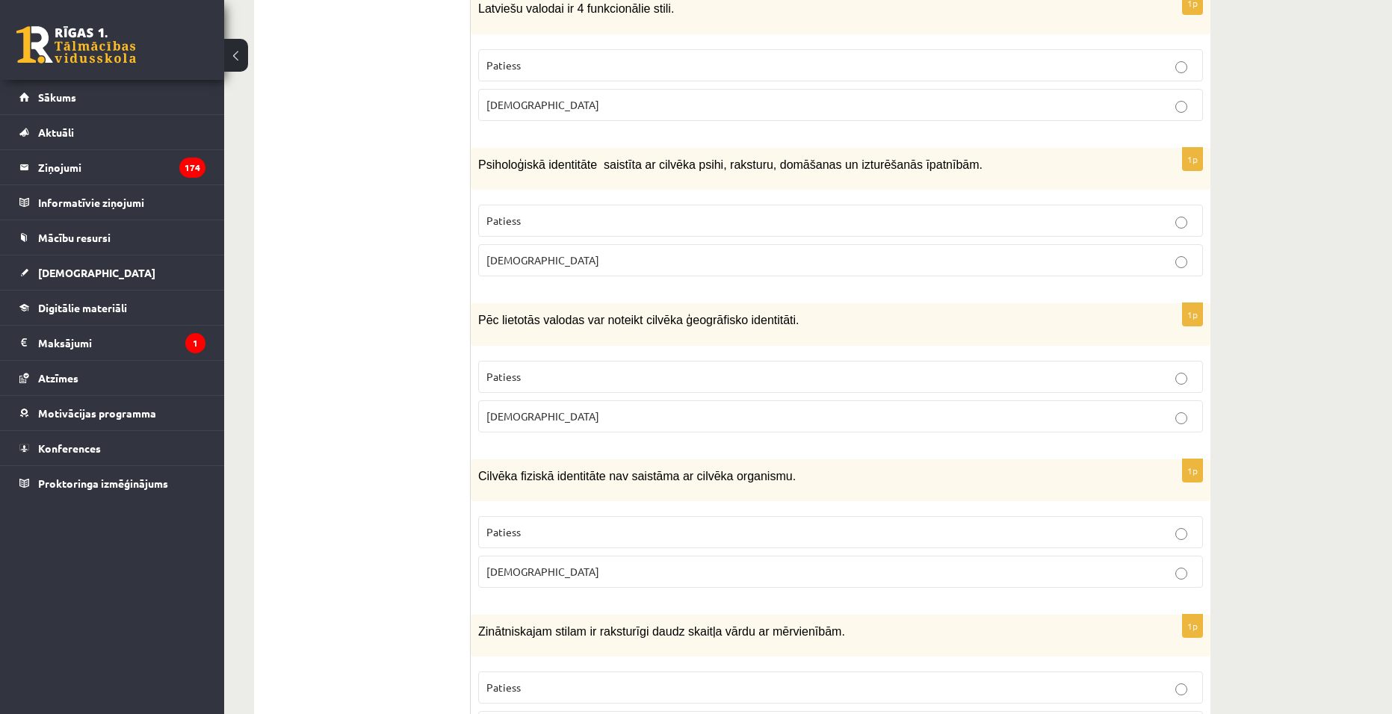
scroll to position [4110, 0]
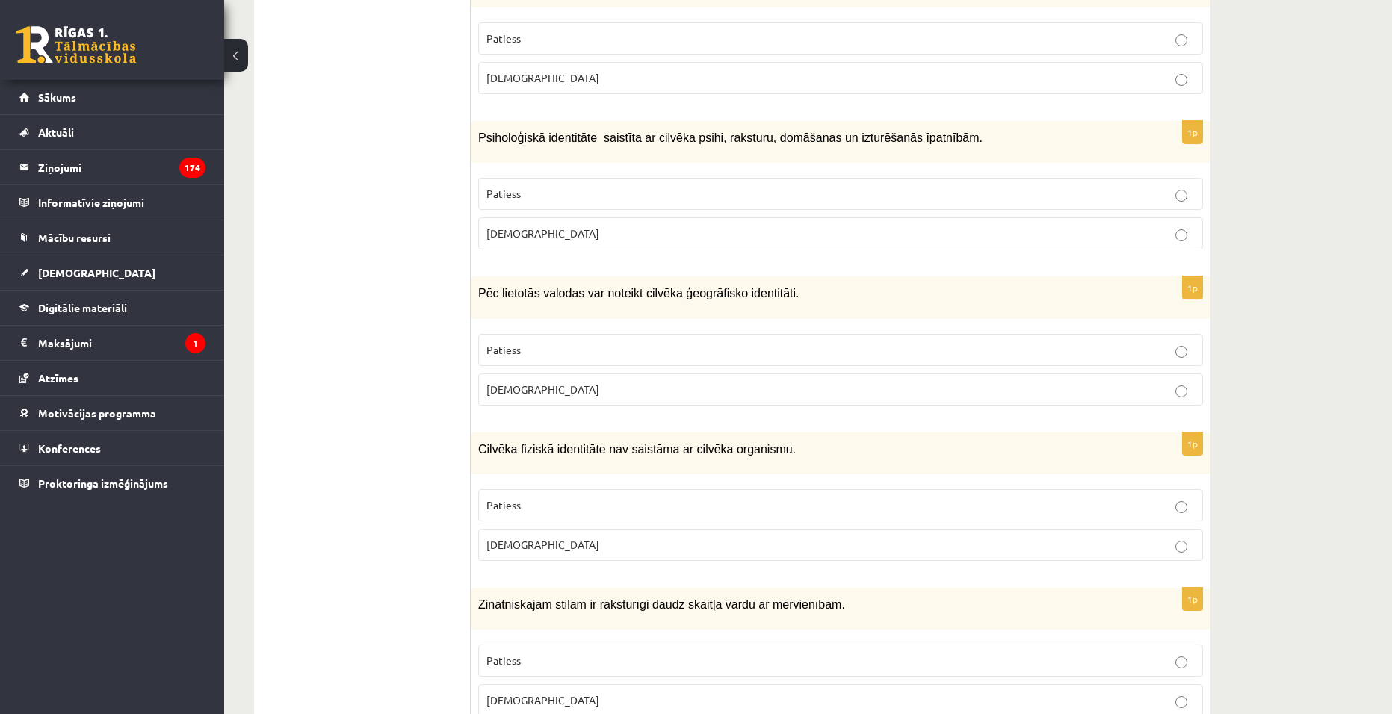
click at [1048, 342] on p "Patiess" at bounding box center [840, 350] width 708 height 16
click at [1058, 498] on p "Patiess" at bounding box center [840, 506] width 708 height 16
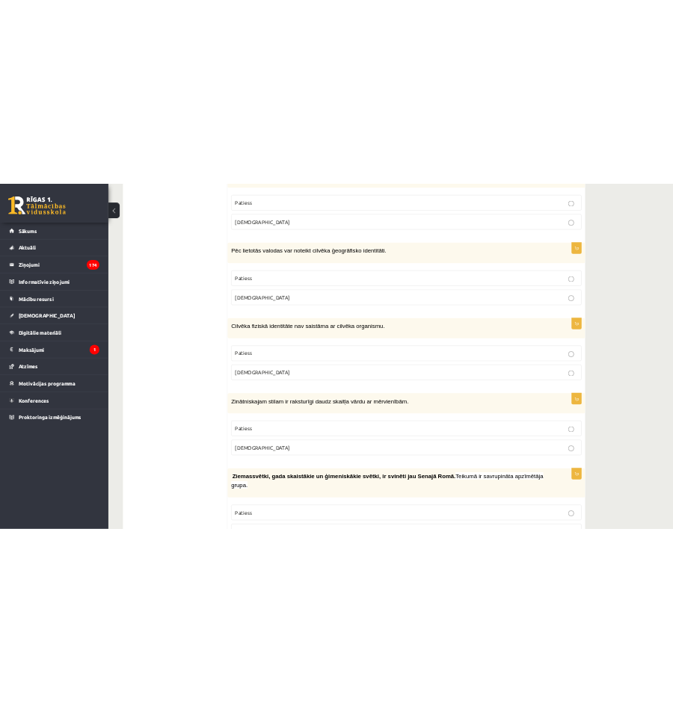
scroll to position [4266, 0]
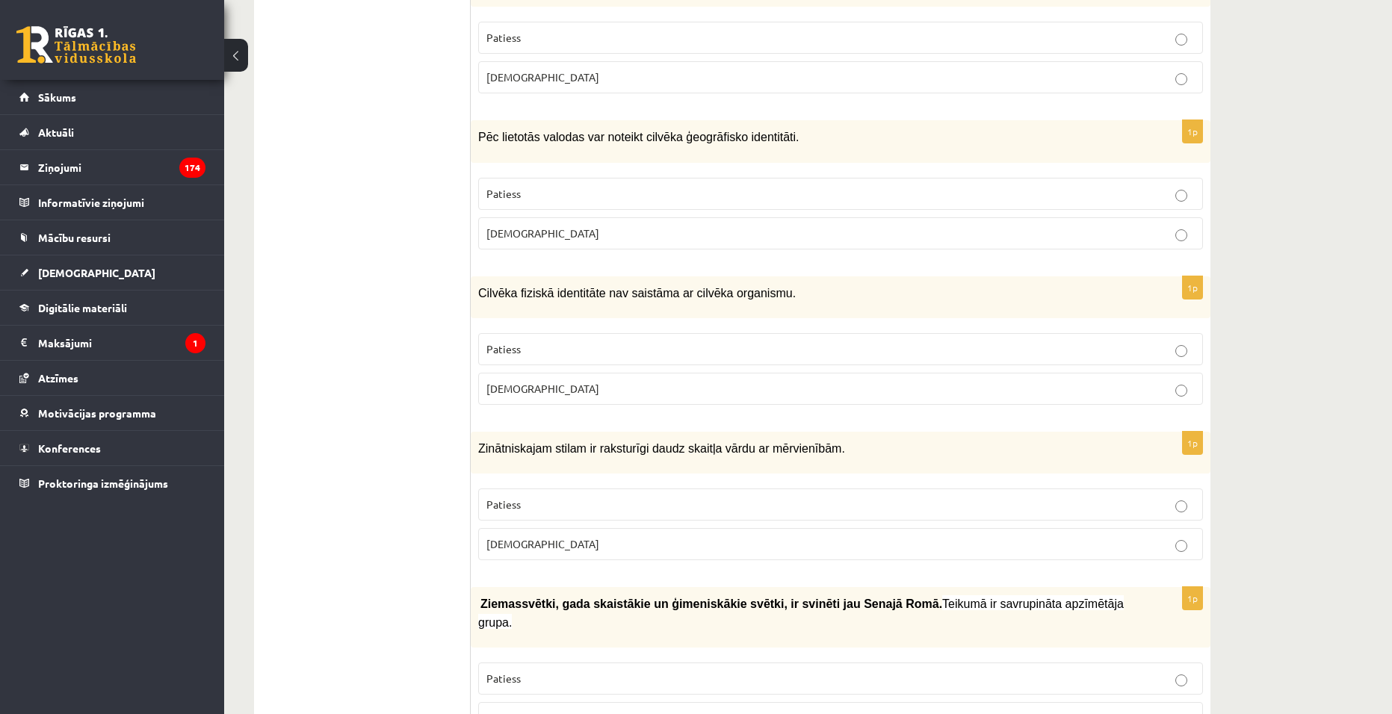
drag, startPoint x: 520, startPoint y: 495, endPoint x: 524, endPoint y: 480, distance: 15.4
click at [520, 528] on label "Aplams" at bounding box center [840, 544] width 725 height 32
click at [680, 655] on fieldset "Patiess Aplams" at bounding box center [840, 697] width 725 height 84
click at [645, 671] on p "Patiess" at bounding box center [840, 679] width 708 height 16
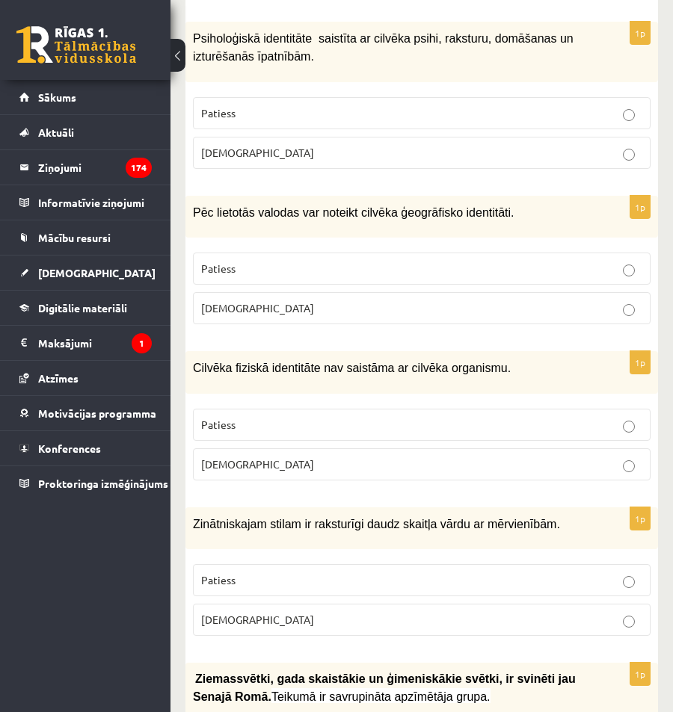
scroll to position [4387, 0]
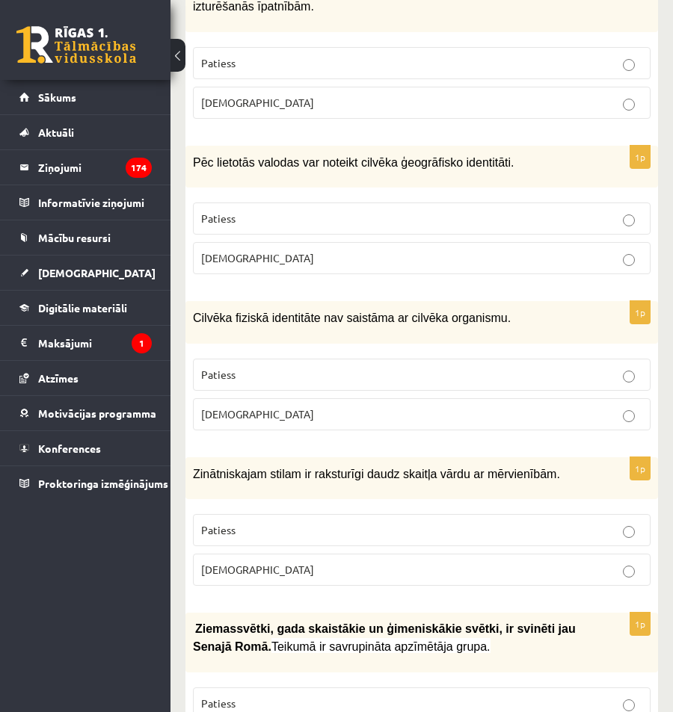
click at [545, 522] on p "Patiess" at bounding box center [421, 530] width 441 height 16
click at [422, 406] on p "Aplams" at bounding box center [421, 414] width 441 height 16
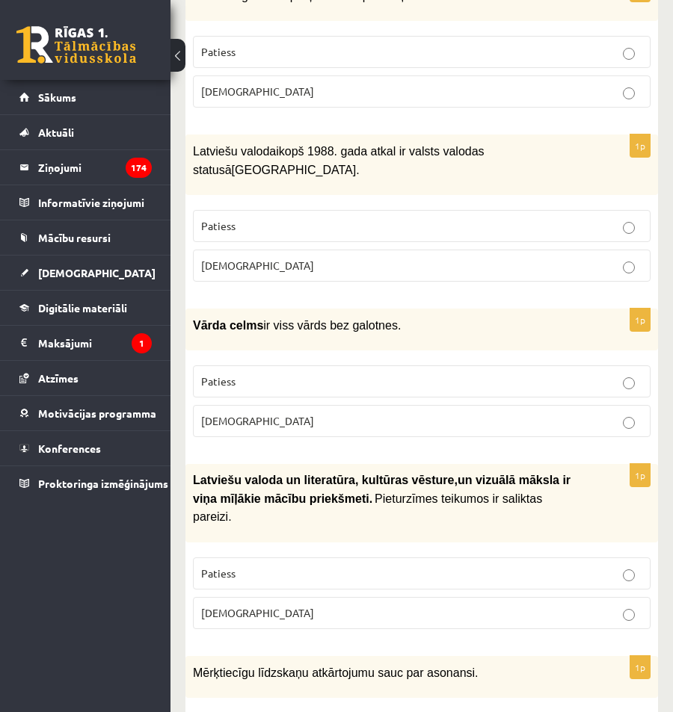
scroll to position [3191, 0]
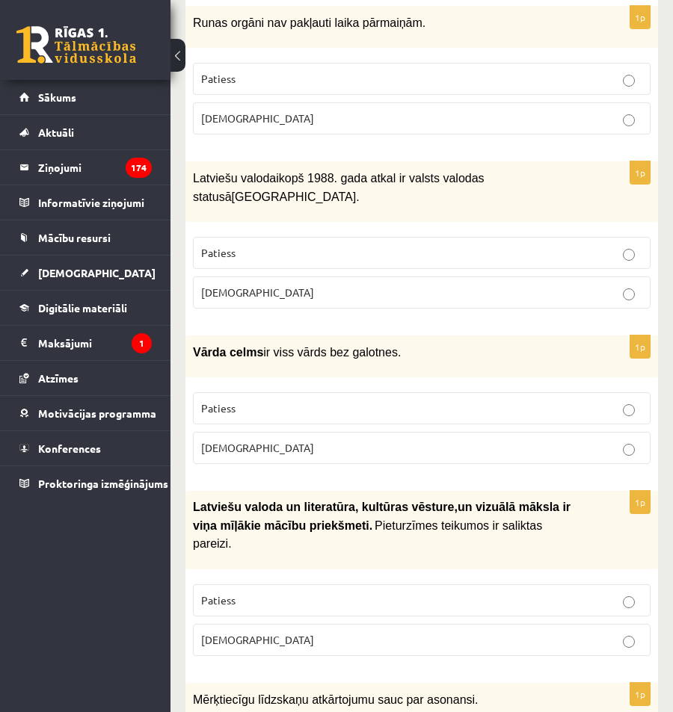
click at [495, 245] on p "Patiess" at bounding box center [421, 253] width 441 height 16
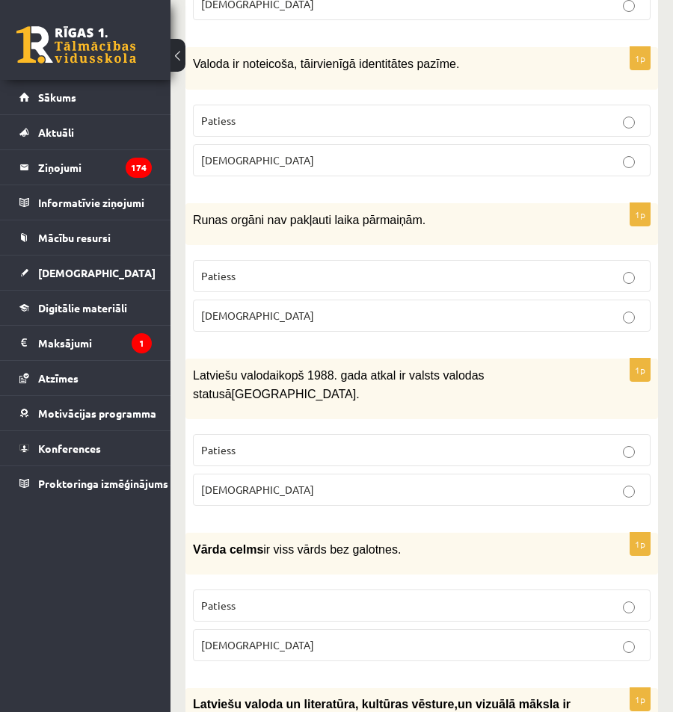
scroll to position [2967, 0]
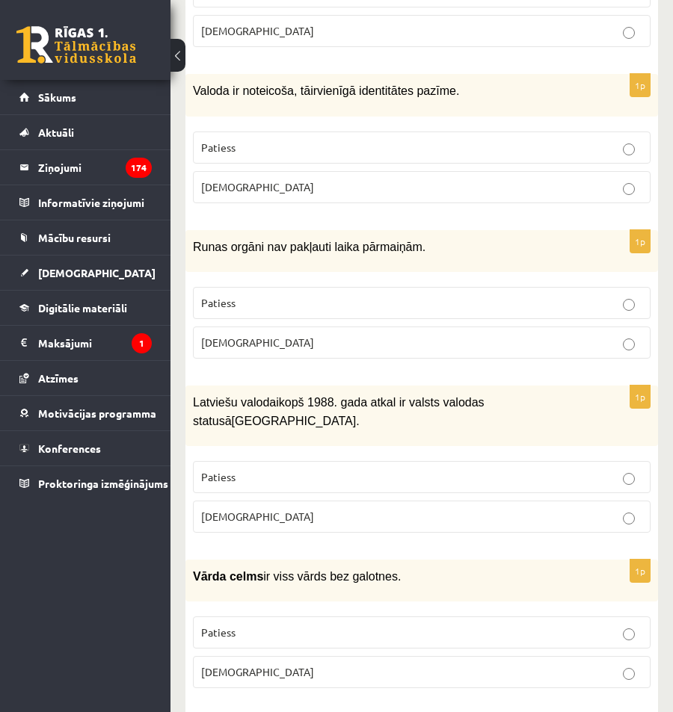
click at [489, 295] on p "Patiess" at bounding box center [421, 303] width 441 height 16
click at [541, 461] on label "Patiess" at bounding box center [421, 477] width 457 height 32
click at [584, 327] on label "Aplams" at bounding box center [421, 343] width 457 height 32
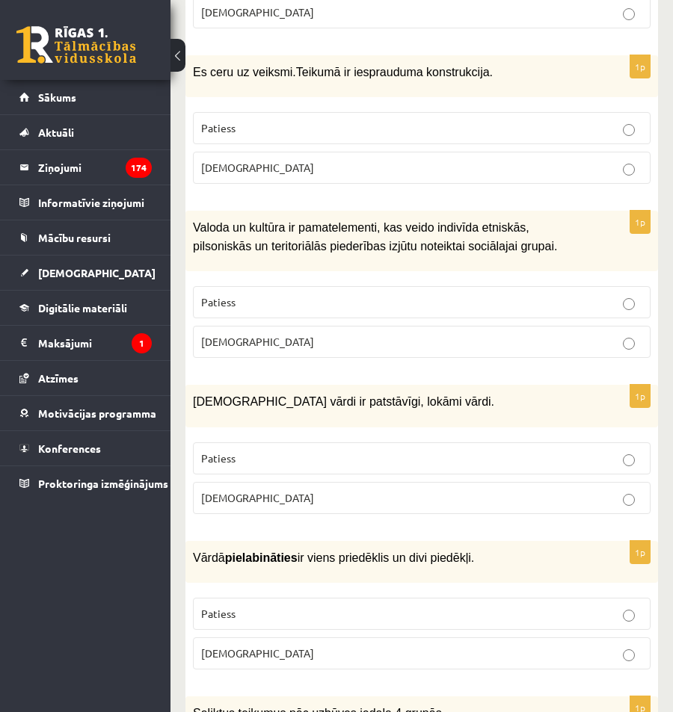
scroll to position [448, 0]
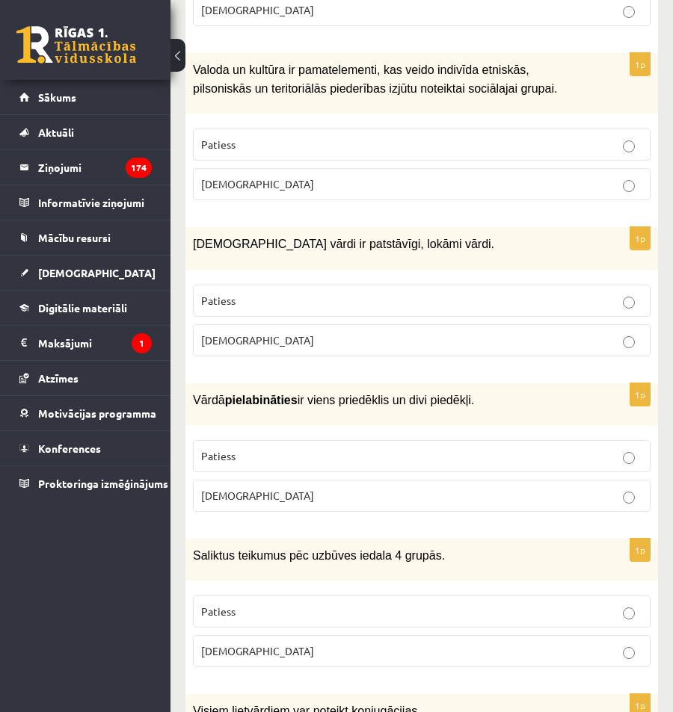
click at [527, 448] on p "Patiess" at bounding box center [421, 456] width 441 height 16
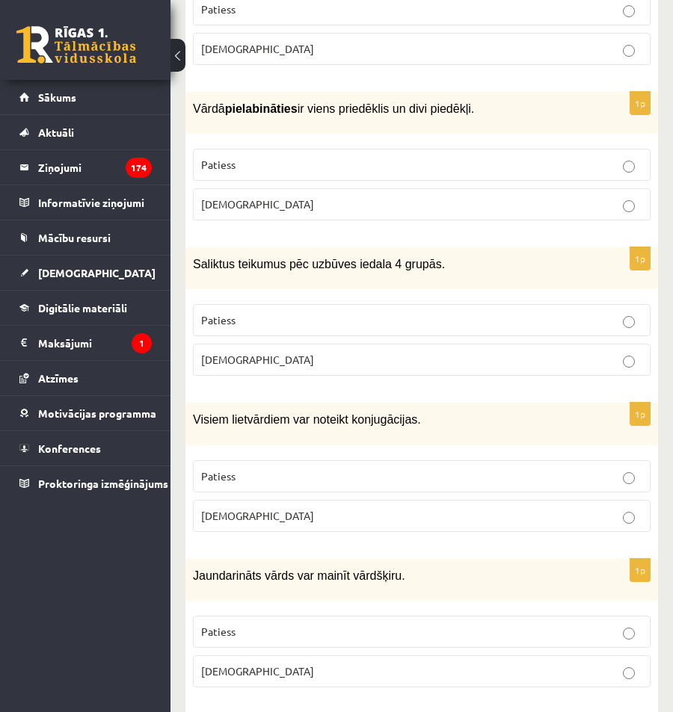
scroll to position [897, 0]
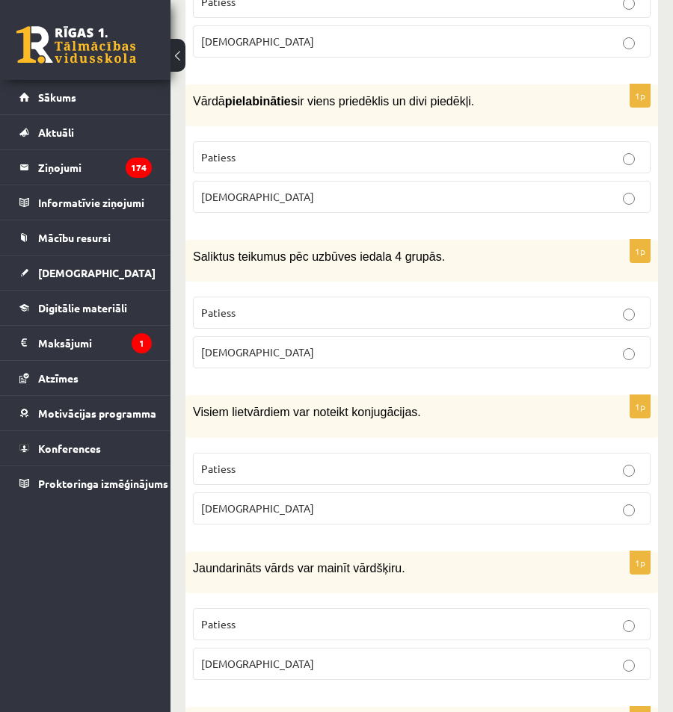
click at [608, 511] on label "Aplams" at bounding box center [421, 508] width 457 height 32
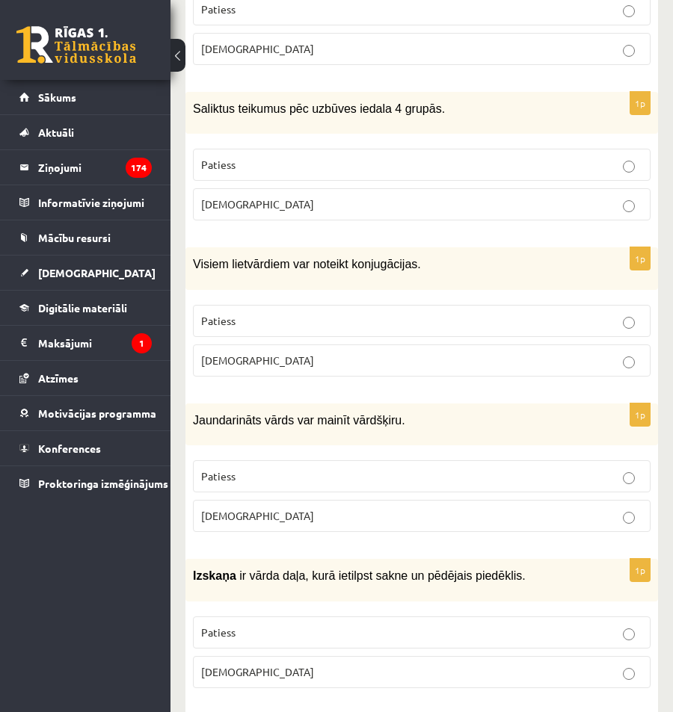
scroll to position [1046, 0]
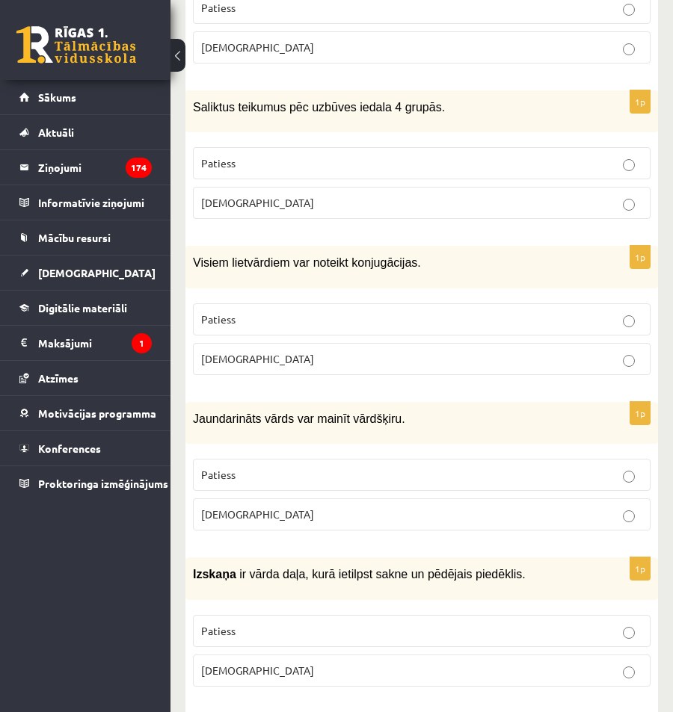
click at [371, 473] on p "Patiess" at bounding box center [421, 475] width 441 height 16
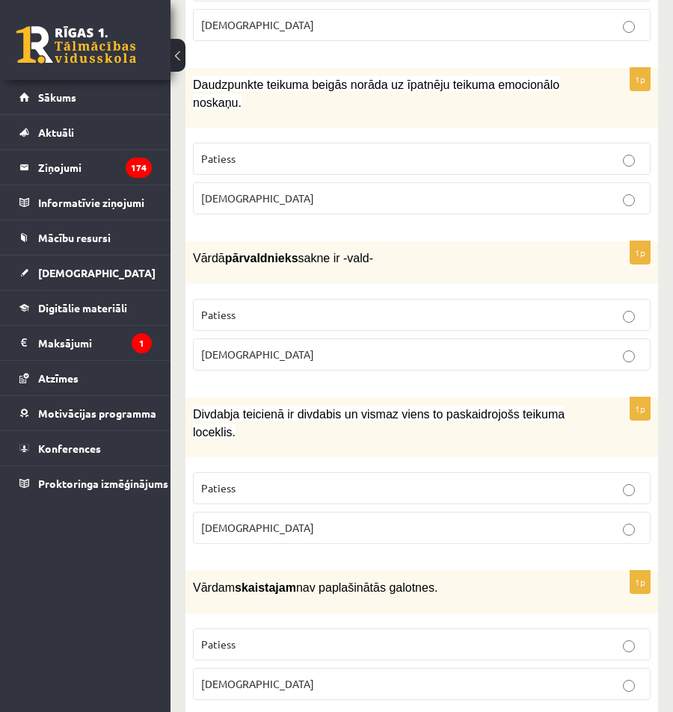
scroll to position [1719, 0]
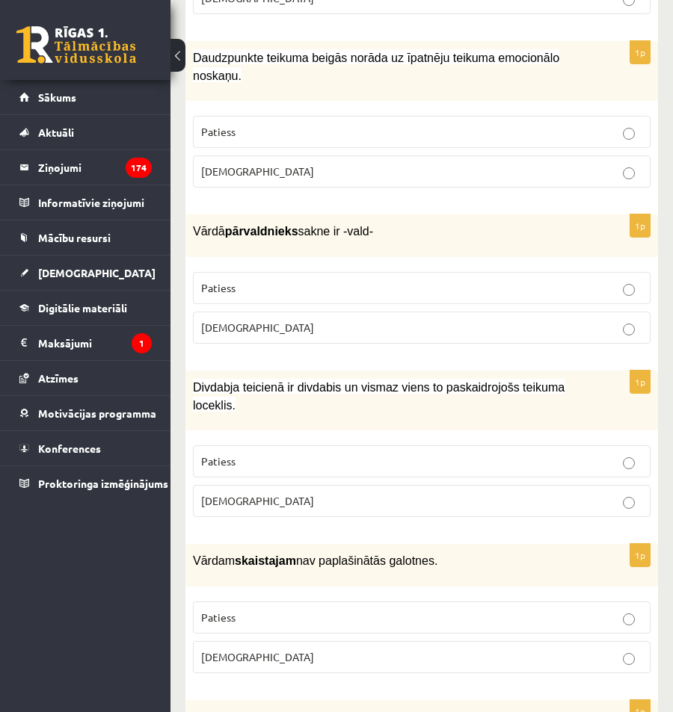
click at [613, 602] on label "Patiess" at bounding box center [421, 618] width 457 height 32
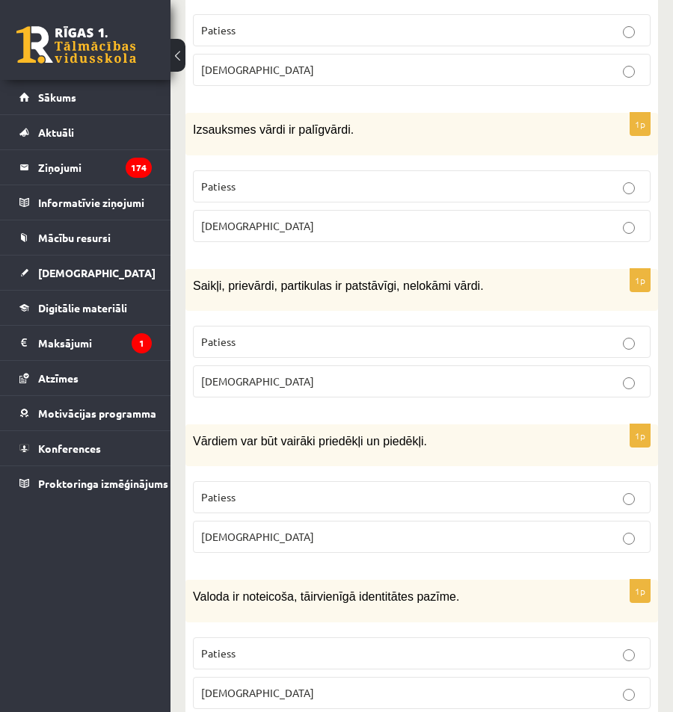
scroll to position [2466, 0]
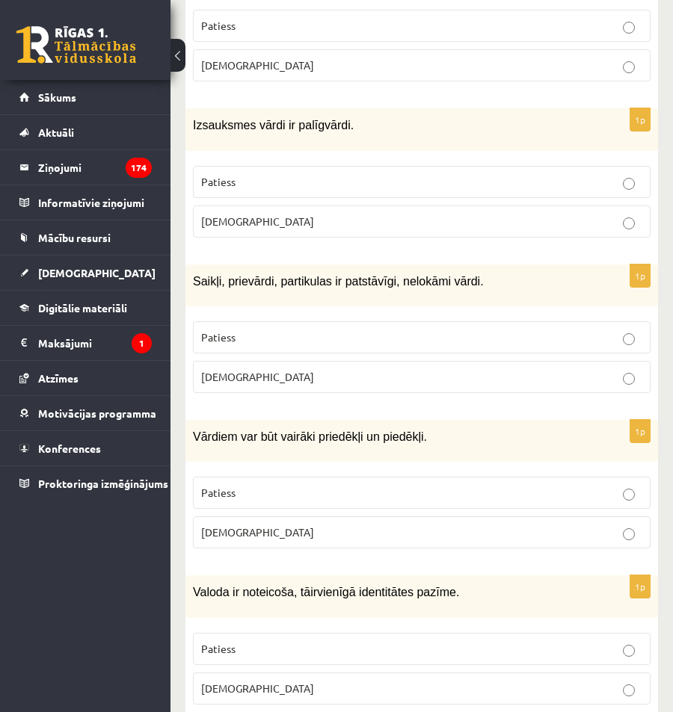
click at [274, 516] on label "Aplams" at bounding box center [421, 532] width 457 height 32
click at [629, 477] on label "Patiess" at bounding box center [421, 493] width 457 height 32
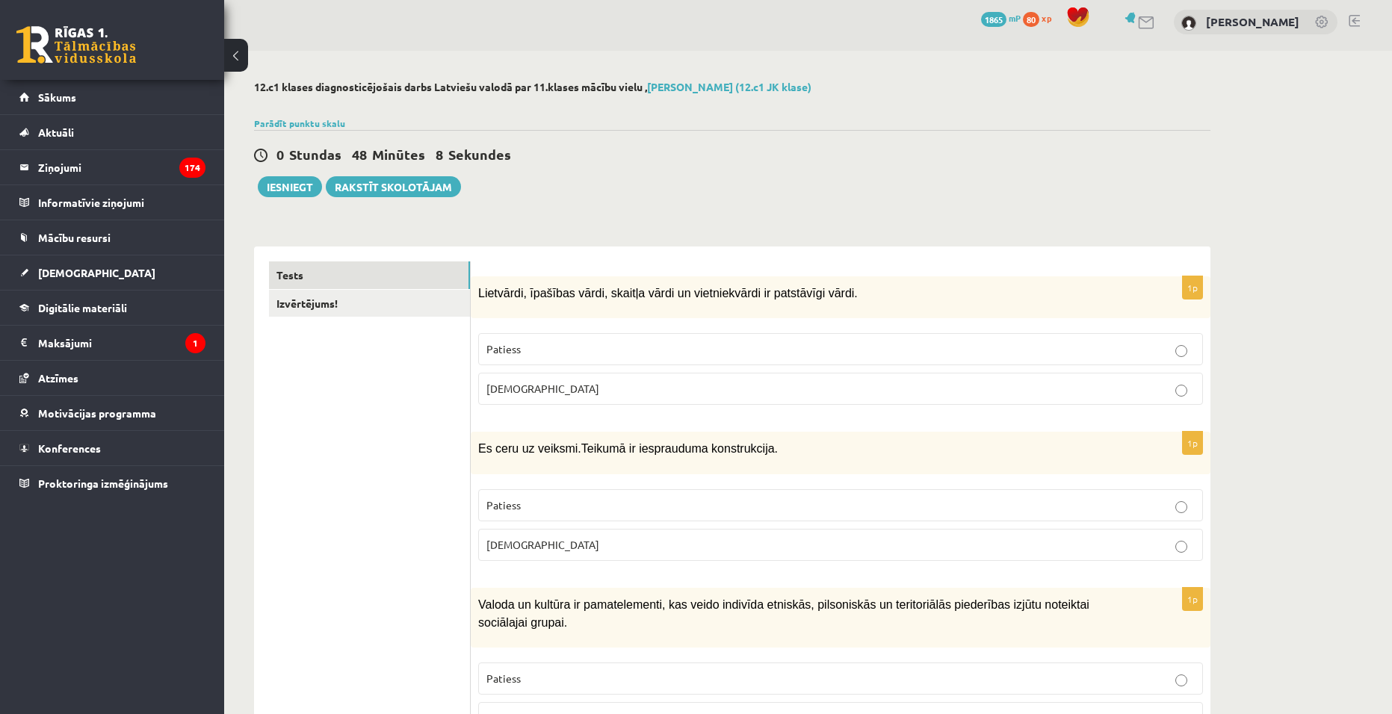
scroll to position [0, 0]
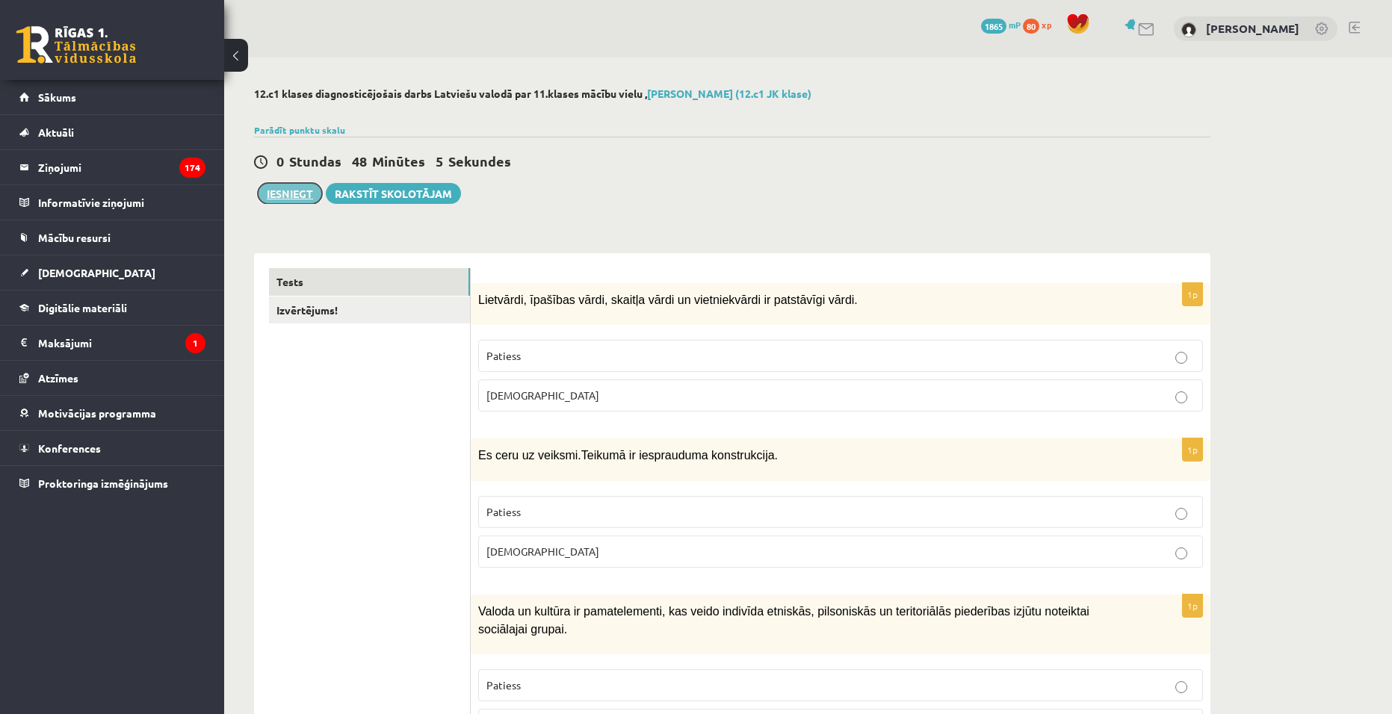
click at [291, 197] on button "Iesniegt" at bounding box center [290, 193] width 64 height 21
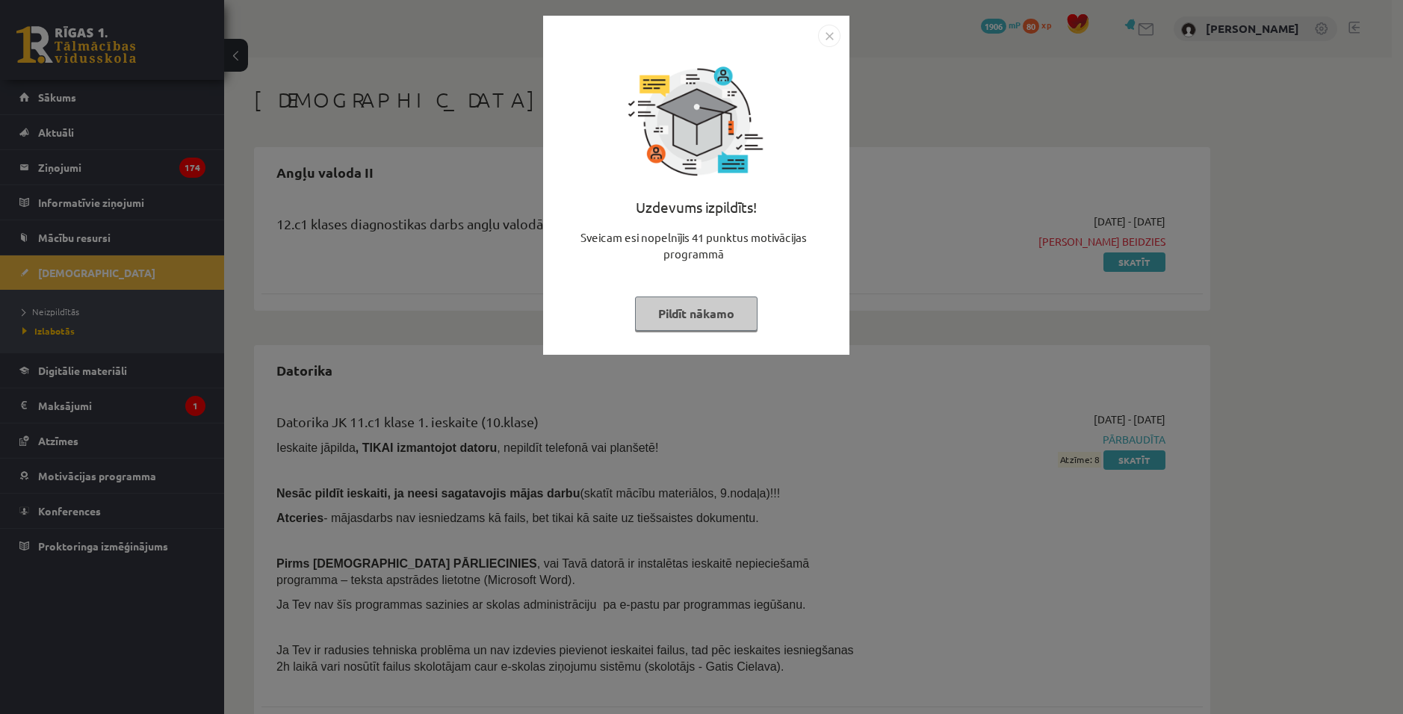
click at [690, 313] on button "Pildīt nākamo" at bounding box center [696, 314] width 123 height 34
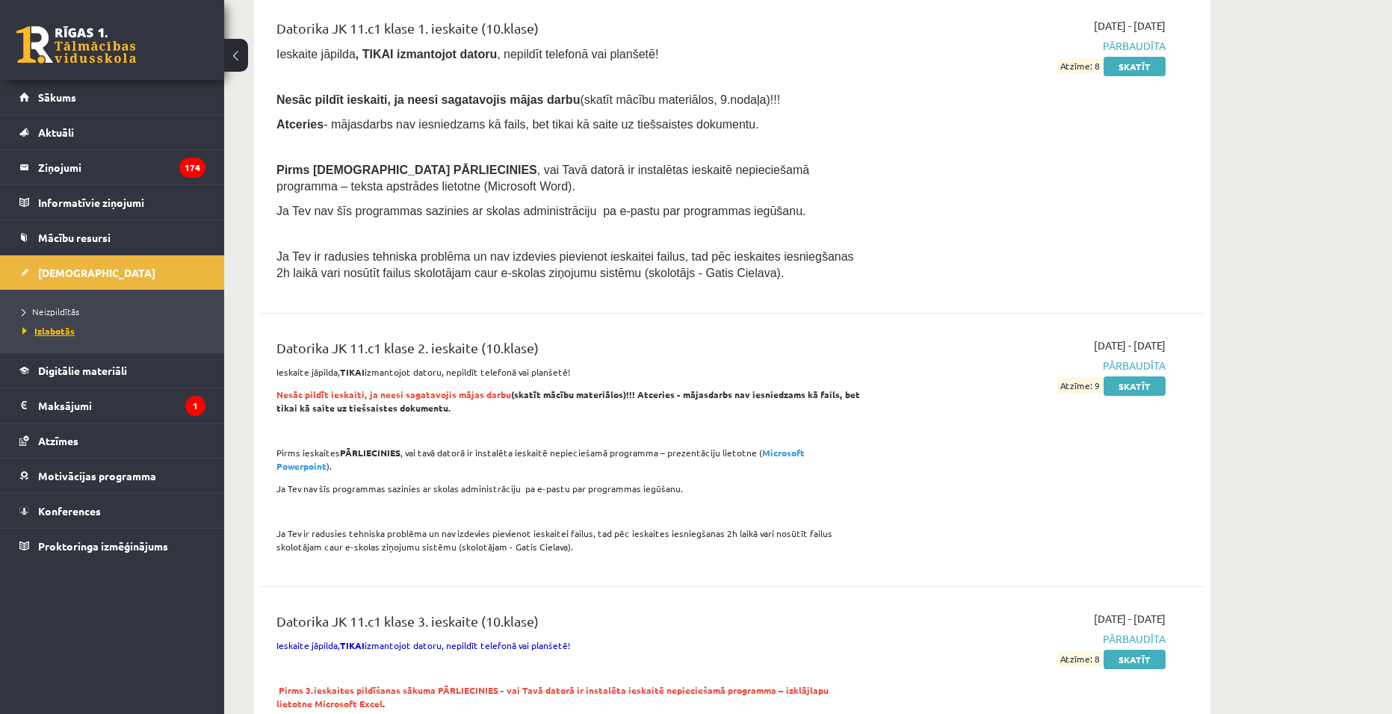
scroll to position [224, 0]
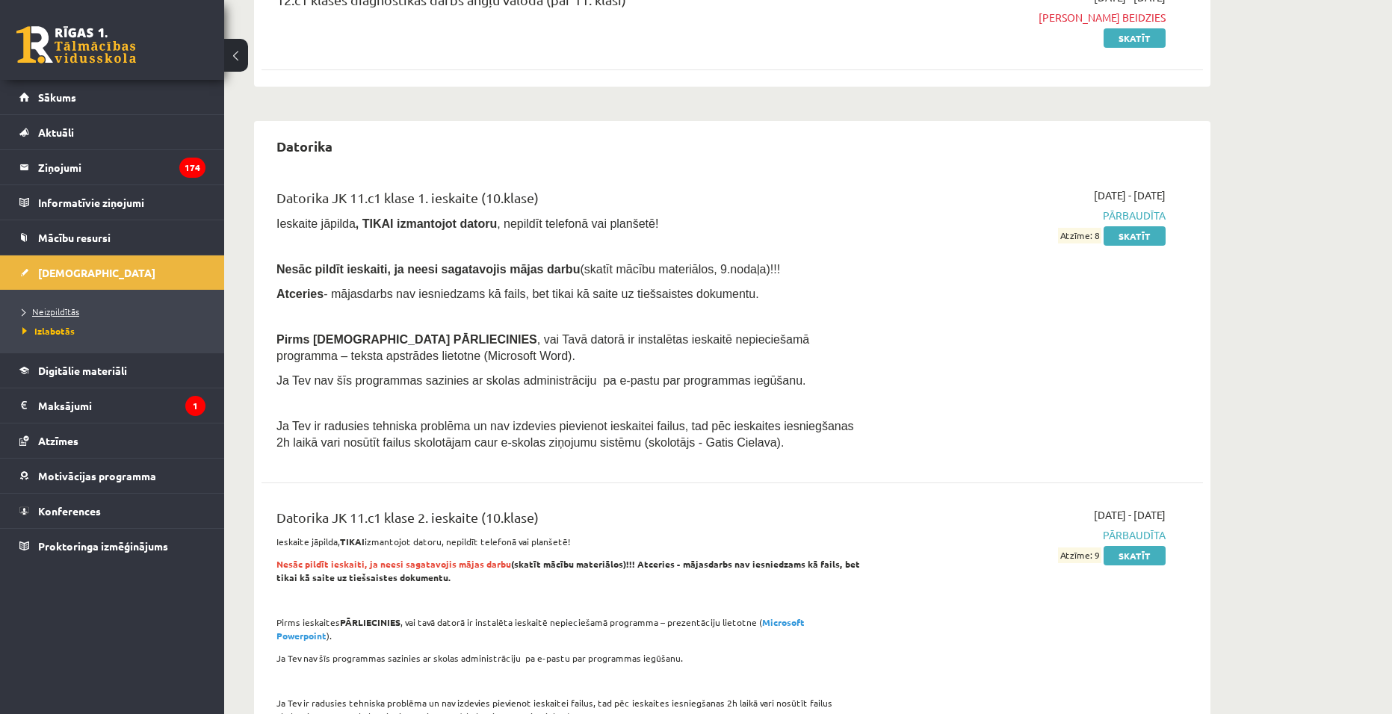
click at [75, 306] on span "Neizpildītās" at bounding box center [50, 312] width 57 height 12
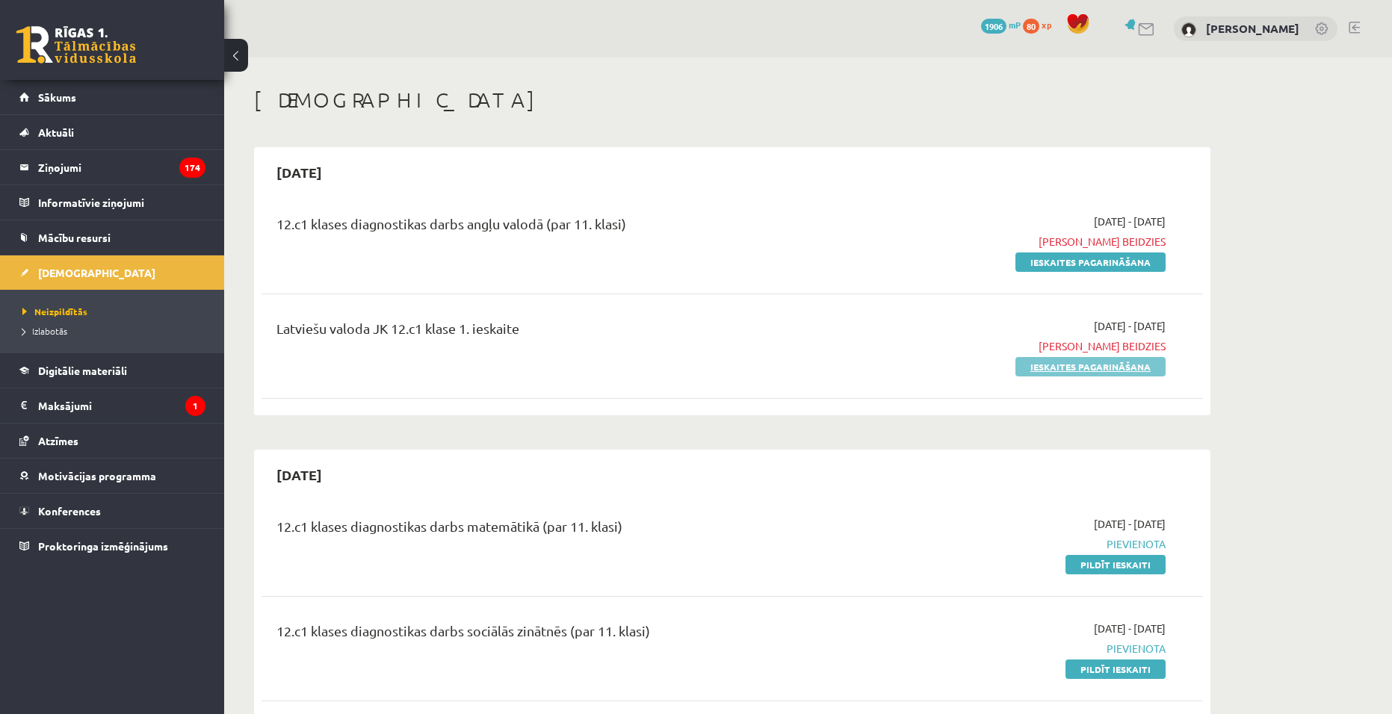
click at [1095, 365] on link "Ieskaites pagarināšana" at bounding box center [1090, 366] width 150 height 19
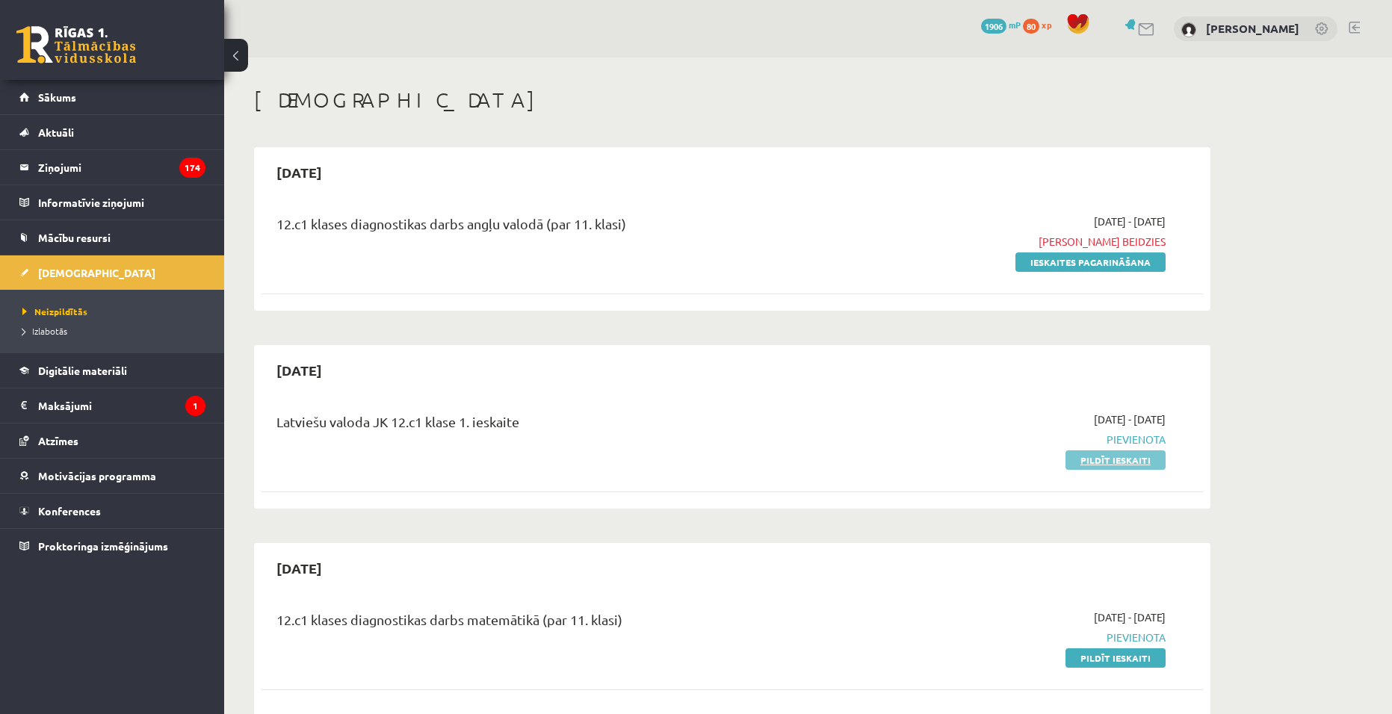
click at [1120, 457] on link "Pildīt ieskaiti" at bounding box center [1116, 460] width 100 height 19
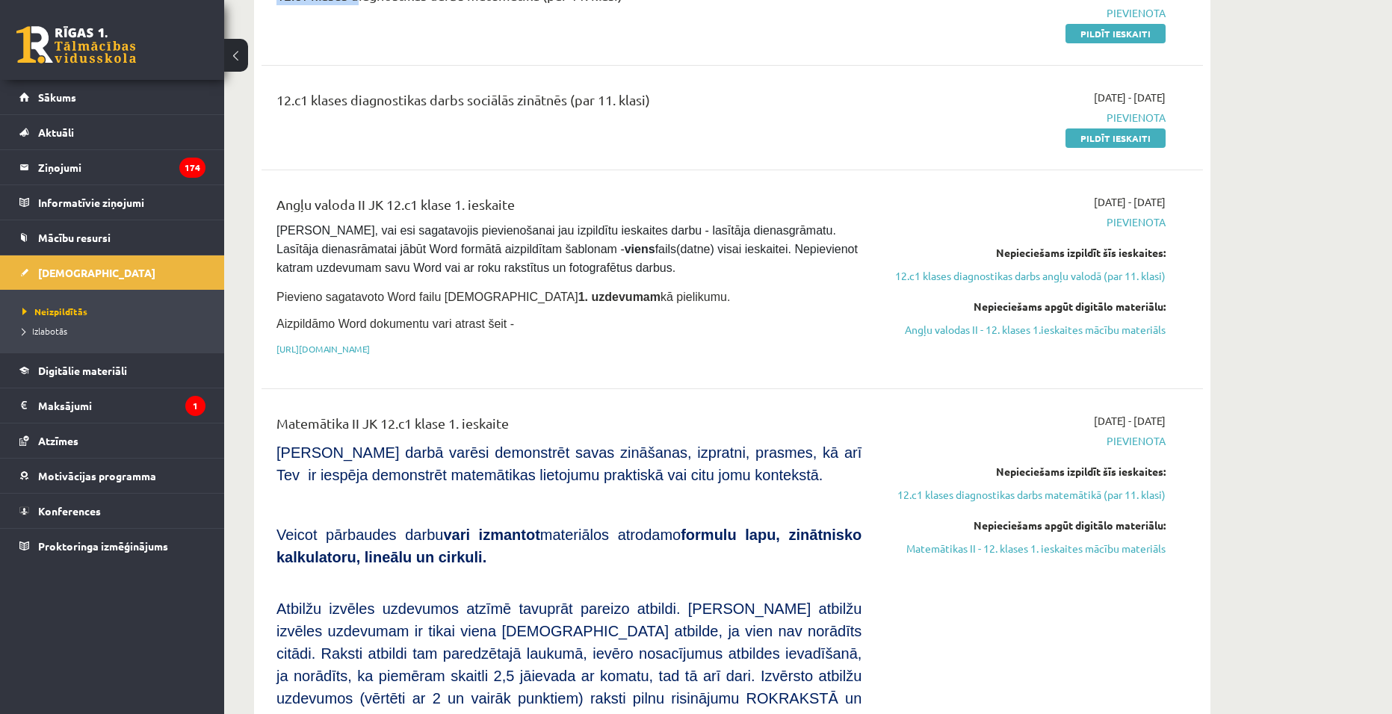
drag, startPoint x: 1272, startPoint y: -57, endPoint x: 1403, endPoint y: -57, distance: 130.8
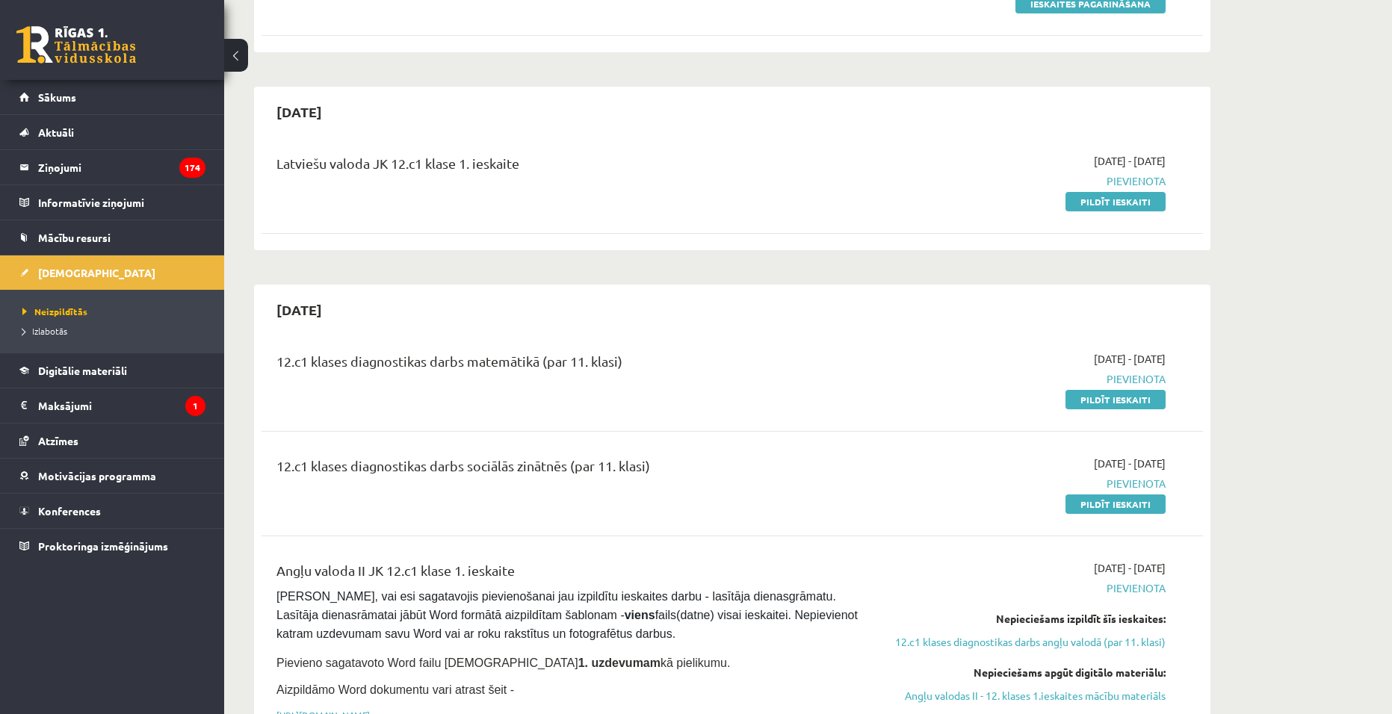
click at [679, 489] on div "12.c1 klases diagnostikas darbs sociālās zinātnēs (par 11. klasi)" at bounding box center [569, 484] width 608 height 56
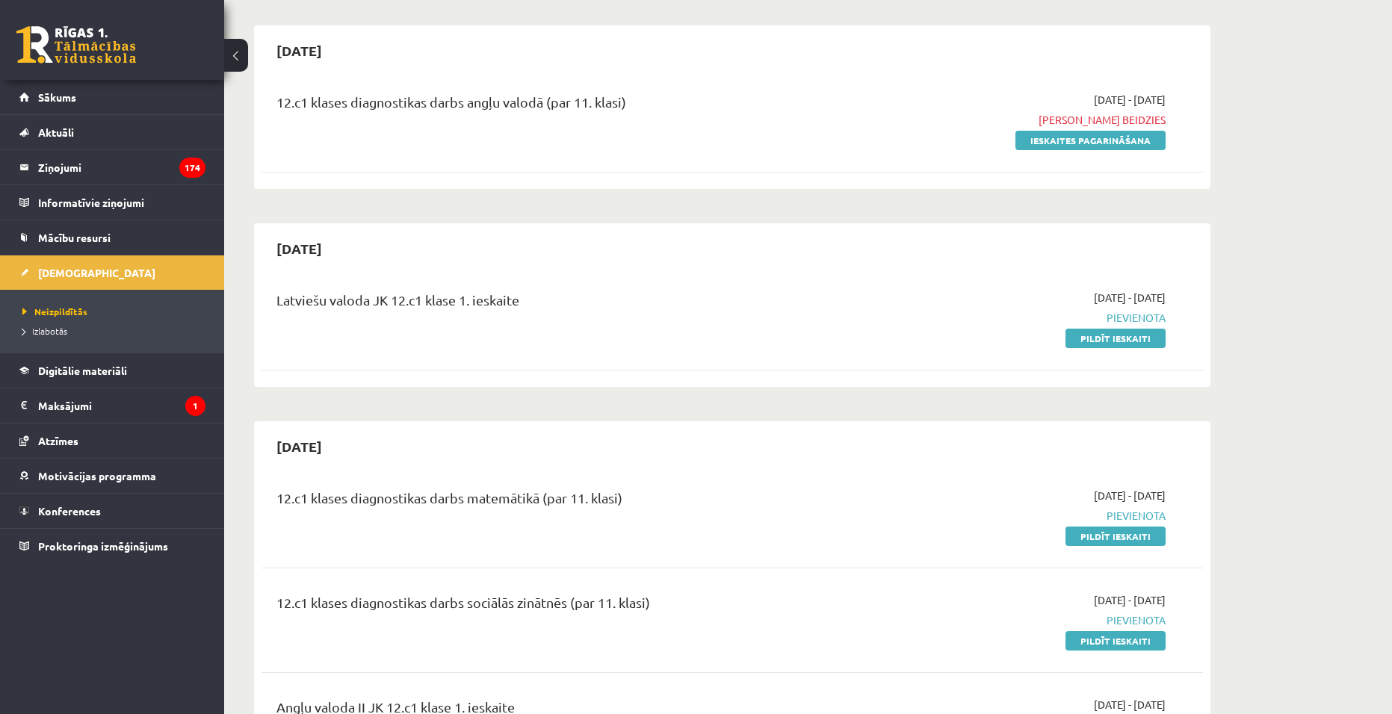
scroll to position [0, 0]
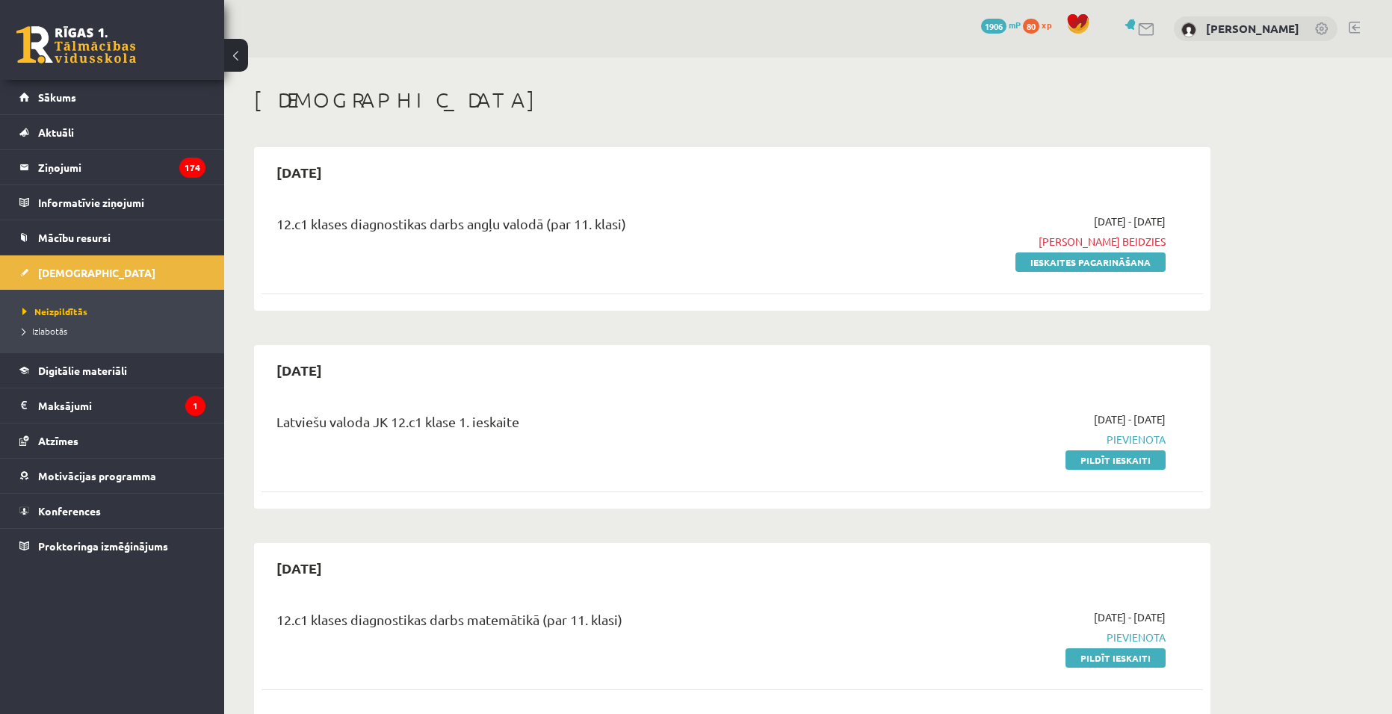
click at [1131, 468] on div "Latviešu valoda JK 12.c1 klase 1. ieskaite 2025-09-16 - 2025-09-19 Pievienota P…" at bounding box center [733, 440] width 942 height 86
click at [1131, 463] on link "Pildīt ieskaiti" at bounding box center [1116, 460] width 100 height 19
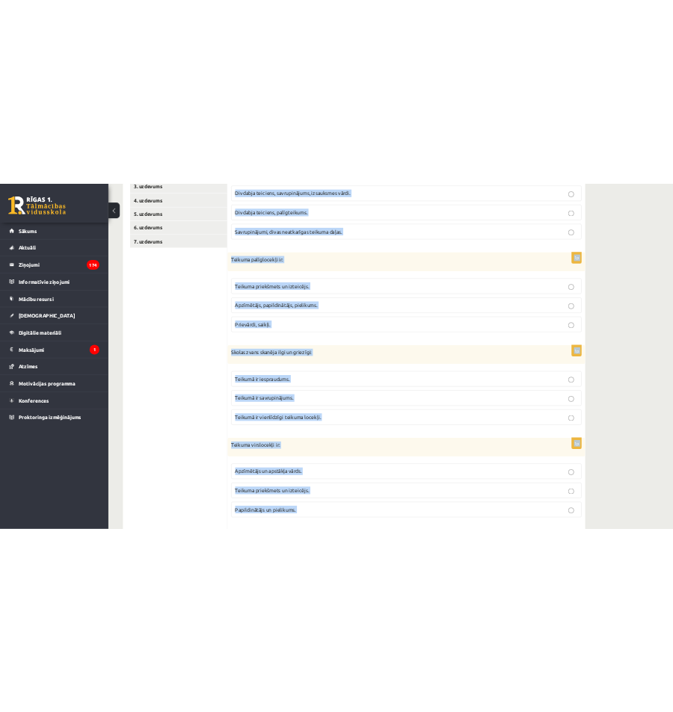
scroll to position [519, 0]
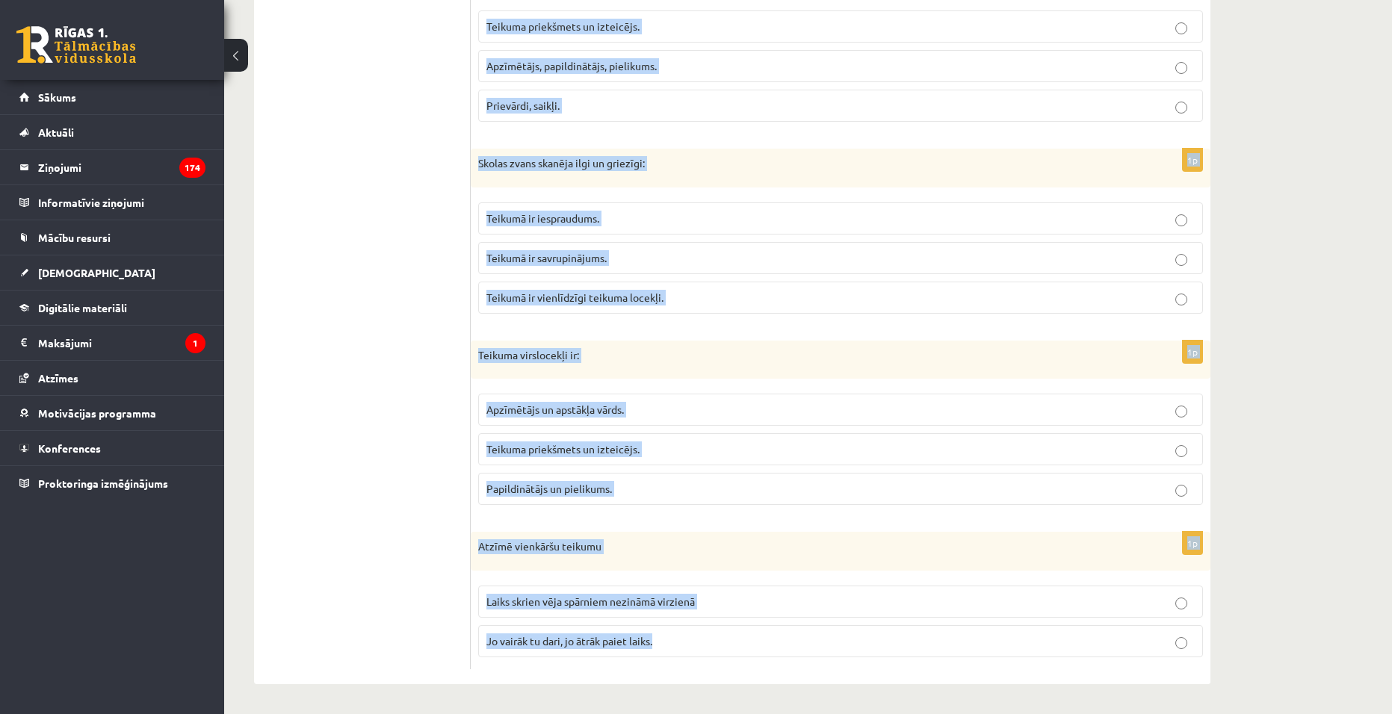
drag, startPoint x: 474, startPoint y: 293, endPoint x: 914, endPoint y: 742, distance: 628.3
copy form "Vienkāršā teikumā var būt: Divdabja teiciens, savrupinājums, izsauksmes vārdi. …"
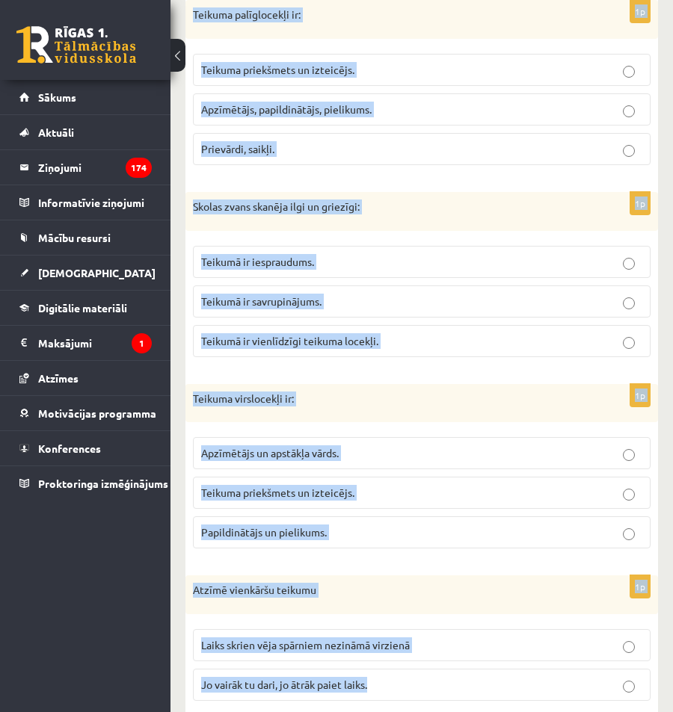
click at [398, 365] on div "1p Skolas zvans skanēja ilgi un griezīgi: Teikumā ir iespraudums. Teikumā ir sa…" at bounding box center [421, 280] width 472 height 177
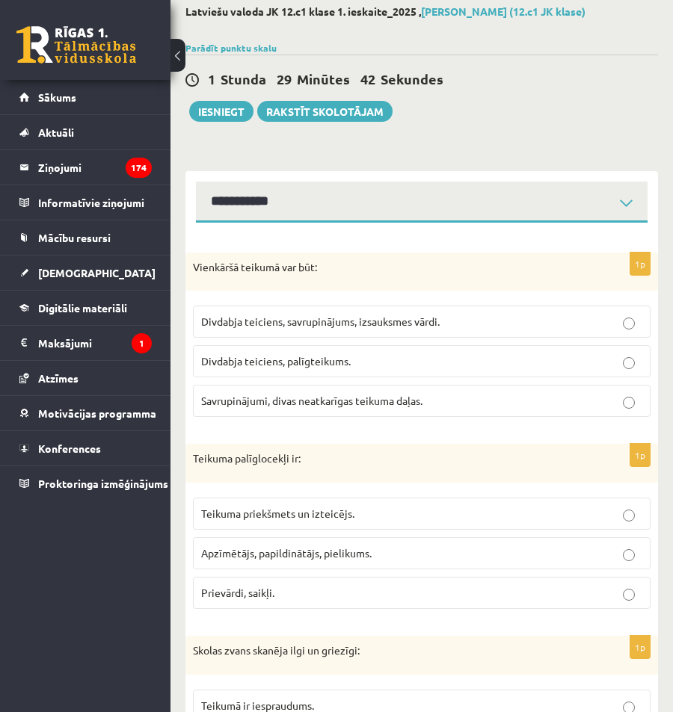
scroll to position [70, 0]
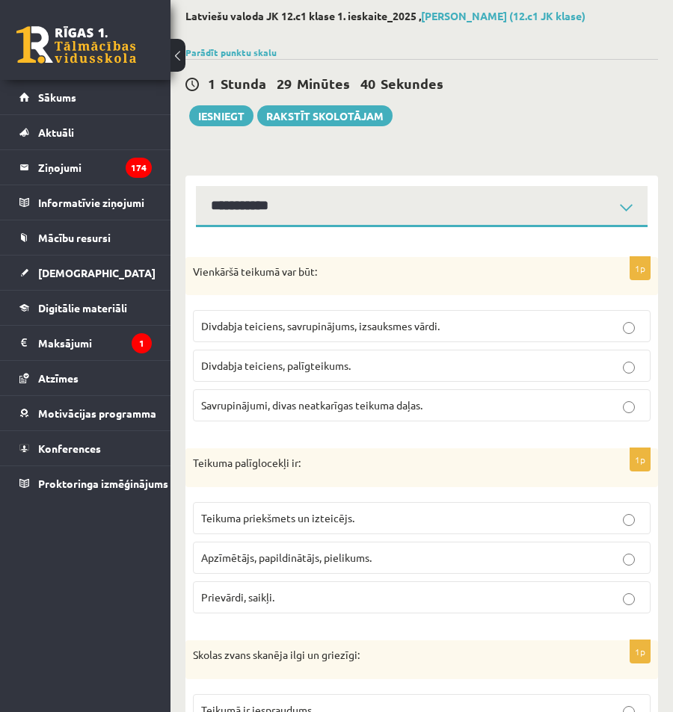
click at [347, 330] on span "Divdabja teiciens, savrupinājums, izsauksmes vārdi." at bounding box center [320, 325] width 238 height 13
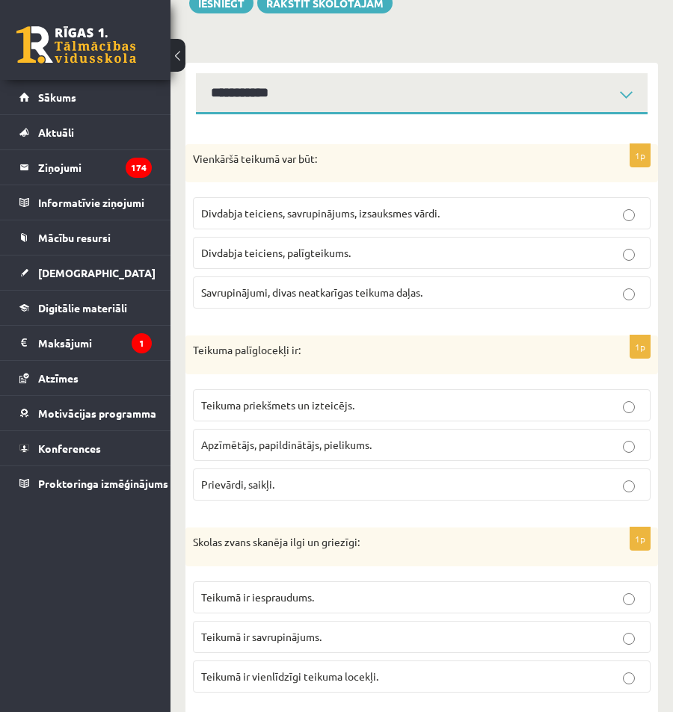
scroll to position [220, 0]
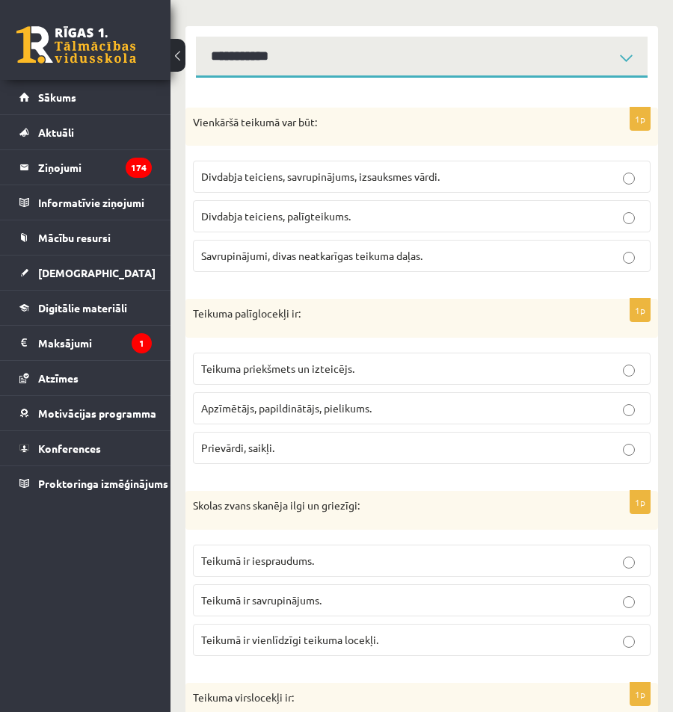
click at [314, 408] on span "Apzīmētājs, papildinātājs, pielikums." at bounding box center [286, 407] width 170 height 13
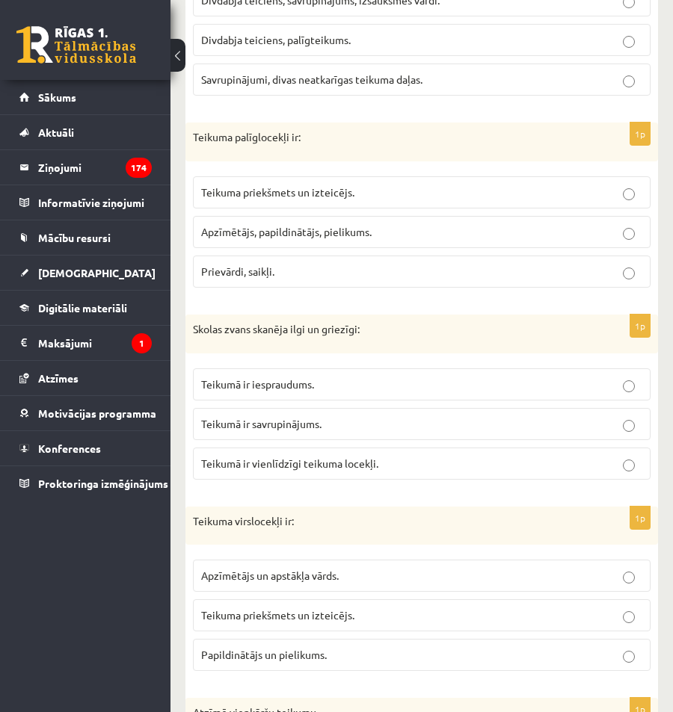
scroll to position [369, 0]
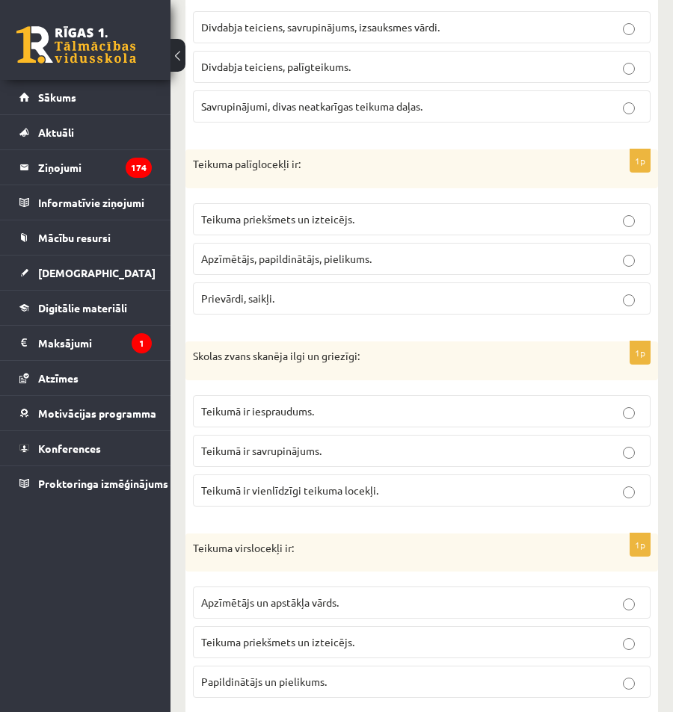
click at [312, 498] on p "Teikumā ir vienlīdzīgi teikuma locekļi." at bounding box center [421, 491] width 441 height 16
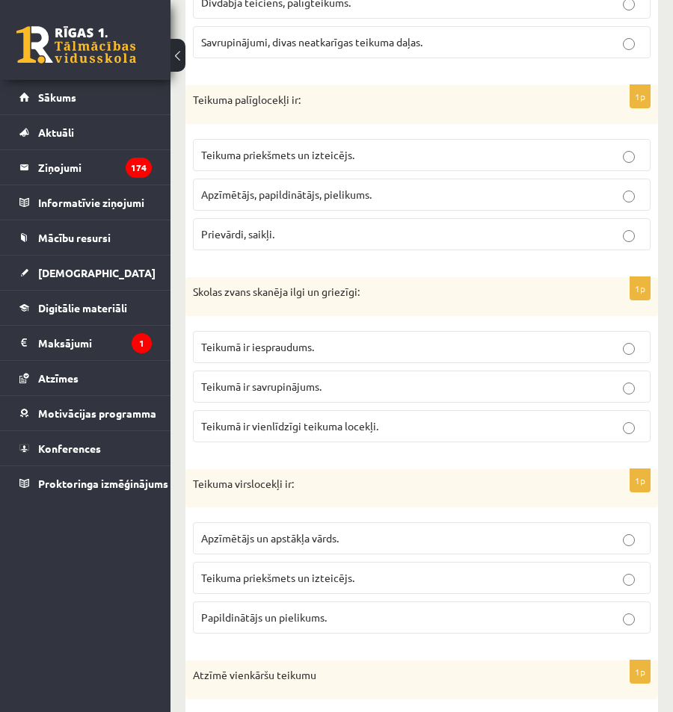
scroll to position [557, 0]
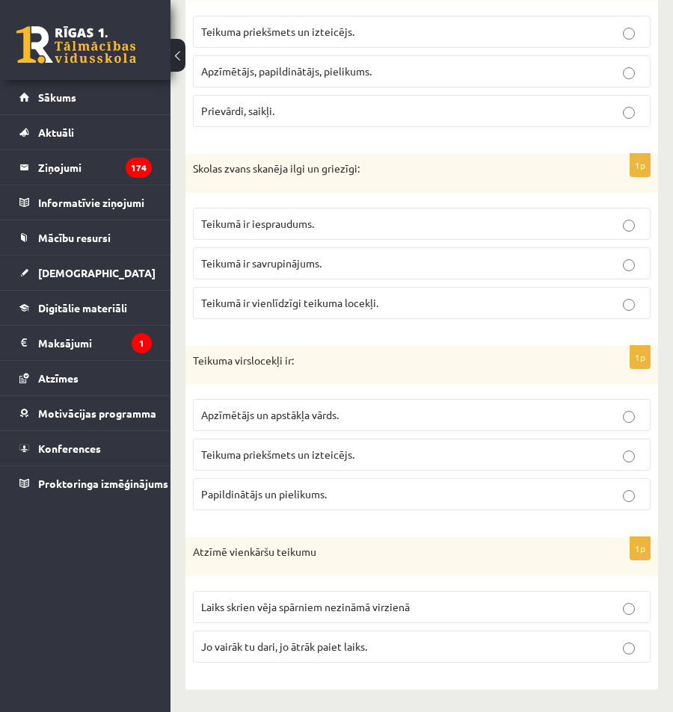
click at [368, 457] on p "Teikuma priekšmets un izteicējs." at bounding box center [421, 455] width 441 height 16
click at [291, 613] on p "Laiks skrien vēja spārniem nezināmā virzienā" at bounding box center [421, 607] width 441 height 16
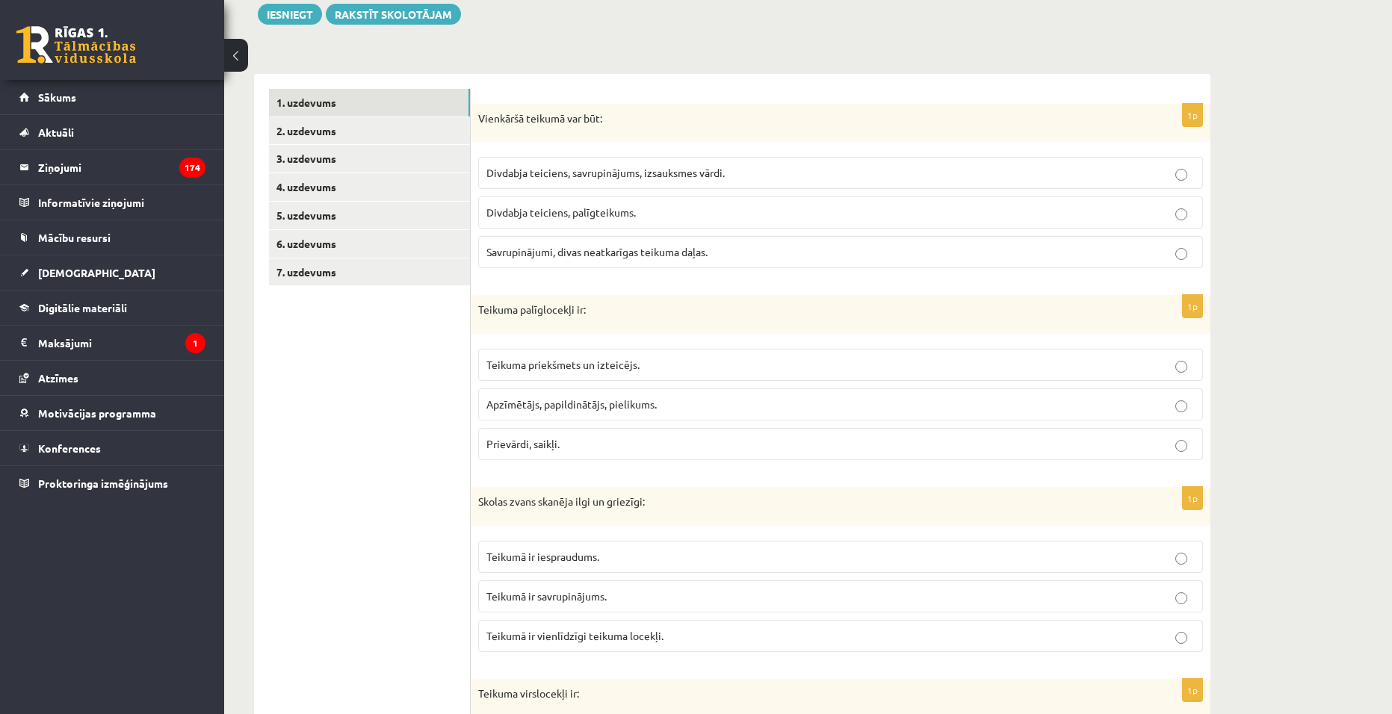
scroll to position [0, 0]
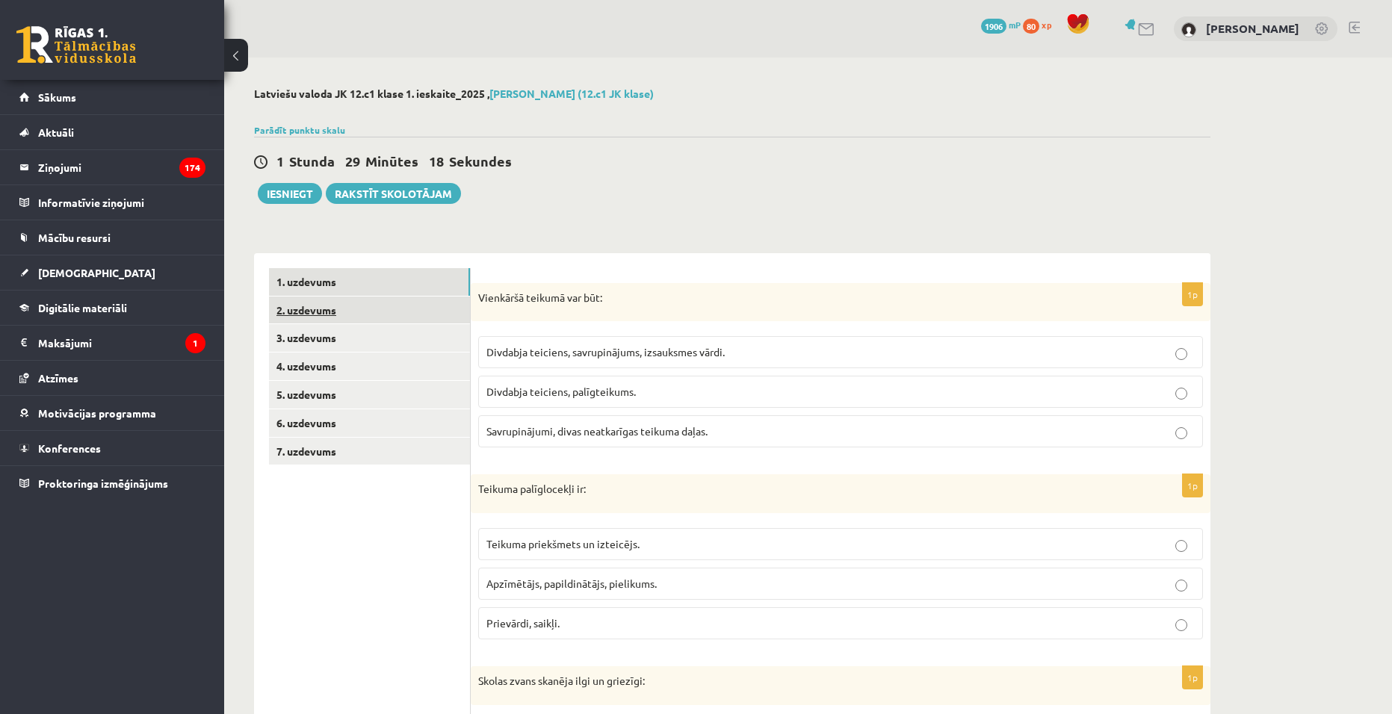
click at [340, 323] on link "2. uzdevums" at bounding box center [369, 311] width 201 height 28
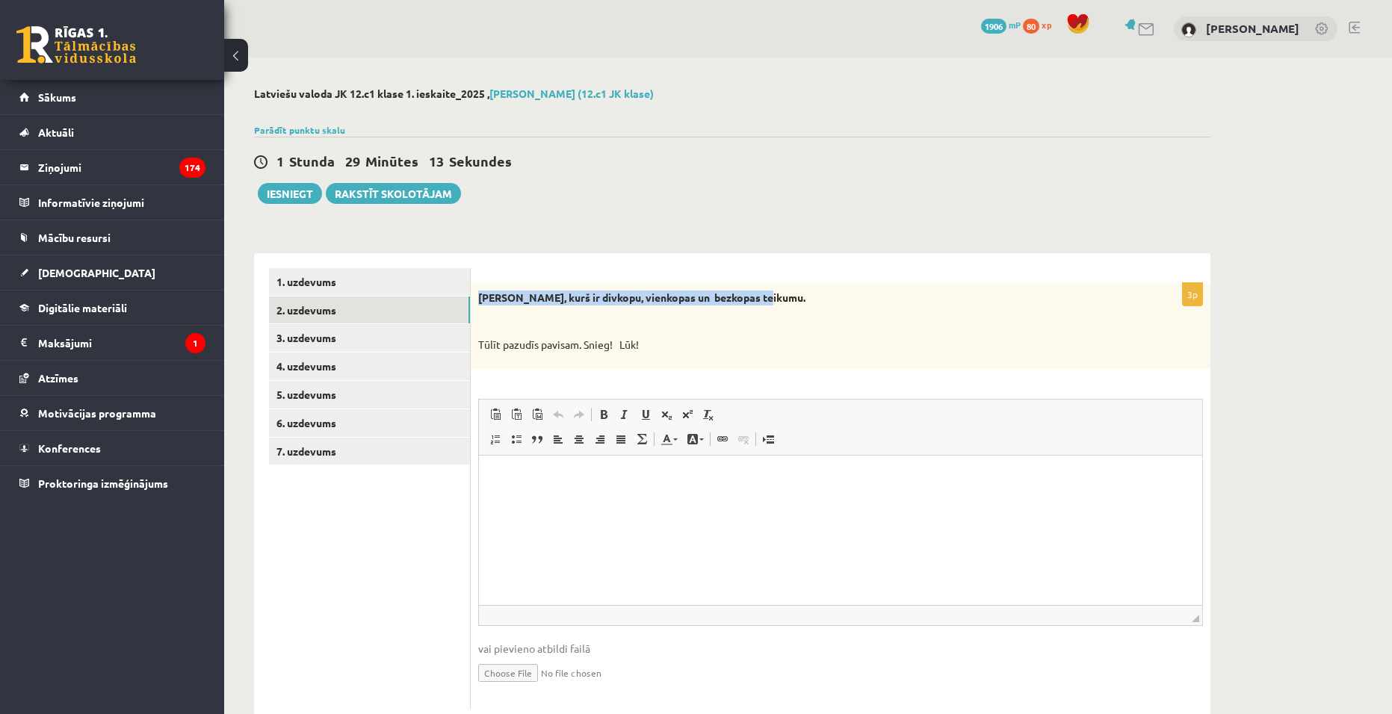
drag, startPoint x: 479, startPoint y: 303, endPoint x: 790, endPoint y: 303, distance: 310.9
click at [790, 303] on p "[PERSON_NAME], kurš ir divkopu, vienkopas un bezkopas teikumu." at bounding box center [803, 298] width 650 height 15
copy strong "[PERSON_NAME], kurš ir divkopu, vienkopas un bezkopas teikumu."
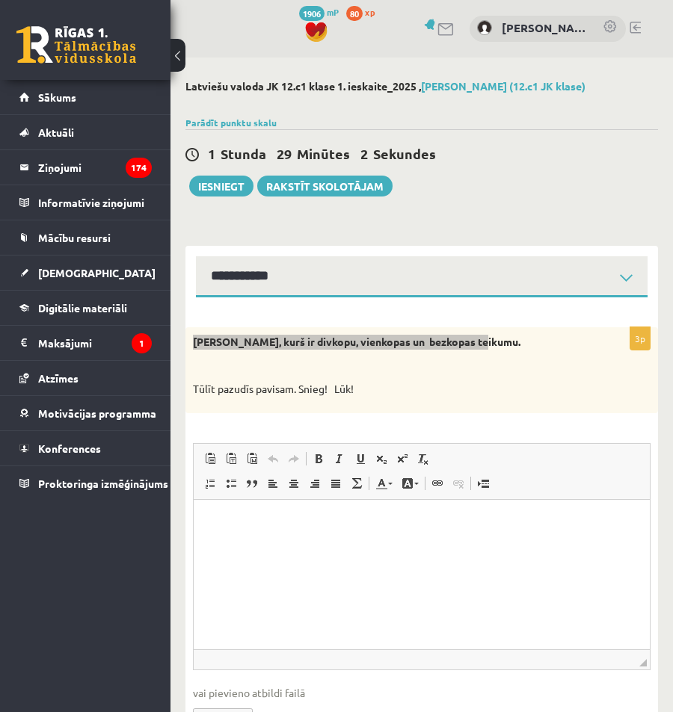
click at [283, 516] on p "Editor, wiswyg-editor-user-answer-47024780529980" at bounding box center [421, 522] width 426 height 16
click at [283, 526] on p "Editor, wiswyg-editor-user-answer-47024780529980" at bounding box center [421, 522] width 426 height 16
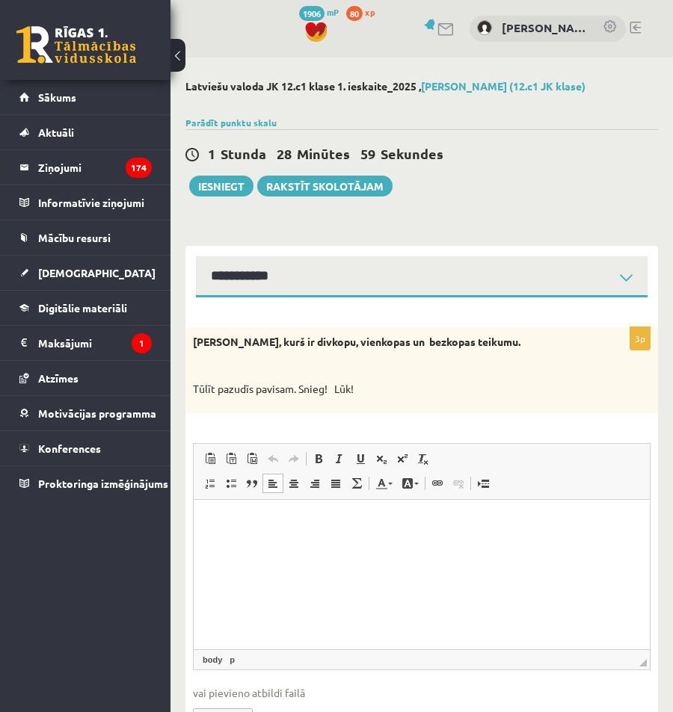
click at [291, 380] on div "[PERSON_NAME], kurš ir divkopu, vienkopas un bezkopas teikumu. Tūlīt pazudīs pa…" at bounding box center [421, 370] width 472 height 86
click at [253, 528] on p "Editor, wiswyg-editor-user-answer-47024780529980" at bounding box center [421, 522] width 426 height 16
drag, startPoint x: 194, startPoint y: 392, endPoint x: 368, endPoint y: 391, distance: 174.1
click at [368, 391] on p "Tūlīt pazudīs pavisam. Snieg! Lūk!" at bounding box center [384, 389] width 383 height 15
copy p "Tūlīt pazudīs pavisam. Snieg! Lūk!"
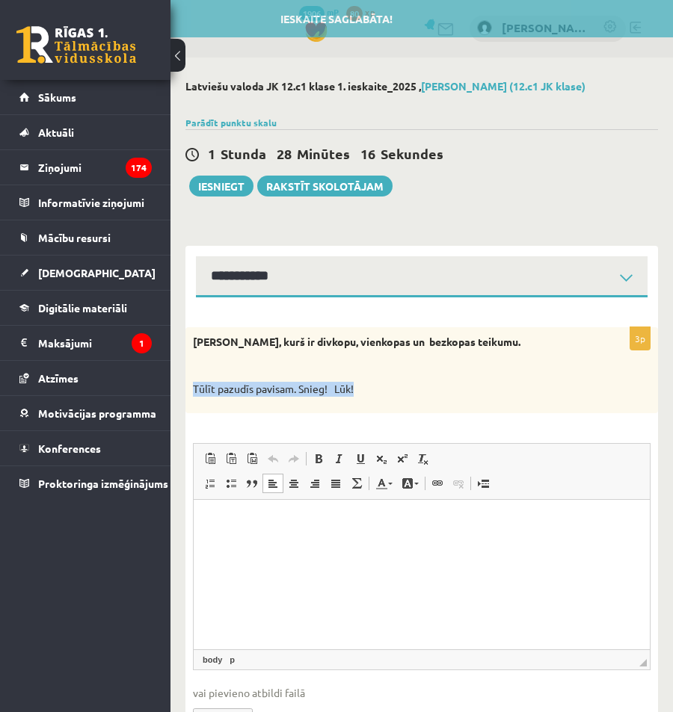
click at [276, 379] on div "[PERSON_NAME], kurš ir divkopu, vienkopas un bezkopas teikumu. Tūlīt pazudīs pa…" at bounding box center [421, 370] width 472 height 86
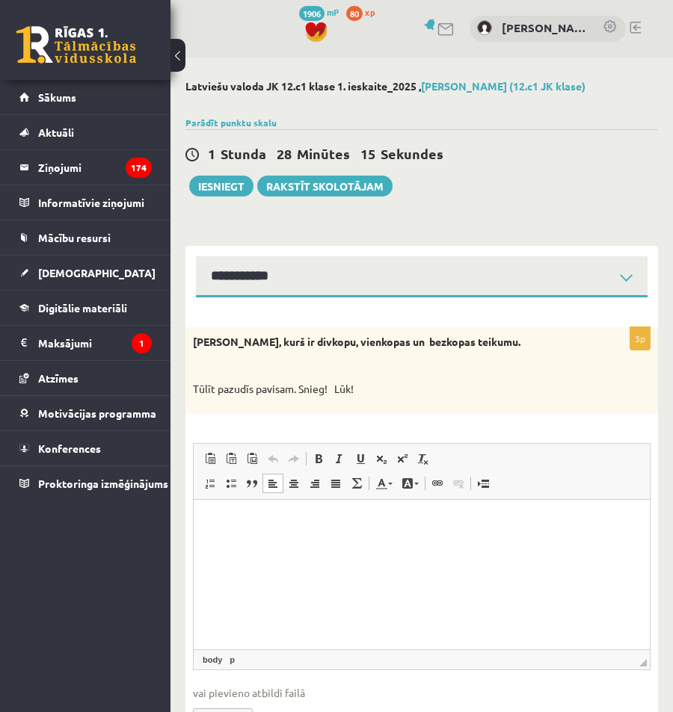
click at [303, 533] on html at bounding box center [422, 522] width 456 height 46
click at [304, 533] on html at bounding box center [422, 522] width 456 height 46
click at [262, 545] on html at bounding box center [422, 522] width 456 height 46
drag, startPoint x: 298, startPoint y: 565, endPoint x: 199, endPoint y: 568, distance: 99.4
click at [199, 568] on html "**********" at bounding box center [422, 553] width 456 height 108
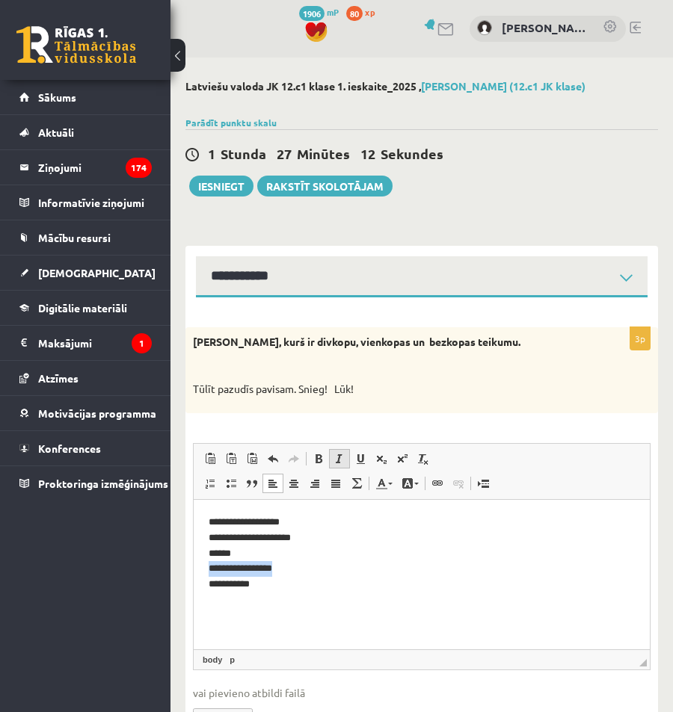
click at [330, 460] on link "Italic Keyboard shortcut Ctrl+I" at bounding box center [339, 458] width 21 height 19
click at [316, 458] on span at bounding box center [318, 459] width 12 height 12
click at [313, 535] on p "**********" at bounding box center [421, 553] width 426 height 78
drag, startPoint x: 304, startPoint y: 524, endPoint x: 482, endPoint y: 989, distance: 498.3
click at [200, 519] on html "**********" at bounding box center [422, 553] width 456 height 108
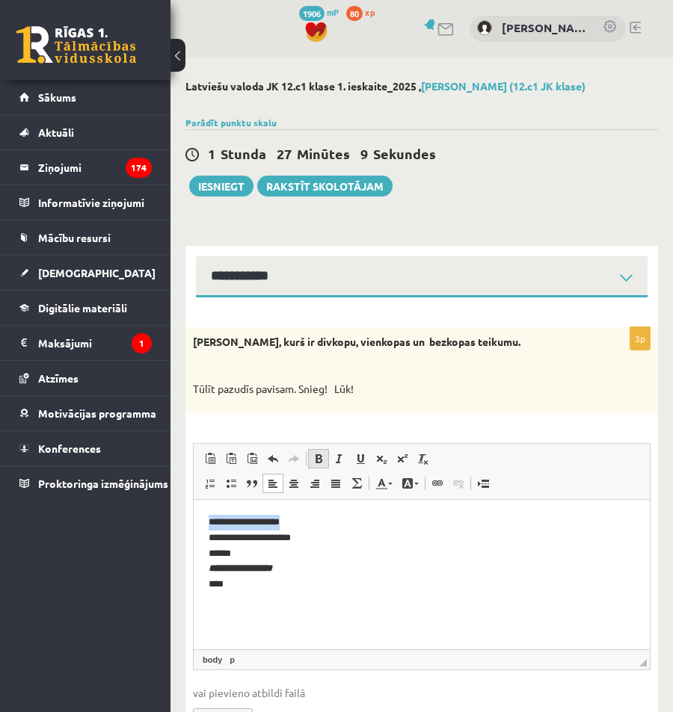
click at [324, 460] on link "Bold Keyboard shortcut Ctrl+B" at bounding box center [318, 458] width 21 height 19
click at [337, 459] on span at bounding box center [339, 459] width 12 height 12
click at [365, 564] on p "**********" at bounding box center [421, 553] width 426 height 78
drag, startPoint x: 306, startPoint y: 522, endPoint x: 200, endPoint y: 513, distance: 105.8
click at [200, 513] on html "**********" at bounding box center [422, 553] width 456 height 108
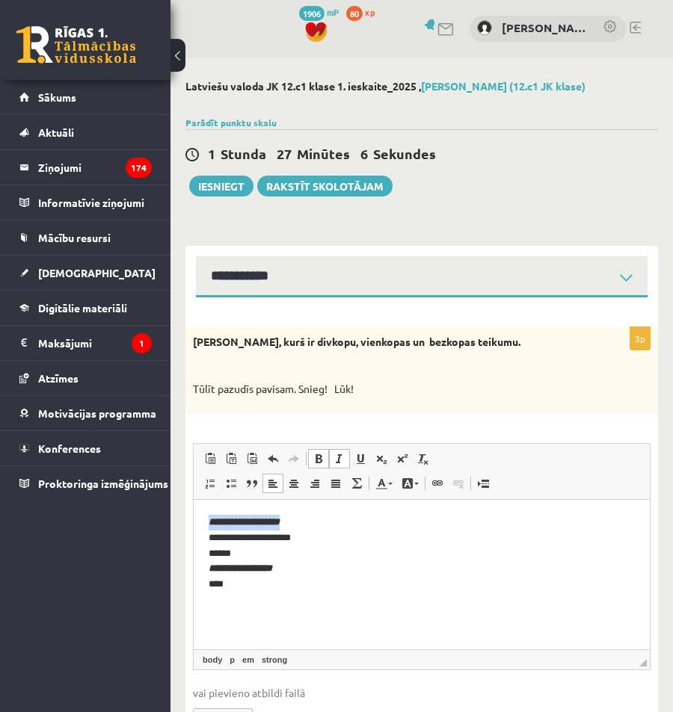
click at [344, 463] on span at bounding box center [339, 459] width 12 height 12
click at [329, 534] on p "**********" at bounding box center [421, 553] width 426 height 78
drag, startPoint x: 318, startPoint y: 568, endPoint x: 194, endPoint y: 565, distance: 124.1
click at [194, 565] on html "**********" at bounding box center [422, 553] width 456 height 108
click at [315, 457] on span at bounding box center [318, 459] width 12 height 12
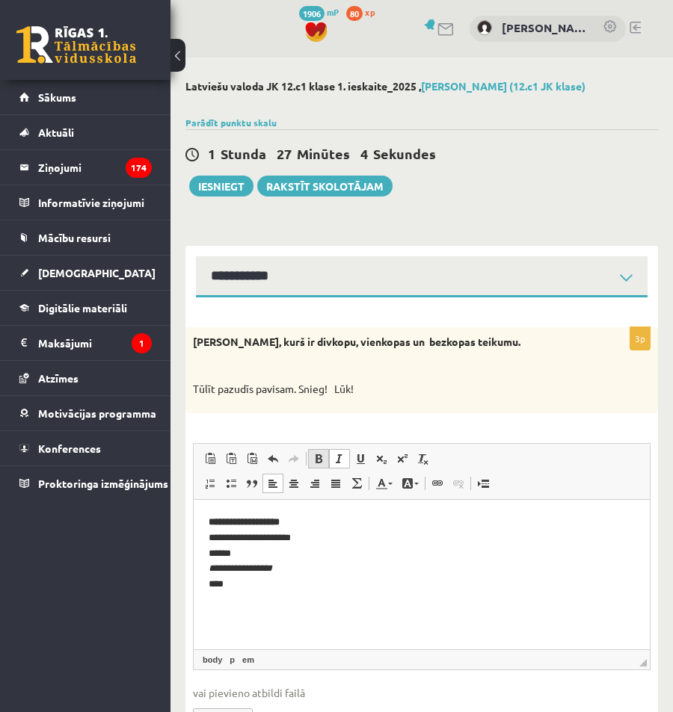
click at [316, 456] on span at bounding box center [318, 459] width 12 height 12
click at [336, 456] on span at bounding box center [339, 459] width 12 height 12
click at [326, 564] on p "**********" at bounding box center [421, 553] width 426 height 78
drag, startPoint x: 287, startPoint y: 557, endPoint x: 205, endPoint y: 536, distance: 84.1
click at [205, 536] on html "**********" at bounding box center [422, 553] width 456 height 108
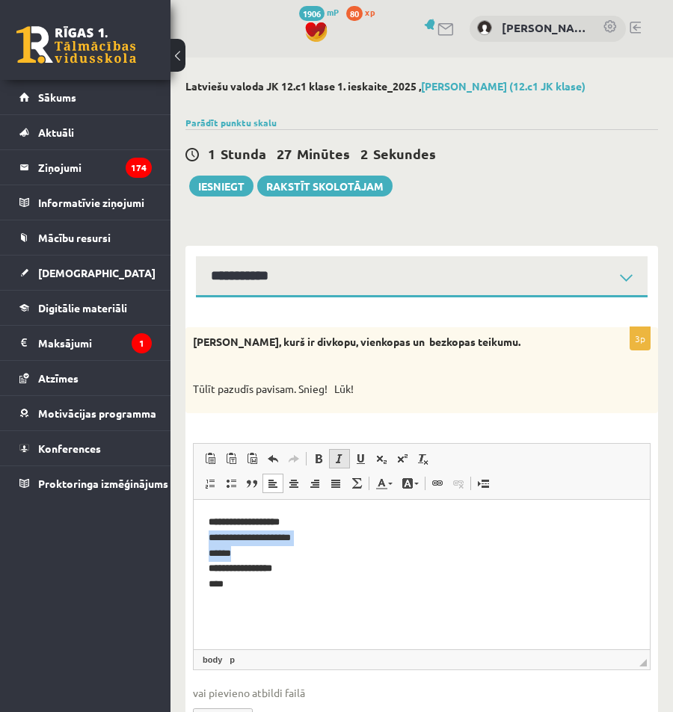
click at [338, 457] on span at bounding box center [339, 459] width 12 height 12
drag, startPoint x: 299, startPoint y: 584, endPoint x: 279, endPoint y: 584, distance: 20.2
click at [299, 584] on p "**********" at bounding box center [421, 553] width 426 height 78
drag, startPoint x: 276, startPoint y: 584, endPoint x: 205, endPoint y: 578, distance: 70.5
click at [205, 578] on html "**********" at bounding box center [422, 553] width 456 height 108
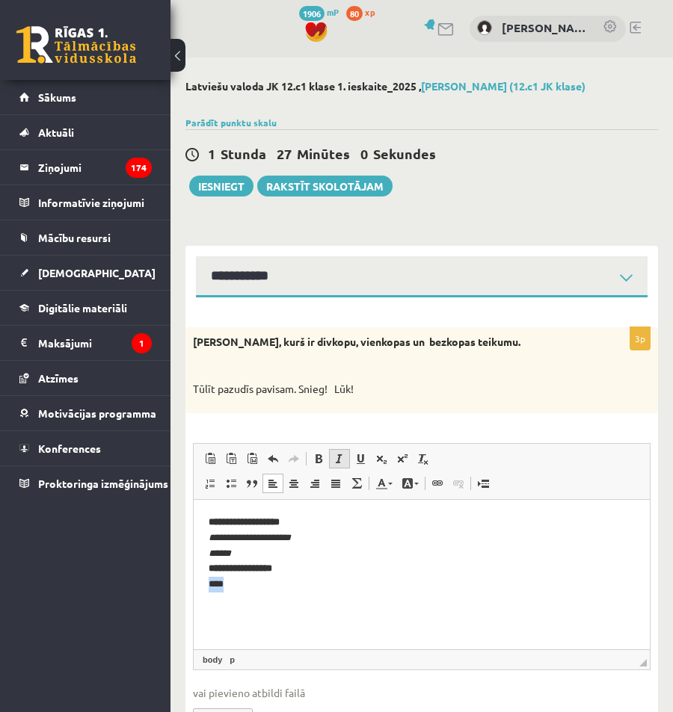
click at [338, 455] on span at bounding box center [339, 459] width 12 height 12
click at [343, 592] on html "**********" at bounding box center [422, 553] width 456 height 108
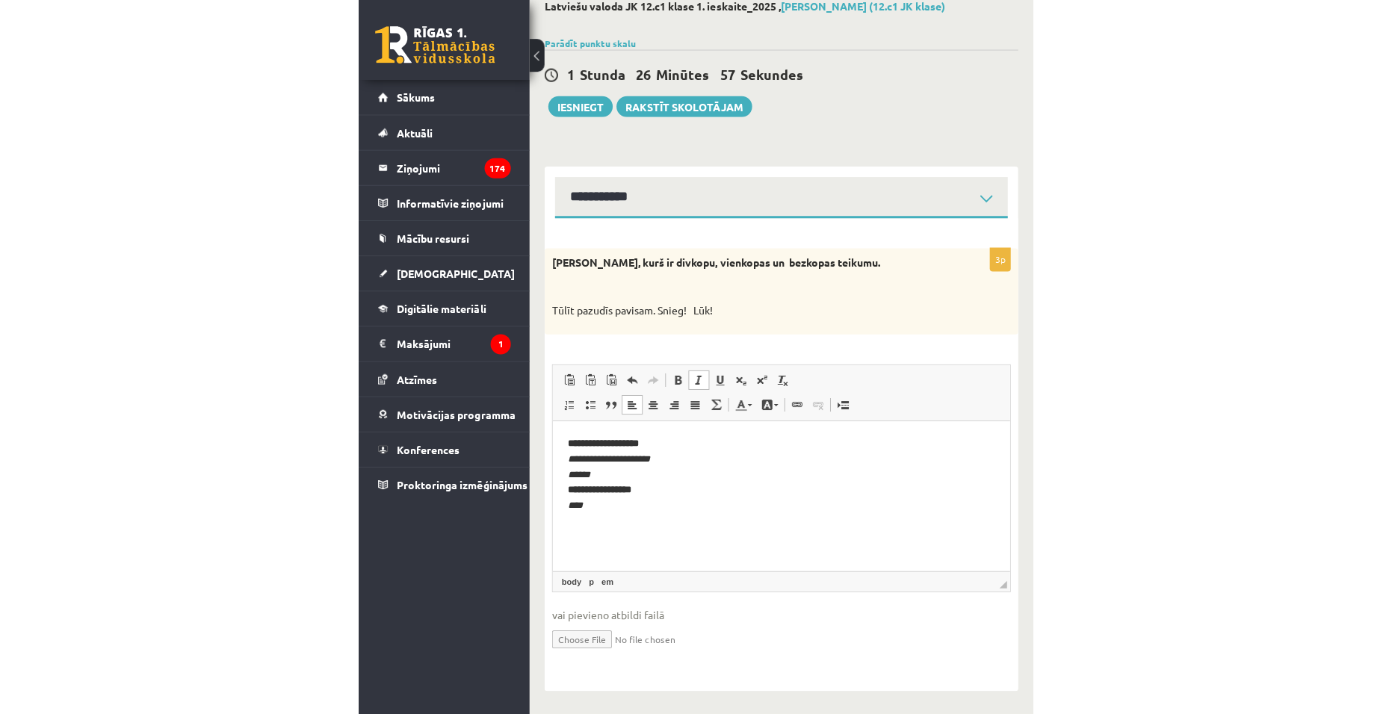
scroll to position [42, 0]
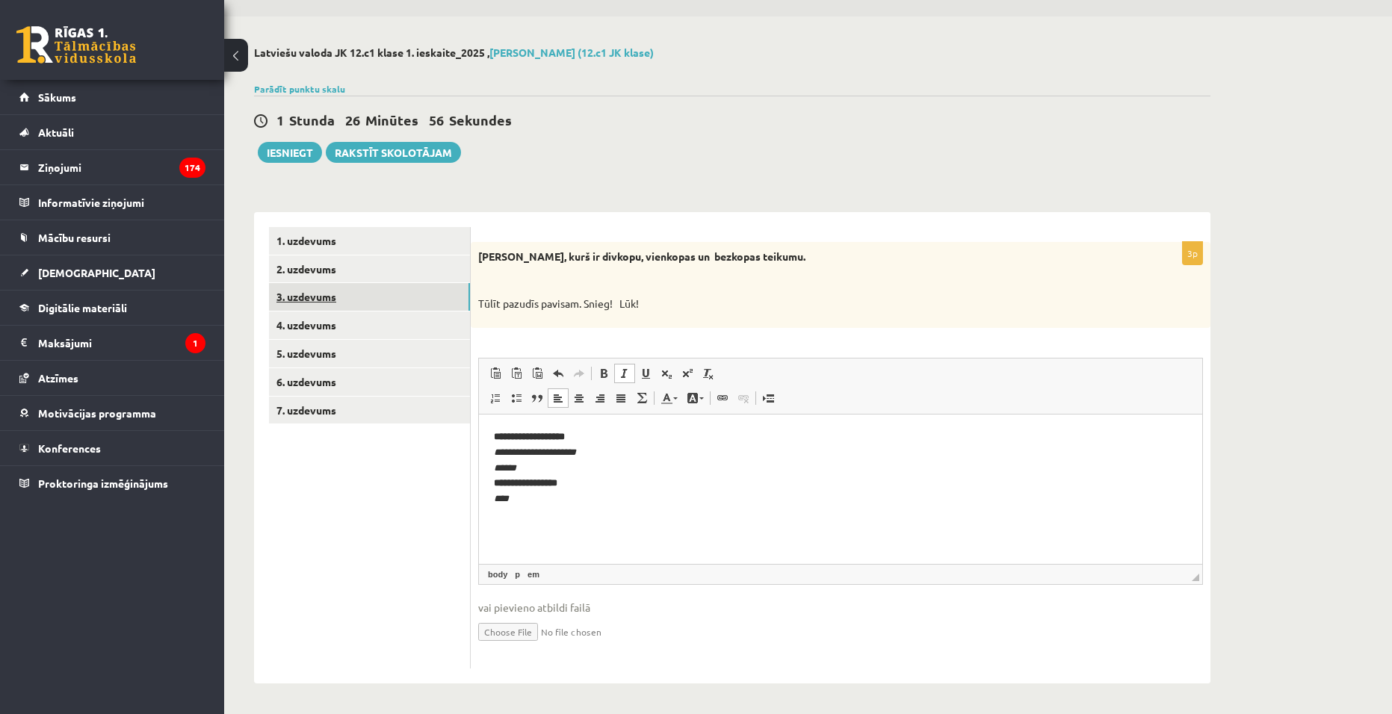
click at [380, 289] on link "3. uzdevums" at bounding box center [369, 297] width 201 height 28
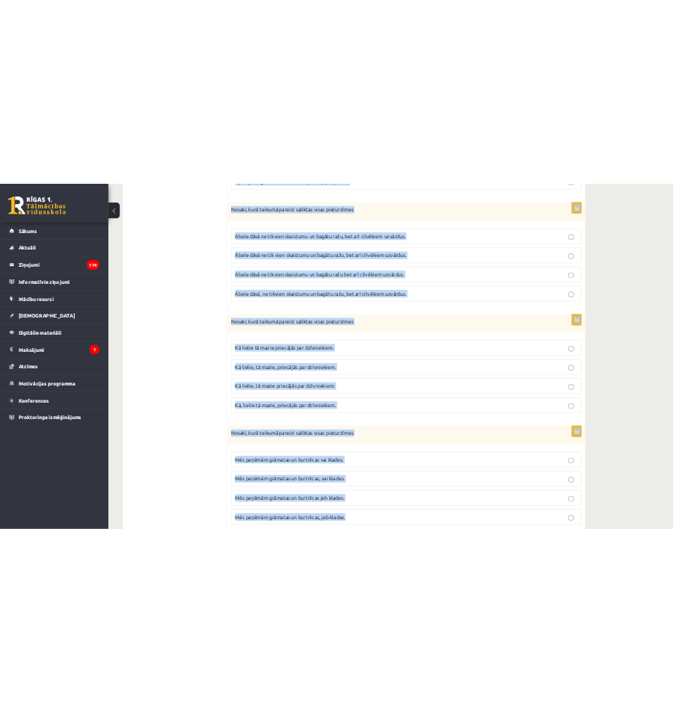
scroll to position [2376, 0]
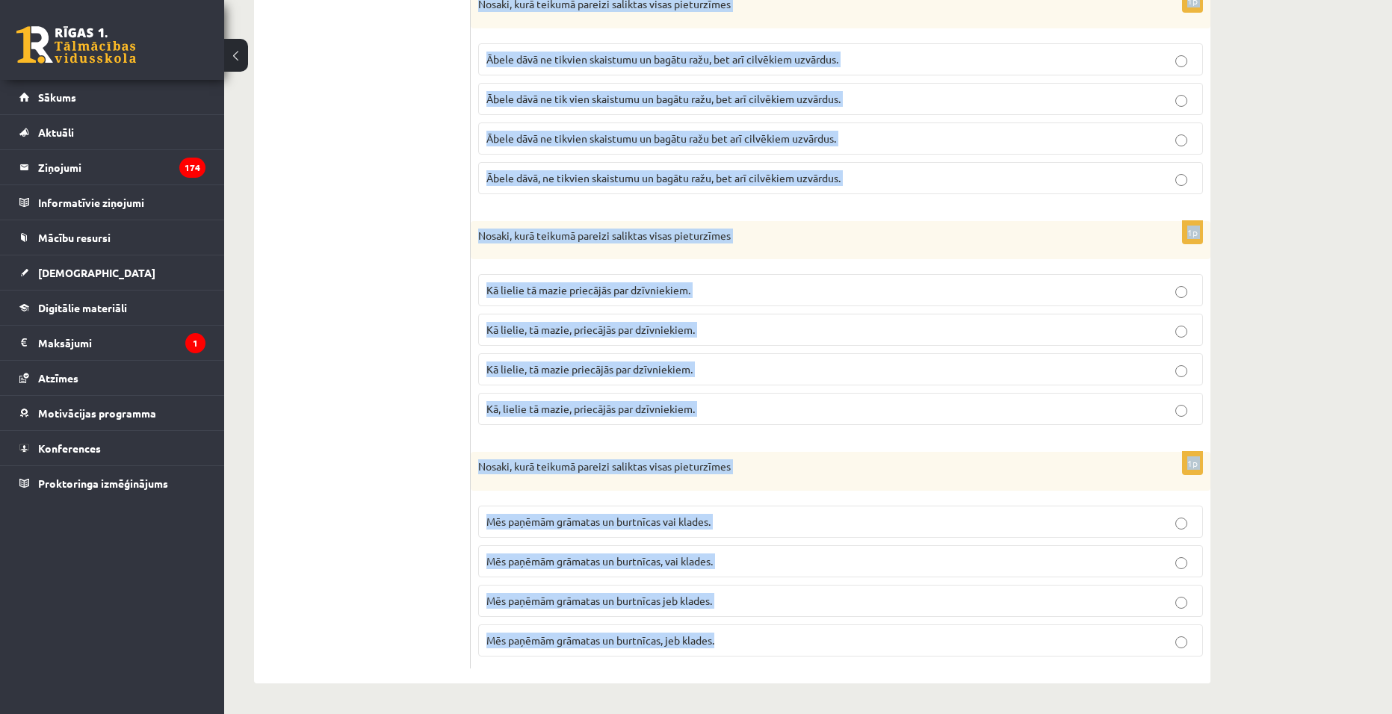
drag, startPoint x: 480, startPoint y: 259, endPoint x: 934, endPoint y: 746, distance: 666.2
copy form "Nosaki, kurā teikumā pareizi saliktas visas pieturzīmes Varēja dzirdēt kā sūnās…"
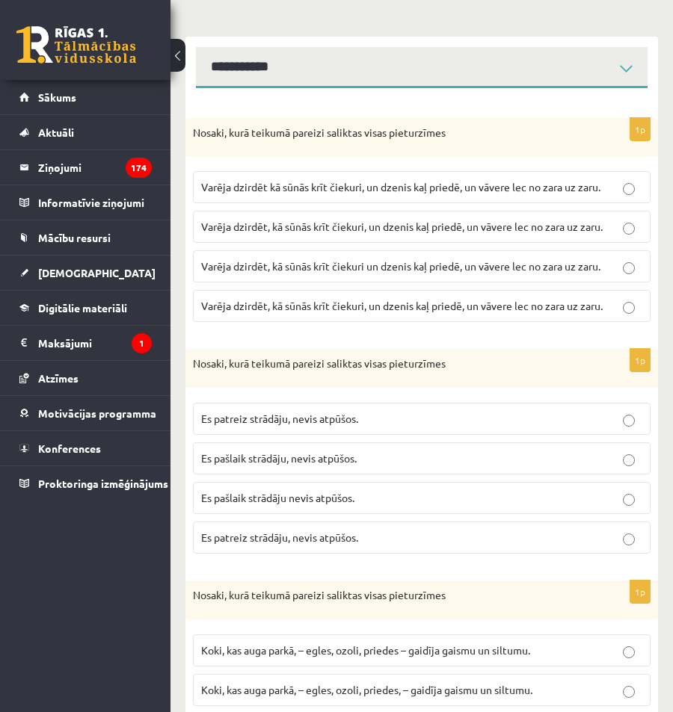
scroll to position [0, 0]
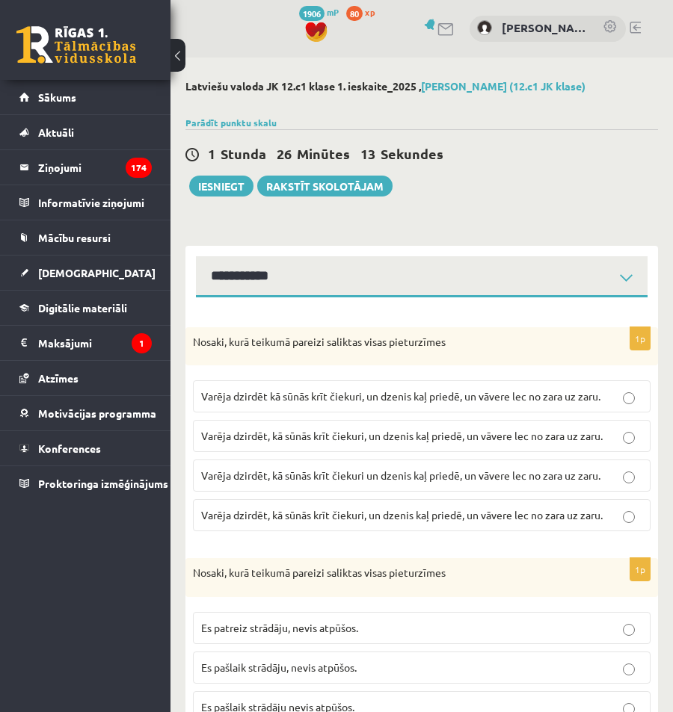
click at [333, 433] on span "Varēja dzirdēt, kā sūnās krīt čiekuri, un dzenis kaļ priedē, un vāvere lec no z…" at bounding box center [401, 435] width 401 height 13
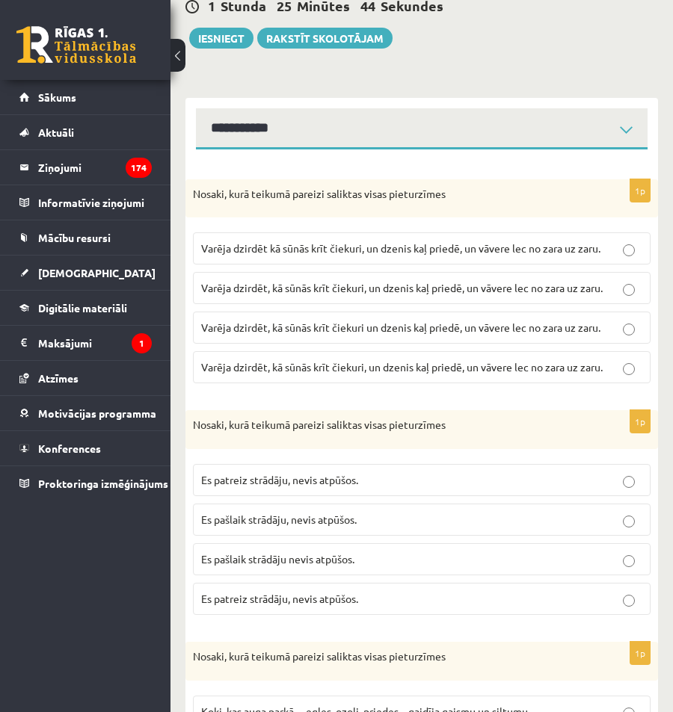
scroll to position [149, 0]
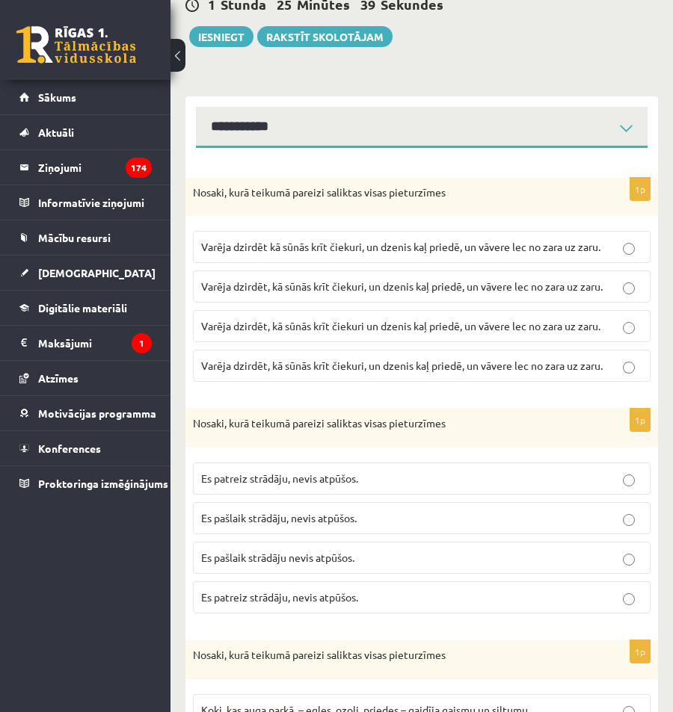
click at [280, 511] on p "Es pašlaik strādāju, nevis atpūšos." at bounding box center [421, 518] width 441 height 16
click at [335, 287] on span "Varēja dzirdēt, kā sūnās krīt čiekuri, un dzenis kaļ priedē, un vāvere lec no z…" at bounding box center [401, 285] width 401 height 13
click at [263, 382] on label "Varēja dzirdēt, kā sūnās krīt čiekuri, un dzenis kaļ priedē, un vāvere lec no z…" at bounding box center [421, 366] width 457 height 32
click at [268, 298] on label "Varēja dzirdēt, kā sūnās krīt čiekuri, un dzenis kaļ priedē, un vāvere lec no z…" at bounding box center [421, 286] width 457 height 32
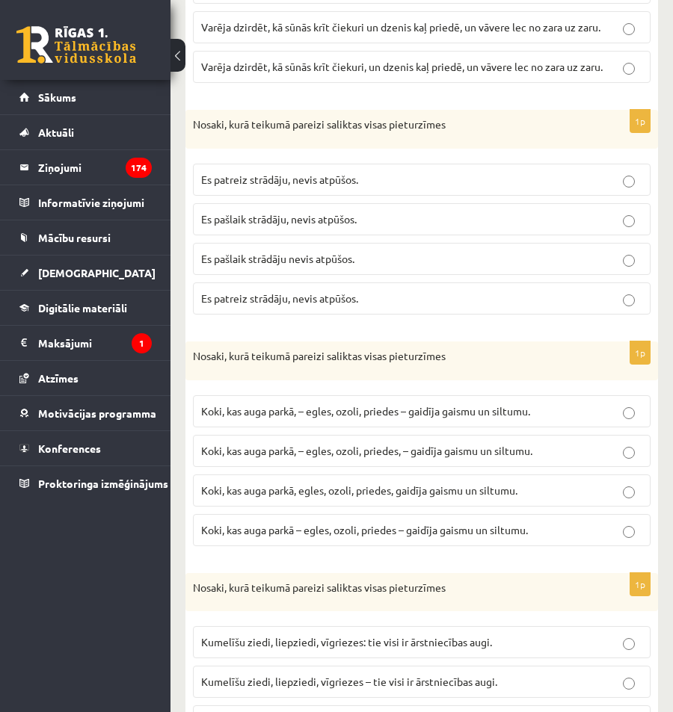
scroll to position [523, 0]
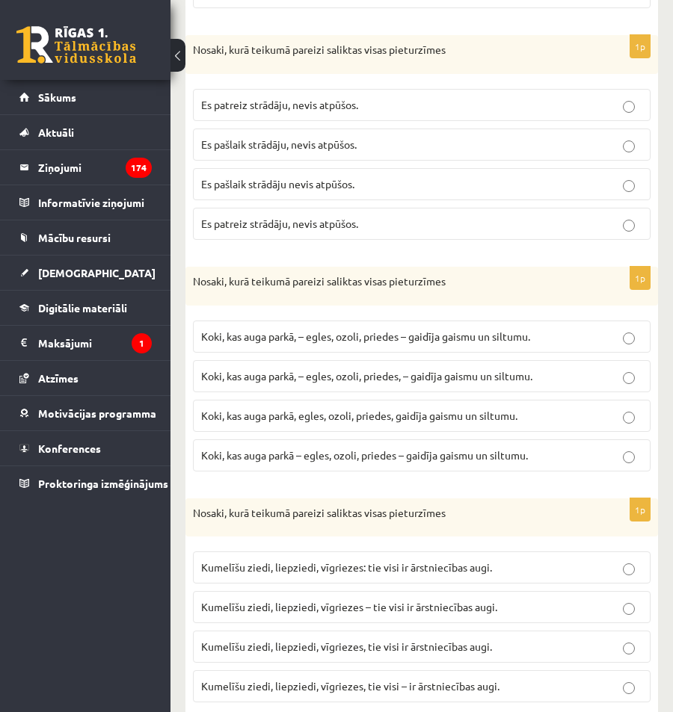
click at [336, 385] on label "Koki, kas auga parkā, – egles, ozoli, priedes, – gaidīja gaismu un siltumu." at bounding box center [421, 376] width 457 height 32
click at [392, 469] on label "Koki, kas auga parkā – egles, ozoli, priedes – gaidīja gaismu un siltumu." at bounding box center [421, 455] width 457 height 32
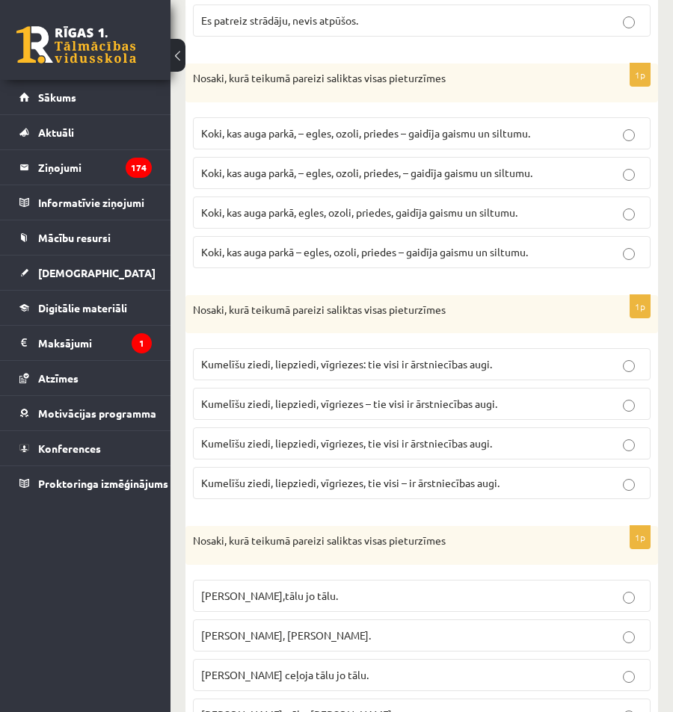
scroll to position [747, 0]
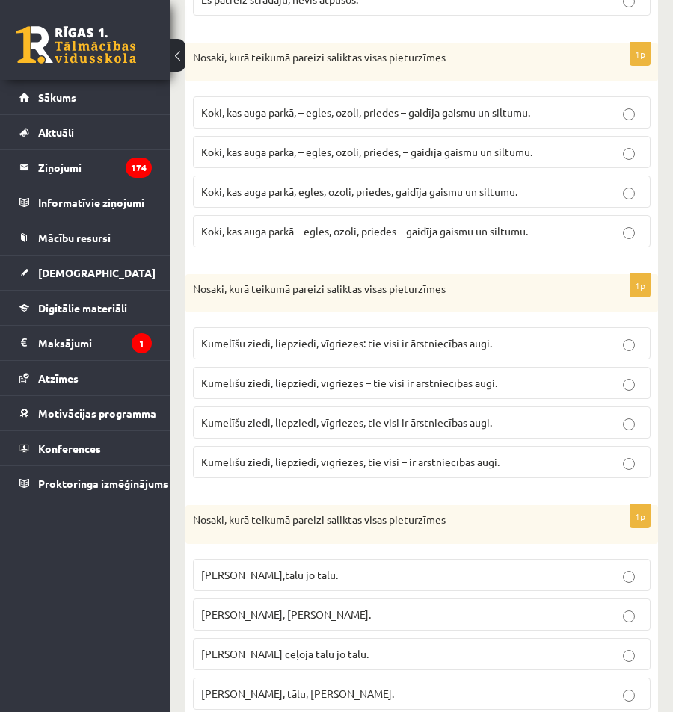
click at [450, 392] on label "Kumelīšu ziedi, liepziedi, vīgriezes – tie visi ir ārstniecības augi." at bounding box center [421, 383] width 457 height 32
click at [571, 386] on p "Kumelīšu ziedi, liepziedi, vīgriezes – tie visi ir ārstniecības augi." at bounding box center [421, 383] width 441 height 16
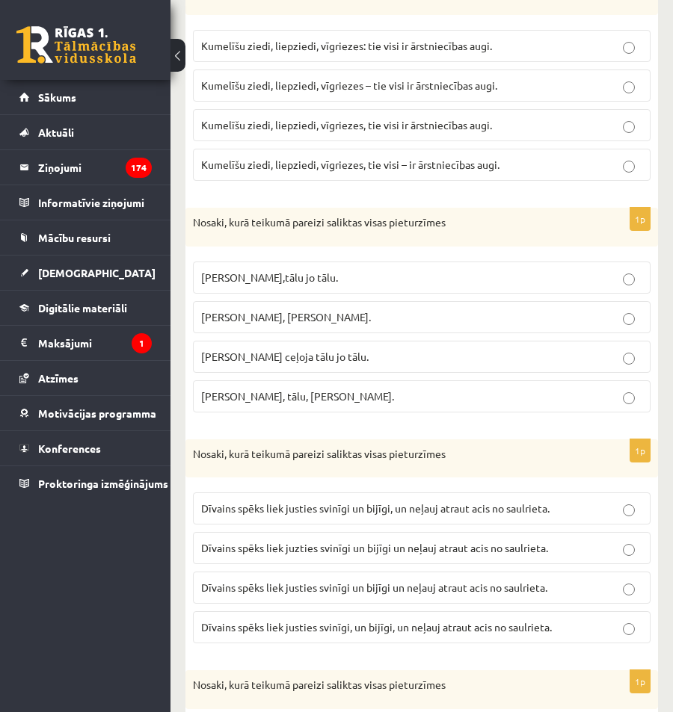
scroll to position [1046, 0]
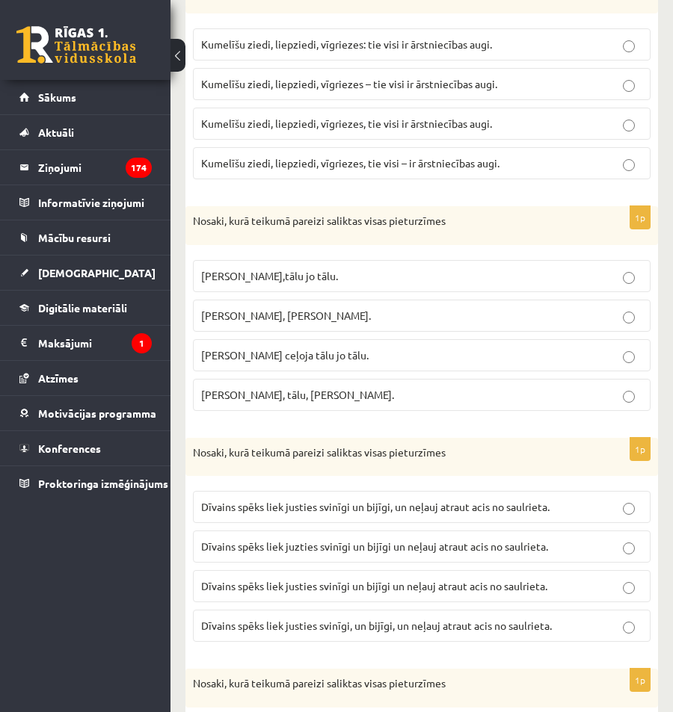
click at [356, 313] on span "Pasakas varoņi ceļoja tālu, jo tālu." at bounding box center [286, 315] width 170 height 13
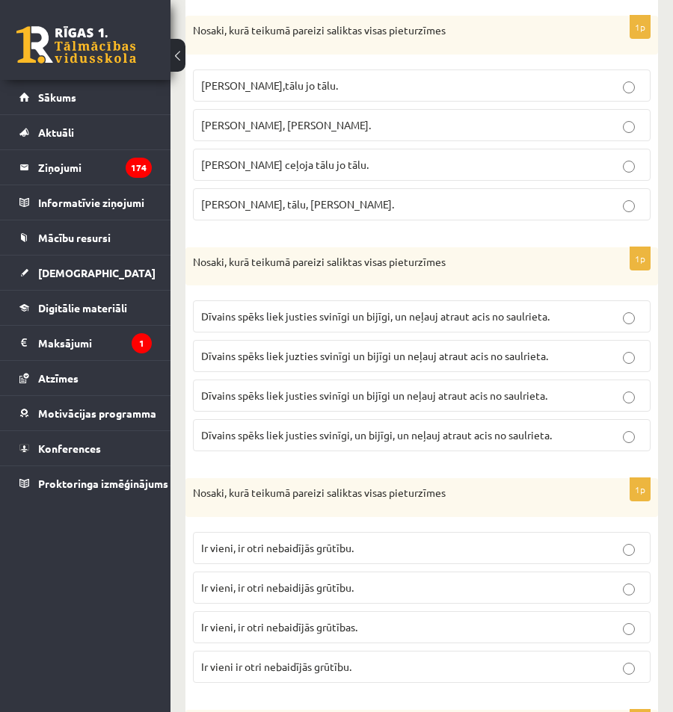
scroll to position [1270, 0]
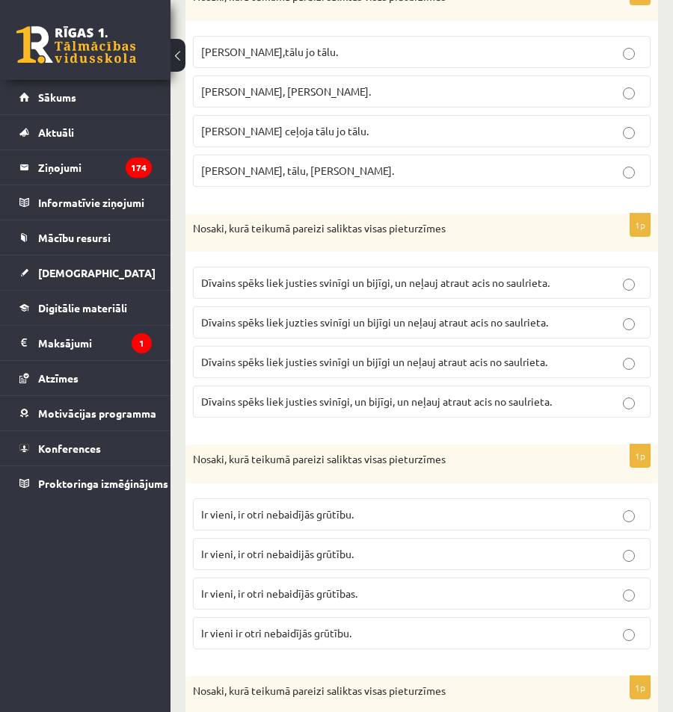
click at [418, 285] on span "Dīvains spēks liek justies svinīgi un bijīgi, un neļauj atraut acis no saulriet…" at bounding box center [375, 282] width 348 height 13
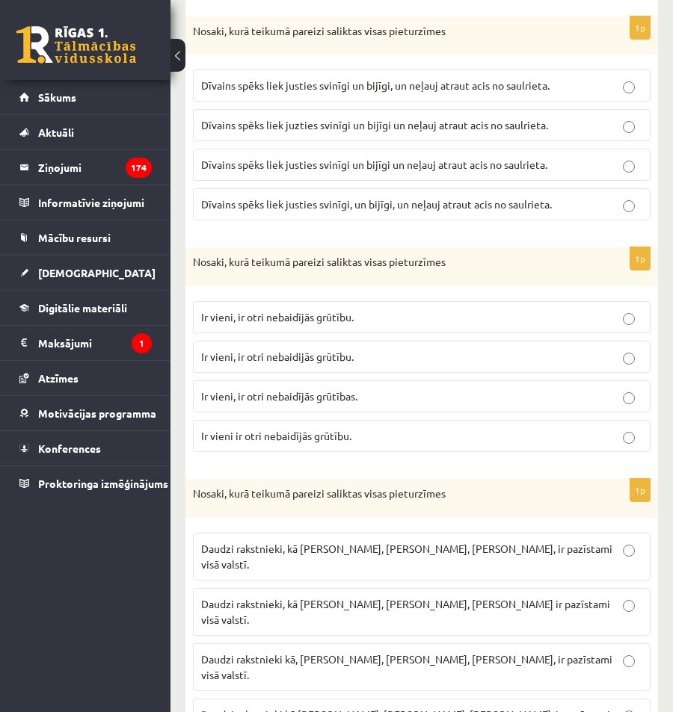
scroll to position [1494, 0]
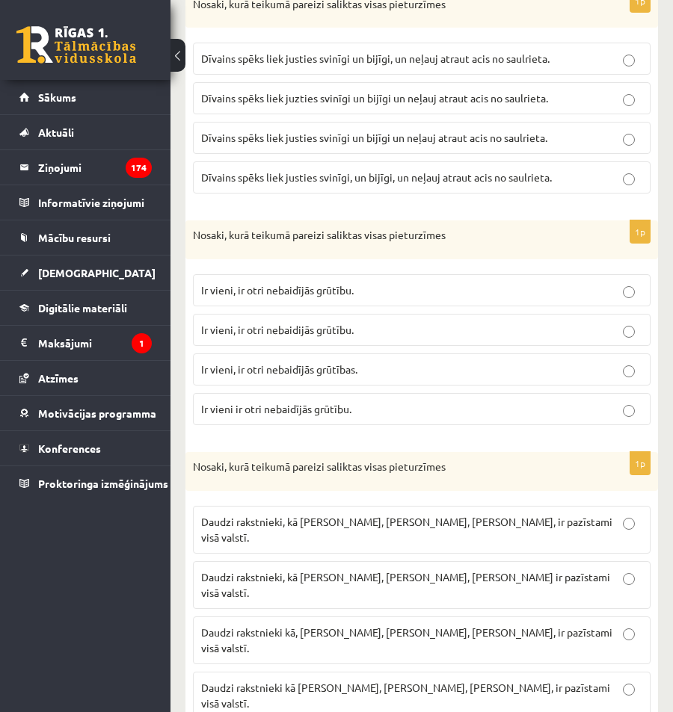
click at [306, 293] on span "Ir vieni, ir otri nebaidījās grūtību." at bounding box center [277, 289] width 152 height 13
click at [388, 368] on p "Ir vieni, ir otri nebaidījās grūtības." at bounding box center [421, 370] width 441 height 16
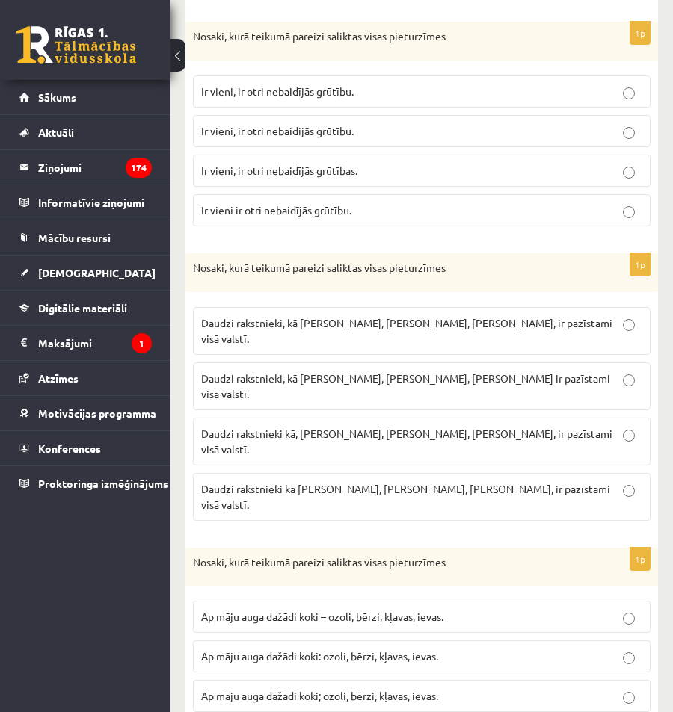
scroll to position [1719, 0]
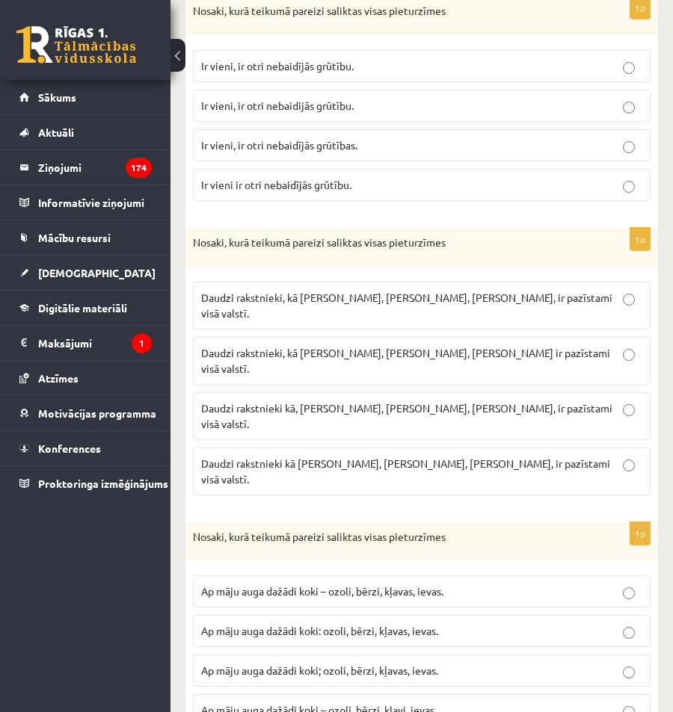
click at [505, 306] on p "Daudzi rakstnieki, kā I. Ziedonis, M. Zālīte, K. Skujenieks, ir pazīstami visā …" at bounding box center [421, 305] width 441 height 31
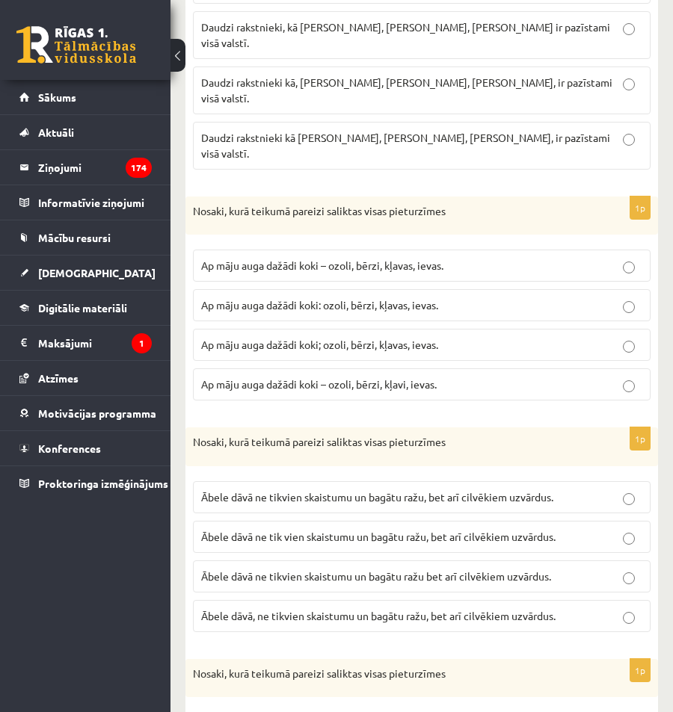
scroll to position [2018, 0]
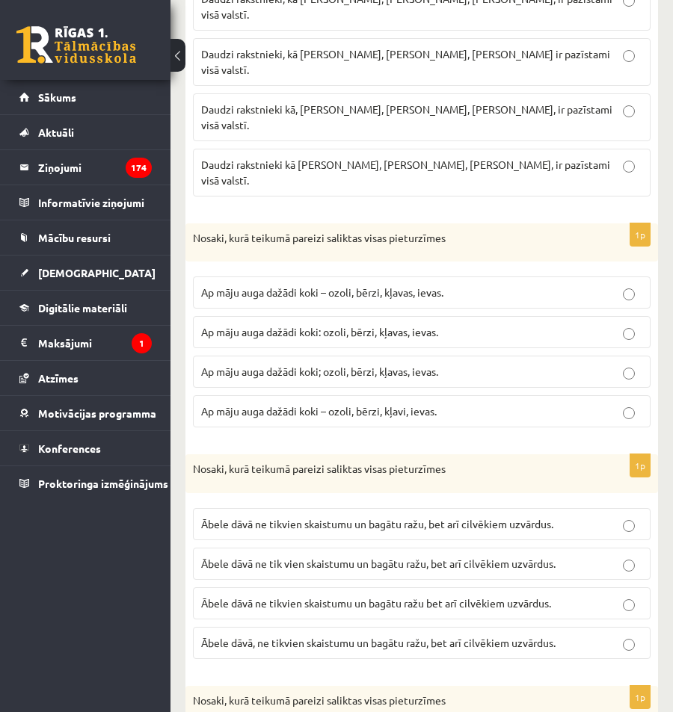
click at [374, 285] on span "Ap māju auga dažādi koki – ozoli, bērzi, kļavas, ievas." at bounding box center [322, 291] width 242 height 13
click at [399, 395] on label "Ap māju auga dažādi koki – ozoli, bērzi, kļavi, ievas." at bounding box center [421, 411] width 457 height 32
drag, startPoint x: 418, startPoint y: 237, endPoint x: 411, endPoint y: 244, distance: 9.5
click at [415, 276] on label "Ap māju auga dažādi koki – ozoli, bērzi, kļavas, ievas." at bounding box center [421, 292] width 457 height 32
click at [412, 276] on label "Ap māju auga dažādi koki – ozoli, bērzi, kļavas, ievas." at bounding box center [421, 292] width 457 height 32
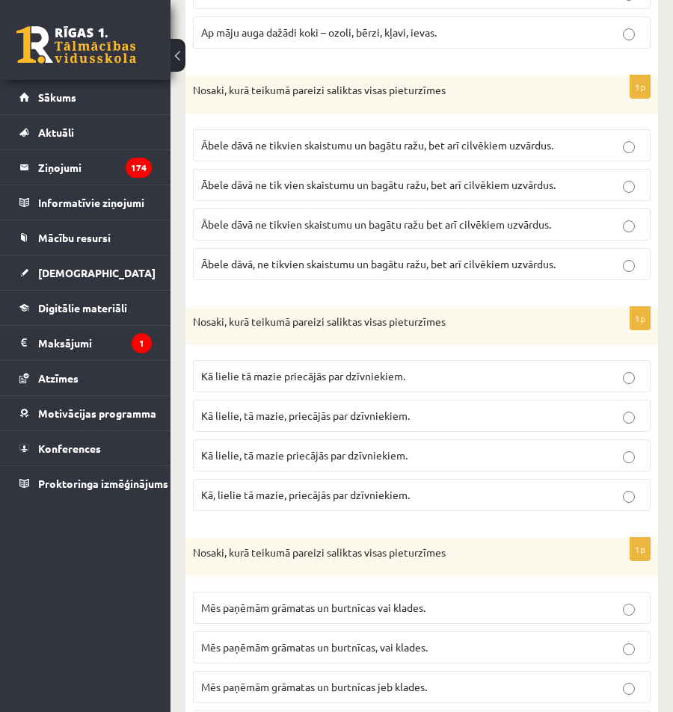
scroll to position [2415, 0]
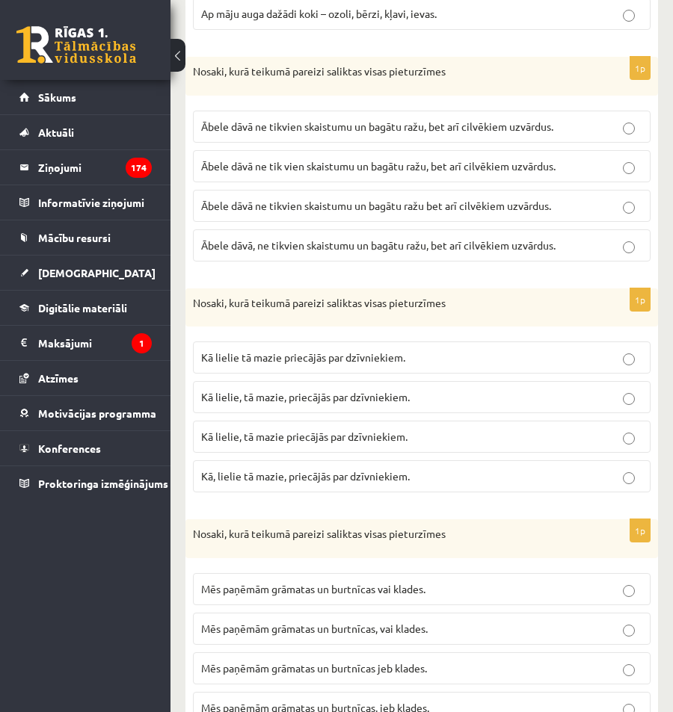
click at [405, 661] on span "Mēs paņēmām grāmatas un burtnīcas jeb klades." at bounding box center [314, 667] width 226 height 13
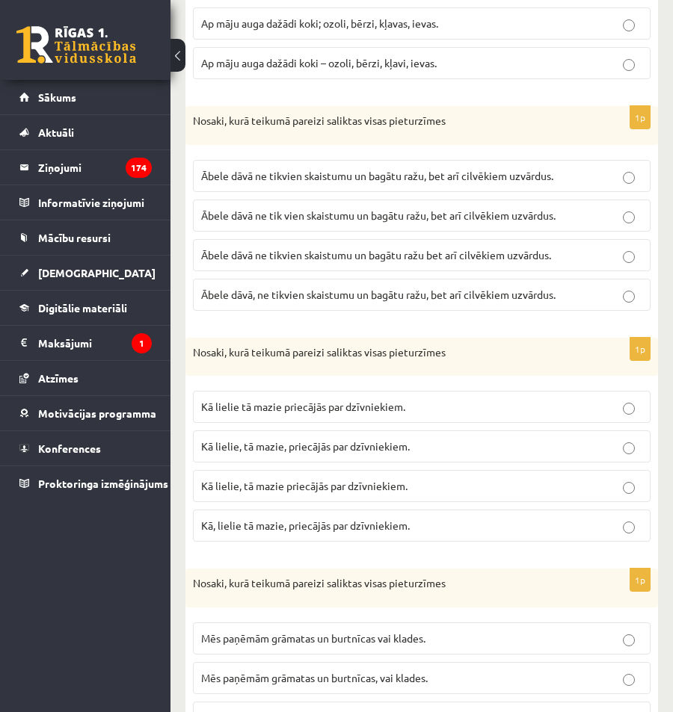
scroll to position [2340, 0]
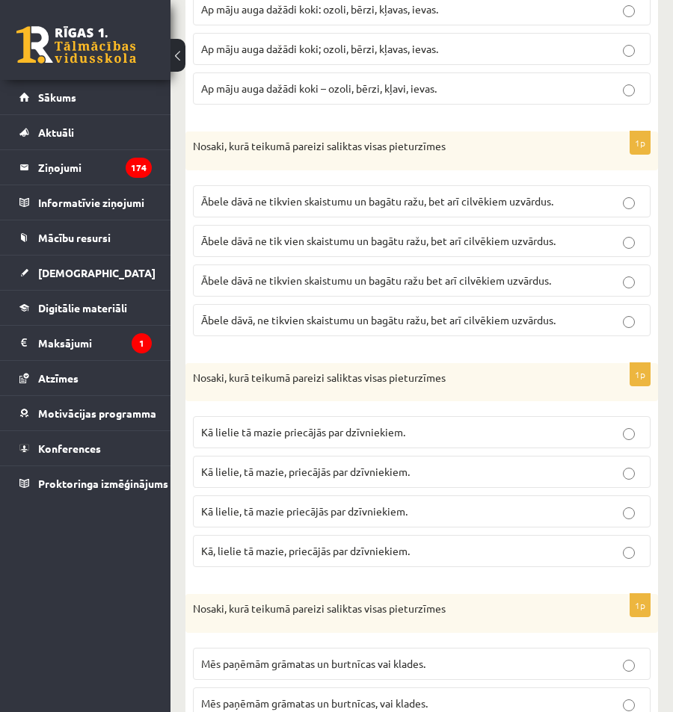
click at [280, 504] on span "Kā lielie, tā mazie priecājās par dzīvniekiem." at bounding box center [304, 510] width 206 height 13
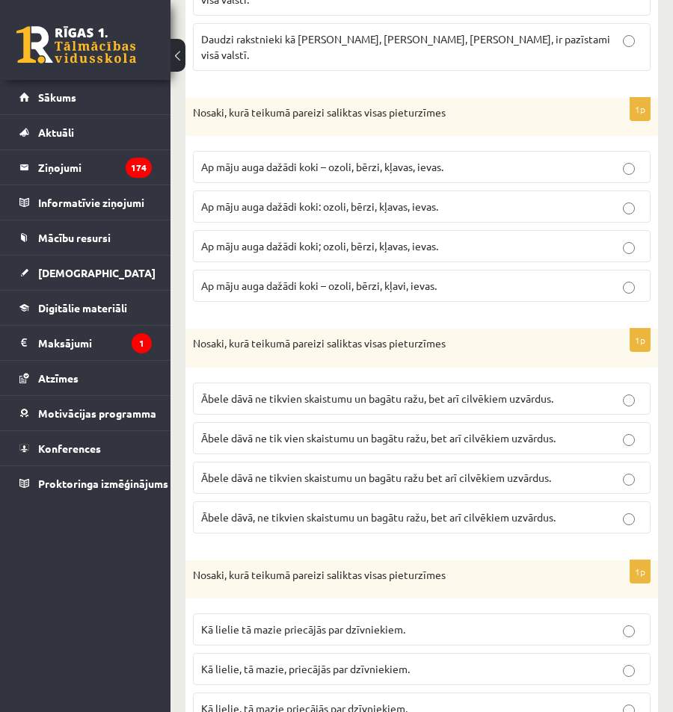
scroll to position [2116, 0]
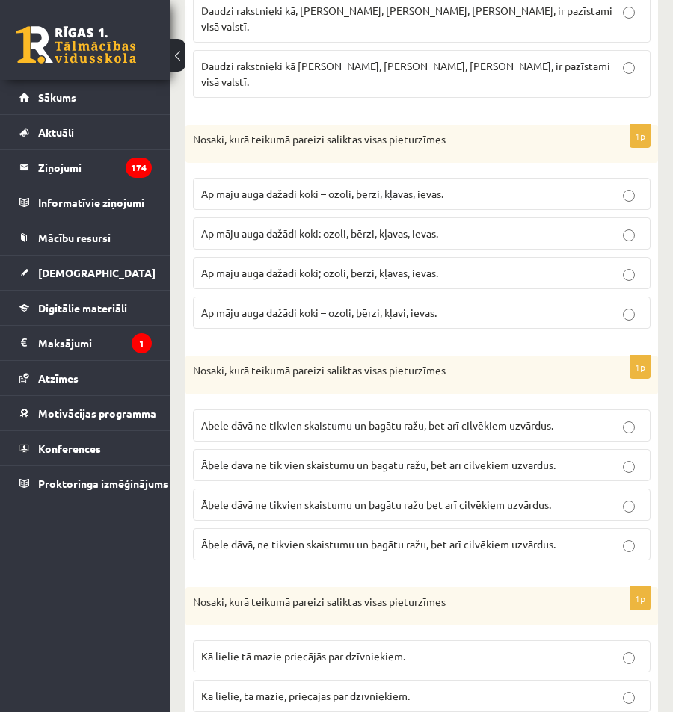
click at [518, 458] on span "Ābele dāvā ne tik vien skaistumu un bagātu ražu, bet arī cilvēkiem uzvārdus." at bounding box center [378, 464] width 354 height 13
click at [516, 418] on span "Ābele dāvā ne tikvien skaistumu un bagātu ražu, bet arī cilvēkiem uzvārdus." at bounding box center [377, 424] width 352 height 13
click at [504, 458] on span "Ābele dāvā ne tik vien skaistumu un bagātu ražu, bet arī cilvēkiem uzvārdus." at bounding box center [378, 464] width 354 height 13
click at [300, 458] on span "Ābele dāvā ne tik vien skaistumu un bagātu ražu, bet arī cilvēkiem uzvārdus." at bounding box center [378, 464] width 354 height 13
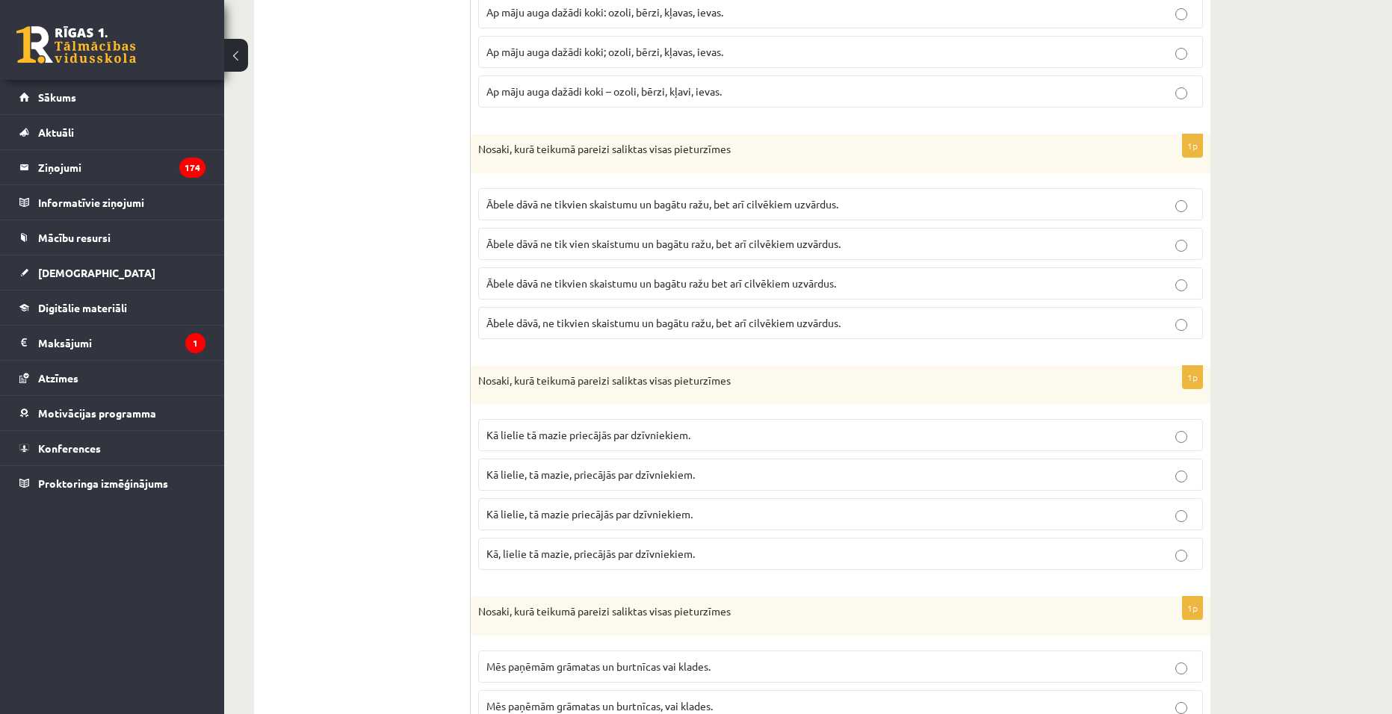
scroll to position [2227, 0]
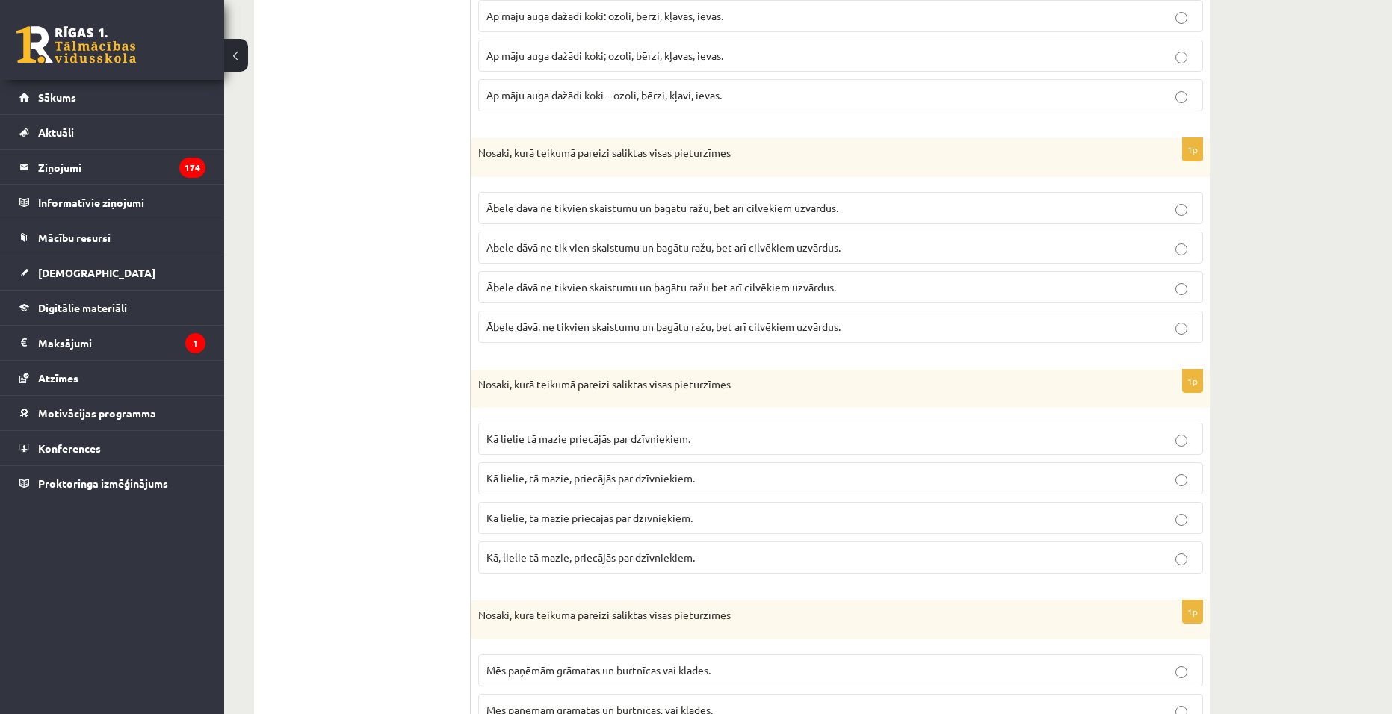
click at [581, 210] on span "Ābele dāvā ne tikvien skaistumu un bagātu ražu, bet arī cilvēkiem uzvārdus." at bounding box center [662, 207] width 352 height 13
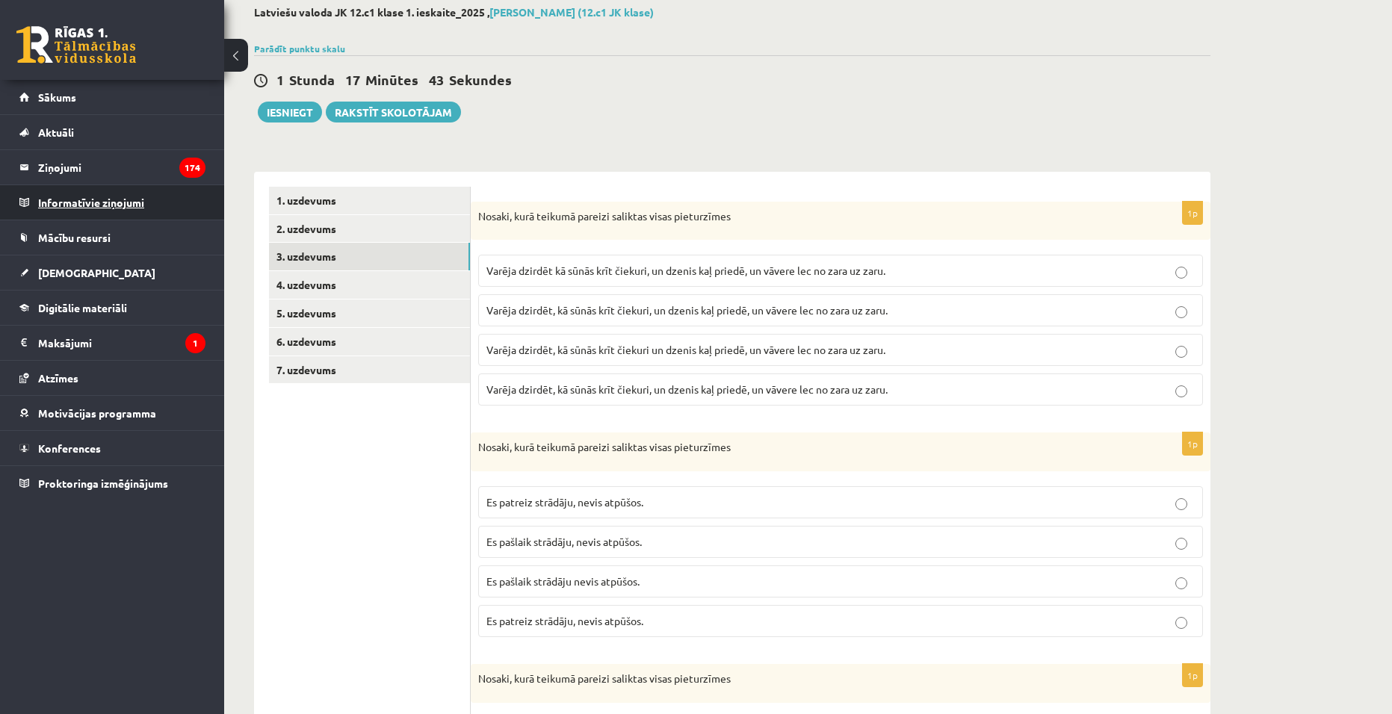
scroll to position [0, 0]
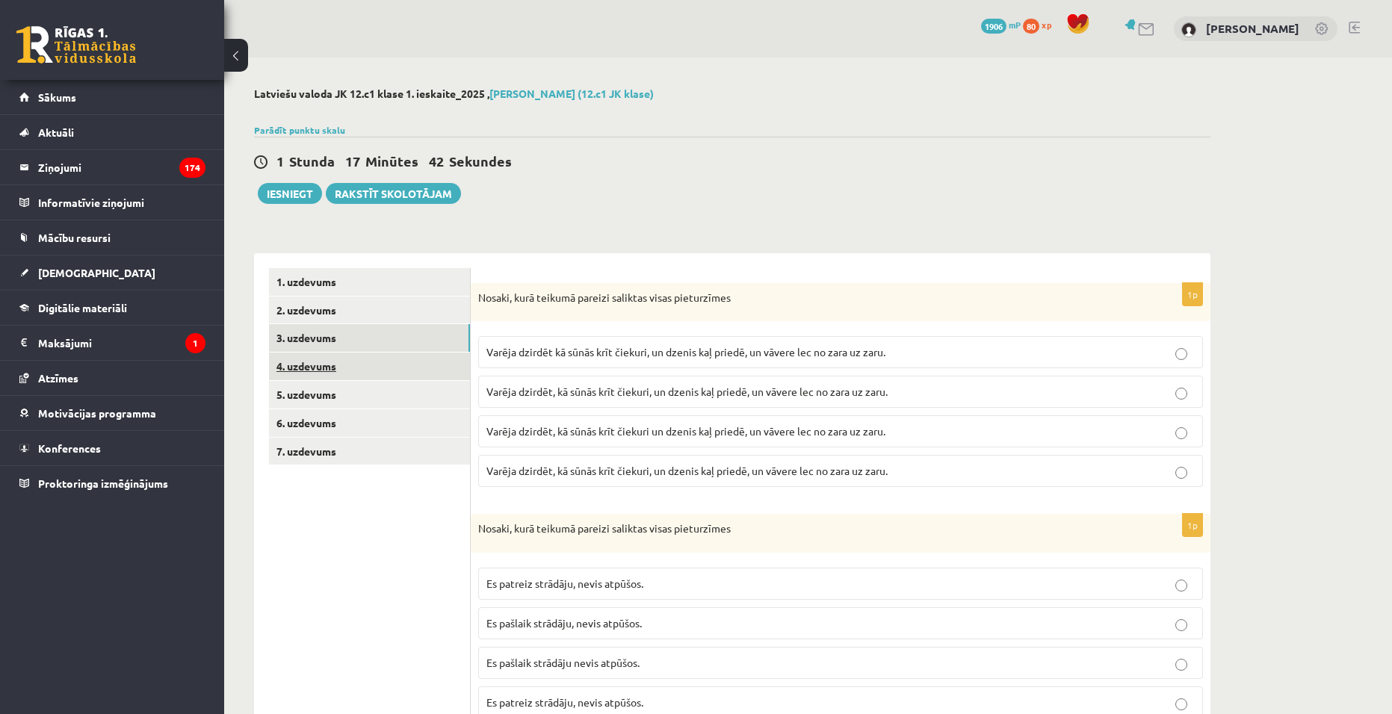
click at [380, 376] on link "4. uzdevums" at bounding box center [369, 367] width 201 height 28
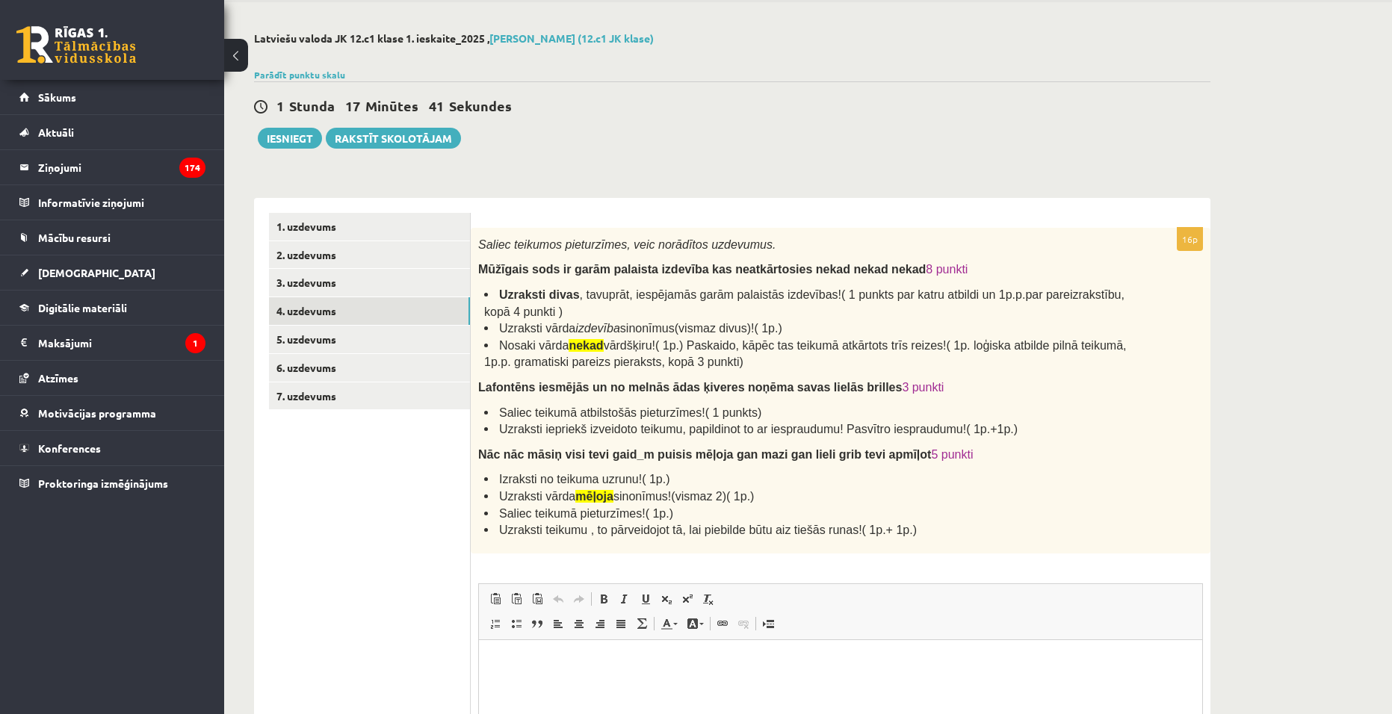
scroll to position [149, 0]
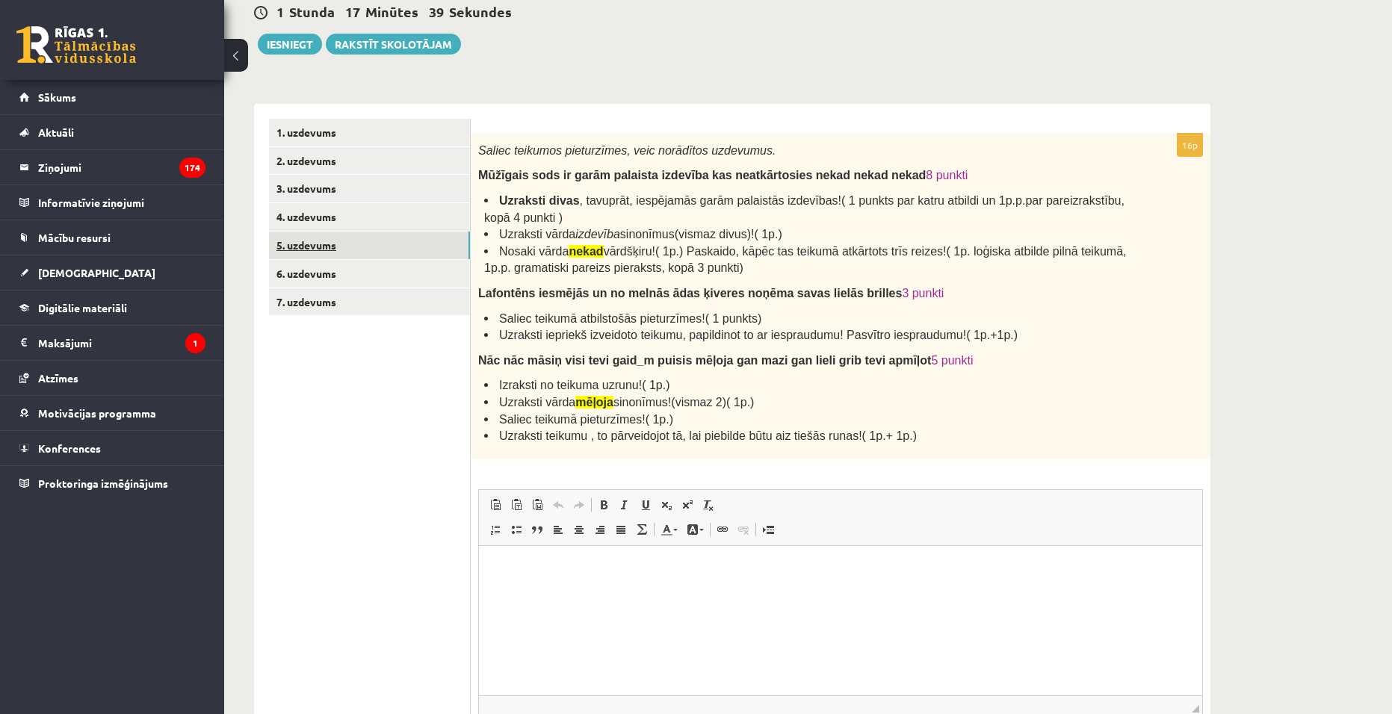
click at [345, 250] on link "5. uzdevums" at bounding box center [369, 246] width 201 height 28
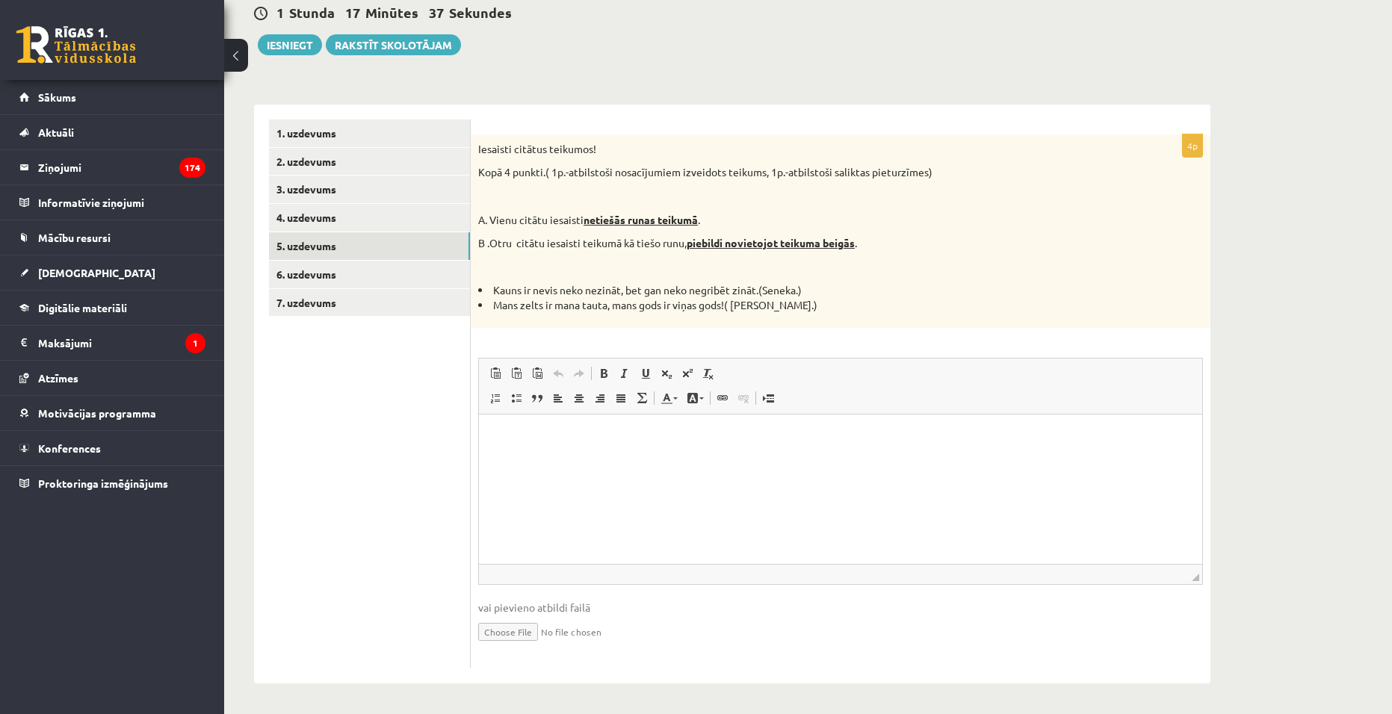
scroll to position [0, 0]
click at [336, 297] on link "7. uzdevums" at bounding box center [369, 303] width 201 height 28
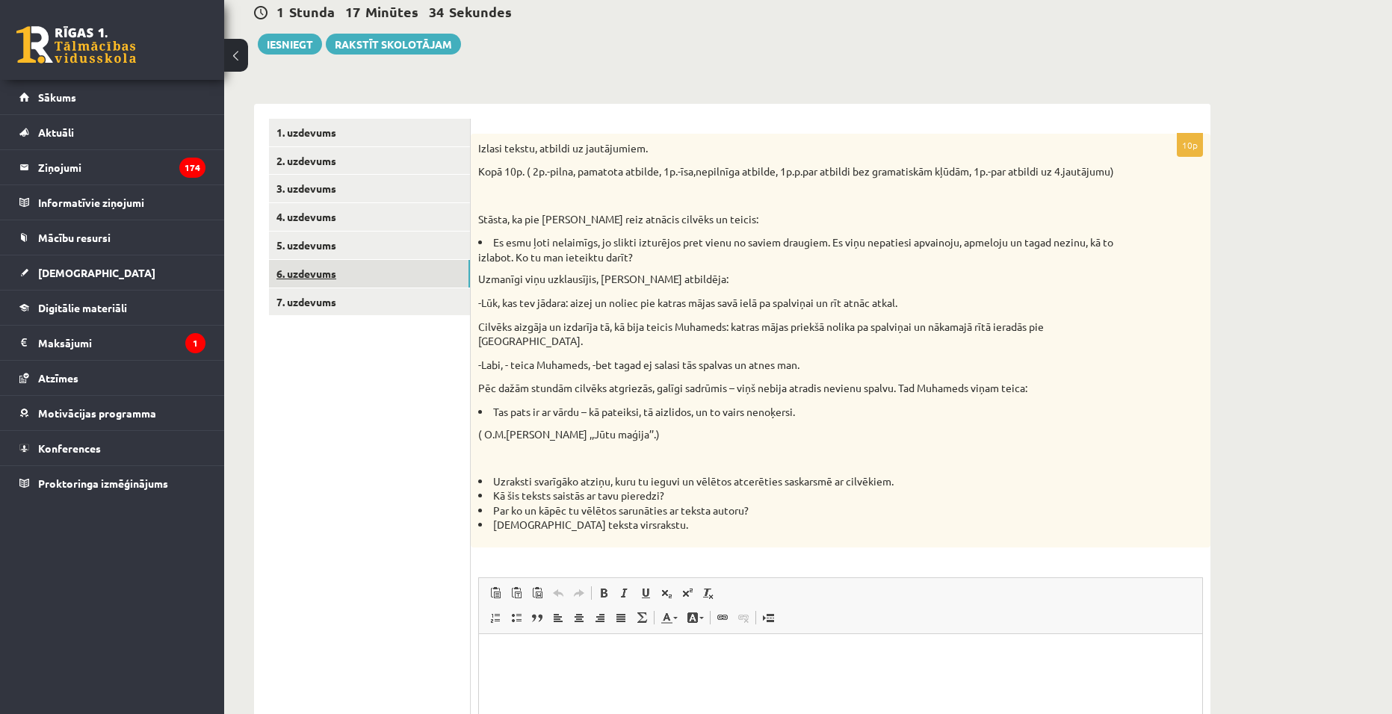
click at [335, 282] on link "6. uzdevums" at bounding box center [369, 274] width 201 height 28
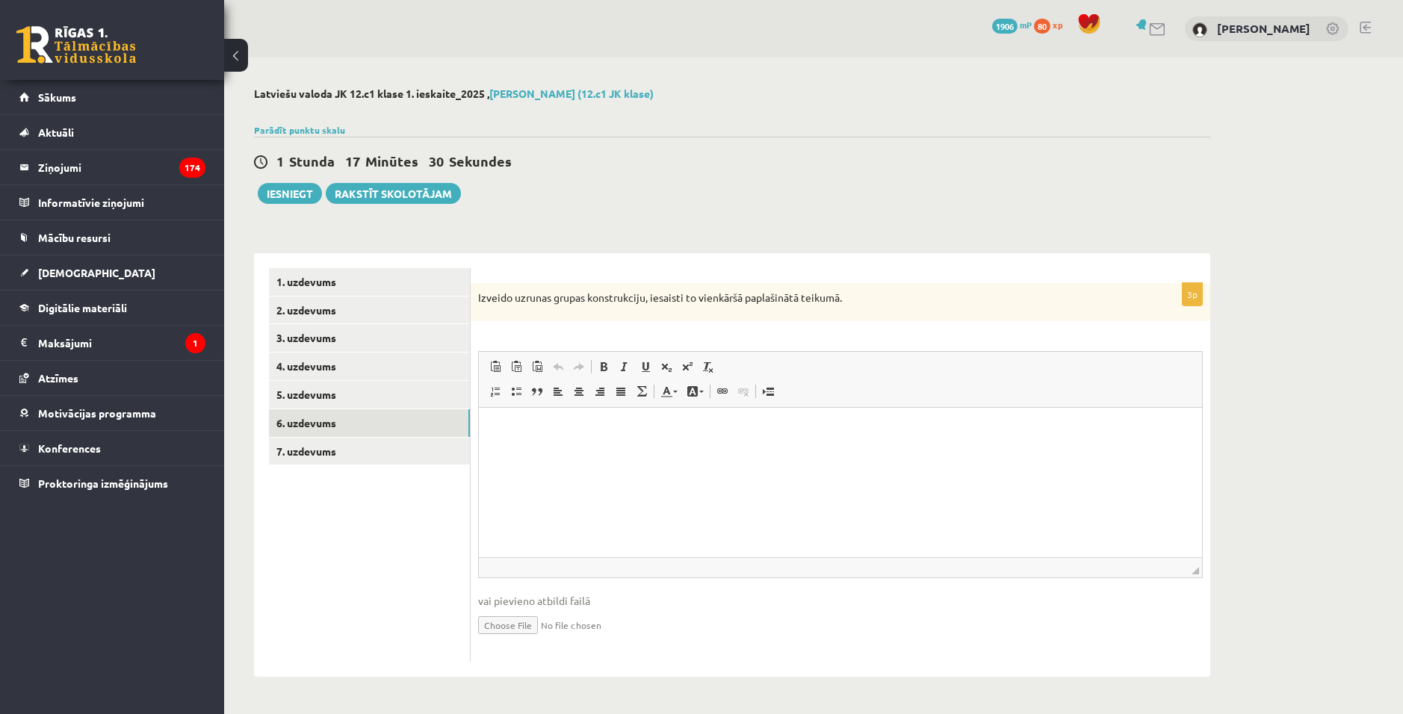
click at [683, 442] on html at bounding box center [840, 431] width 723 height 46
click at [611, 446] on html at bounding box center [840, 431] width 723 height 46
click at [548, 452] on html at bounding box center [840, 431] width 723 height 46
drag, startPoint x: 722, startPoint y: 433, endPoint x: 491, endPoint y: 441, distance: 231.0
click at [491, 441] on html "**********" at bounding box center [840, 431] width 723 height 46
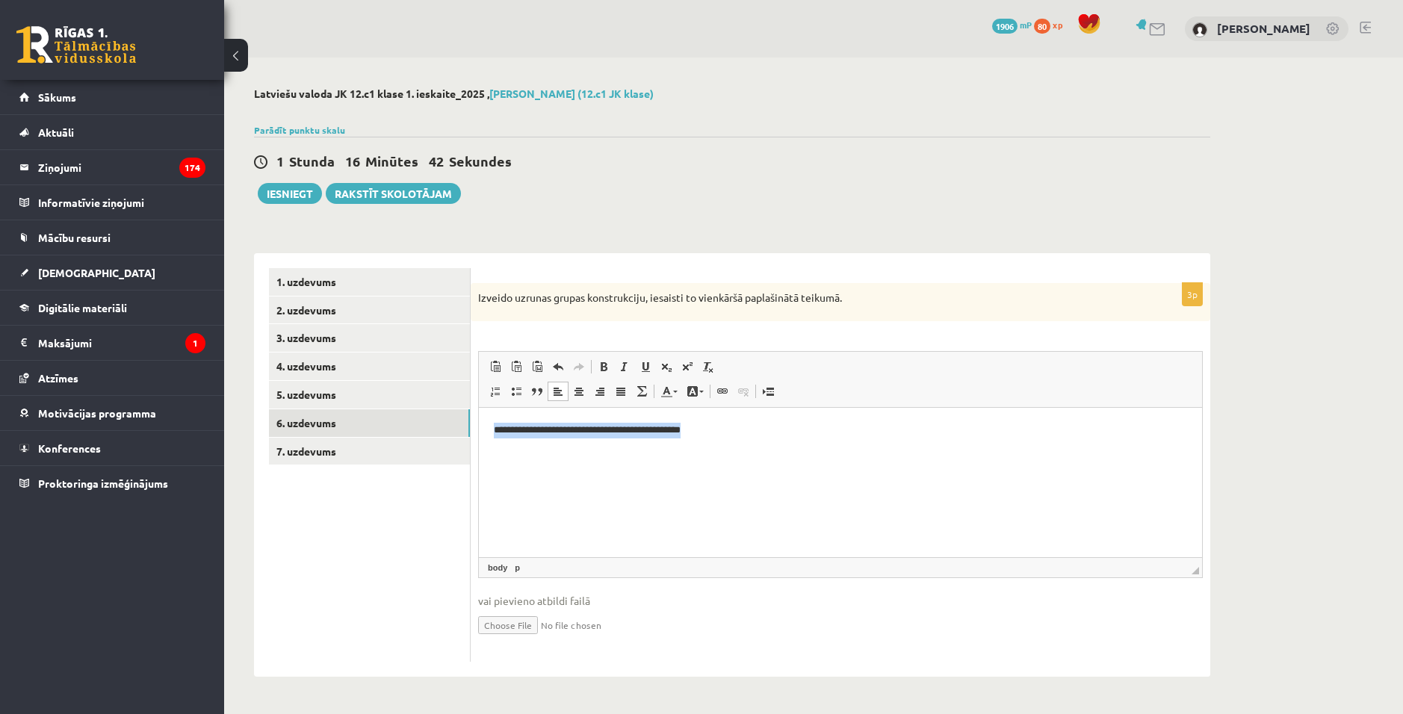
copy p "**********"
click at [801, 450] on html "**********" at bounding box center [840, 431] width 723 height 46
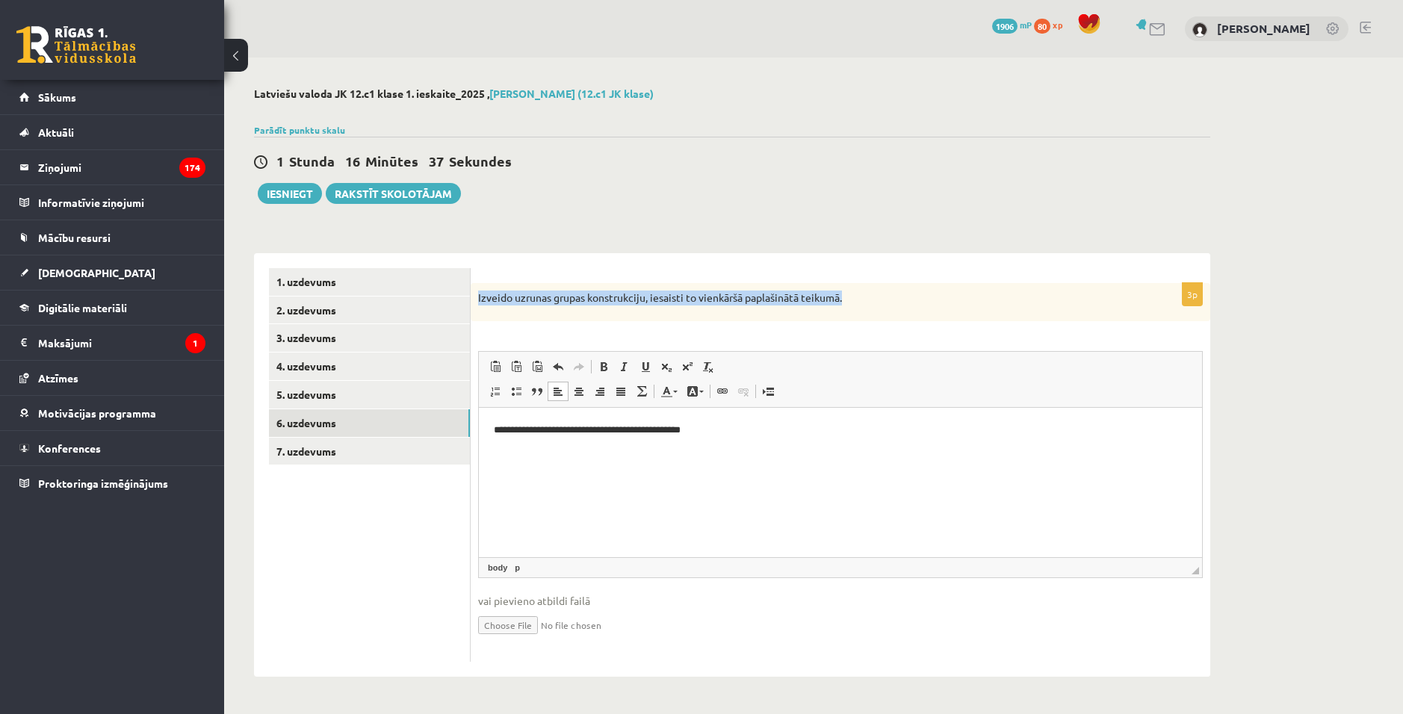
drag, startPoint x: 860, startPoint y: 304, endPoint x: 475, endPoint y: 300, distance: 384.9
click at [475, 300] on div "Izveido uzrunas grupas konstrukciju, iesaisti to vienkāršā paplašinātā teikumā." at bounding box center [841, 302] width 740 height 39
copy p "Izveido uzrunas grupas konstrukciju, iesaisti to vienkāršā paplašinātā teikumā."
click at [772, 195] on div "1 Stunda 16 Minūtes 6 Sekundes Ieskaite saglabāta! Iesniegt Rakstīt skolotājam" at bounding box center [732, 170] width 956 height 67
click at [744, 448] on html "**********" at bounding box center [840, 431] width 723 height 46
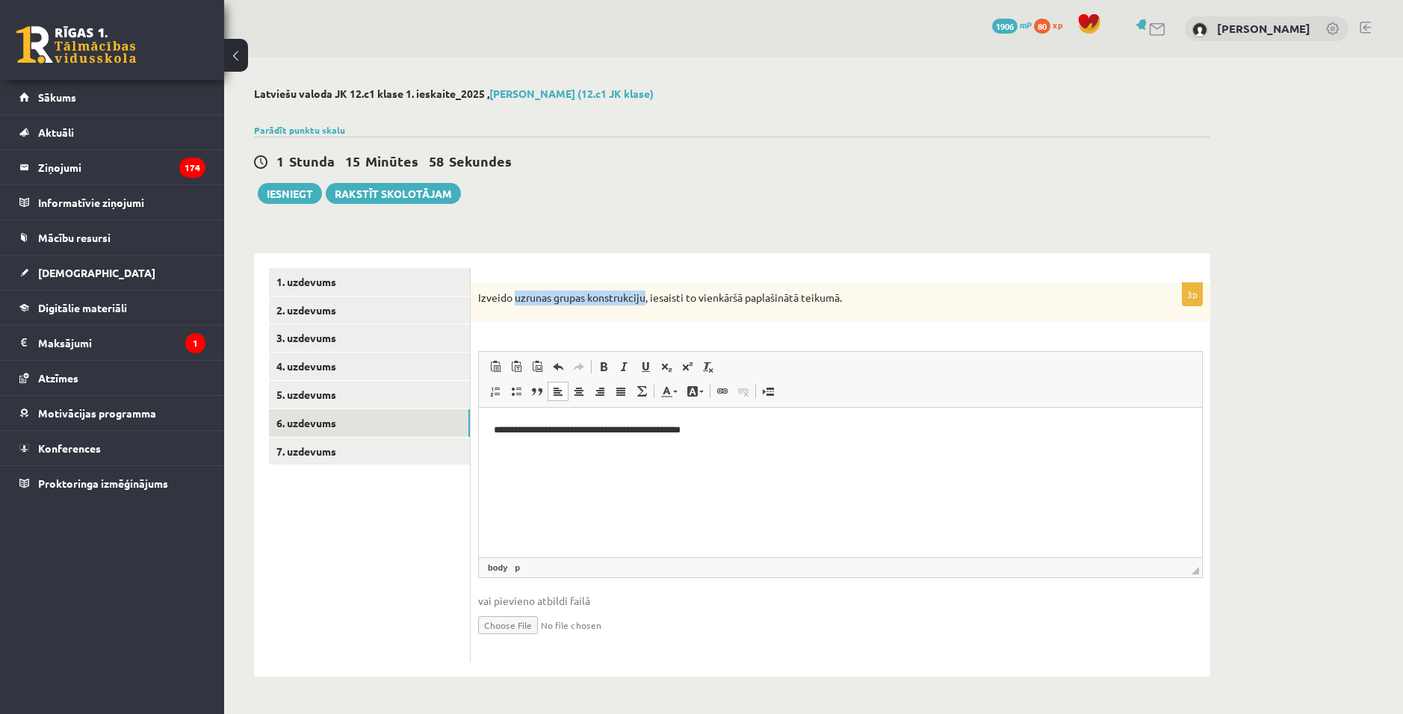
drag, startPoint x: 515, startPoint y: 297, endPoint x: 646, endPoint y: 304, distance: 130.9
click at [646, 304] on p "Izveido uzrunas grupas konstrukciju, iesaisti to vienkāršā paplašinātā teikumā." at bounding box center [803, 298] width 650 height 15
copy p "uzrunas grupas konstrukciju"
click at [756, 454] on html "**********" at bounding box center [840, 431] width 723 height 46
click at [317, 398] on link "5. uzdevums" at bounding box center [369, 395] width 201 height 28
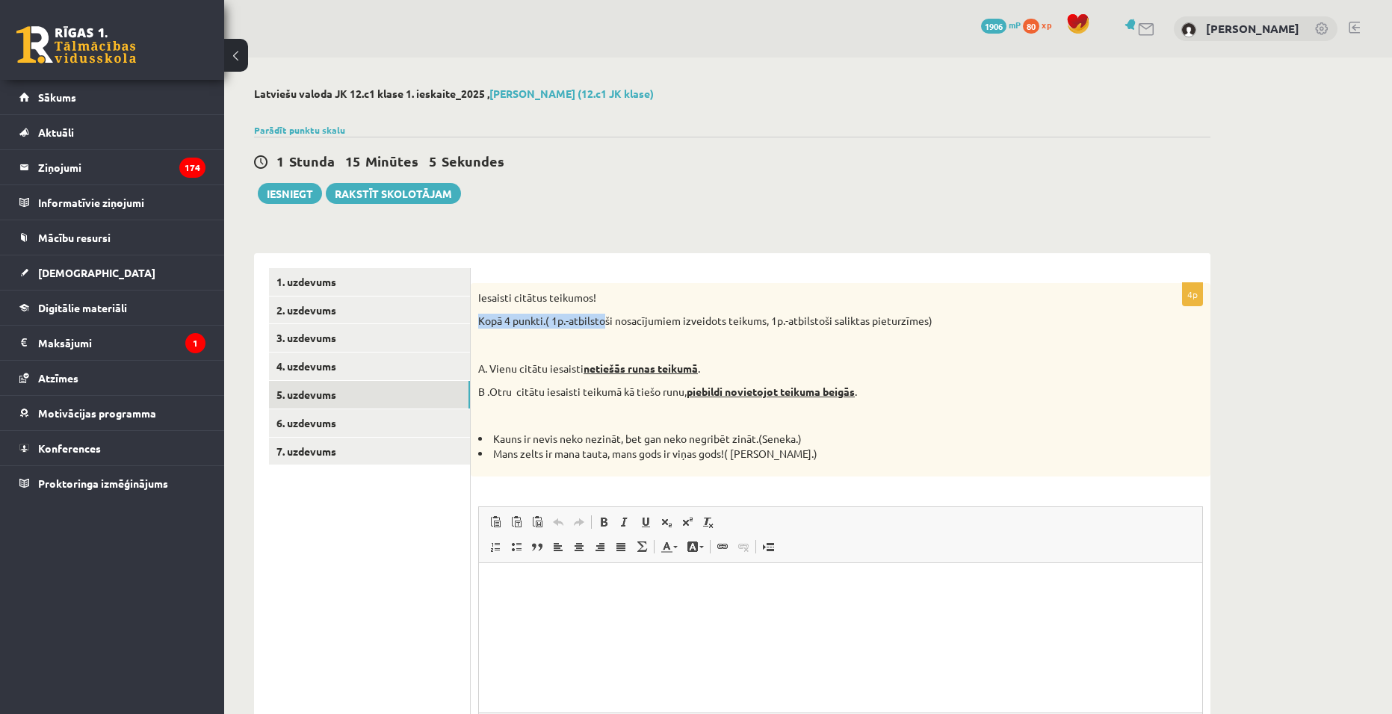
drag, startPoint x: 474, startPoint y: 318, endPoint x: 603, endPoint y: 317, distance: 128.5
click at [603, 317] on div "Iesaisti citātus teikumos! Kopā 4 punkti.( 1p.-atbilstoši nosacījumiem izveidot…" at bounding box center [841, 380] width 740 height 194
click at [594, 361] on div "Iesaisti citātus teikumos! Kopā 4 punkti.( 1p.-atbilstoši nosacījumiem izveidot…" at bounding box center [841, 380] width 740 height 194
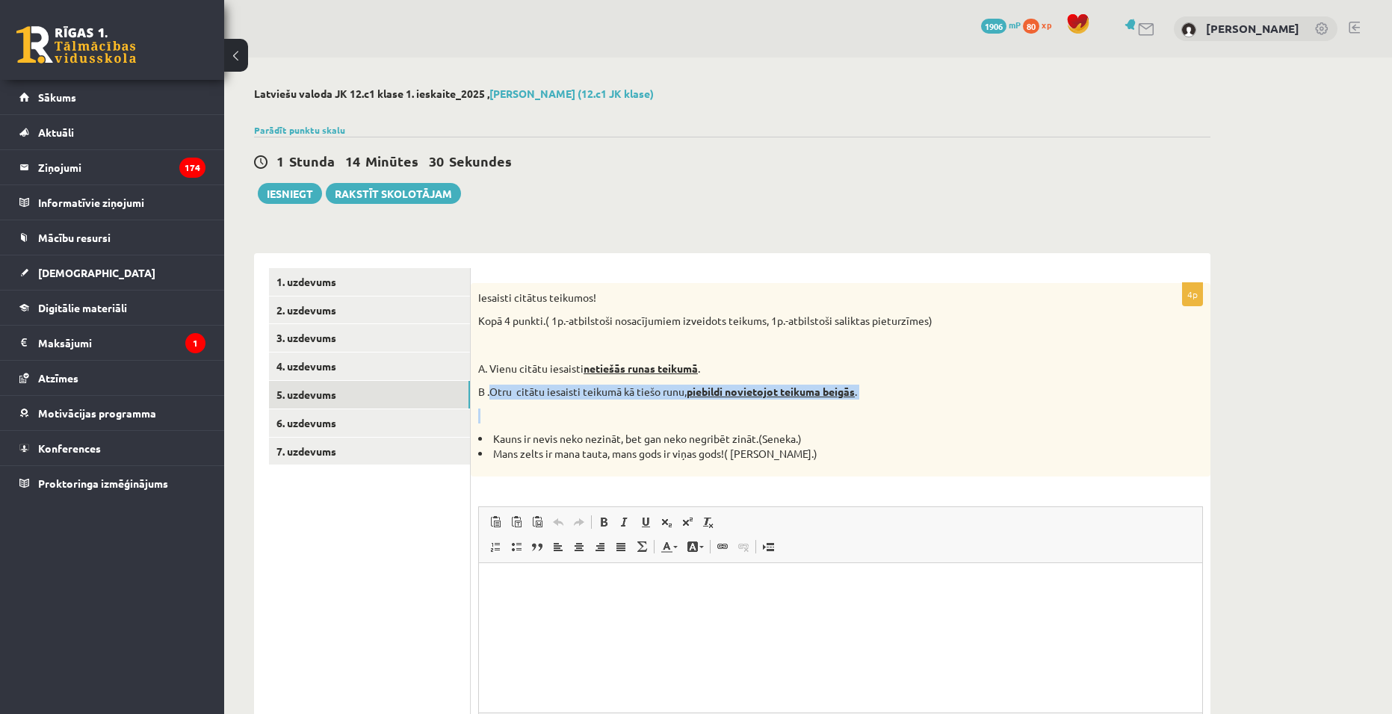
drag, startPoint x: 497, startPoint y: 393, endPoint x: 879, endPoint y: 401, distance: 381.9
click at [879, 401] on div "Iesaisti citātus teikumos! Kopā 4 punkti.( 1p.-atbilstoši nosacījumiem izveidot…" at bounding box center [841, 380] width 740 height 194
click at [676, 578] on p "Editor, wiswyg-editor-user-answer-47024823442380" at bounding box center [840, 586] width 693 height 16
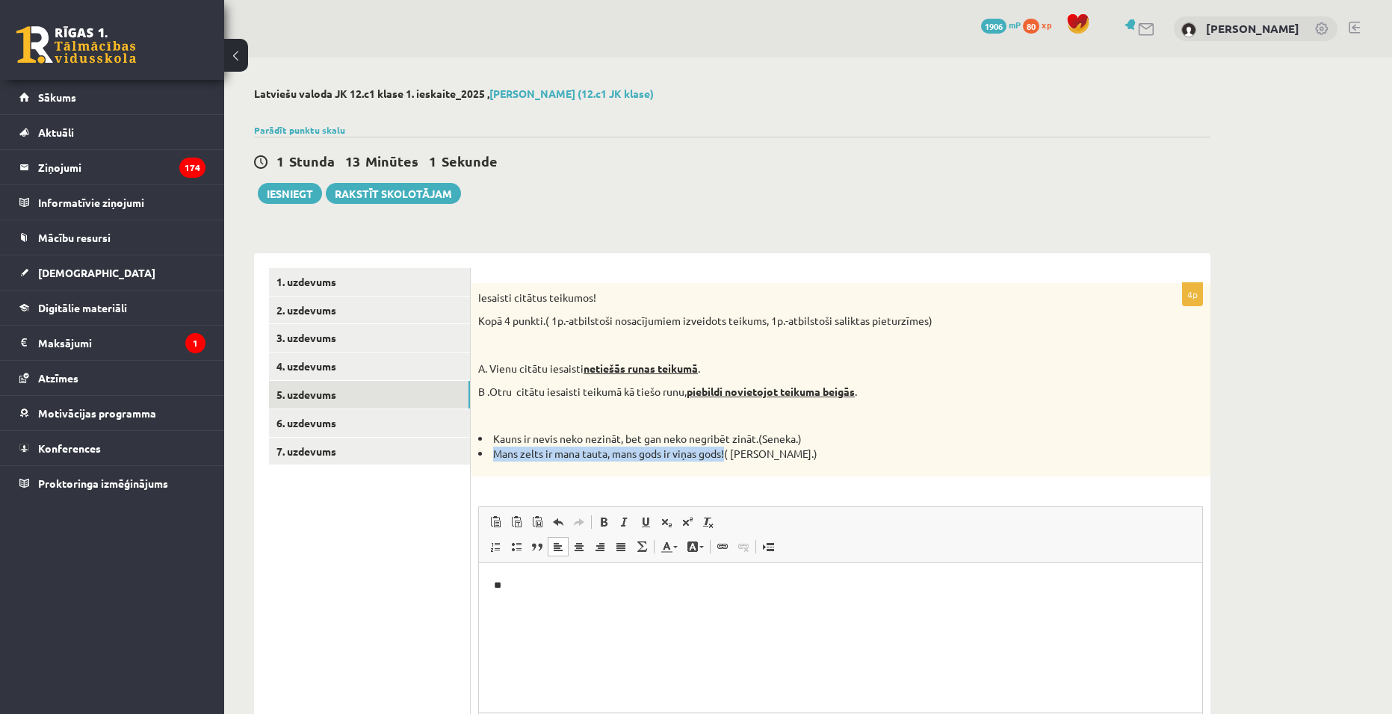
drag, startPoint x: 492, startPoint y: 448, endPoint x: 728, endPoint y: 466, distance: 236.1
click at [728, 466] on div "Iesaisti citātus teikumos! Kopā 4 punkti.( 1p.-atbilstoši nosacījumiem izveidot…" at bounding box center [841, 380] width 740 height 194
copy li "Mans zelts ir mana tauta, mans gods ir viņas gods!"
click at [498, 584] on p "**" at bounding box center [840, 586] width 693 height 16
click at [793, 583] on p "**********" at bounding box center [840, 586] width 693 height 16
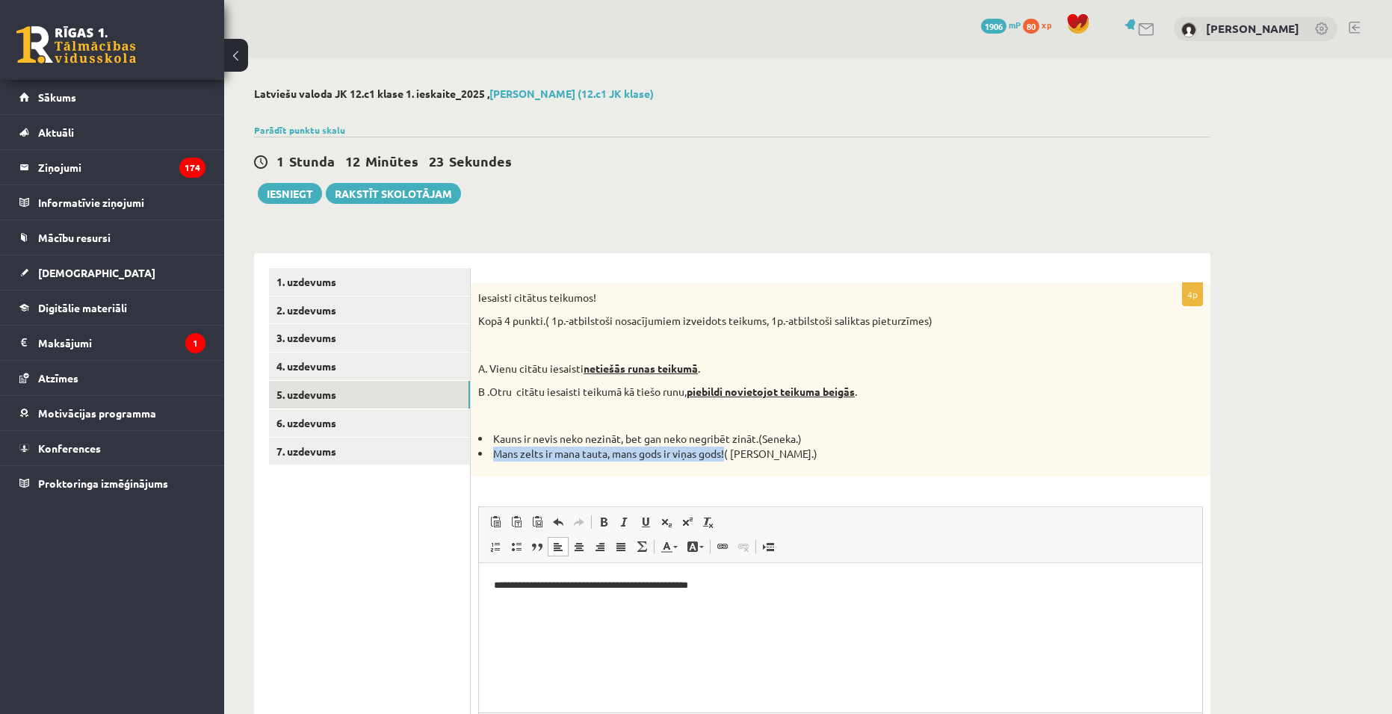
click at [684, 466] on div "Iesaisti citātus teikumos! Kopā 4 punkti.( 1p.-atbilstoši nosacījumiem izveidot…" at bounding box center [841, 380] width 740 height 194
drag, startPoint x: 477, startPoint y: 365, endPoint x: 773, endPoint y: 368, distance: 295.2
click at [773, 368] on div "Iesaisti citātus teikumos! Kopā 4 punkti.( 1p.-atbilstoši nosacījumiem izveidot…" at bounding box center [841, 380] width 740 height 194
copy p "A. Vienu citātu iesaisti netiešās runas teikumā ."
drag, startPoint x: 829, startPoint y: 455, endPoint x: 826, endPoint y: 439, distance: 16.7
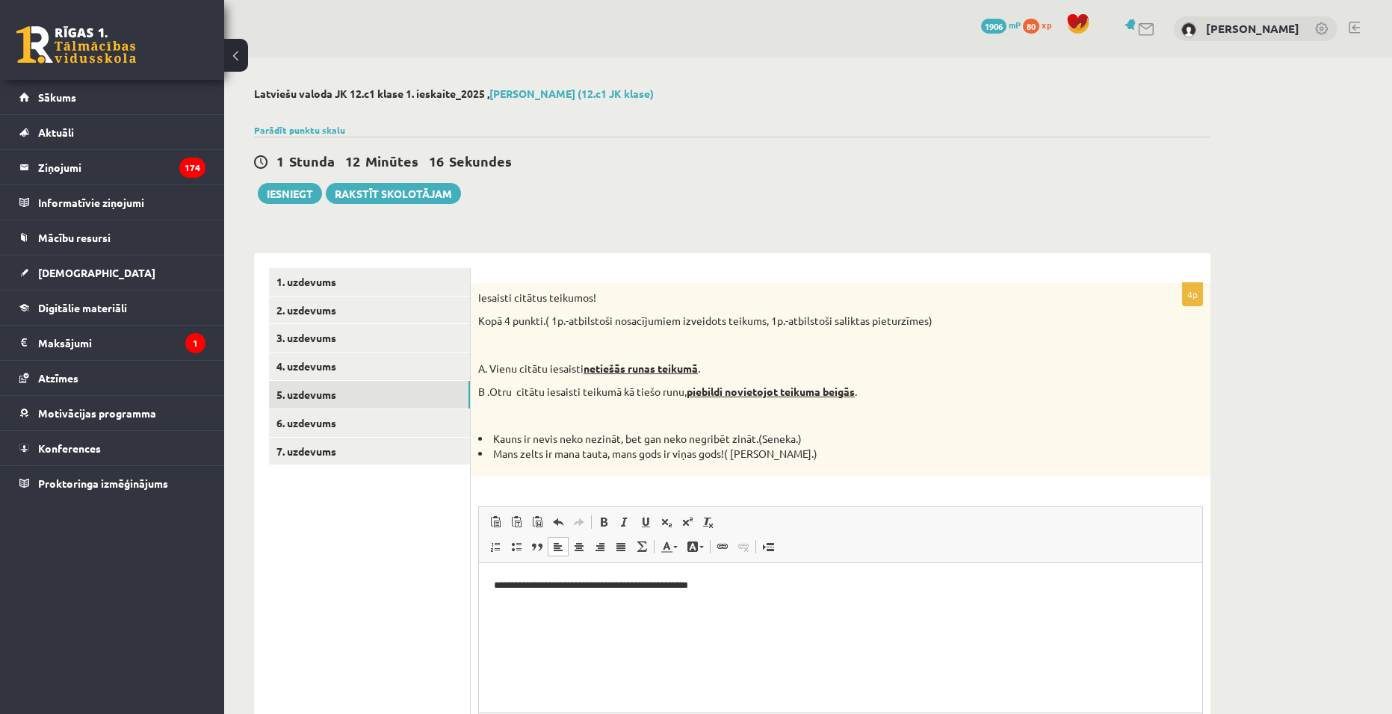
click at [829, 455] on li "Mans zelts ir mana tauta, mans gods ir viņas gods!( Rūdolfs Blaumanis.)" at bounding box center [803, 454] width 650 height 15
drag, startPoint x: 815, startPoint y: 443, endPoint x: 483, endPoint y: 442, distance: 331.8
click at [483, 442] on li "Kauns ir nevis neko nezināt, bet gan neko negribēt zināt.(Seneka.)" at bounding box center [803, 439] width 650 height 15
copy li "Kauns ir nevis neko nezināt, bet gan neko negribēt zināt.(Seneka.)"
click at [886, 594] on html "**********" at bounding box center [840, 586] width 723 height 46
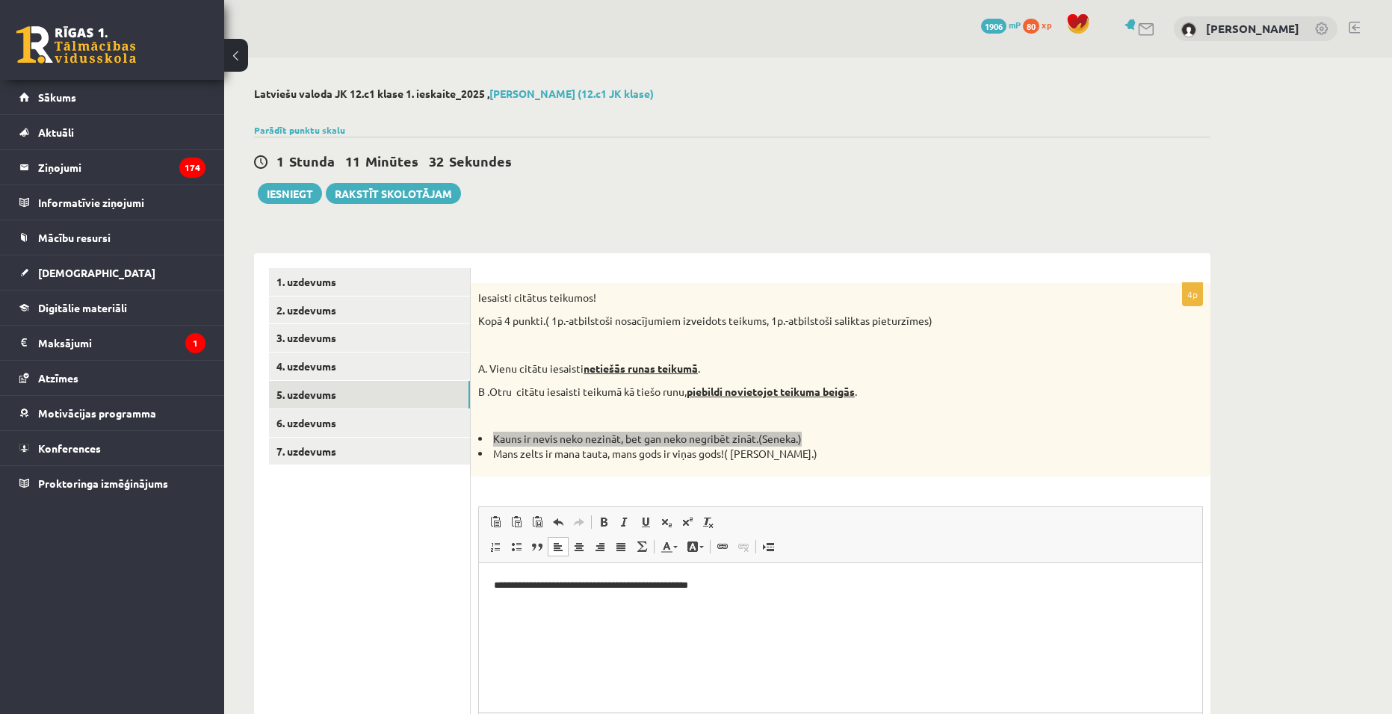
click at [495, 586] on p "**********" at bounding box center [840, 586] width 693 height 16
click at [760, 578] on p "**********" at bounding box center [840, 593] width 693 height 31
click at [842, 624] on html "**********" at bounding box center [840, 593] width 723 height 61
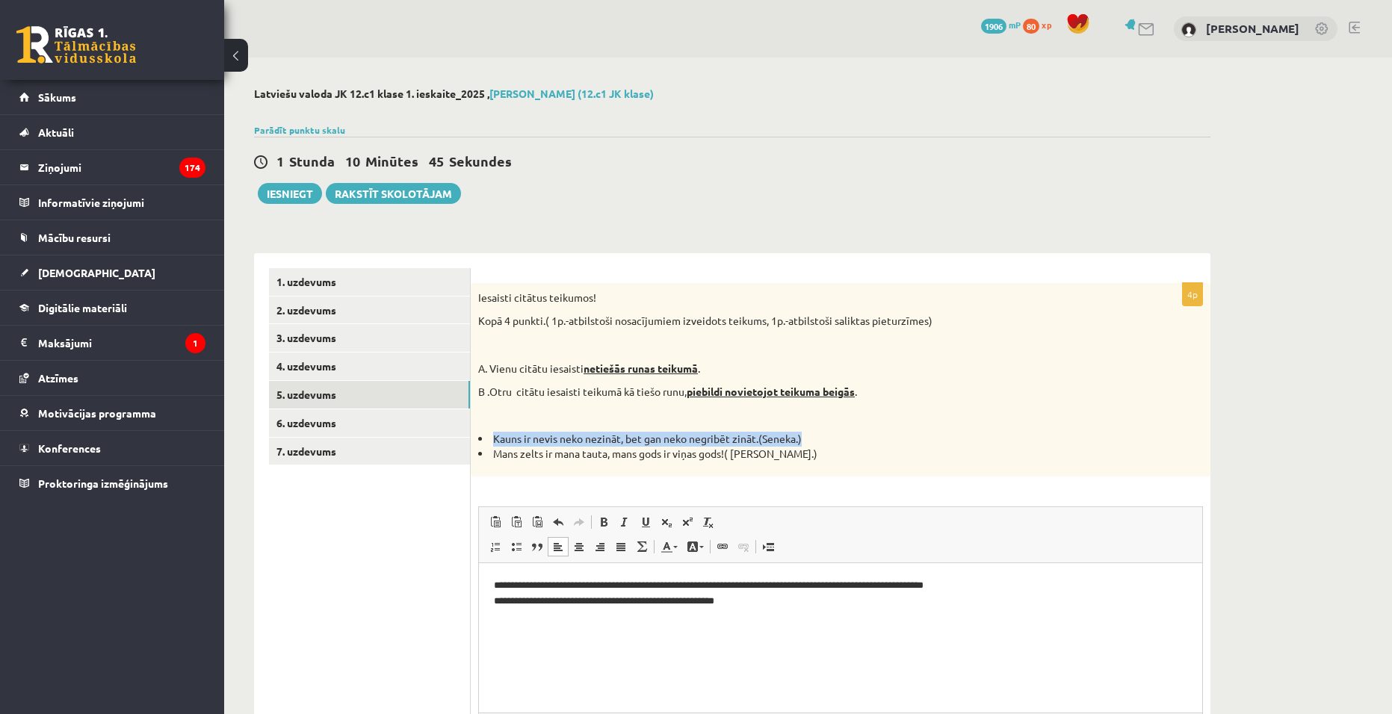
click at [830, 425] on div "Iesaisti citātus teikumos! Kopā 4 punkti.( 1p.-atbilstoši nosacījumiem izveidot…" at bounding box center [841, 380] width 740 height 194
drag, startPoint x: 800, startPoint y: 439, endPoint x: 757, endPoint y: 437, distance: 42.6
click at [757, 437] on li "Kauns ir nevis neko nezināt, bet gan neko negribēt zināt.(Seneka.)" at bounding box center [803, 439] width 650 height 15
click at [818, 451] on li "Mans zelts ir mana tauta, mans gods ir viņas gods!( Rūdolfs Blaumanis.)" at bounding box center [803, 454] width 650 height 15
drag, startPoint x: 816, startPoint y: 445, endPoint x: 758, endPoint y: 444, distance: 58.3
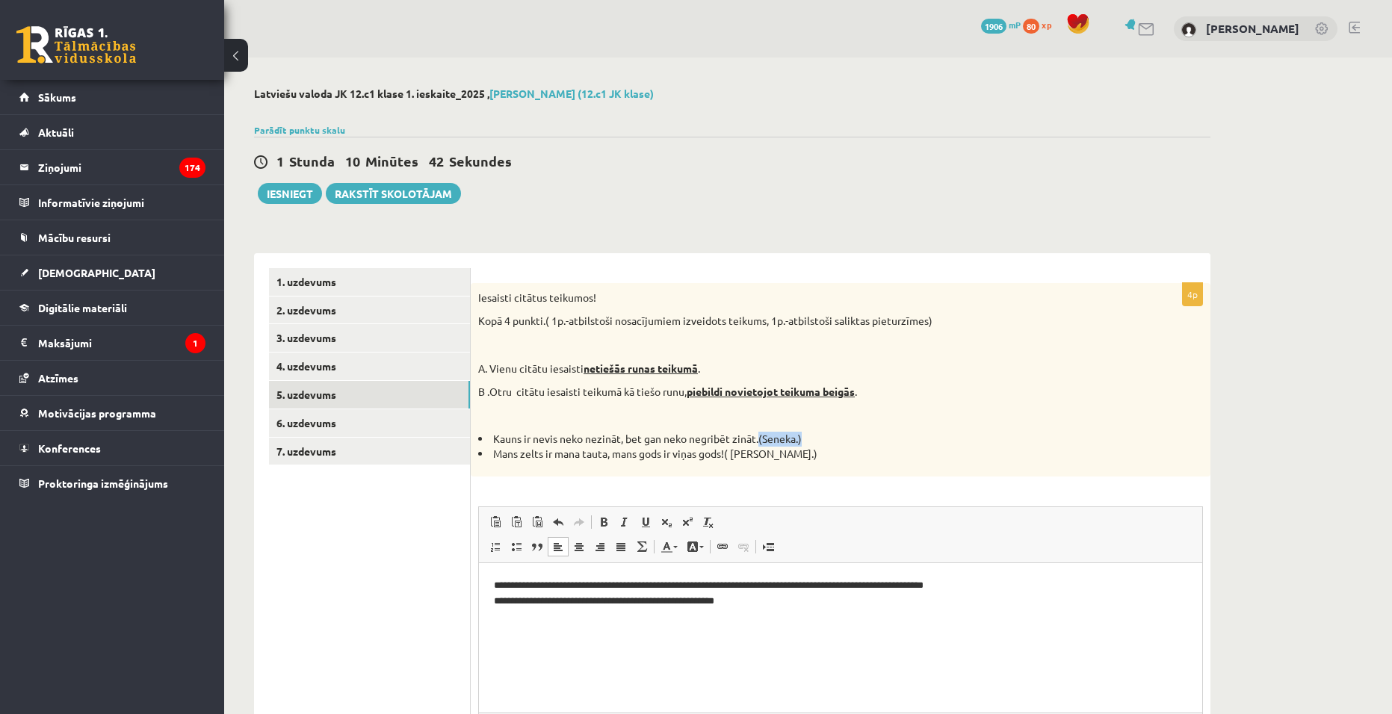
click at [758, 444] on li "Kauns ir nevis neko nezināt, bet gan neko negribēt zināt.(Seneka.)" at bounding box center [803, 439] width 650 height 15
click at [788, 614] on html "**********" at bounding box center [840, 593] width 723 height 61
drag, startPoint x: 871, startPoint y: 608, endPoint x: 924, endPoint y: 625, distance: 56.3
click at [924, 624] on html "**********" at bounding box center [840, 593] width 723 height 61
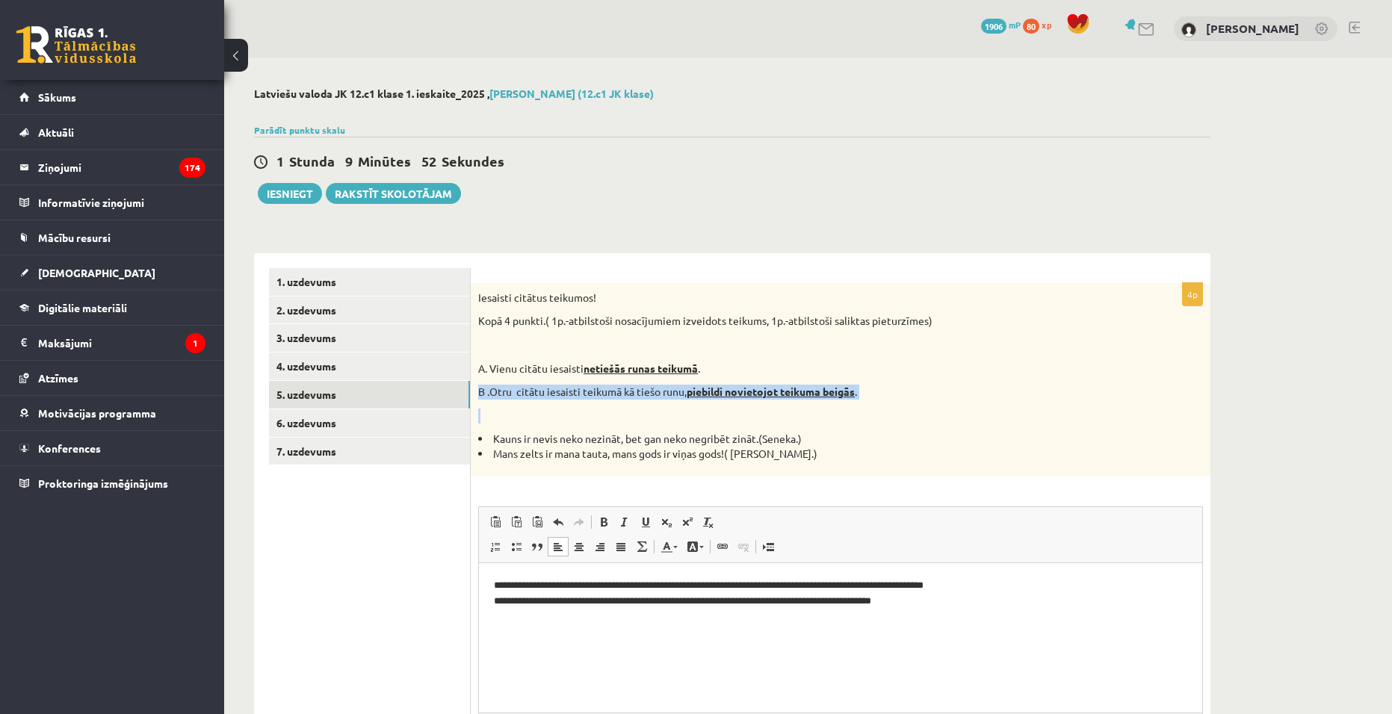
drag, startPoint x: 477, startPoint y: 392, endPoint x: 898, endPoint y: 409, distance: 421.0
click at [904, 404] on div "Iesaisti citātus teikumos! Kopā 4 punkti.( 1p.-atbilstoši nosacījumiem izveidot…" at bounding box center [841, 380] width 740 height 194
click at [833, 462] on li "Mans zelts ir mana tauta, mans gods ir viņas gods!( Rūdolfs Blaumanis.)" at bounding box center [803, 454] width 650 height 15
drag, startPoint x: 849, startPoint y: 451, endPoint x: 482, endPoint y: 449, distance: 366.9
click at [482, 449] on li "Mans zelts ir mana tauta, mans gods ir viņas gods!( Rūdolfs Blaumanis.)" at bounding box center [803, 454] width 650 height 15
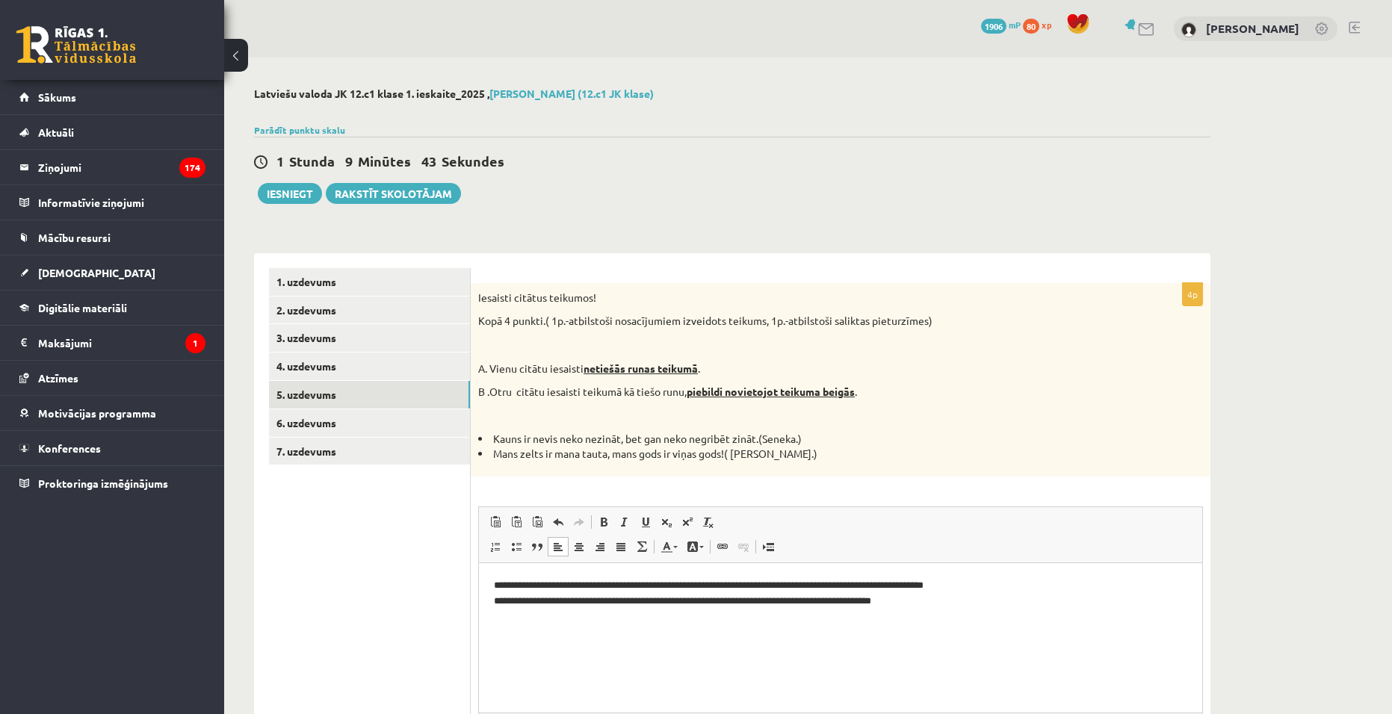
click at [862, 624] on html "**********" at bounding box center [840, 593] width 723 height 61
drag, startPoint x: 946, startPoint y: 597, endPoint x: 490, endPoint y: 605, distance: 455.9
click at [490, 605] on html "**********" at bounding box center [840, 593] width 723 height 61
click at [869, 474] on div "Iesaisti citātus teikumos! Kopā 4 punkti.( 1p.-atbilstoši nosacījumiem izveidot…" at bounding box center [841, 380] width 740 height 194
drag, startPoint x: 477, startPoint y: 298, endPoint x: 603, endPoint y: 302, distance: 125.6
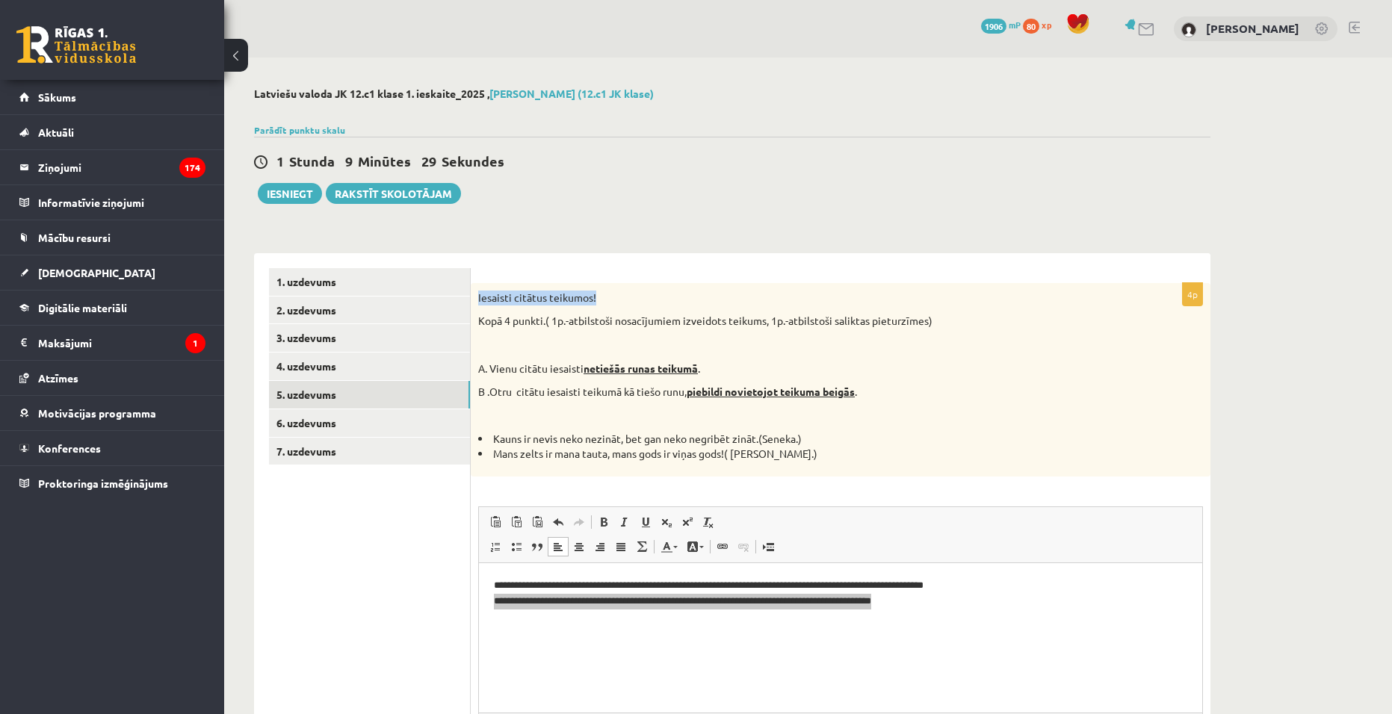
click at [603, 302] on div "Iesaisti citātus teikumos! Kopā 4 punkti.( 1p.-atbilstoši nosacījumiem izveidot…" at bounding box center [841, 380] width 740 height 194
click at [813, 380] on div "Iesaisti citātus teikumos! Kopā 4 punkti.( 1p.-atbilstoši nosacījumiem izveidot…" at bounding box center [841, 380] width 740 height 194
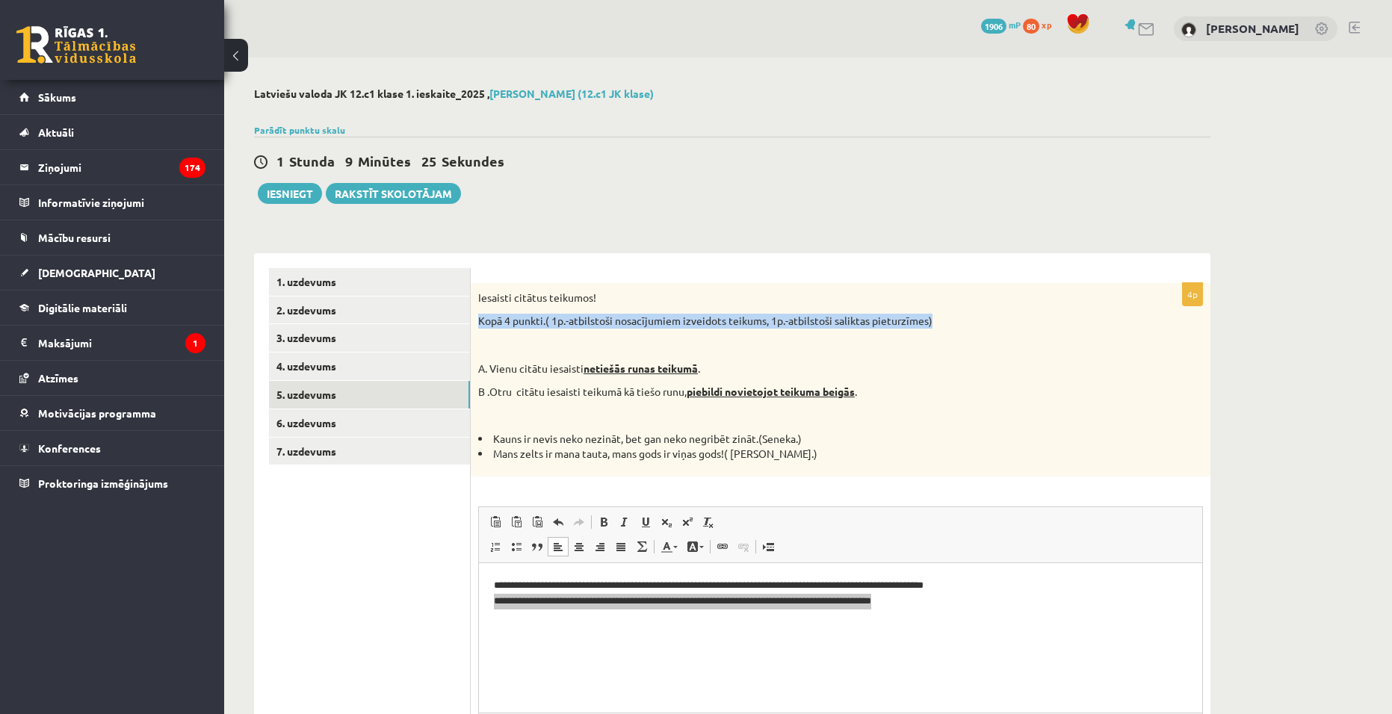
drag, startPoint x: 477, startPoint y: 321, endPoint x: 939, endPoint y: 324, distance: 461.1
click at [939, 324] on div "Iesaisti citātus teikumos! Kopā 4 punkti.( 1p.-atbilstoši nosacījumiem izveidot…" at bounding box center [841, 380] width 740 height 194
click at [867, 501] on div "**********" at bounding box center [841, 550] width 740 height 534
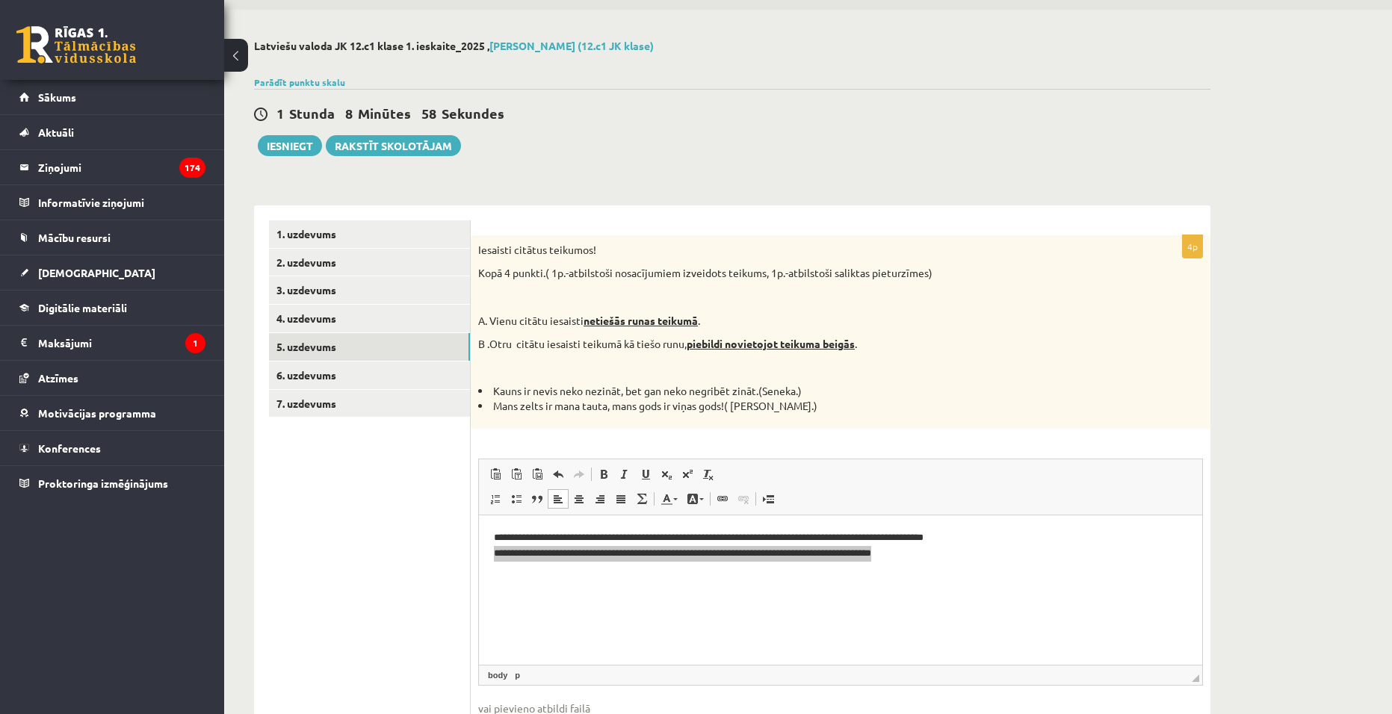
scroll to position [75, 0]
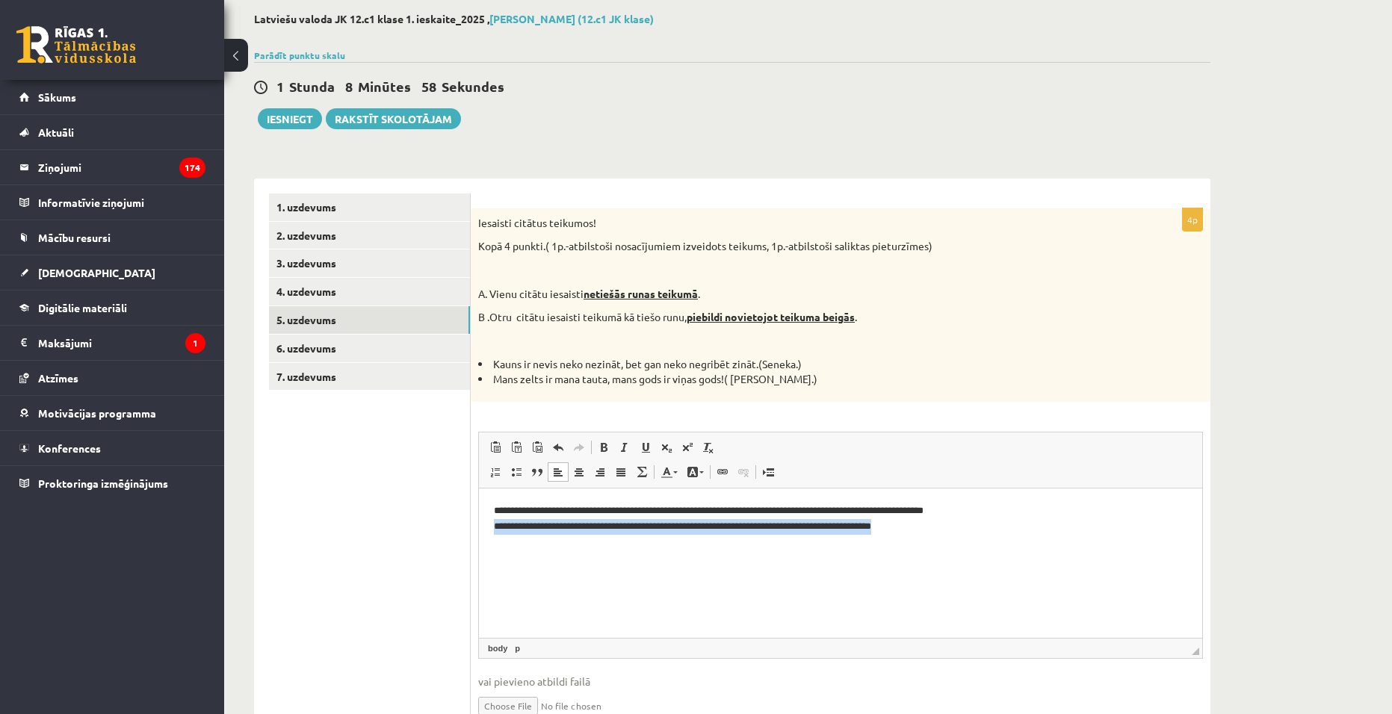
click at [944, 549] on html "**********" at bounding box center [840, 518] width 723 height 61
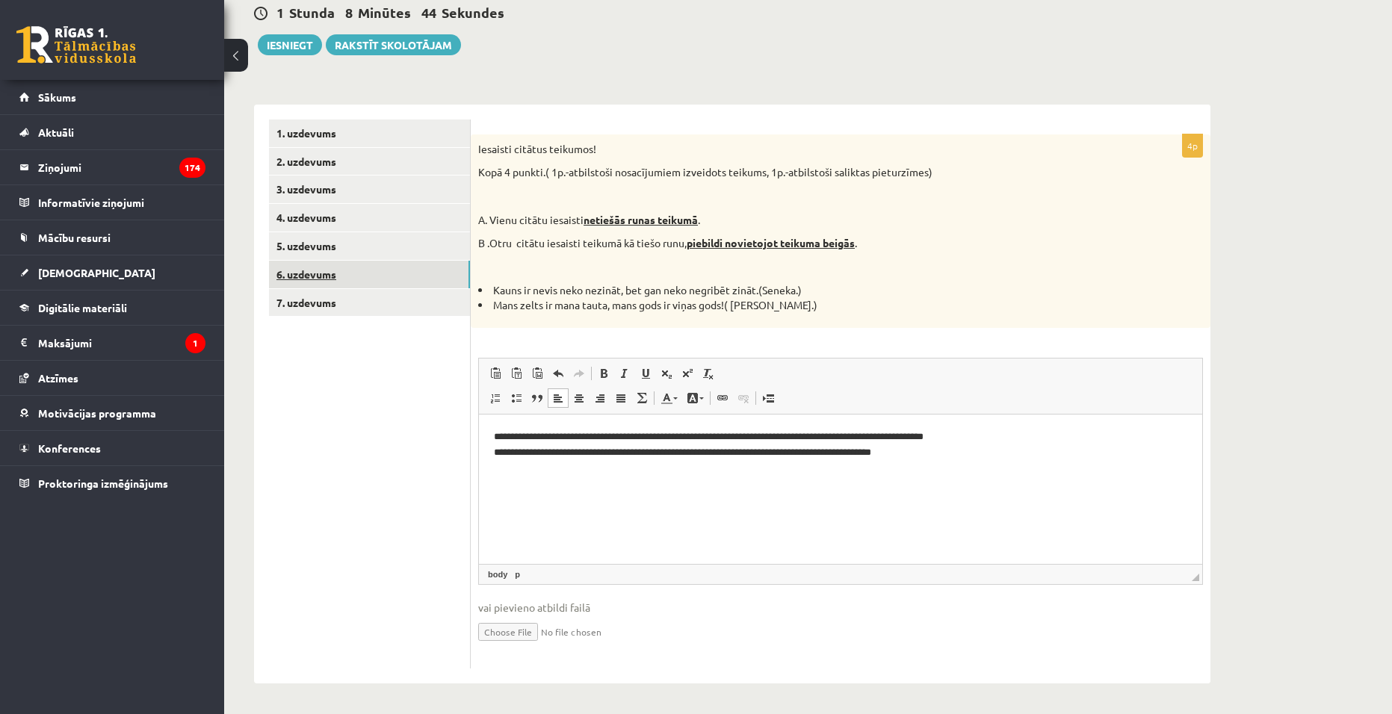
click at [308, 268] on link "6. uzdevums" at bounding box center [369, 275] width 201 height 28
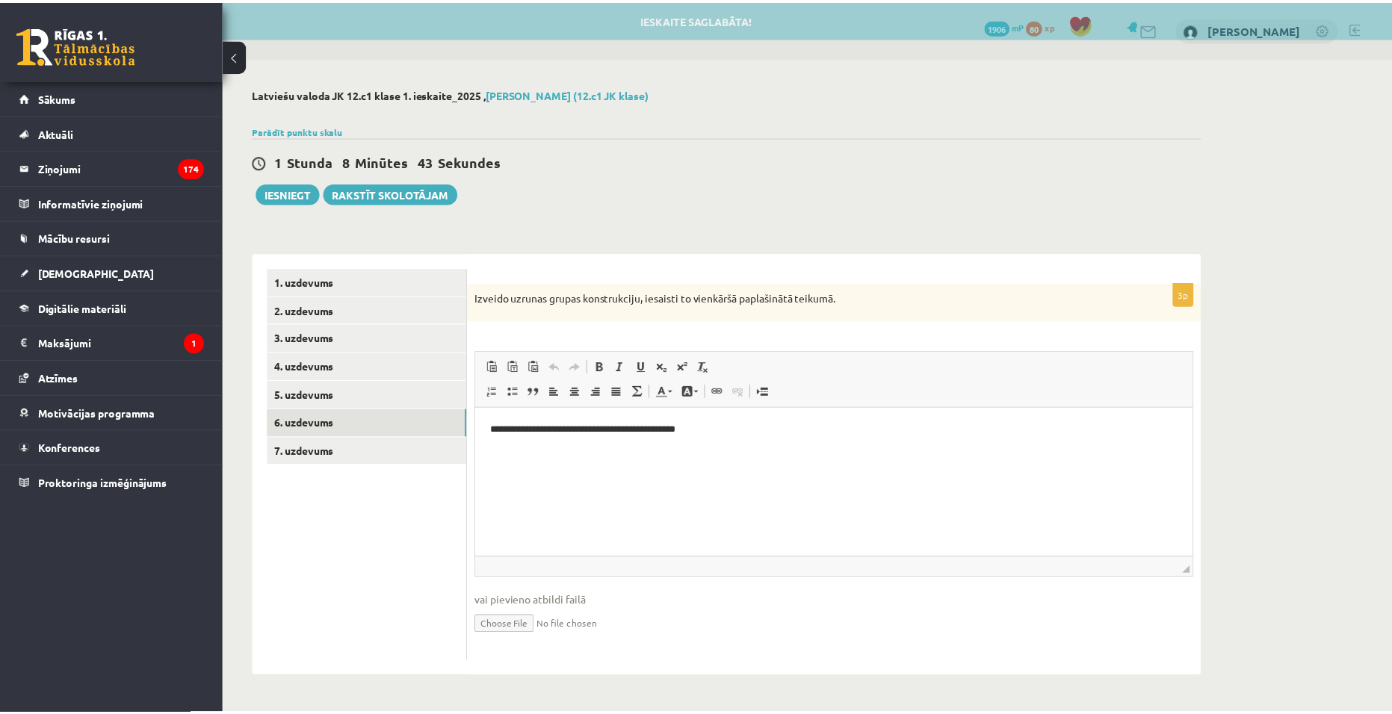
scroll to position [0, 0]
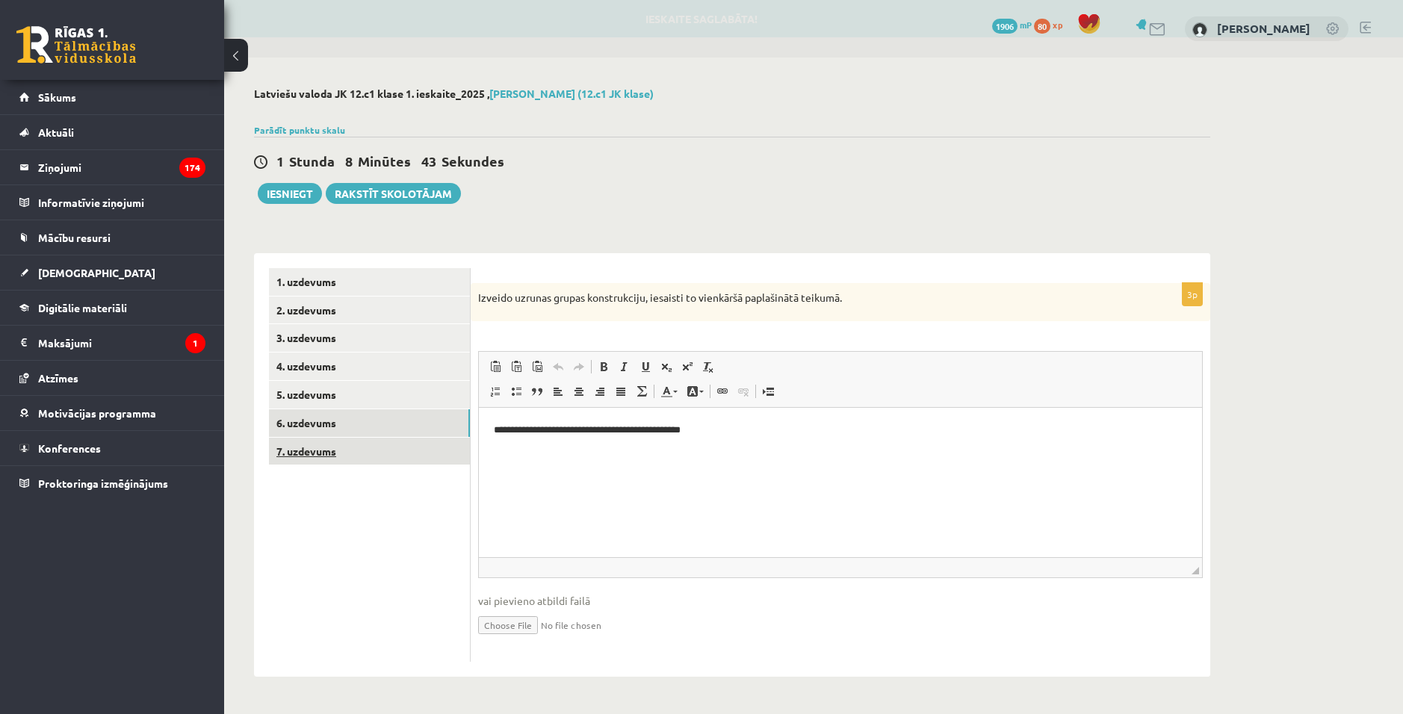
click at [336, 457] on link "7. uzdevums" at bounding box center [369, 452] width 201 height 28
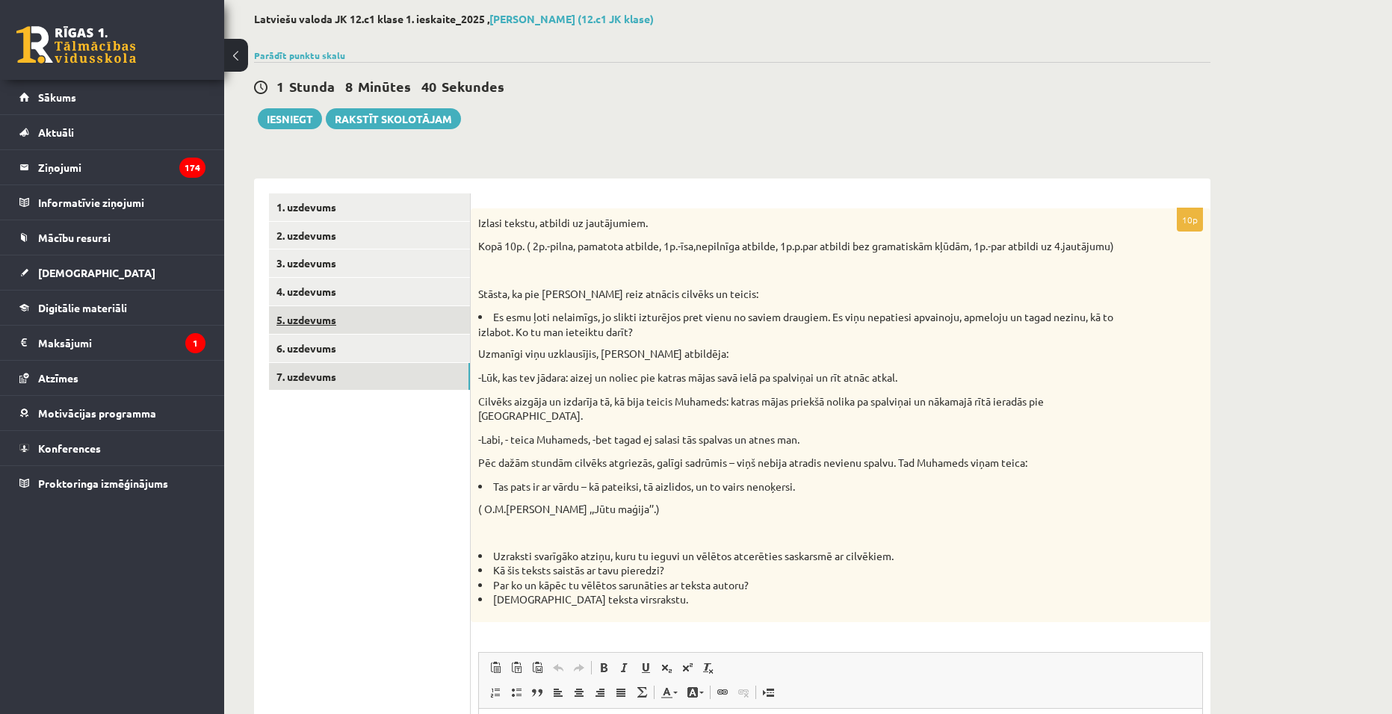
click at [292, 324] on link "5. uzdevums" at bounding box center [369, 320] width 201 height 28
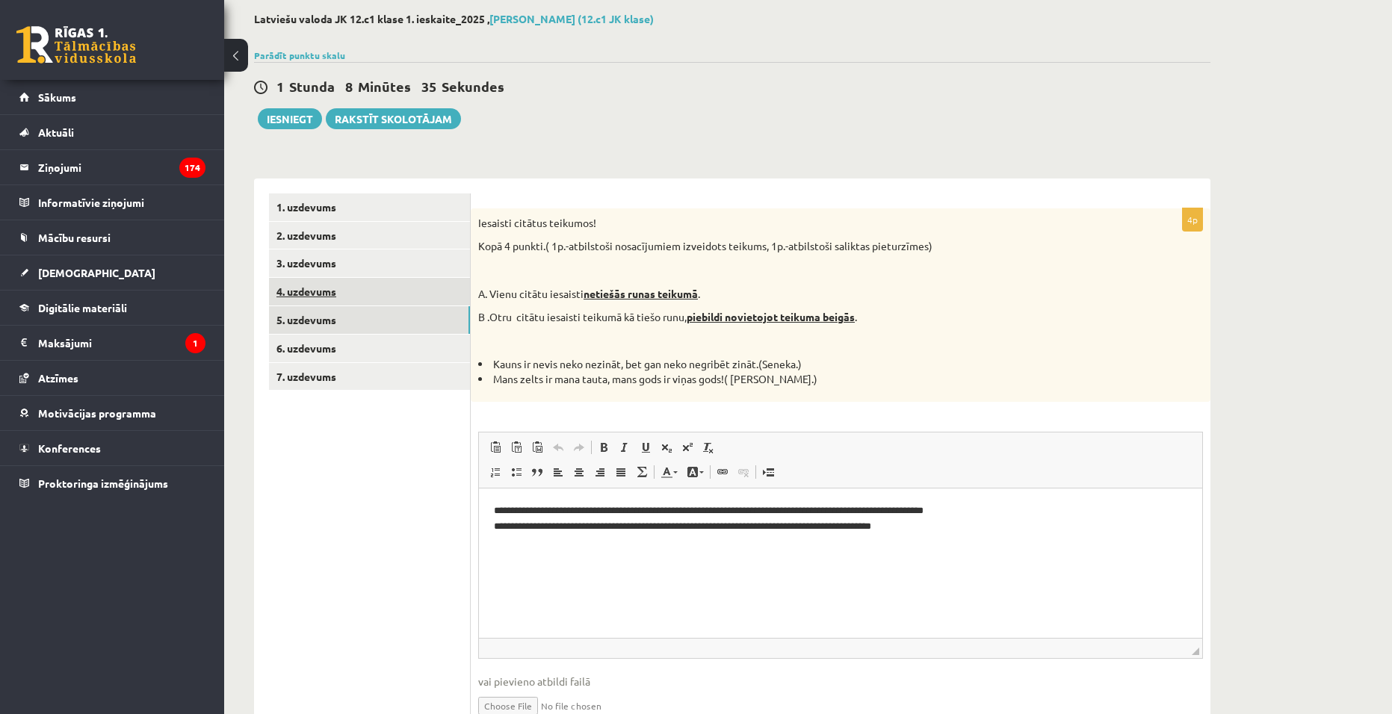
click at [295, 292] on link "4. uzdevums" at bounding box center [369, 292] width 201 height 28
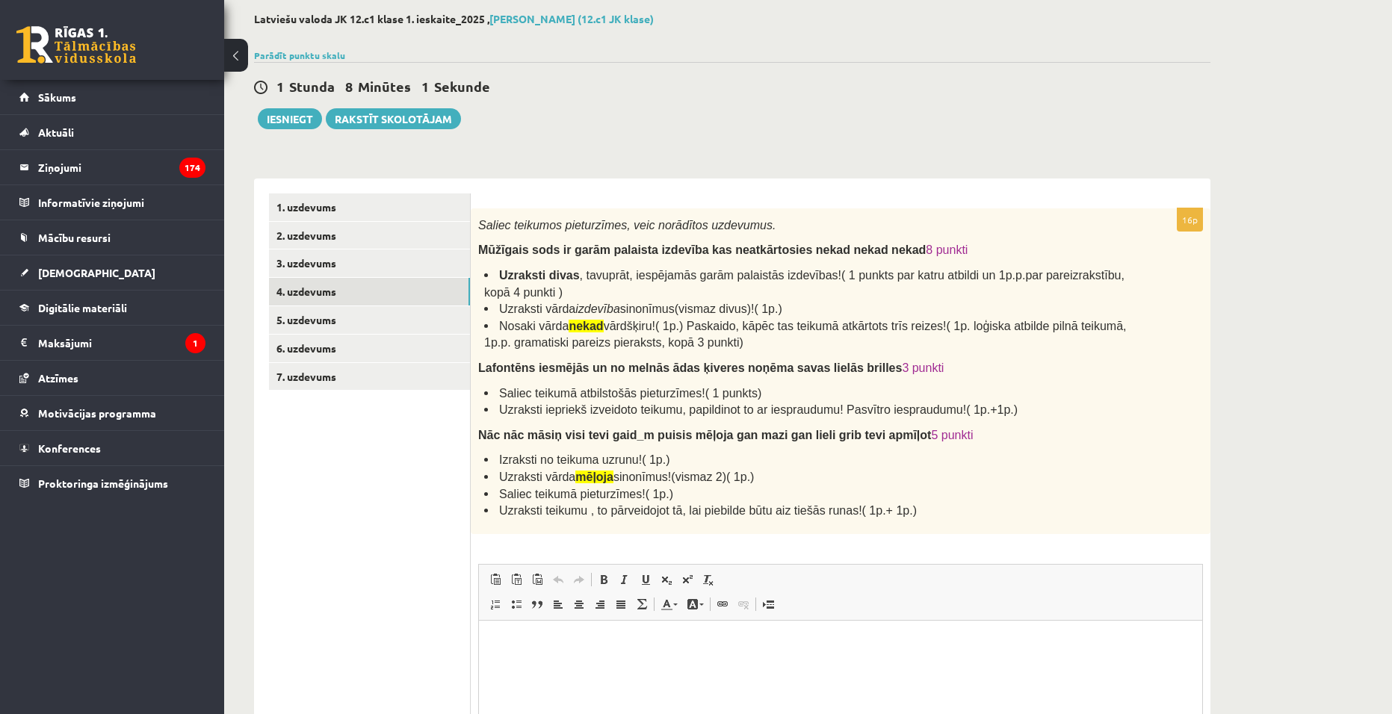
drag, startPoint x: 479, startPoint y: 224, endPoint x: 1096, endPoint y: 340, distance: 628.0
click at [1096, 340] on div "Saliec teikumos pieturzīmes, veic norādītos uzdevumus. Mūžīgais sods ir garām p…" at bounding box center [841, 371] width 740 height 326
click at [886, 649] on p "Editor, wiswyg-editor-user-answer-47024781122500" at bounding box center [840, 643] width 693 height 16
click at [492, 643] on html "**********" at bounding box center [840, 643] width 723 height 46
click at [567, 639] on p "**********" at bounding box center [840, 658] width 693 height 46
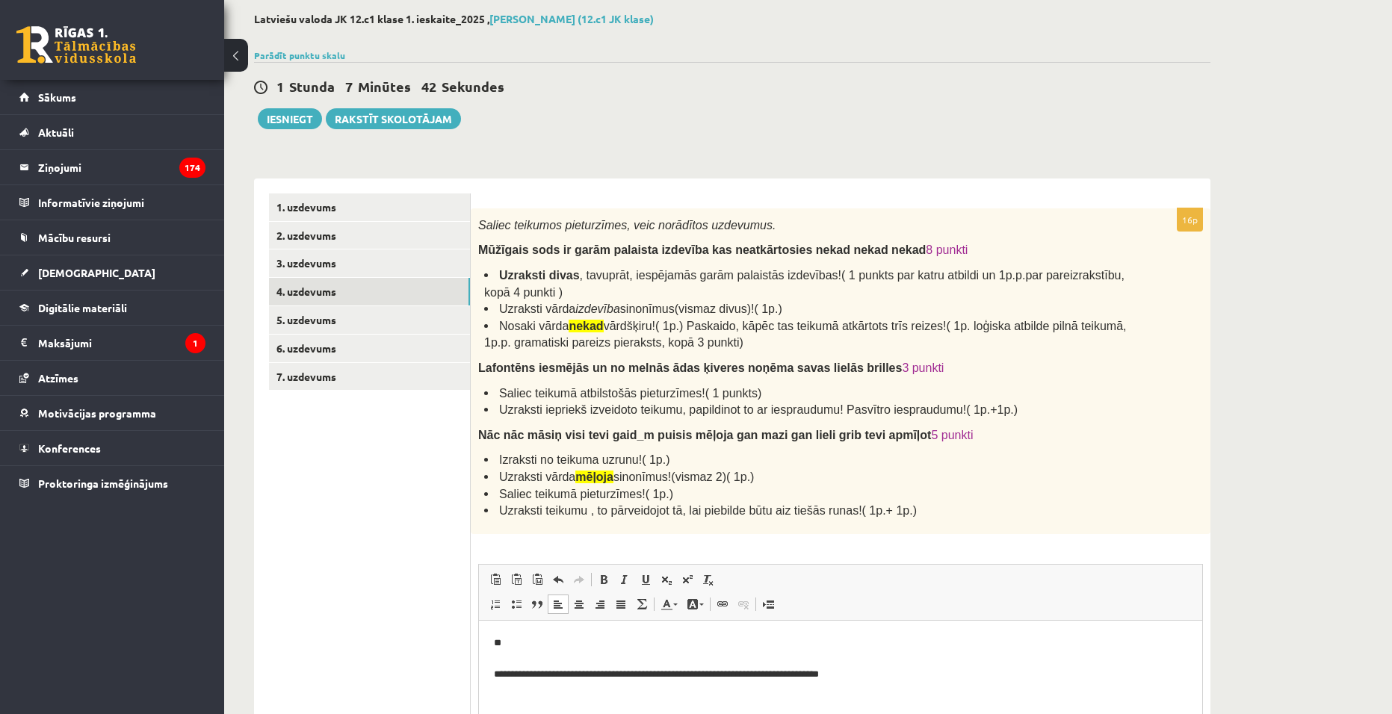
click at [545, 653] on p "**********" at bounding box center [840, 658] width 693 height 46
click at [886, 658] on p "**********" at bounding box center [840, 650] width 693 height 31
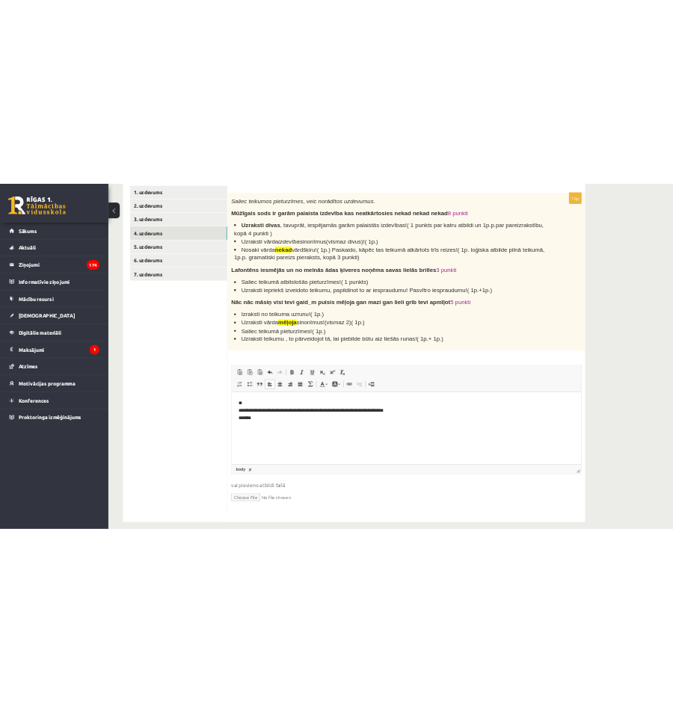
scroll to position [282, 0]
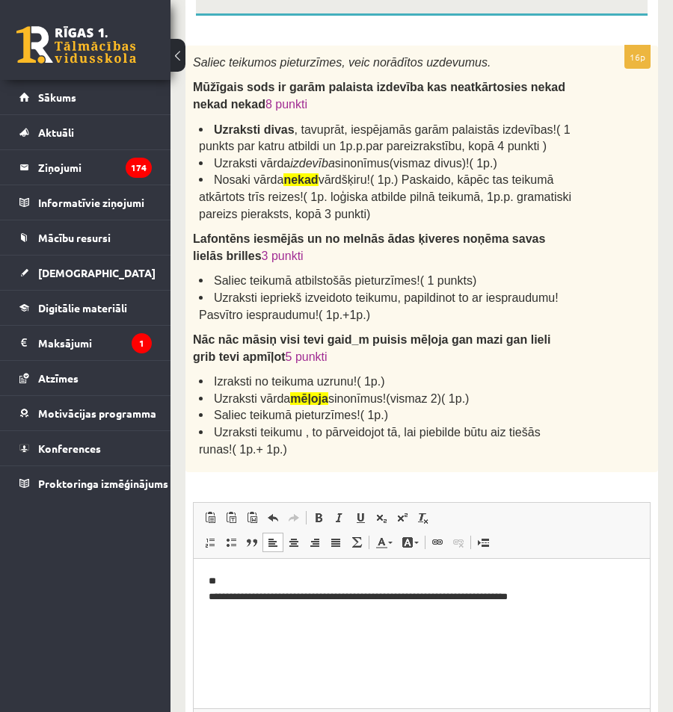
click at [254, 620] on html "**********" at bounding box center [422, 597] width 456 height 76
click at [235, 621] on html "**********" at bounding box center [422, 597] width 456 height 76
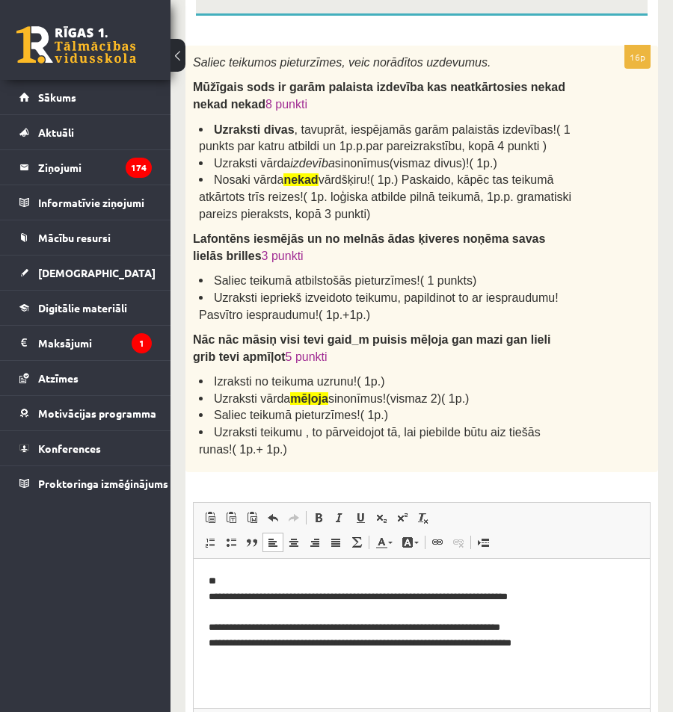
click at [572, 634] on p "**********" at bounding box center [421, 613] width 426 height 78
click at [580, 651] on p "**********" at bounding box center [421, 613] width 426 height 78
click at [548, 622] on p "**********" at bounding box center [421, 613] width 426 height 78
click at [510, 642] on p "**********" at bounding box center [421, 613] width 426 height 78
click at [554, 624] on p "**********" at bounding box center [421, 613] width 426 height 78
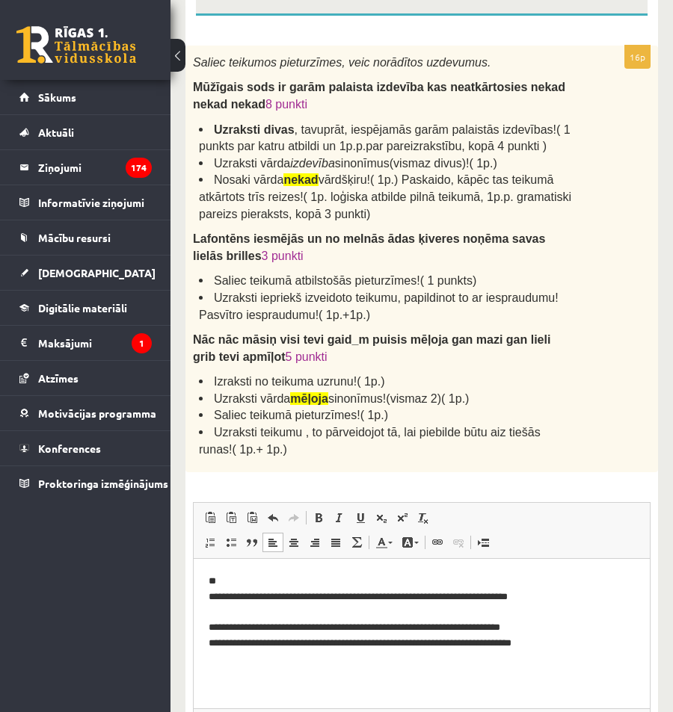
scroll to position [356, 0]
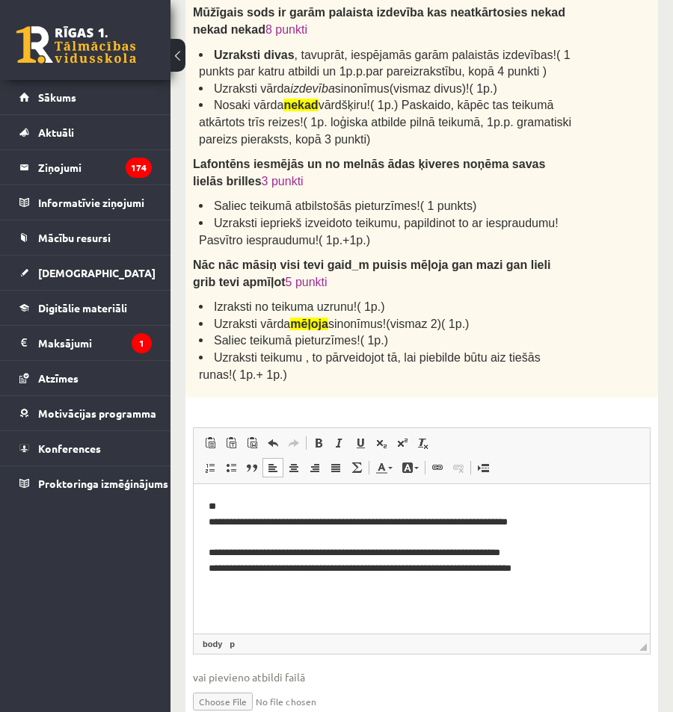
click at [473, 552] on p "**********" at bounding box center [421, 538] width 426 height 78
click at [499, 551] on p "**********" at bounding box center [421, 538] width 426 height 78
click at [502, 549] on p "**********" at bounding box center [421, 538] width 426 height 78
click at [568, 581] on html "**********" at bounding box center [422, 538] width 456 height 108
click at [253, 597] on p "**********" at bounding box center [421, 553] width 426 height 109
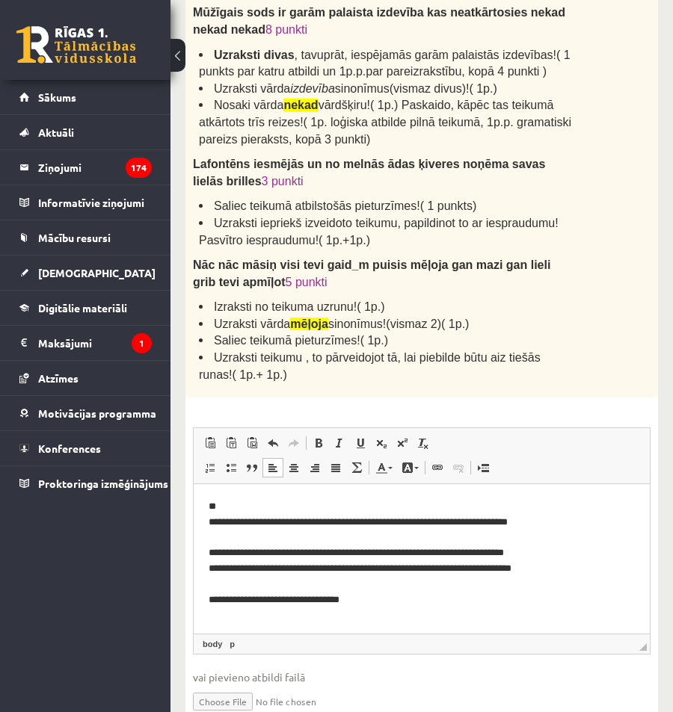
click at [381, 597] on p "**********" at bounding box center [421, 553] width 426 height 109
click at [306, 609] on p "**********" at bounding box center [415, 561] width 415 height 124
drag, startPoint x: 309, startPoint y: 612, endPoint x: 356, endPoint y: 598, distance: 48.5
click at [309, 613] on p "**********" at bounding box center [415, 561] width 415 height 124
click at [387, 614] on p "**********" at bounding box center [415, 561] width 415 height 124
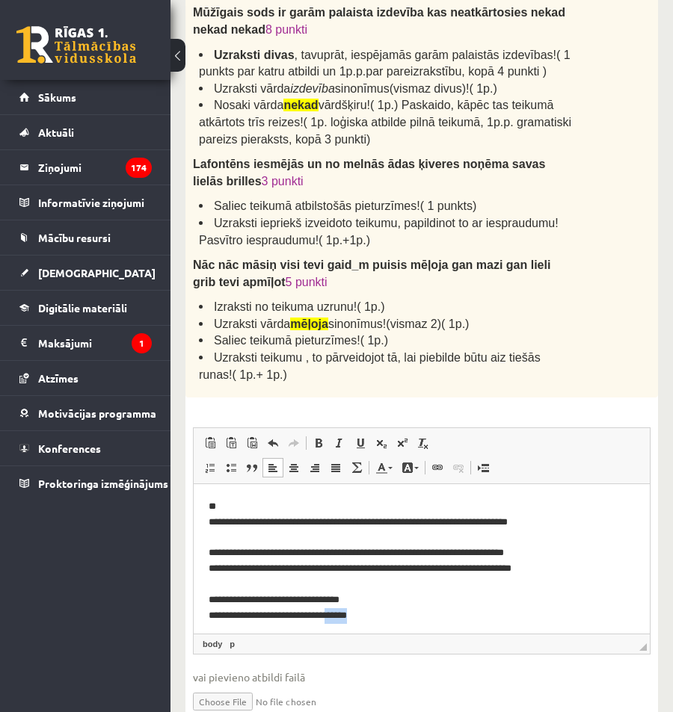
drag, startPoint x: 377, startPoint y: 618, endPoint x: 342, endPoint y: 612, distance: 35.6
click at [342, 612] on p "**********" at bounding box center [415, 561] width 415 height 124
click at [495, 199] on li "Saliec teikumā atbilstošās pieturzīmes!( 1 punkts)" at bounding box center [387, 205] width 377 height 17
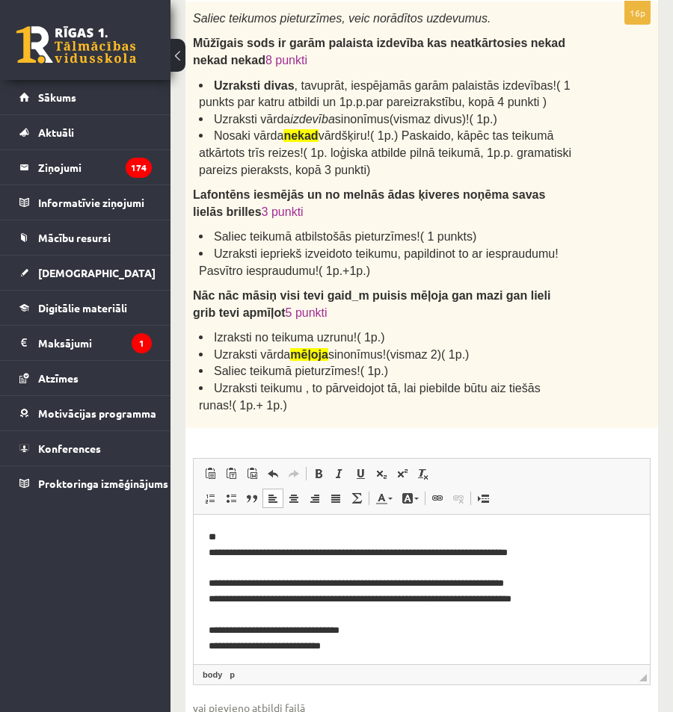
scroll to position [421, 0]
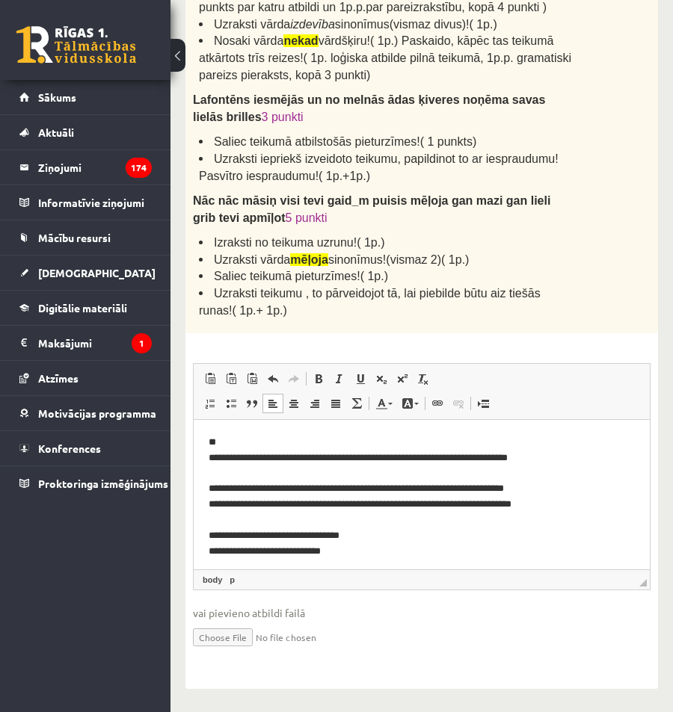
click at [349, 548] on p "**********" at bounding box center [415, 497] width 415 height 124
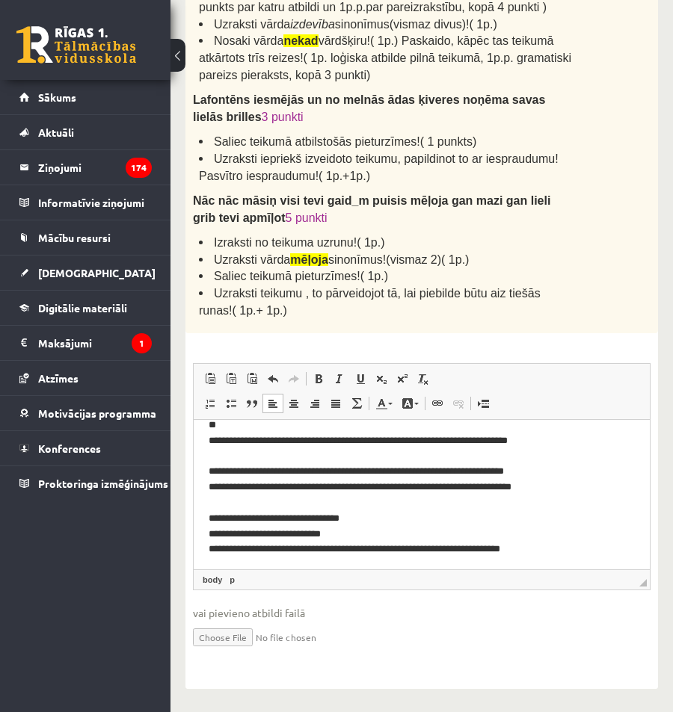
scroll to position [20, 0]
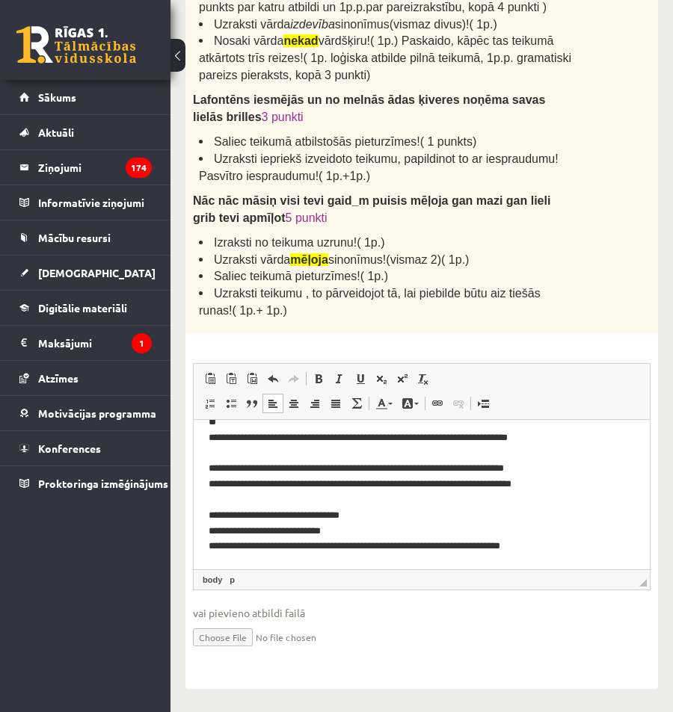
click at [565, 554] on html "**********" at bounding box center [422, 485] width 456 height 170
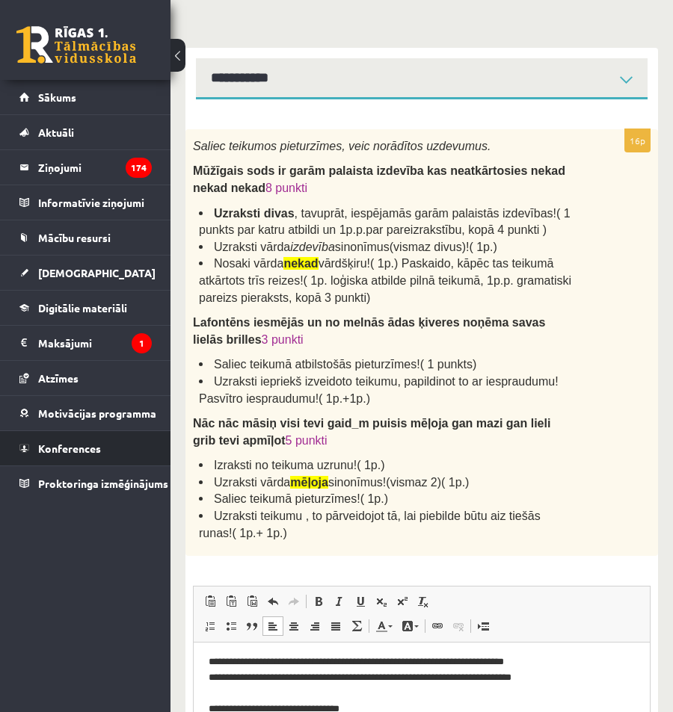
scroll to position [197, 0]
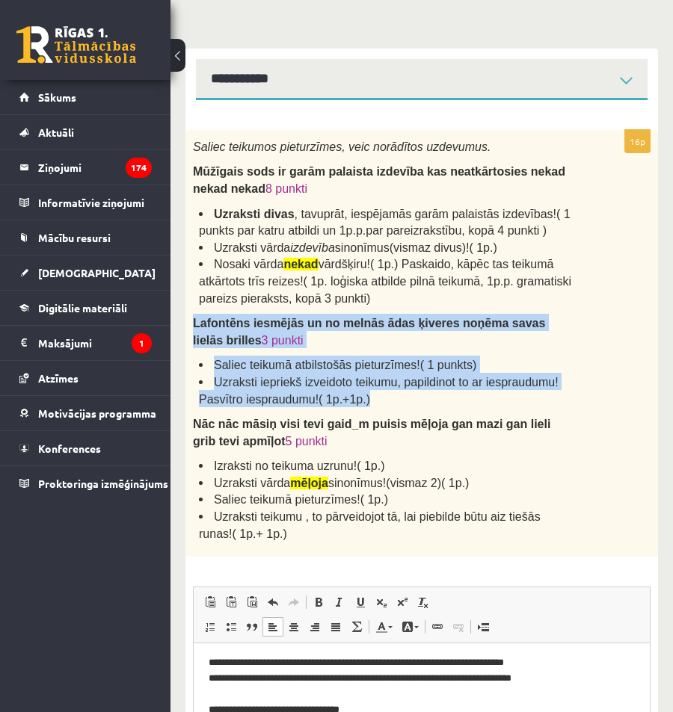
drag, startPoint x: 191, startPoint y: 324, endPoint x: 551, endPoint y: 404, distance: 368.9
click at [551, 404] on div "Saliec teikumos pieturzīmes, veic norādītos uzdevumus. Mūžīgais sods ir garām p…" at bounding box center [421, 343] width 472 height 427
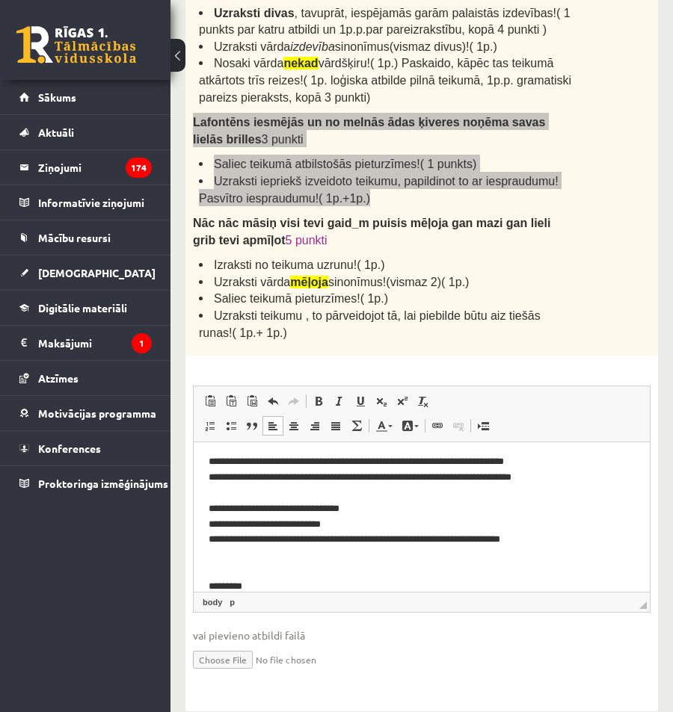
scroll to position [421, 0]
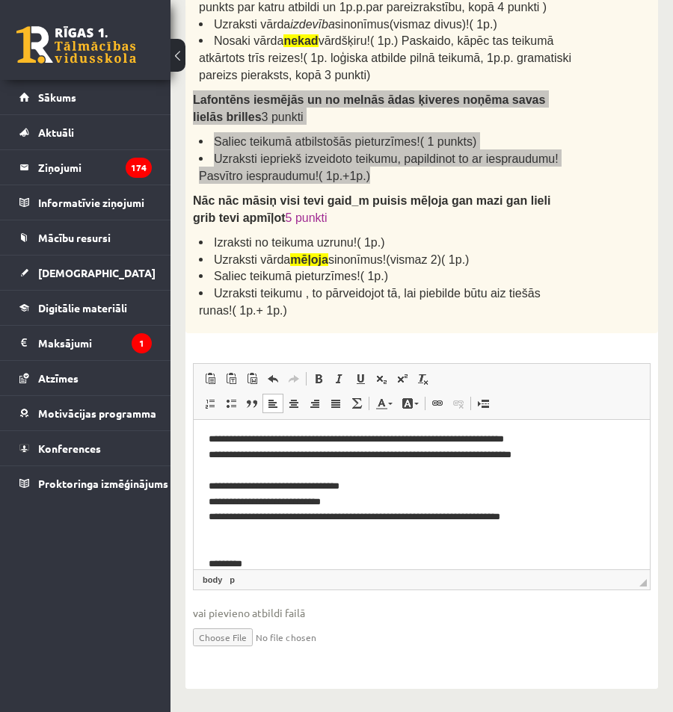
click at [232, 528] on p "**********" at bounding box center [415, 479] width 415 height 187
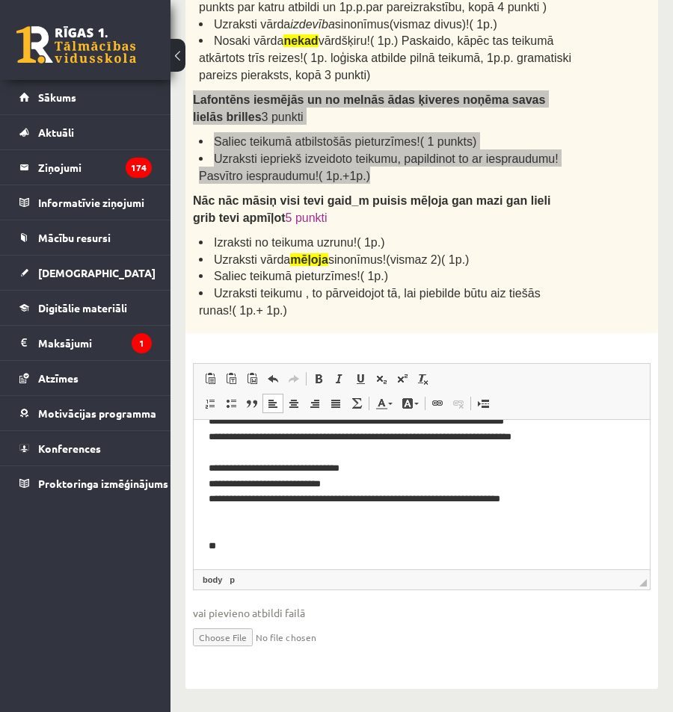
click at [244, 538] on p "**********" at bounding box center [415, 461] width 415 height 187
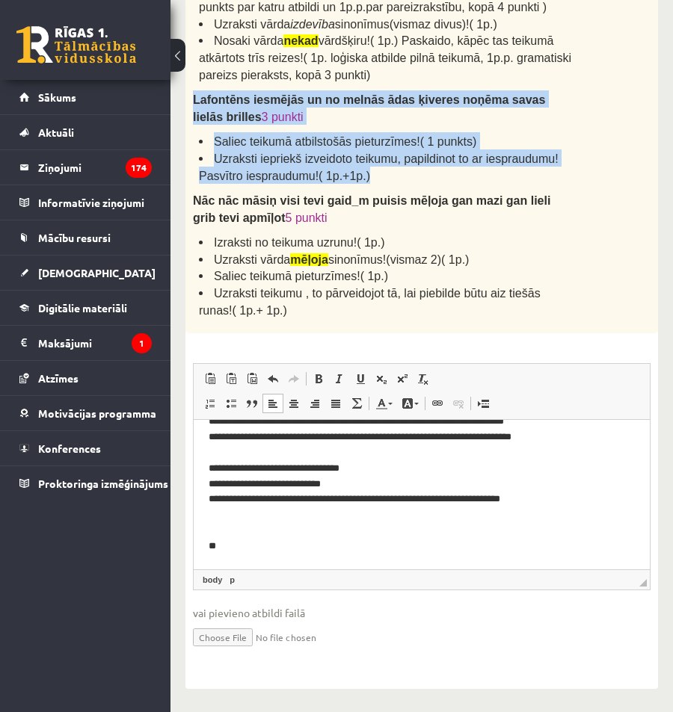
click at [262, 117] on span "3 punkti" at bounding box center [283, 117] width 42 height 13
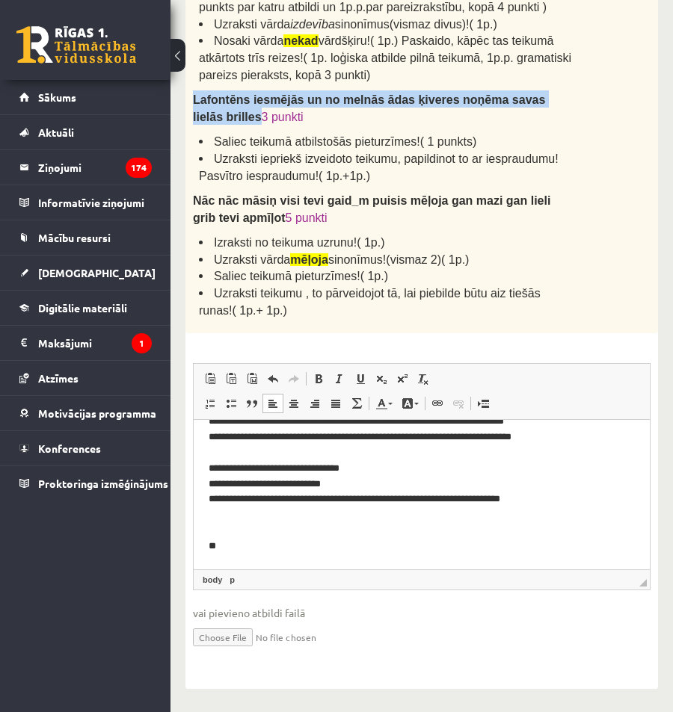
drag, startPoint x: 194, startPoint y: 101, endPoint x: 554, endPoint y: 102, distance: 360.9
click at [545, 102] on span "Lafontēns iesmējās un no melnās ādas ķiveres noņēma savas lielās brilles" at bounding box center [369, 108] width 352 height 30
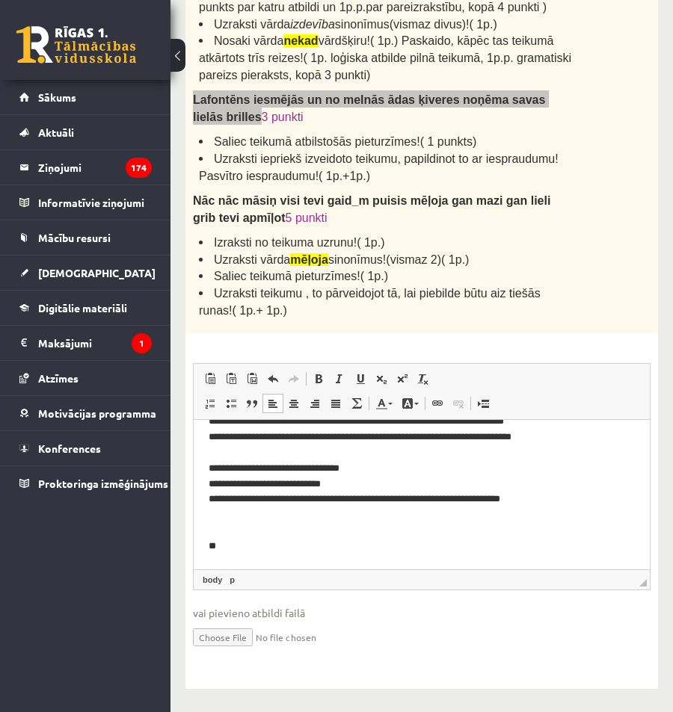
click at [259, 543] on p "**********" at bounding box center [415, 461] width 415 height 187
drag, startPoint x: 574, startPoint y: 547, endPoint x: 222, endPoint y: 546, distance: 351.9
click at [222, 546] on p "**********" at bounding box center [415, 461] width 415 height 187
drag, startPoint x: 316, startPoint y: 380, endPoint x: 336, endPoint y: 416, distance: 41.2
click at [317, 380] on span at bounding box center [318, 379] width 12 height 12
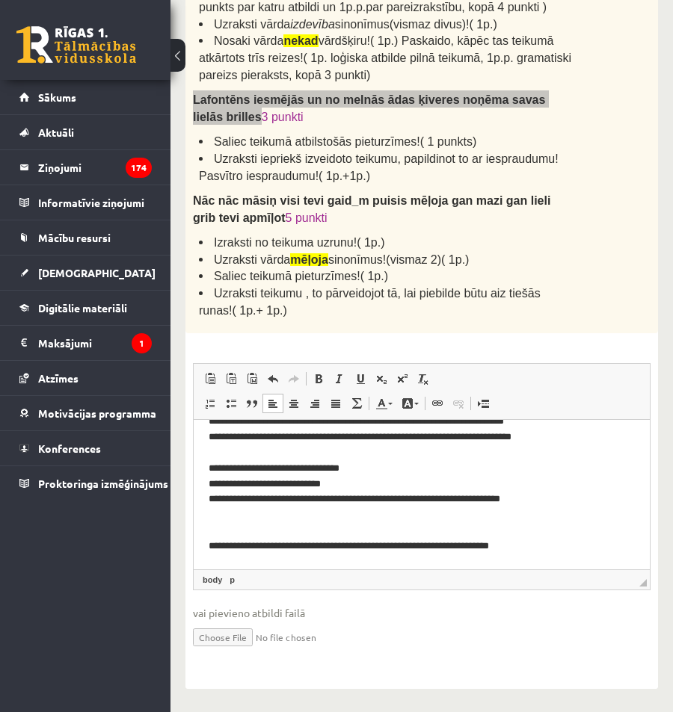
click at [373, 515] on p "**********" at bounding box center [415, 461] width 415 height 187
click at [566, 546] on p "**********" at bounding box center [415, 461] width 415 height 187
click at [561, 547] on p "**********" at bounding box center [415, 461] width 415 height 187
click at [422, 548] on p "**********" at bounding box center [415, 461] width 415 height 187
click at [315, 546] on p "**********" at bounding box center [415, 461] width 415 height 187
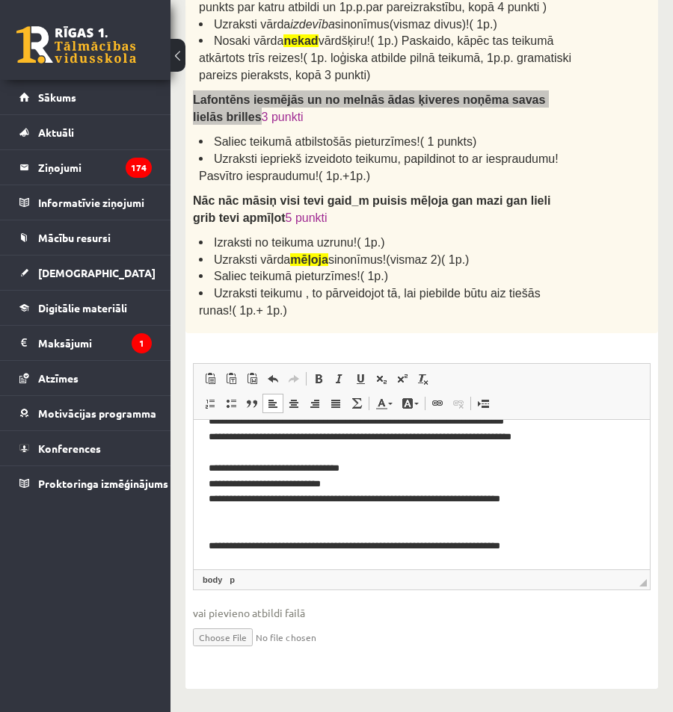
click at [564, 559] on html "**********" at bounding box center [422, 461] width 456 height 217
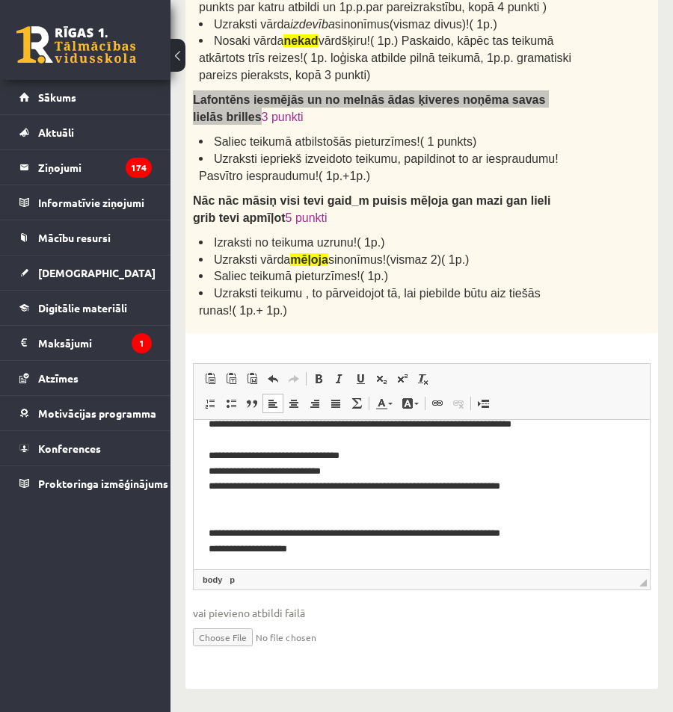
click at [317, 534] on p "**********" at bounding box center [415, 456] width 415 height 202
click at [321, 535] on p "**********" at bounding box center [415, 456] width 415 height 202
click at [301, 535] on p "**********" at bounding box center [415, 456] width 415 height 202
click at [315, 531] on p "**********" at bounding box center [415, 456] width 415 height 202
click at [333, 545] on p "**********" at bounding box center [415, 456] width 415 height 202
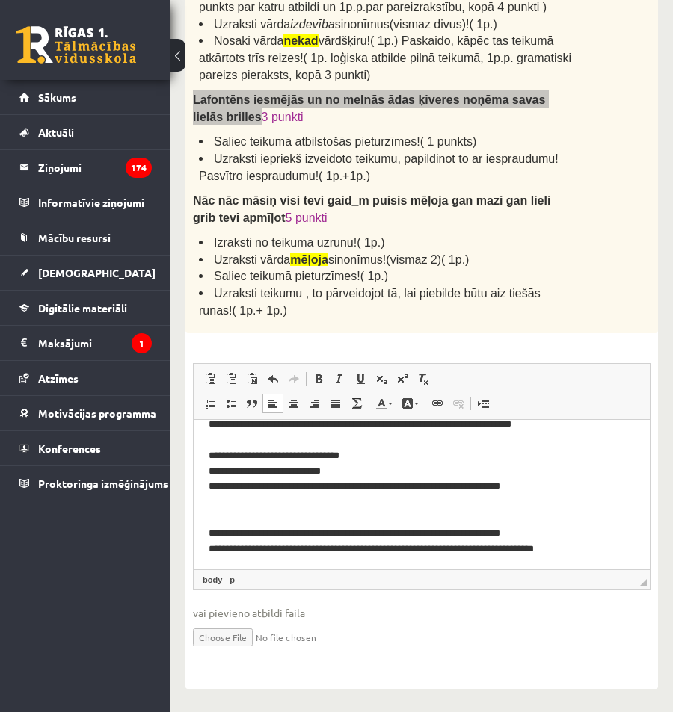
click at [306, 549] on p "**********" at bounding box center [415, 456] width 415 height 202
click at [307, 552] on p "**********" at bounding box center [415, 456] width 415 height 202
click at [456, 548] on p "**********" at bounding box center [415, 456] width 415 height 202
drag, startPoint x: 350, startPoint y: 542, endPoint x: 309, endPoint y: 545, distance: 41.2
click at [309, 545] on p "**********" at bounding box center [415, 456] width 415 height 202
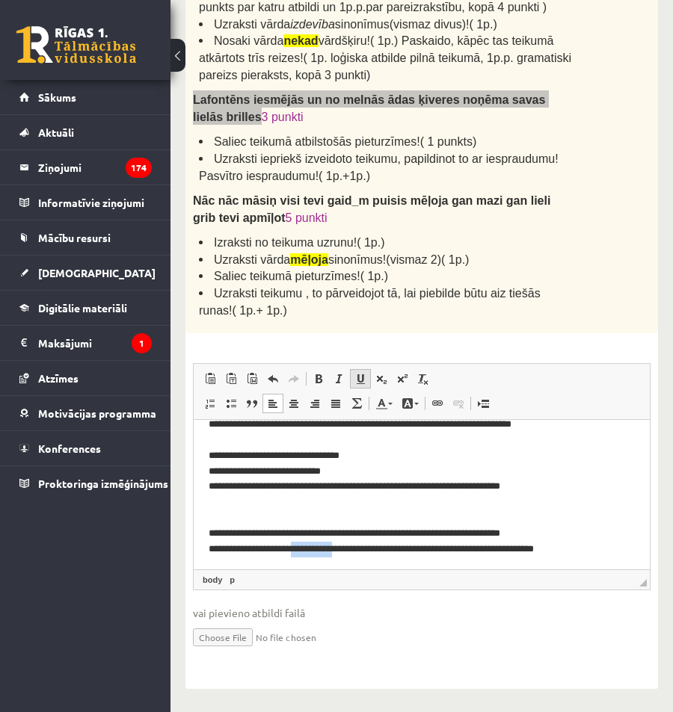
click at [360, 379] on span at bounding box center [360, 379] width 12 height 12
click at [392, 492] on p "**********" at bounding box center [415, 456] width 415 height 202
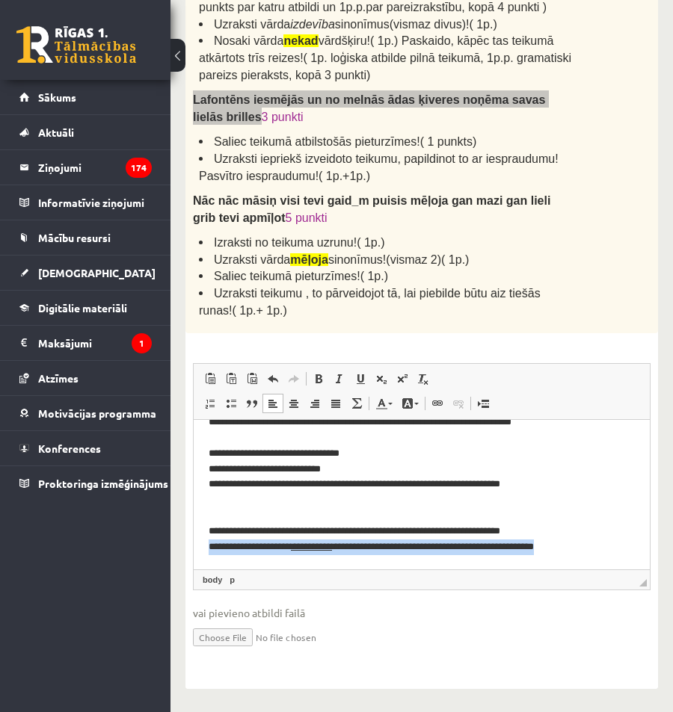
drag, startPoint x: 593, startPoint y: 548, endPoint x: 187, endPoint y: 563, distance: 406.8
click at [194, 563] on html "**********" at bounding box center [422, 454] width 456 height 232
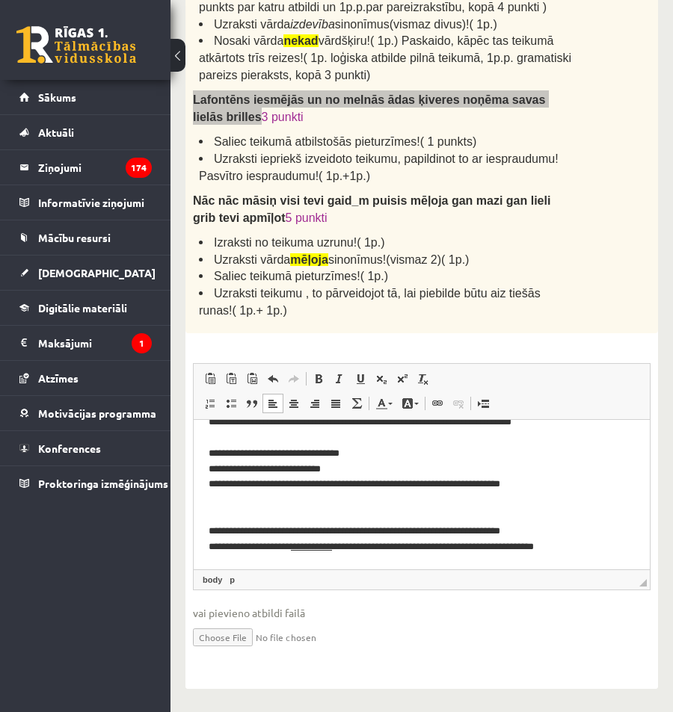
click at [327, 531] on p "**********" at bounding box center [415, 454] width 415 height 202
click at [461, 548] on p "**********" at bounding box center [415, 454] width 415 height 202
click at [320, 528] on p "**********" at bounding box center [415, 454] width 415 height 202
drag, startPoint x: 421, startPoint y: 540, endPoint x: 462, endPoint y: 534, distance: 40.7
click at [421, 539] on p "**********" at bounding box center [415, 454] width 415 height 202
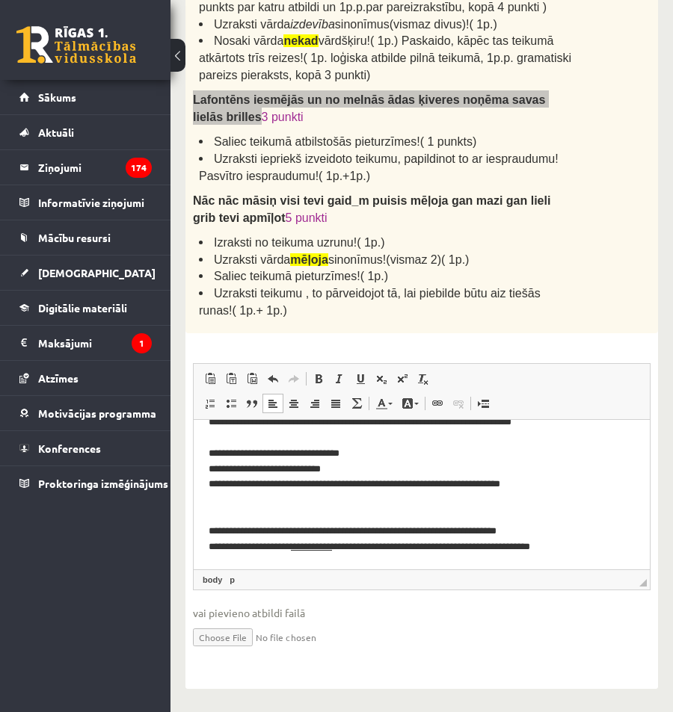
click at [424, 535] on p "**********" at bounding box center [415, 454] width 415 height 202
click at [302, 536] on p "**********" at bounding box center [415, 454] width 415 height 202
click at [292, 545] on p "**********" at bounding box center [415, 454] width 415 height 202
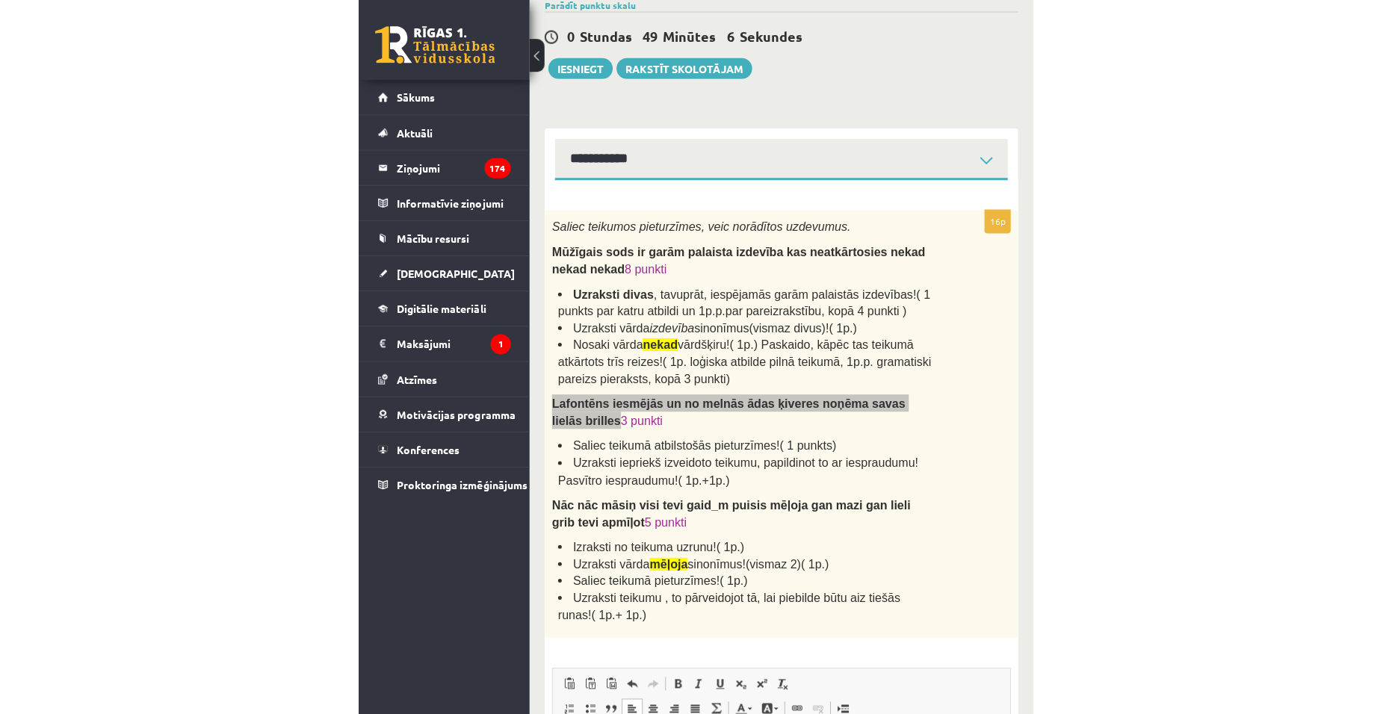
scroll to position [0, 0]
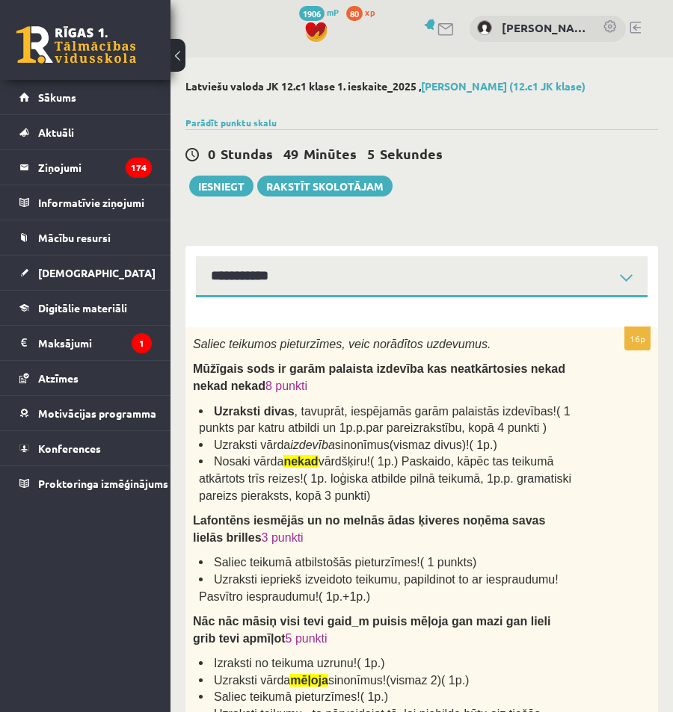
click at [353, 217] on div "Latviešu valoda JK 12.c1 klase 1. ieskaite_2025 , Jānis Kukulis (12.c1 JK klase…" at bounding box center [421, 595] width 502 height 1075
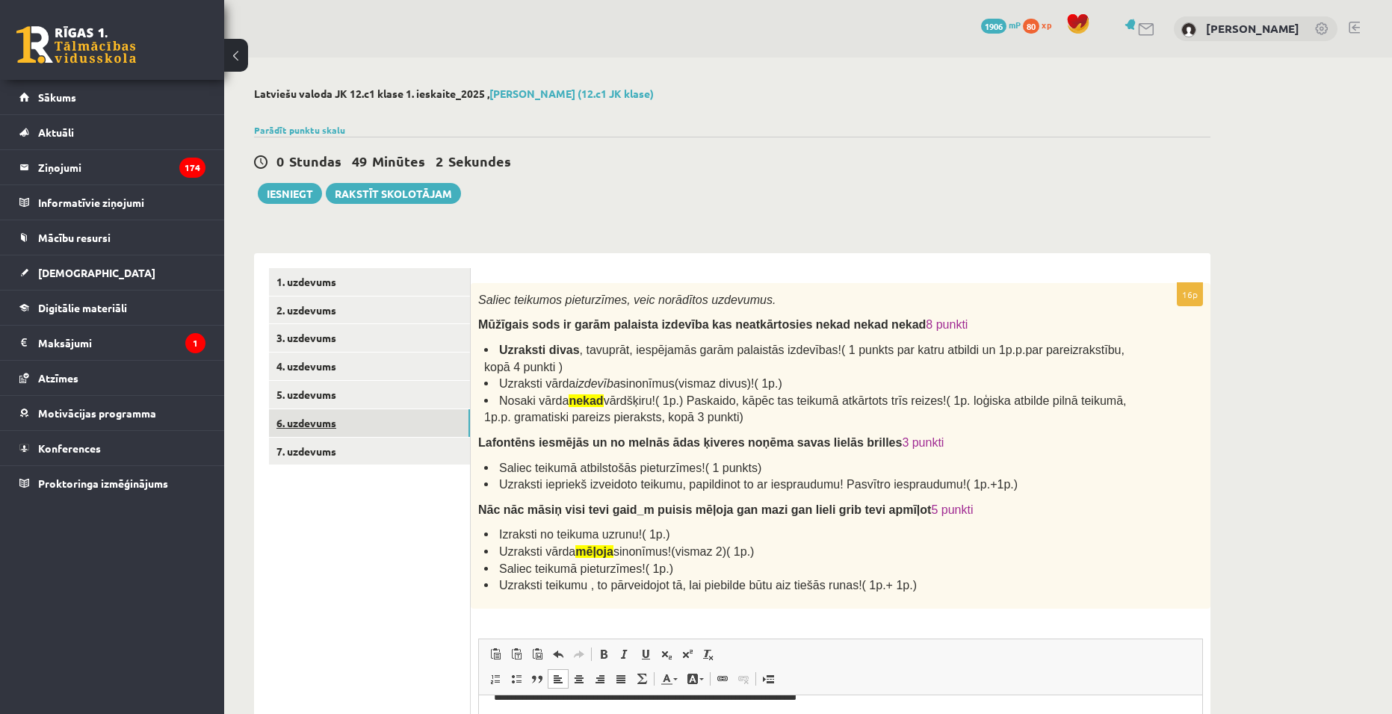
click at [294, 415] on link "6. uzdevums" at bounding box center [369, 423] width 201 height 28
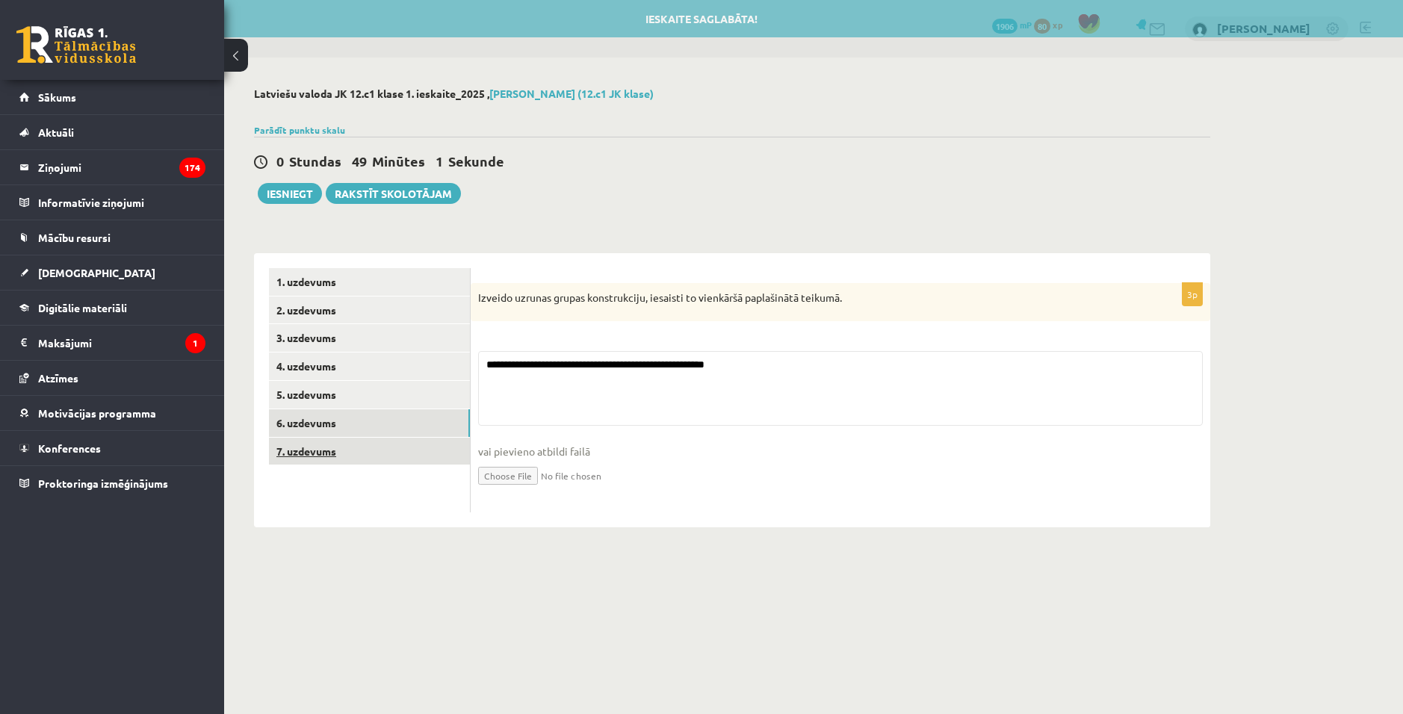
click at [306, 449] on link "7. uzdevums" at bounding box center [369, 452] width 201 height 28
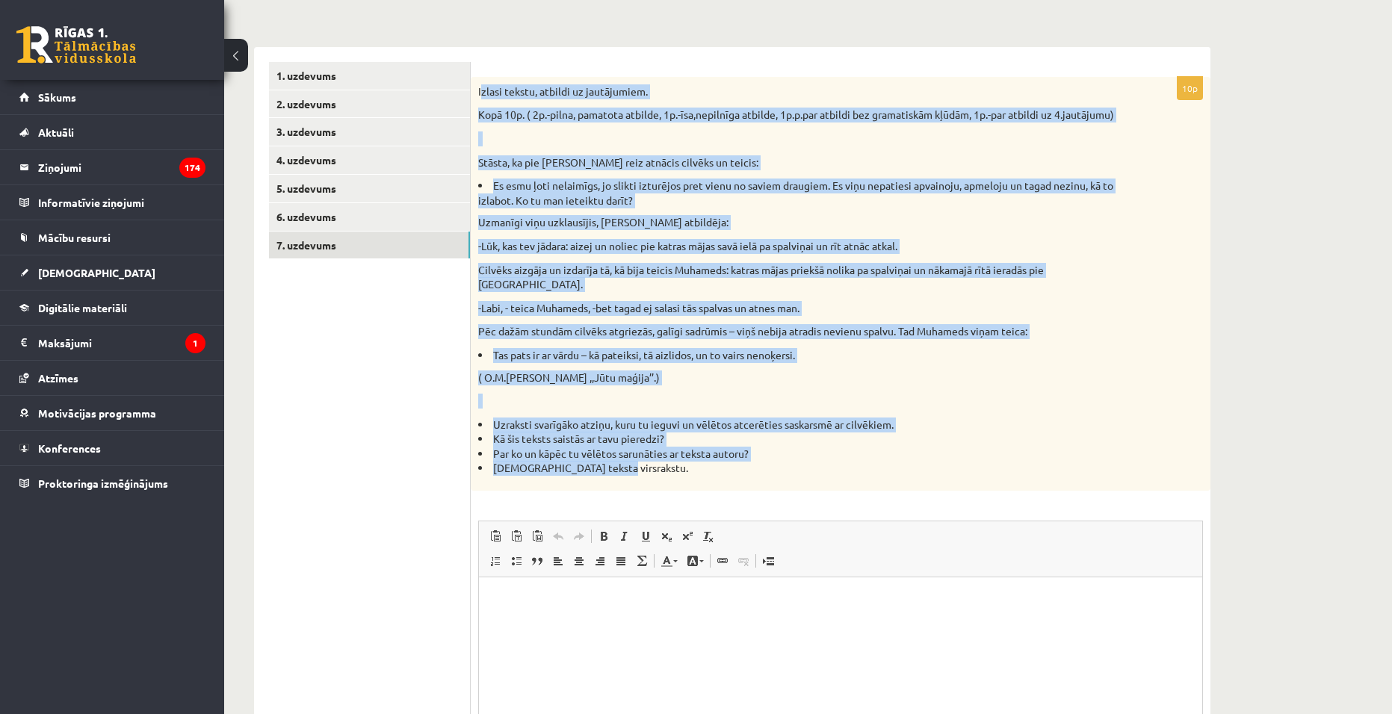
drag, startPoint x: 480, startPoint y: 91, endPoint x: 763, endPoint y: 469, distance: 471.8
click at [763, 469] on div "Izlasi tekstu, atbildi uz jautājumiem. Kopā 10p. ( 2p.-pilna, pamatota atbilde,…" at bounding box center [841, 284] width 740 height 414
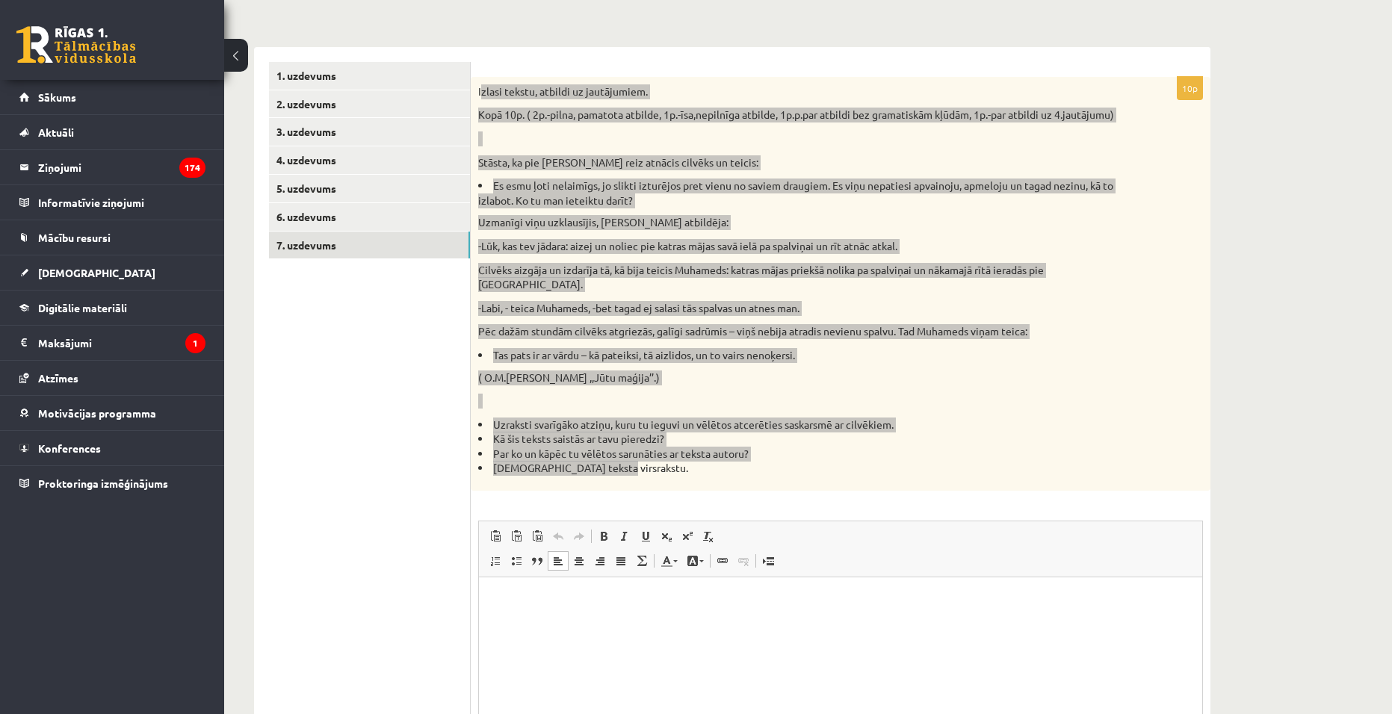
click at [842, 623] on html at bounding box center [840, 601] width 723 height 46
click at [847, 623] on html at bounding box center [840, 601] width 723 height 46
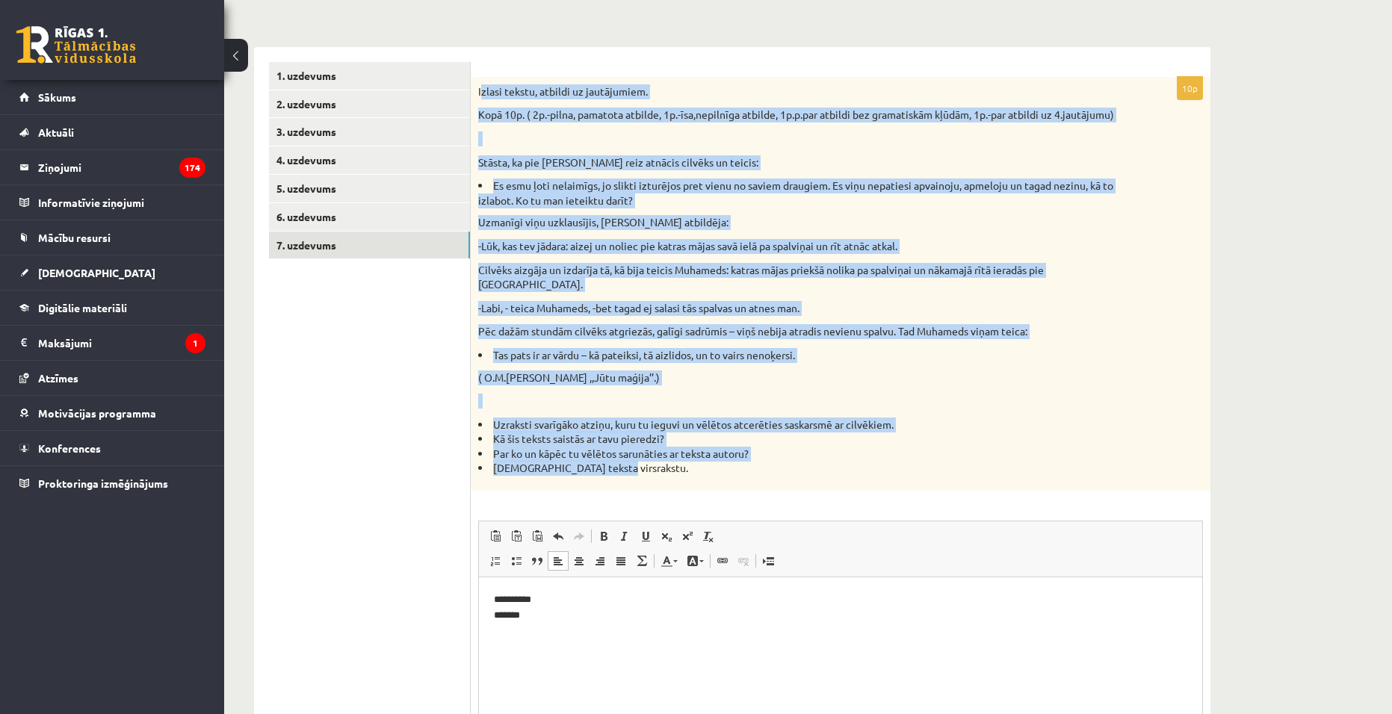
click at [776, 461] on li "Izdomā teksta virsrakstu." at bounding box center [803, 468] width 650 height 15
click at [841, 447] on li "Par ko un kāpēc tu vēlētos sarunāties ar teksta autoru?" at bounding box center [803, 454] width 650 height 15
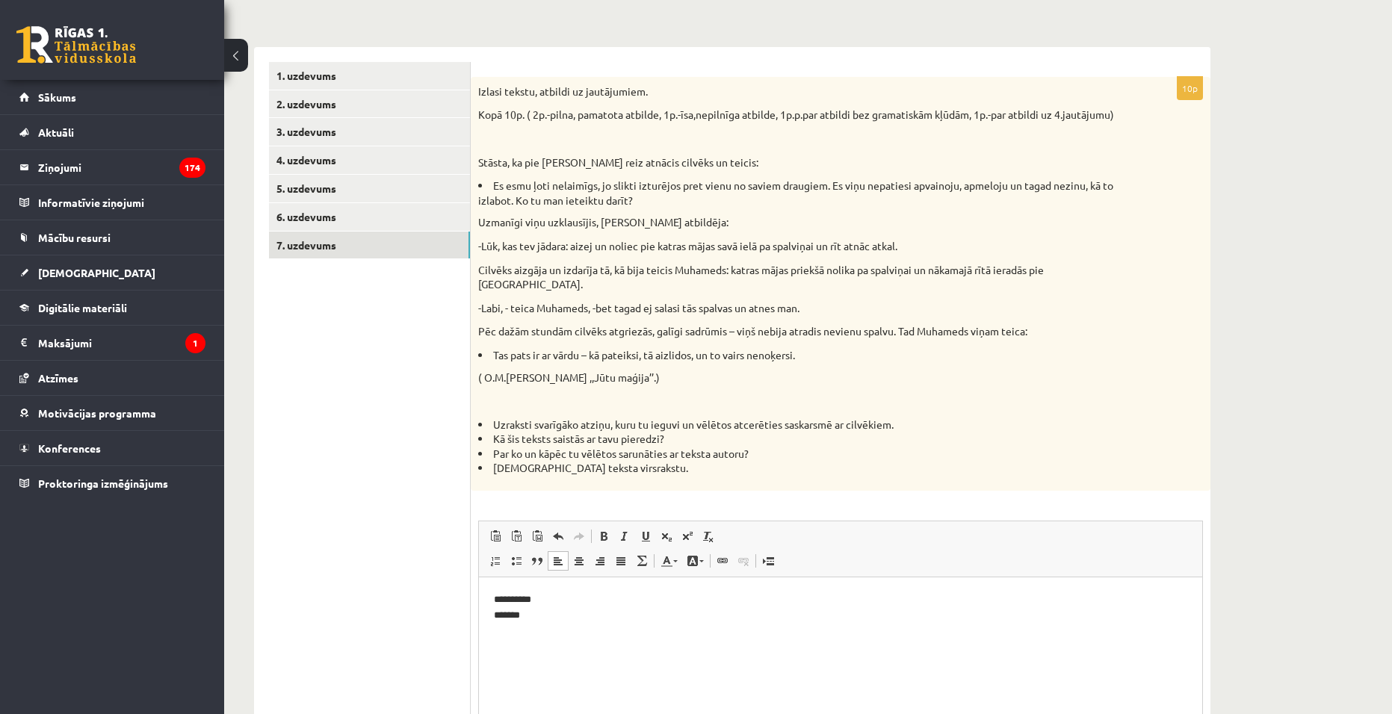
click at [861, 639] on html "**********" at bounding box center [840, 608] width 723 height 61
click at [523, 616] on p "**********" at bounding box center [840, 608] width 693 height 31
click at [648, 622] on p "**********" at bounding box center [840, 608] width 693 height 31
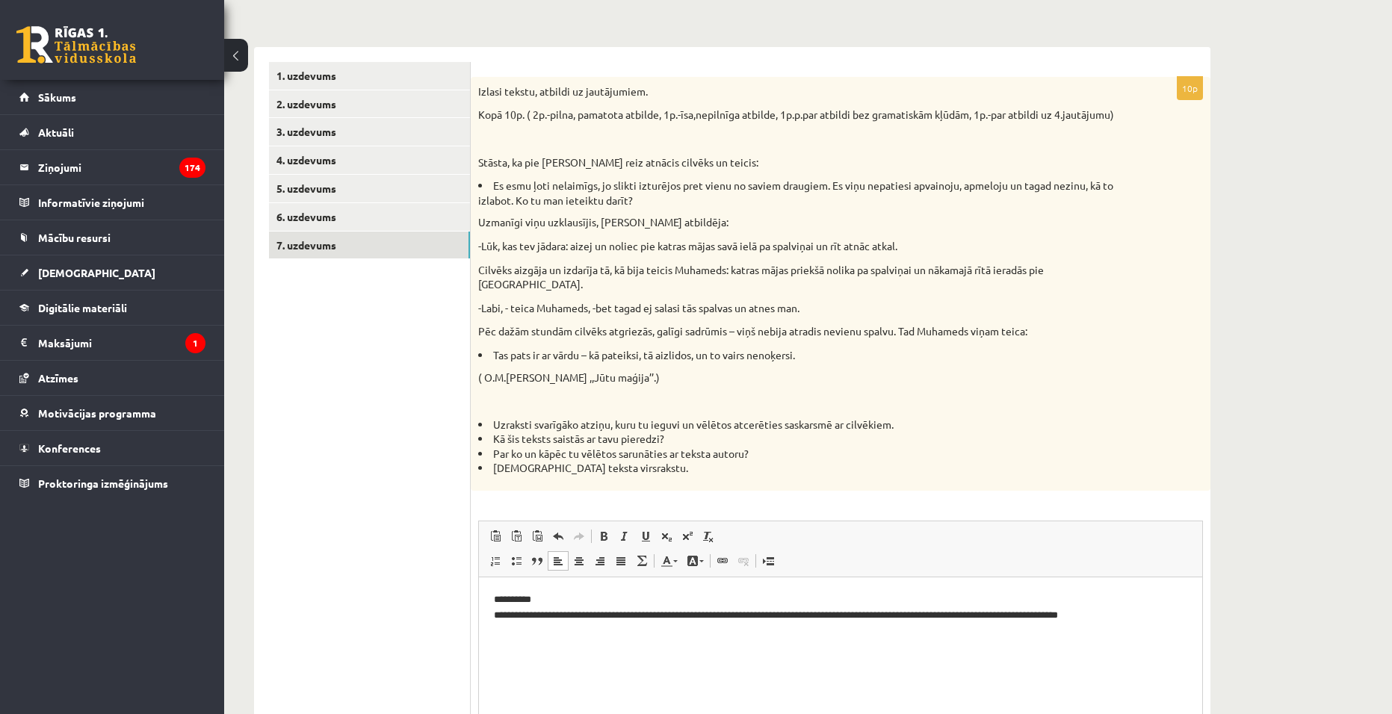
click at [1086, 610] on p "**********" at bounding box center [840, 608] width 693 height 31
click at [1162, 625] on html "**********" at bounding box center [840, 608] width 723 height 61
click at [540, 634] on html "**********" at bounding box center [840, 608] width 723 height 61
click at [1194, 613] on html "**********" at bounding box center [840, 608] width 723 height 61
click at [862, 608] on p "**********" at bounding box center [840, 616] width 693 height 46
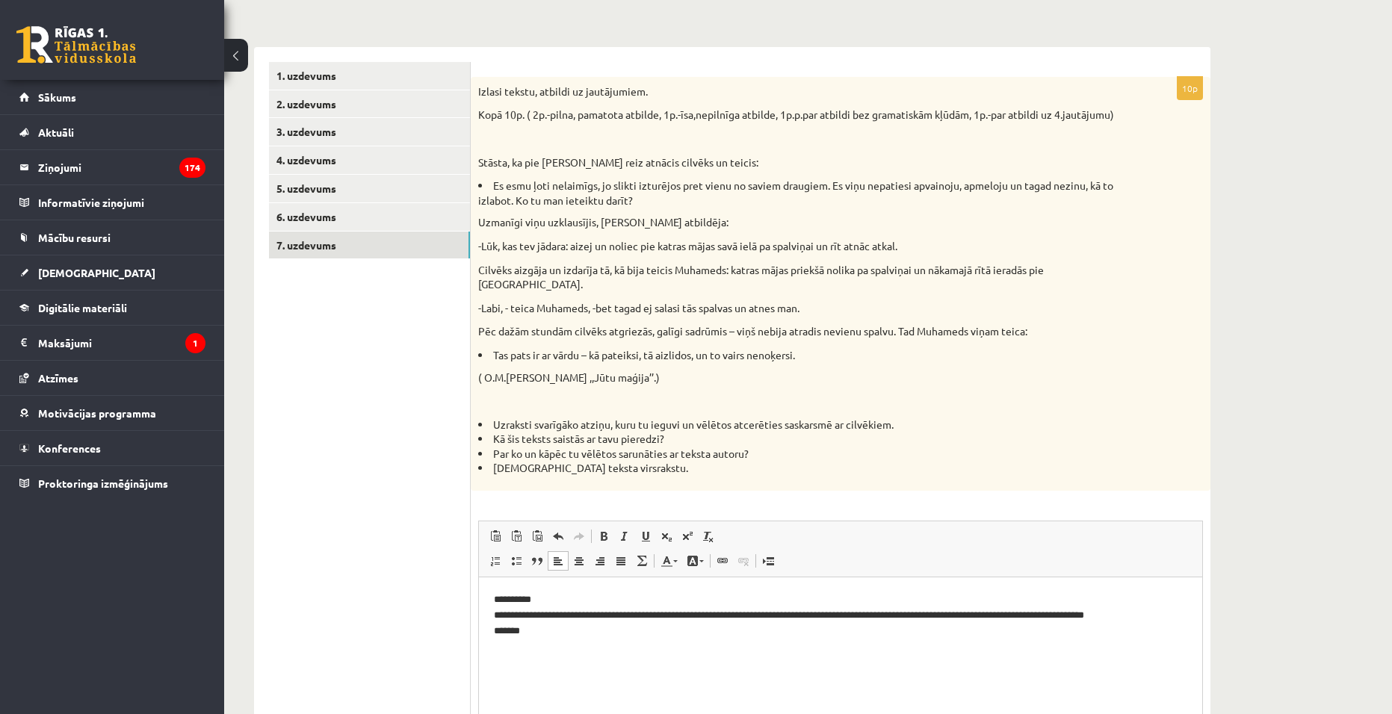
click at [1109, 616] on p "**********" at bounding box center [840, 616] width 693 height 46
click at [542, 645] on p "**********" at bounding box center [840, 624] width 693 height 62
click at [561, 639] on p "**********" at bounding box center [840, 624] width 693 height 62
drag, startPoint x: 613, startPoint y: 458, endPoint x: 480, endPoint y: 452, distance: 133.1
click at [480, 461] on li "Izdomā teksta virsrakstu." at bounding box center [803, 468] width 650 height 15
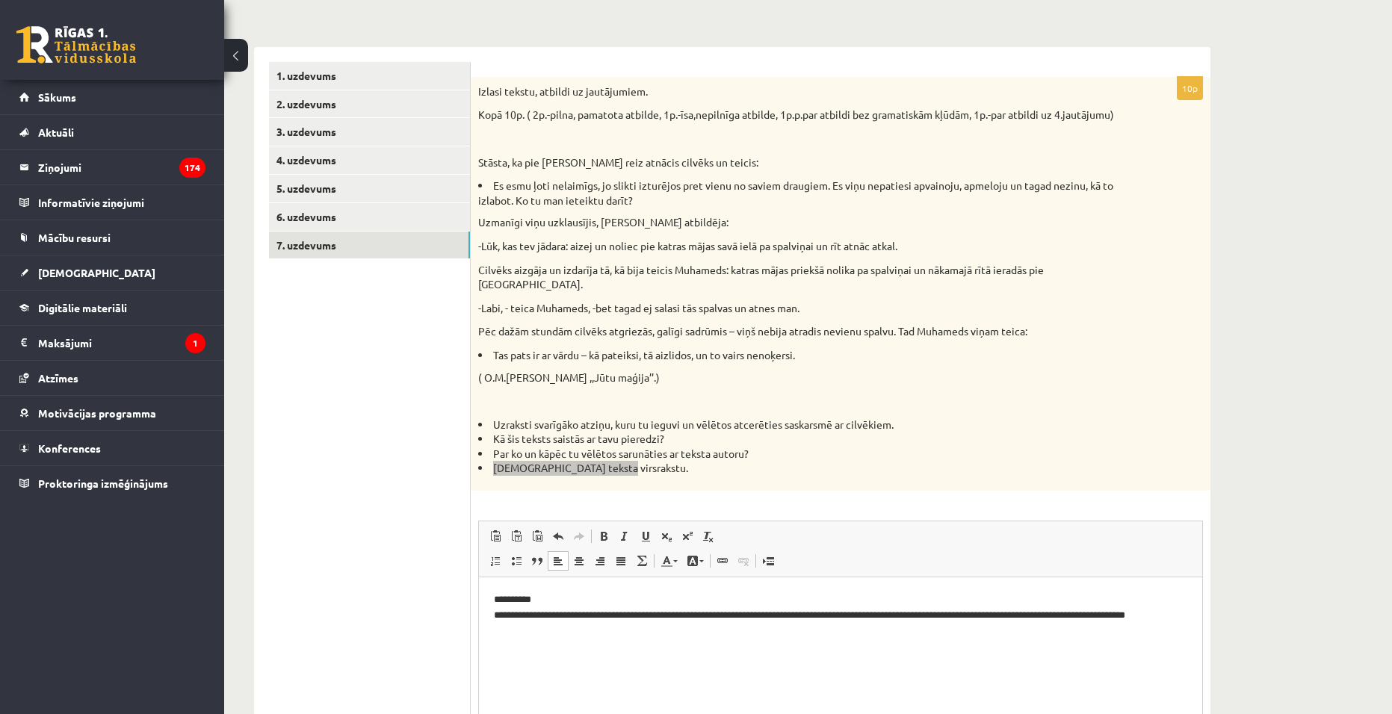
click at [544, 599] on p "**********" at bounding box center [840, 624] width 693 height 62
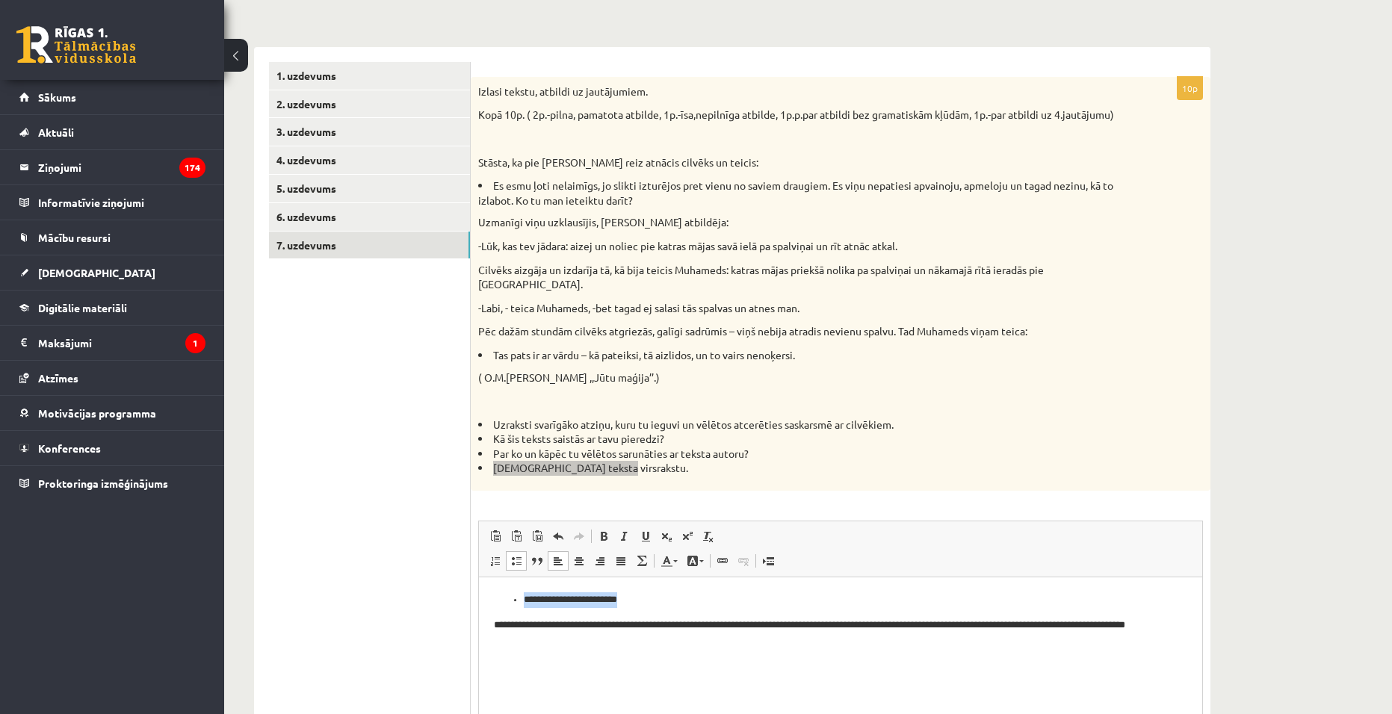
drag, startPoint x: 646, startPoint y: 602, endPoint x: 952, endPoint y: 1142, distance: 620.1
click at [479, 578] on html "**********" at bounding box center [840, 621] width 723 height 86
drag, startPoint x: 601, startPoint y: 519, endPoint x: 642, endPoint y: 554, distance: 54.5
click at [602, 531] on span at bounding box center [604, 537] width 12 height 12
click at [675, 625] on p "**********" at bounding box center [840, 633] width 693 height 31
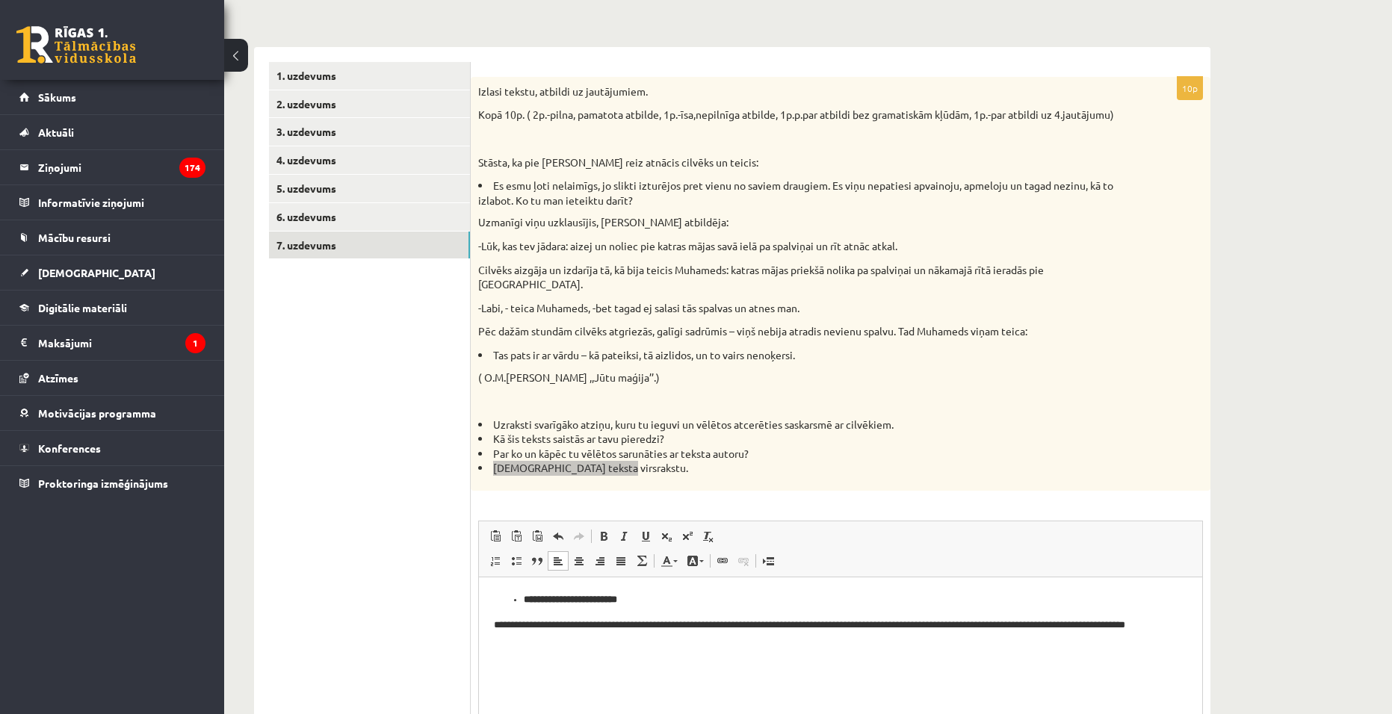
click at [627, 639] on p "**********" at bounding box center [840, 633] width 693 height 31
drag, startPoint x: 670, startPoint y: 424, endPoint x: 489, endPoint y: 421, distance: 180.8
click at [489, 432] on li "Kā šis teksts saistās ar tavu pieredzi?" at bounding box center [803, 439] width 650 height 15
click at [569, 659] on p "**********" at bounding box center [840, 641] width 693 height 46
drag, startPoint x: 693, startPoint y: 682, endPoint x: 520, endPoint y: 676, distance: 172.7
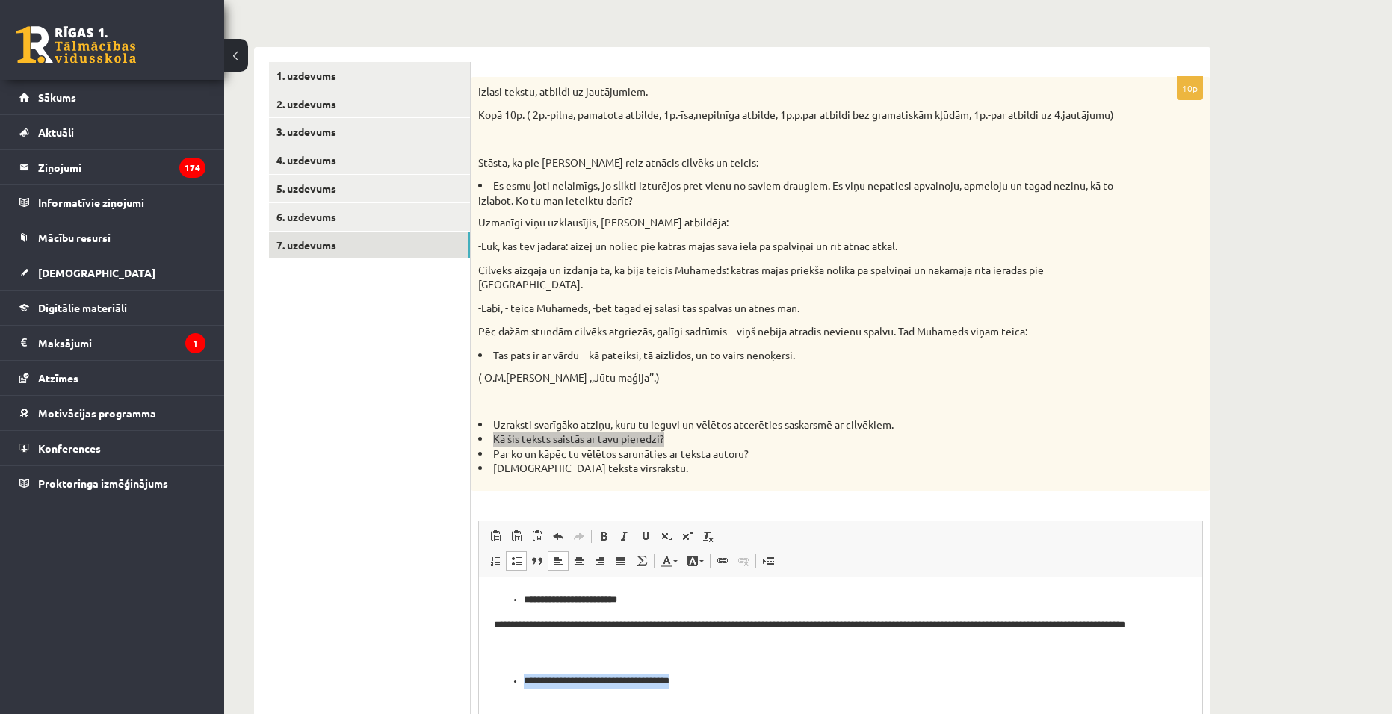
click at [520, 676] on ul "**********" at bounding box center [840, 682] width 693 height 16
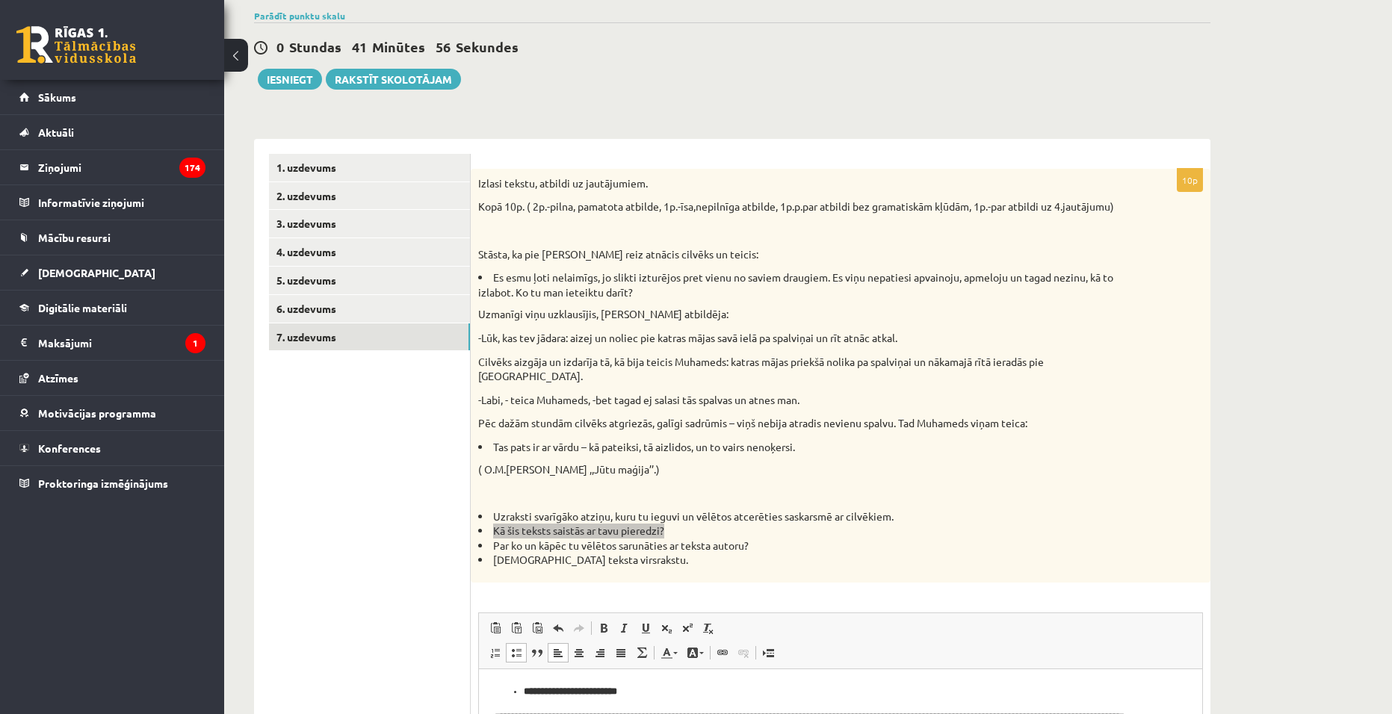
scroll to position [224, 0]
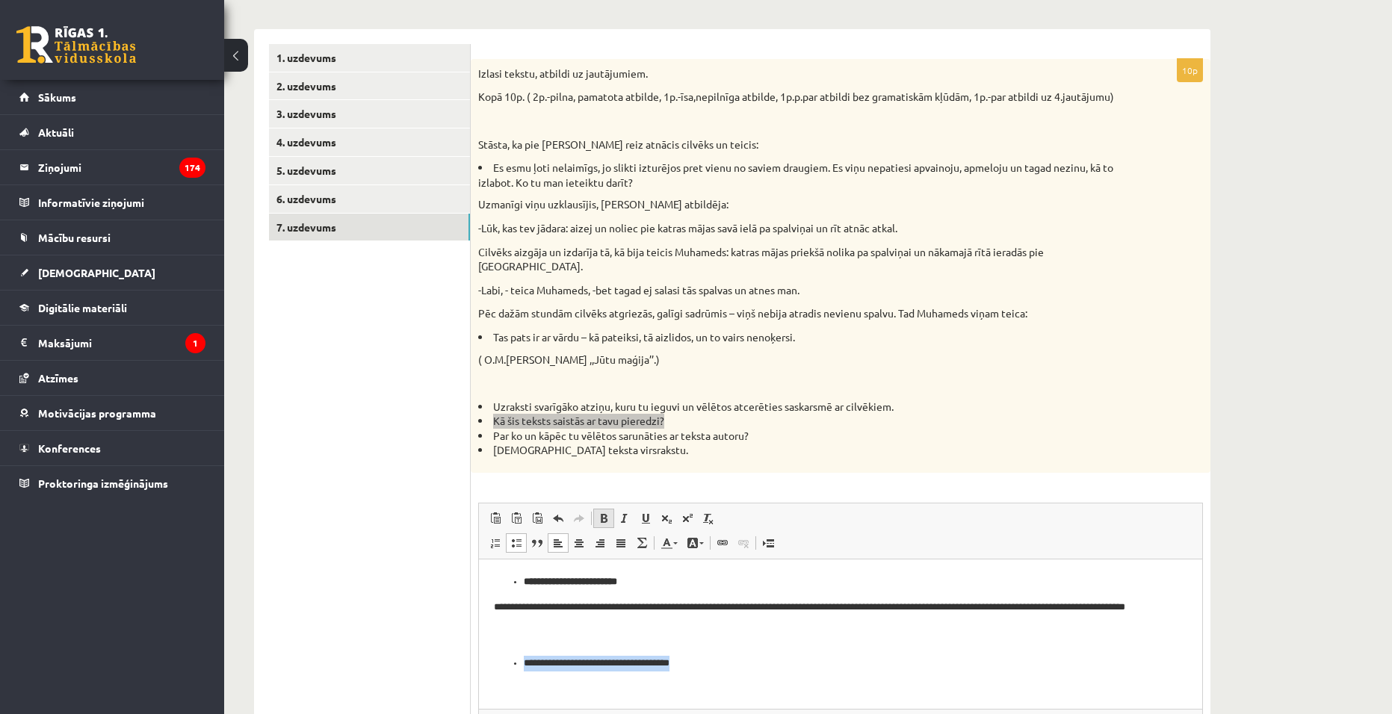
click at [608, 513] on span at bounding box center [604, 519] width 12 height 12
click at [722, 667] on li "**********" at bounding box center [841, 664] width 634 height 16
click at [722, 664] on li "**********" at bounding box center [841, 664] width 634 height 16
click at [708, 687] on html "**********" at bounding box center [840, 623] width 723 height 127
click at [682, 687] on html "**********" at bounding box center [840, 623] width 723 height 127
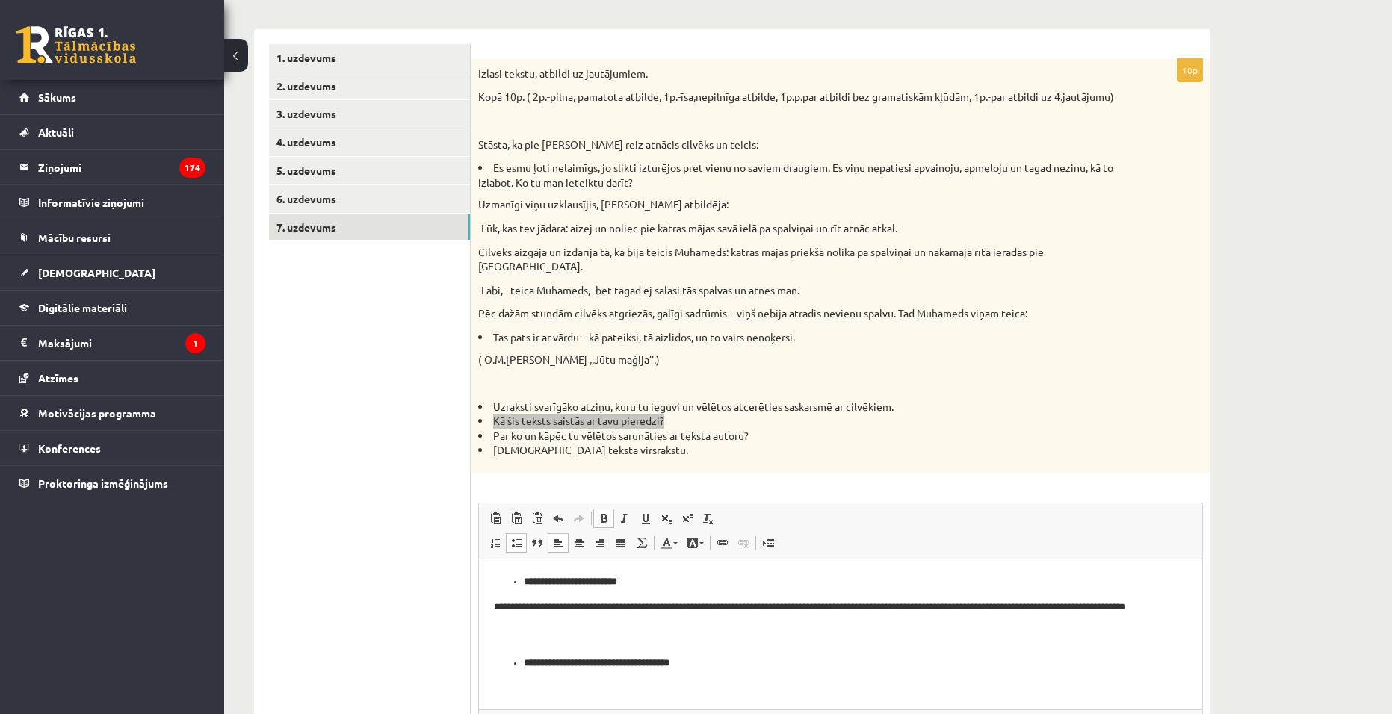
click at [738, 664] on li "**********" at bounding box center [841, 664] width 634 height 16
click at [604, 513] on span at bounding box center [604, 519] width 12 height 12
drag, startPoint x: 556, startPoint y: 693, endPoint x: 487, endPoint y: 683, distance: 69.4
click at [487, 683] on html "**********" at bounding box center [840, 636] width 723 height 152
click at [610, 509] on link "Bold Keyboard shortcut Ctrl+B" at bounding box center [603, 518] width 21 height 19
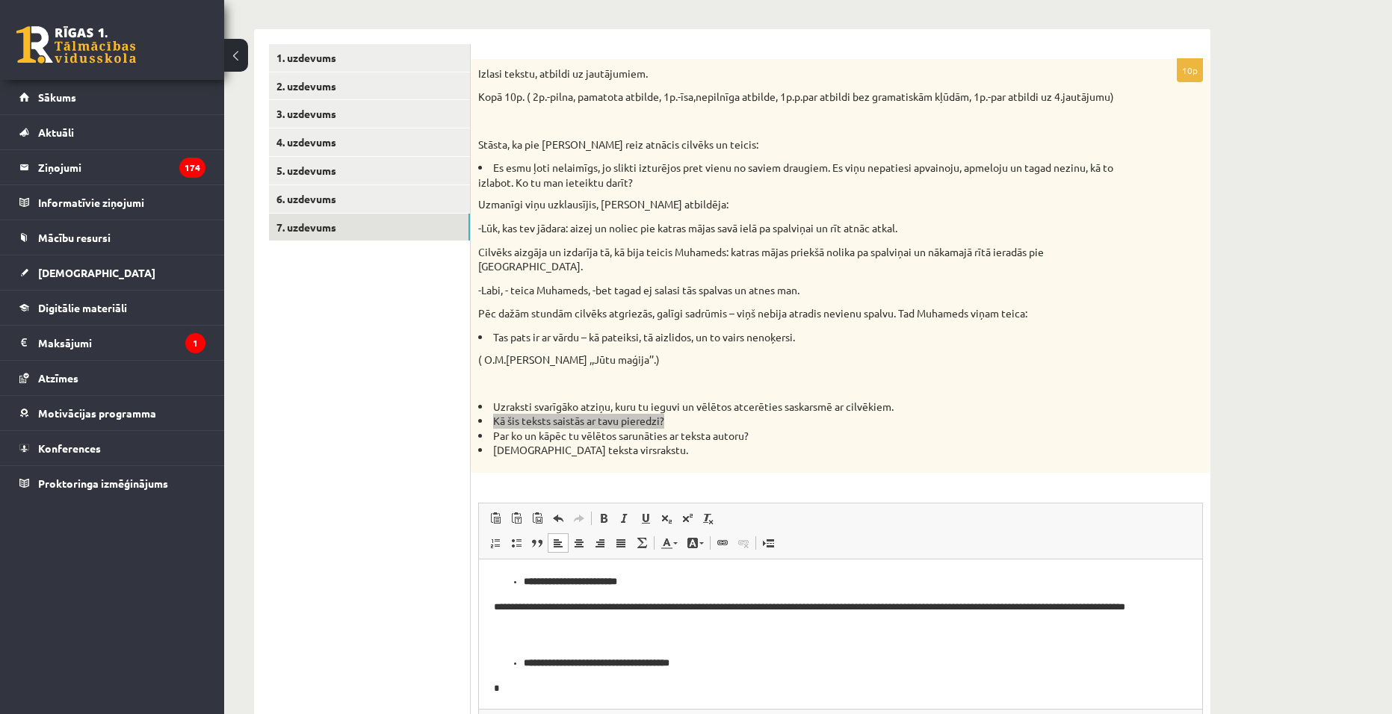
click at [503, 696] on p "*" at bounding box center [835, 689] width 682 height 16
click at [817, 644] on p "**********" at bounding box center [835, 623] width 682 height 46
click at [705, 684] on p "Editor, wiswyg-editor-user-answer-47024834877500" at bounding box center [835, 687] width 682 height 16
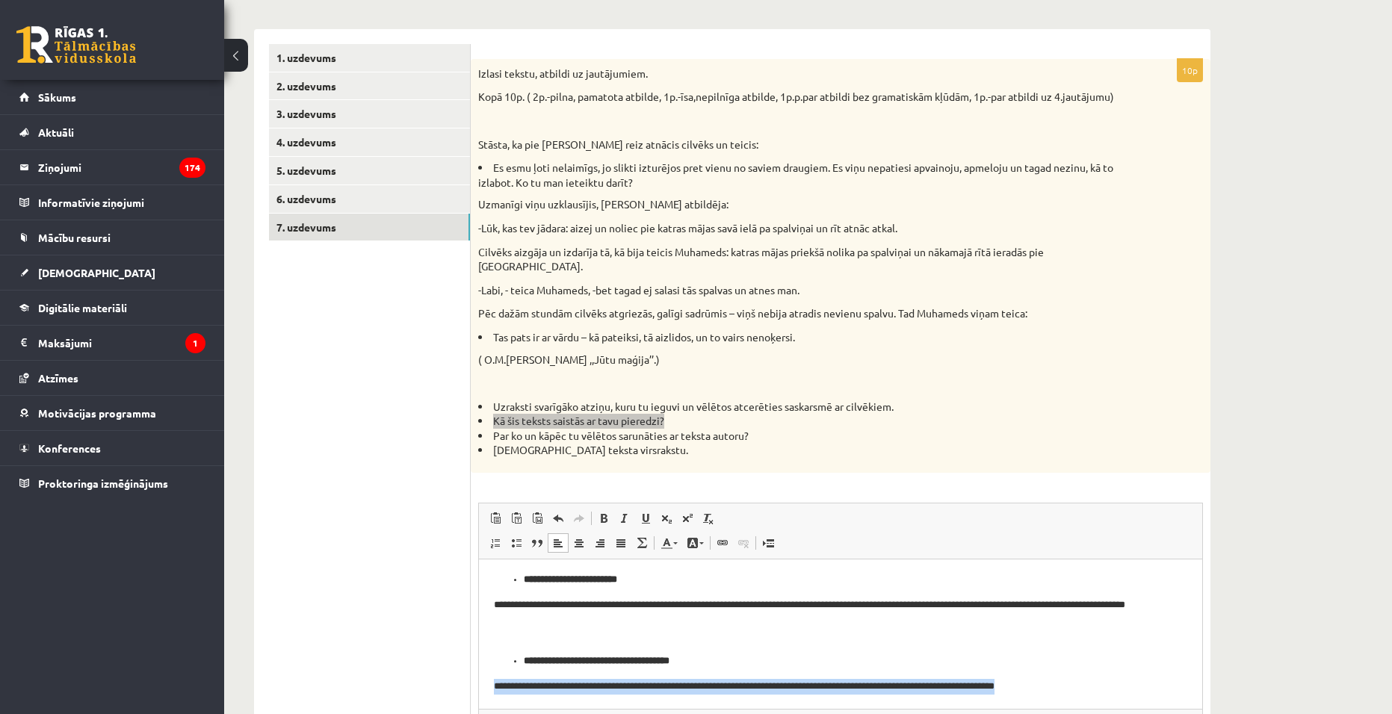
drag, startPoint x: 1126, startPoint y: 699, endPoint x: 371, endPoint y: 673, distance: 755.9
click at [479, 673] on html "**********" at bounding box center [840, 633] width 723 height 152
click at [1055, 680] on p "**********" at bounding box center [835, 687] width 682 height 16
click at [1082, 679] on p "**********" at bounding box center [835, 687] width 682 height 16
click at [862, 684] on p "**********" at bounding box center [835, 687] width 682 height 16
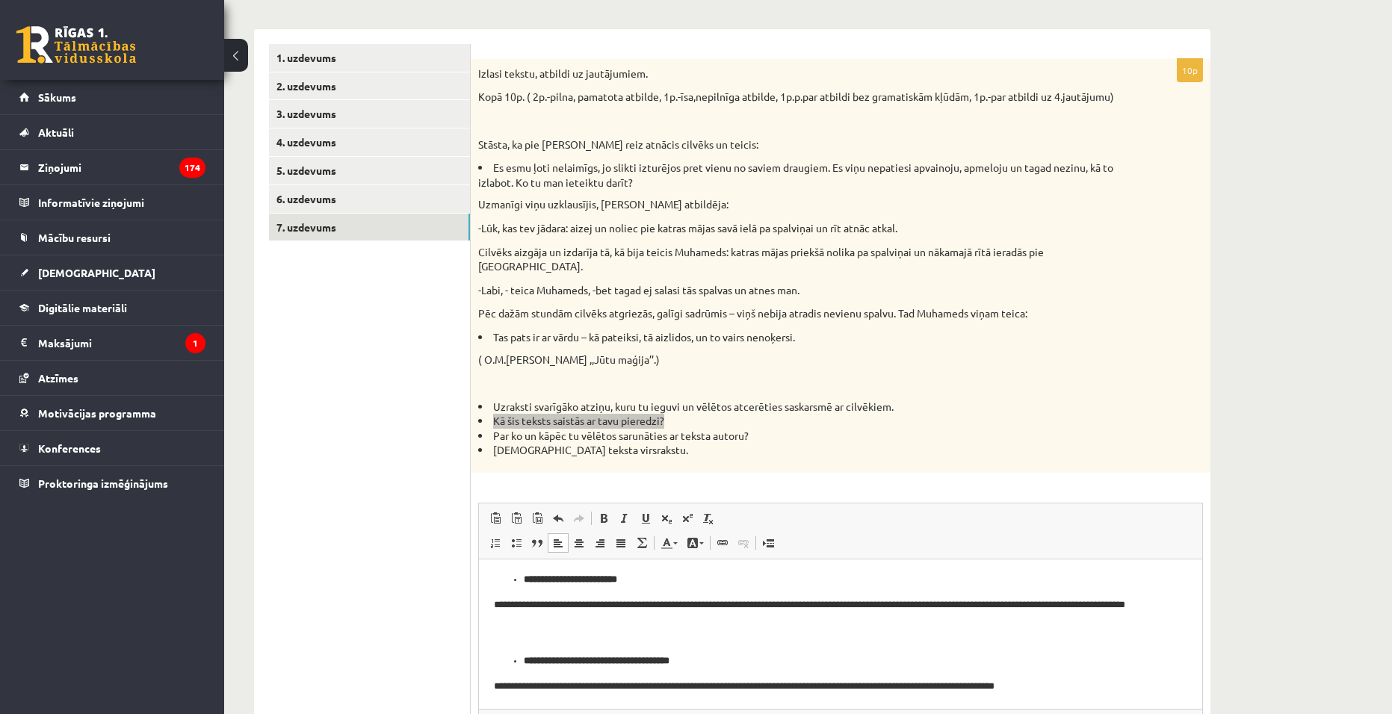
click at [882, 681] on p "**********" at bounding box center [835, 687] width 682 height 16
click at [869, 683] on p "**********" at bounding box center [835, 687] width 682 height 16
drag, startPoint x: 873, startPoint y: 682, endPoint x: 886, endPoint y: 681, distance: 13.5
click at [871, 682] on p "**********" at bounding box center [835, 687] width 682 height 16
click at [888, 679] on p "**********" at bounding box center [835, 687] width 682 height 16
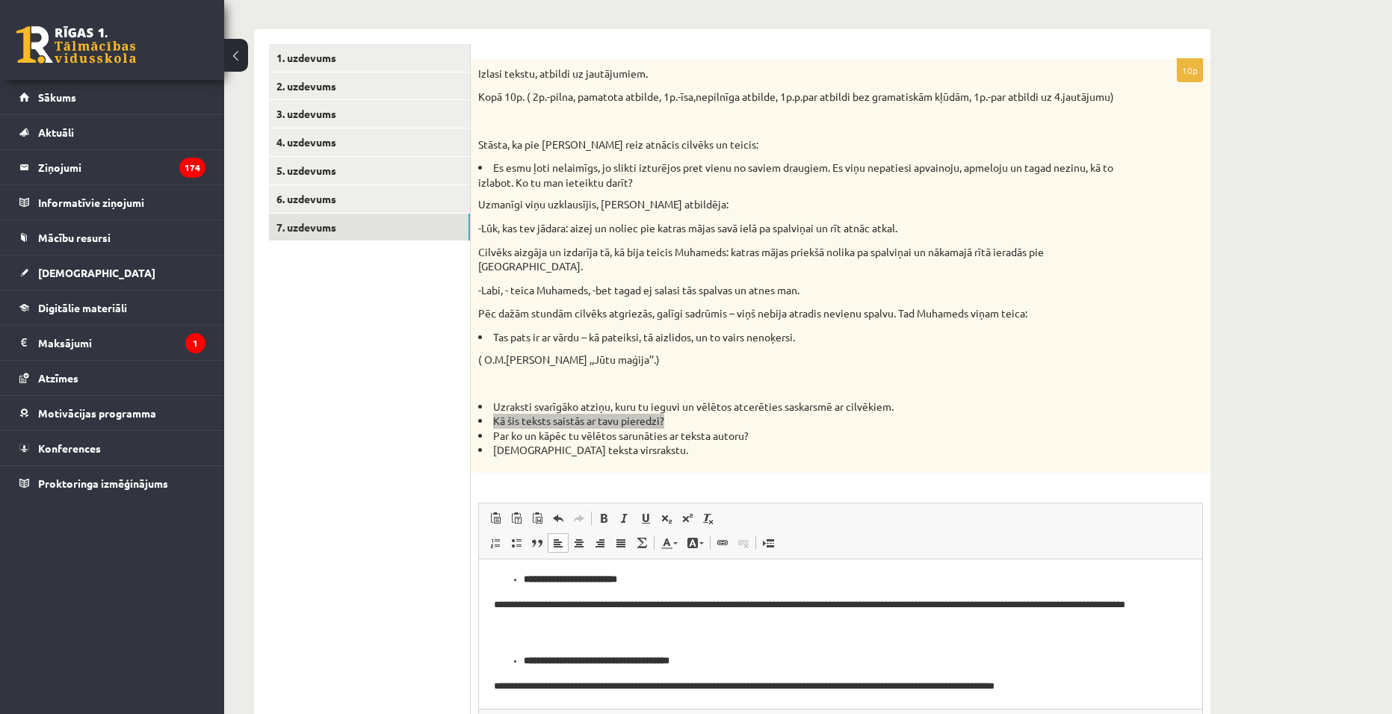
click at [919, 681] on p "**********" at bounding box center [835, 687] width 682 height 16
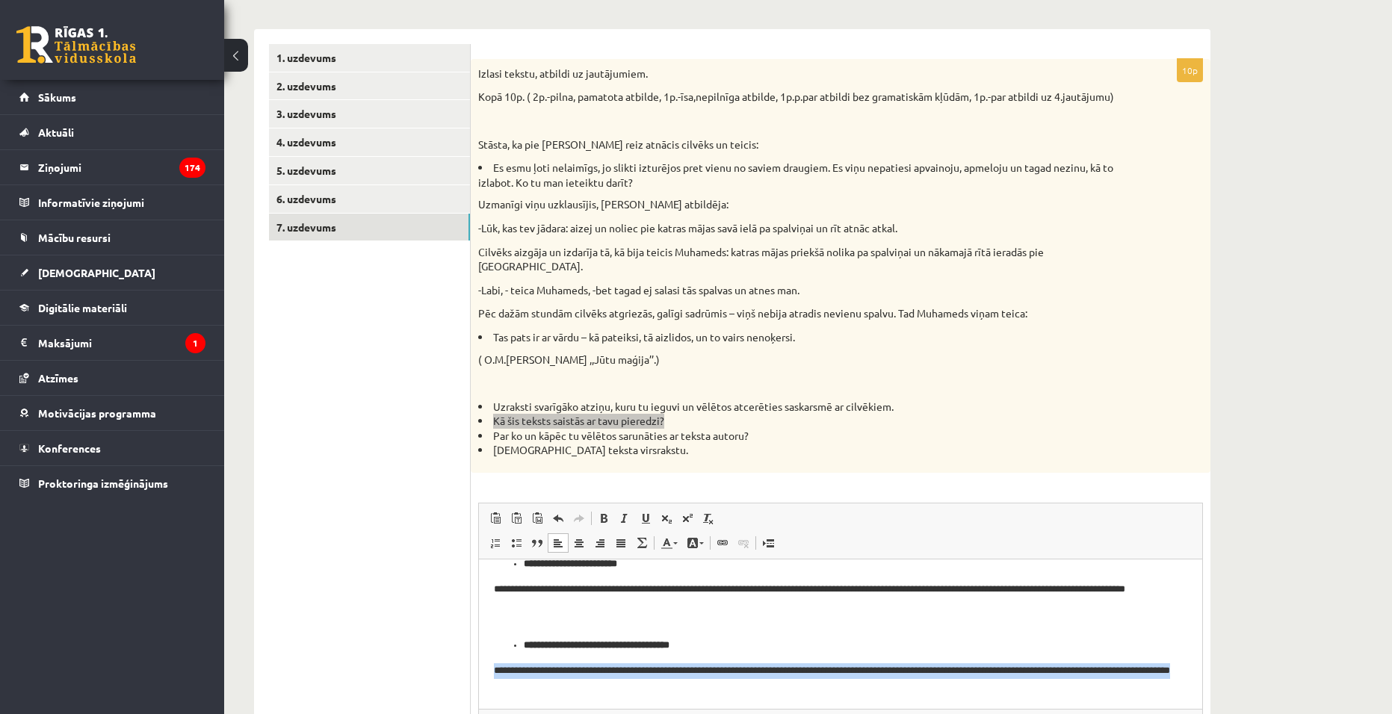
drag, startPoint x: 560, startPoint y: 696, endPoint x: 489, endPoint y: 674, distance: 73.5
click at [489, 674] on html "**********" at bounding box center [840, 625] width 723 height 167
drag, startPoint x: 908, startPoint y: 664, endPoint x: 957, endPoint y: 672, distance: 50.0
click at [908, 664] on p "**********" at bounding box center [835, 679] width 682 height 31
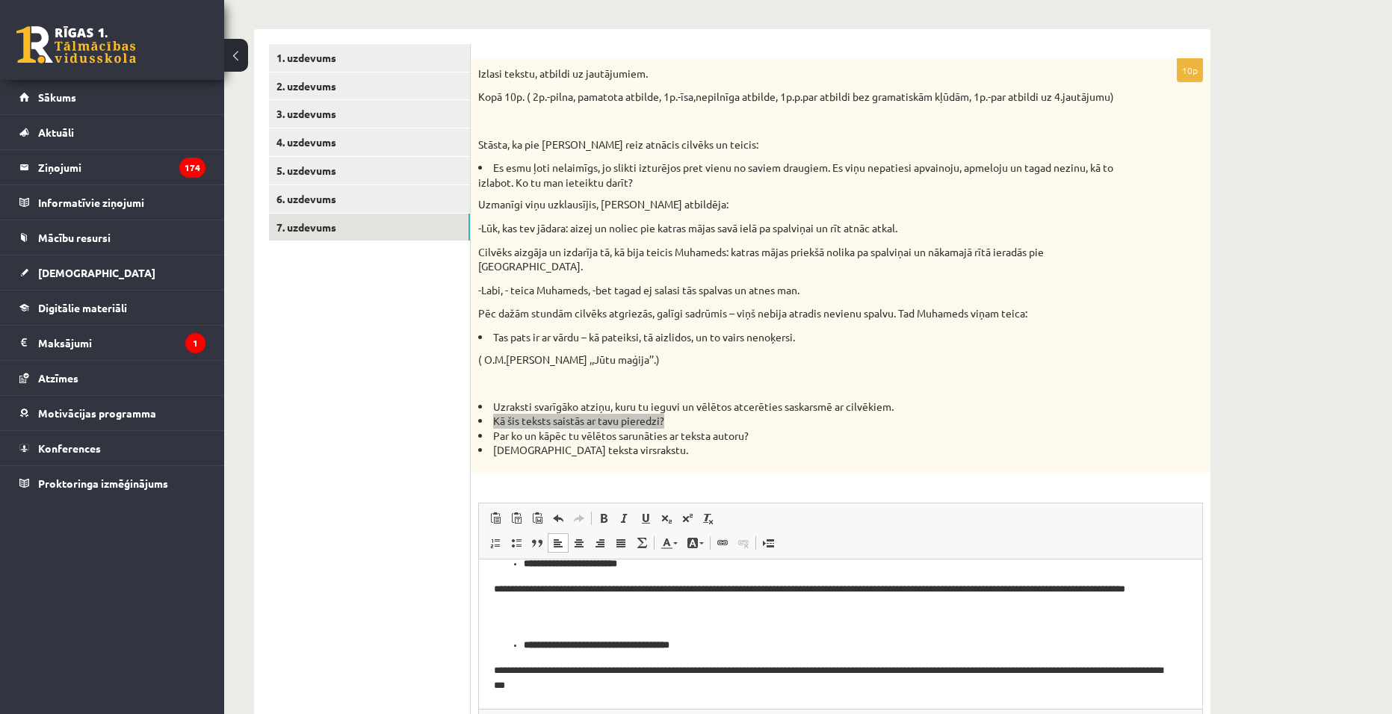
click at [657, 681] on p "**********" at bounding box center [835, 679] width 682 height 31
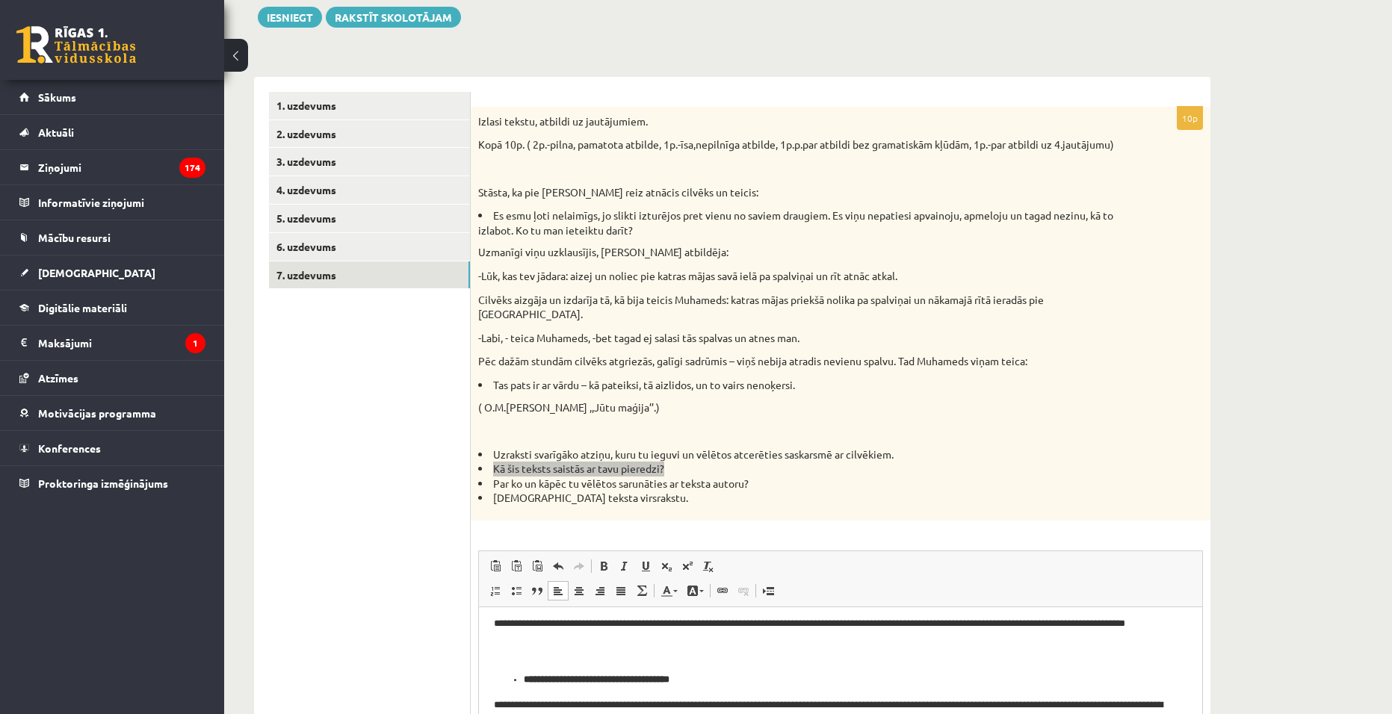
scroll to position [149, 0]
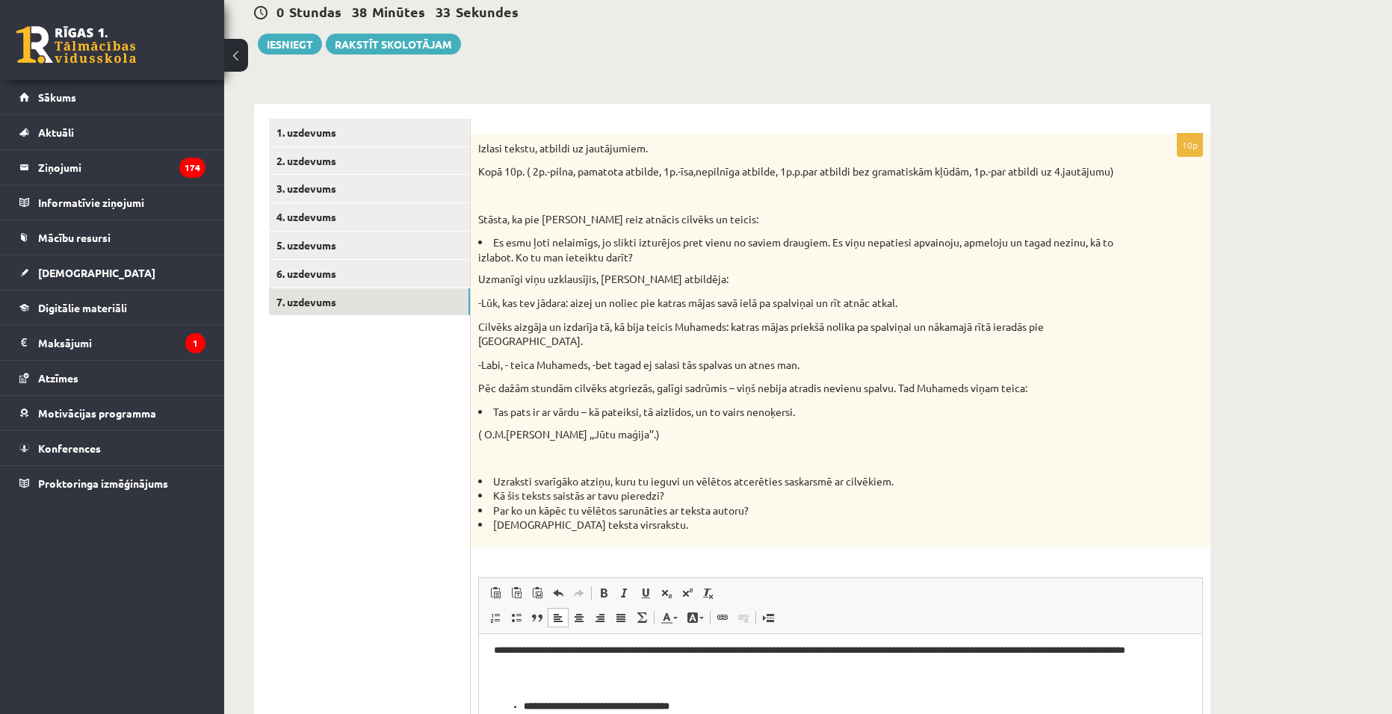
click at [521, 474] on li "Uzraksti svarīgāko atziņu, kuru tu ieguvi un vēlētos atcerēties saskarsmē ar ci…" at bounding box center [803, 481] width 650 height 15
click at [878, 595] on span "Editor toolbars Paste Keyboard shortcut Ctrl+V Paste as plain text Keyboard sho…" at bounding box center [840, 606] width 723 height 56
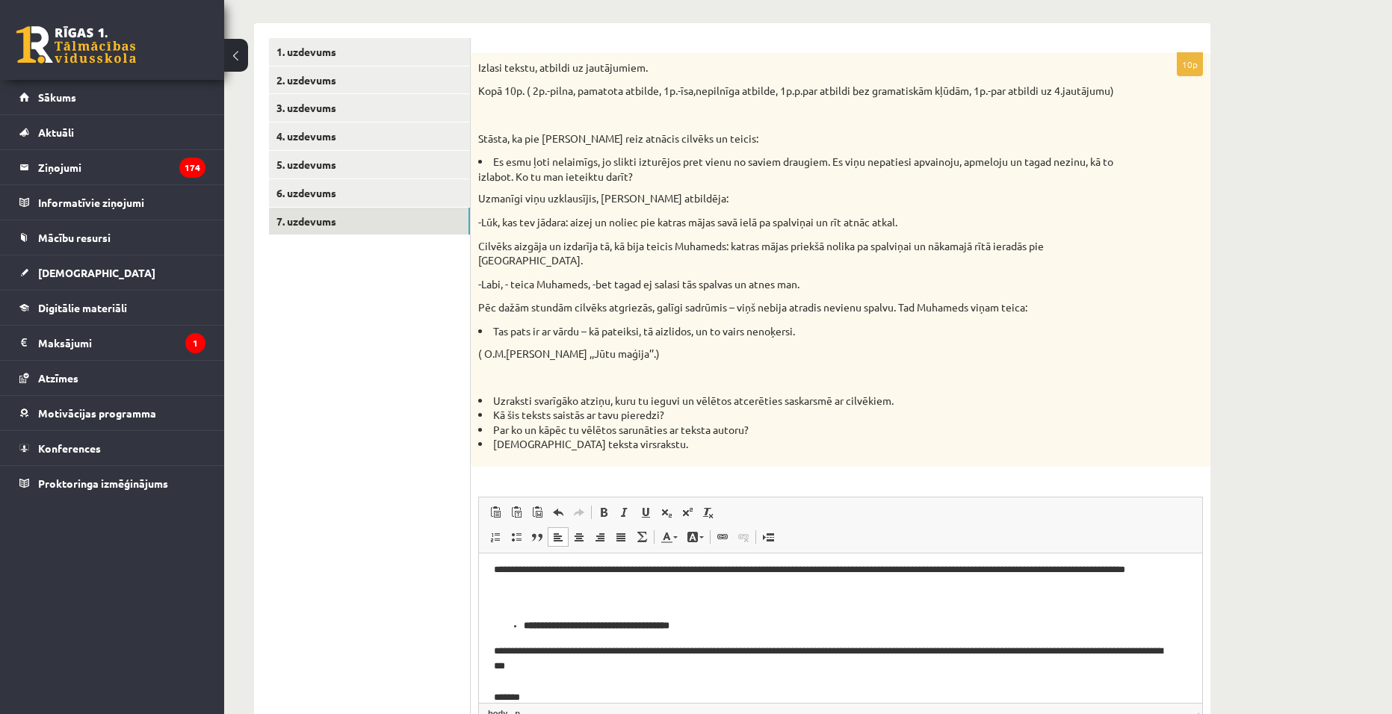
scroll to position [355, 0]
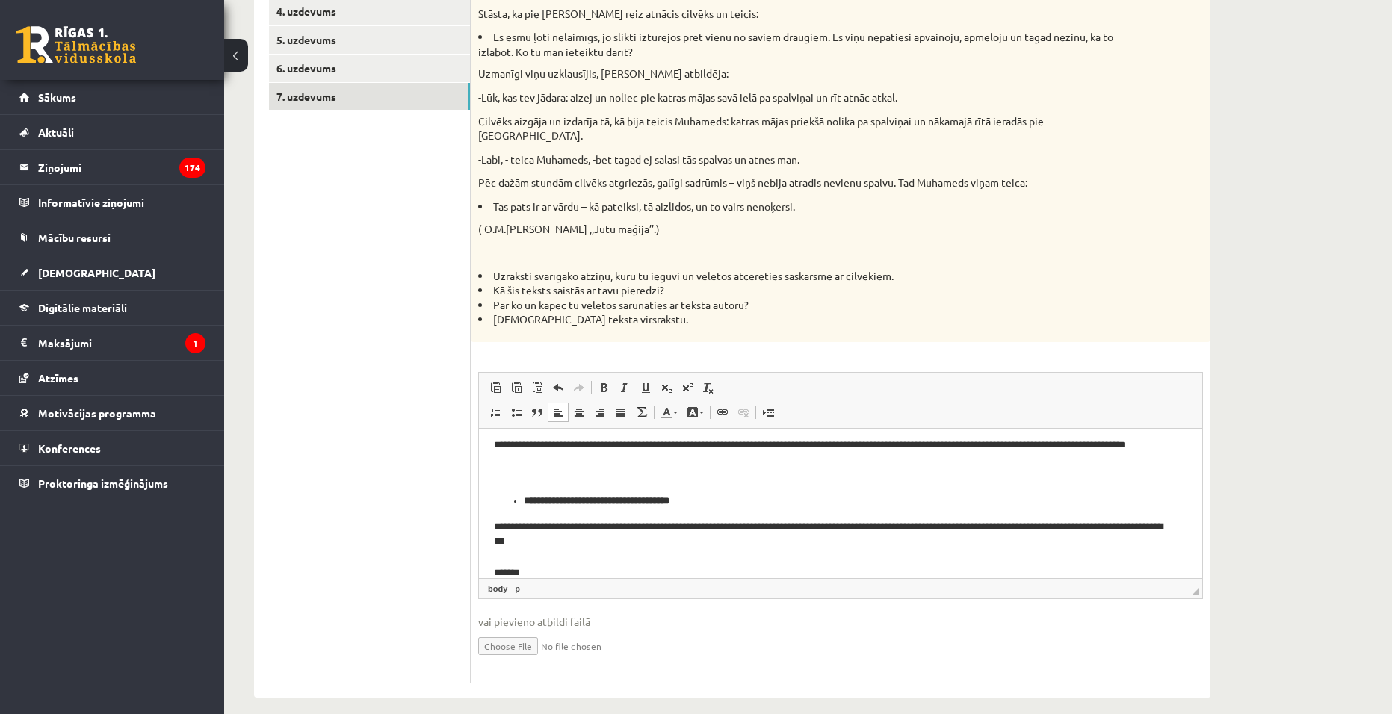
click at [606, 545] on p "**********" at bounding box center [835, 550] width 682 height 62
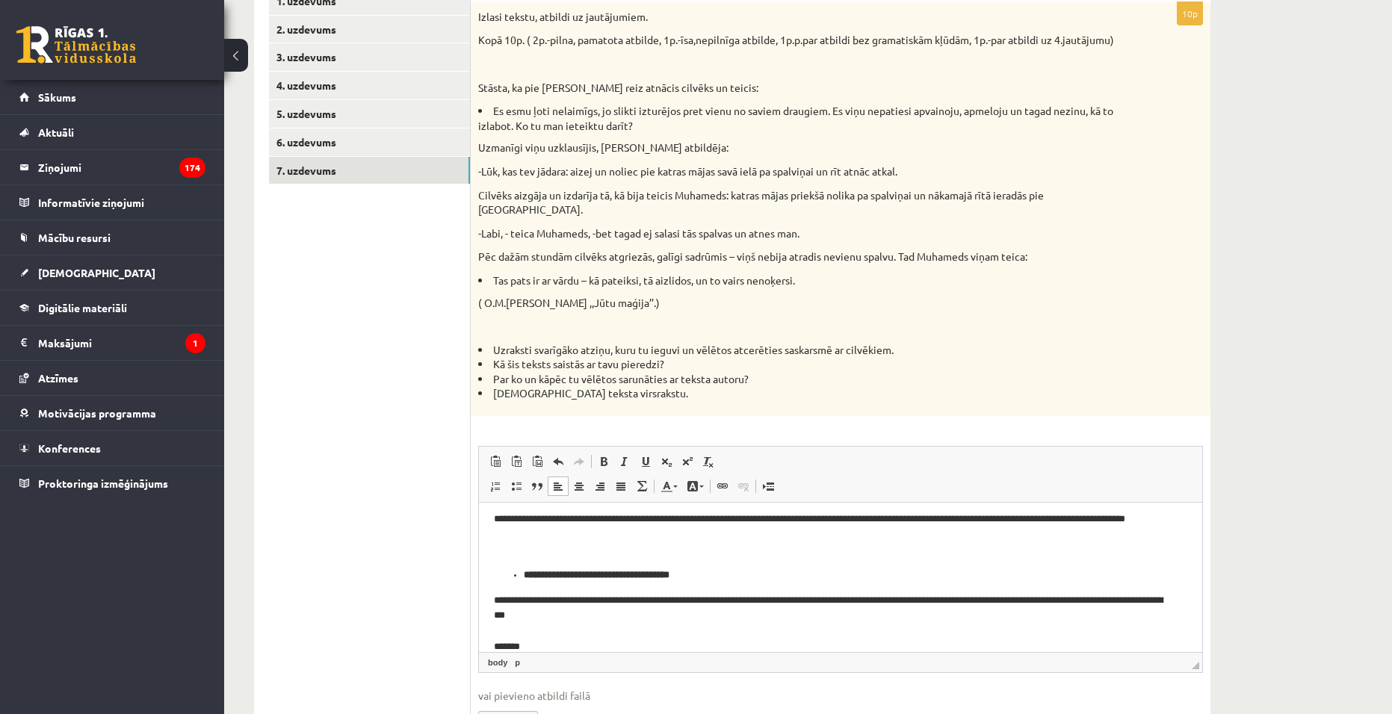
scroll to position [280, 0]
drag, startPoint x: 492, startPoint y: 335, endPoint x: 909, endPoint y: 327, distance: 417.0
click at [909, 327] on div "Izlasi tekstu, atbildi uz jautājumiem. Kopā 10p. ( 2p.-pilna, pamatota atbilde,…" at bounding box center [841, 210] width 740 height 414
click at [505, 634] on p "**********" at bounding box center [835, 640] width 682 height 93
click at [575, 639] on p "**********" at bounding box center [835, 640] width 682 height 93
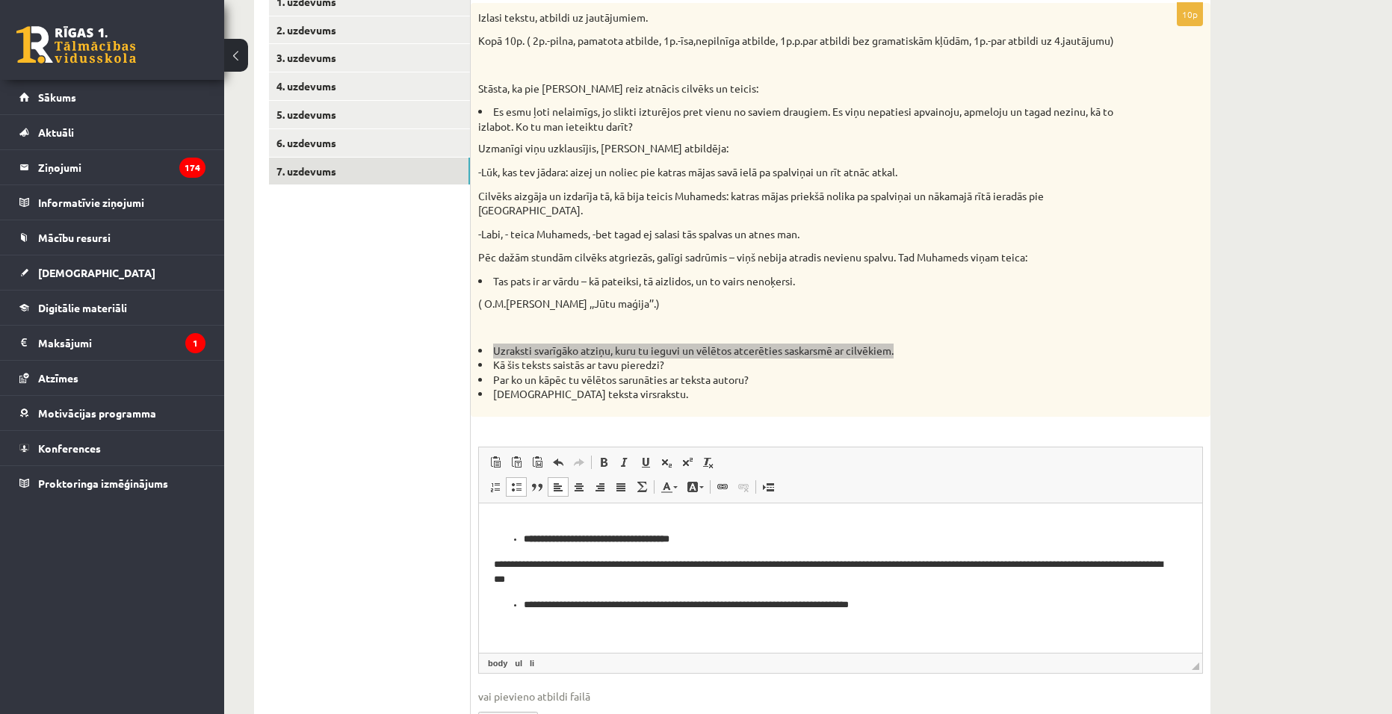
scroll to position [84, 0]
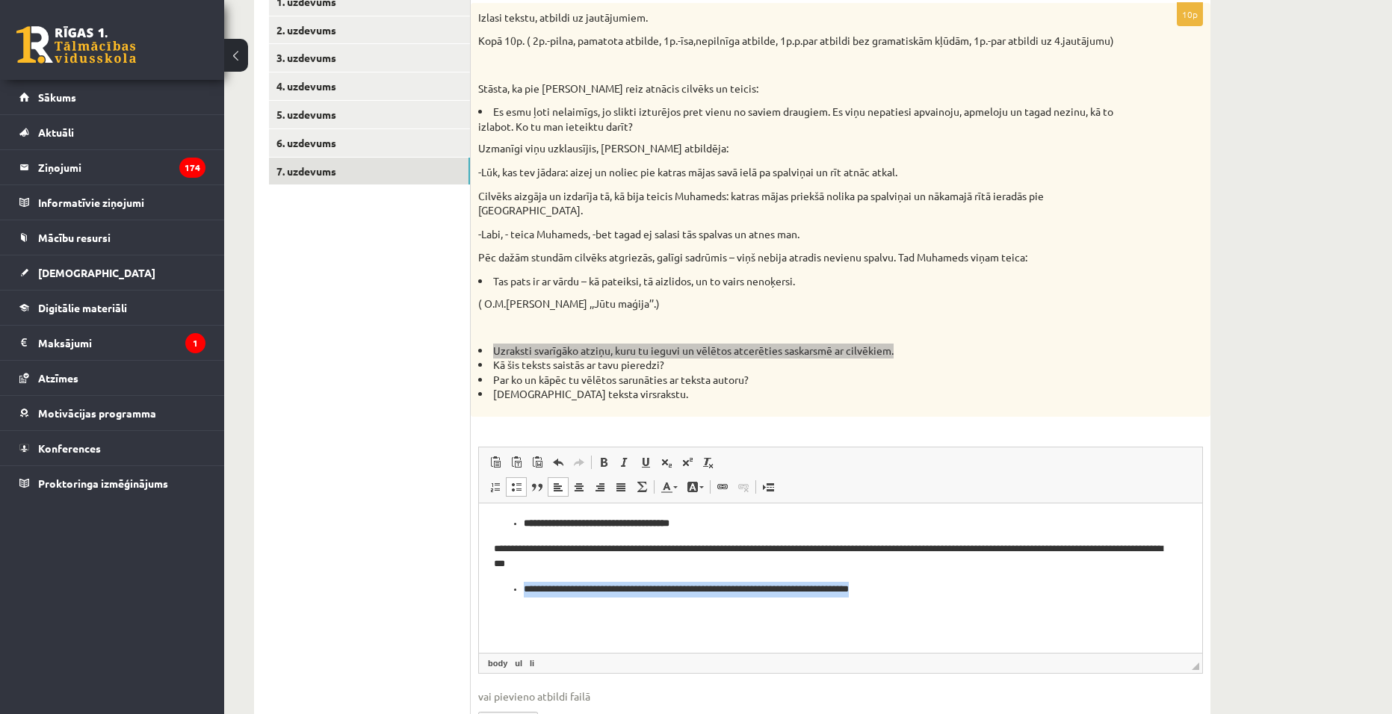
drag, startPoint x: 906, startPoint y: 586, endPoint x: 517, endPoint y: 593, distance: 389.4
click at [517, 593] on ul "**********" at bounding box center [840, 590] width 693 height 16
drag, startPoint x: 596, startPoint y: 449, endPoint x: 232, endPoint y: 8, distance: 571.7
click at [596, 453] on link "Bold Keyboard shortcut Ctrl+B" at bounding box center [603, 462] width 21 height 19
click at [986, 613] on p "Editor, wiswyg-editor-user-answer-47024834877500" at bounding box center [840, 623] width 693 height 31
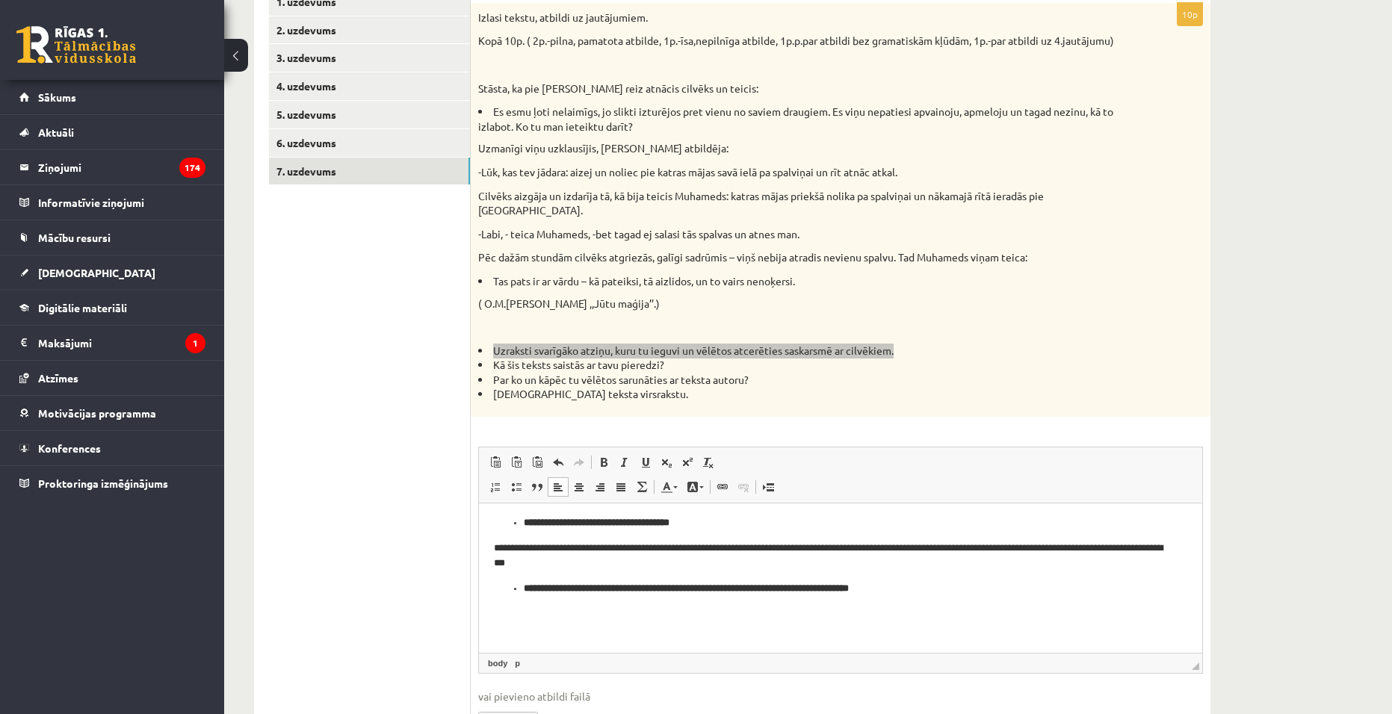
click at [918, 611] on p "Editor, wiswyg-editor-user-answer-47024834877500" at bounding box center [835, 630] width 682 height 46
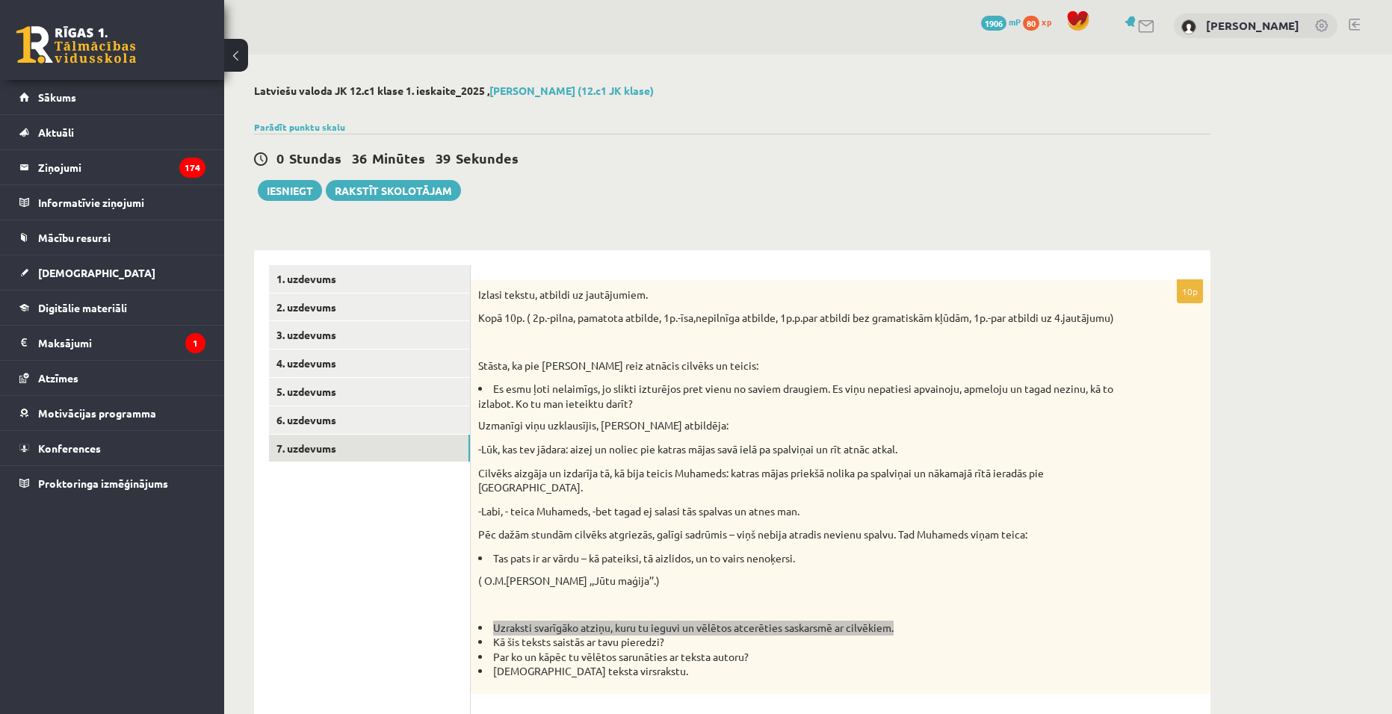
scroll to position [0, 0]
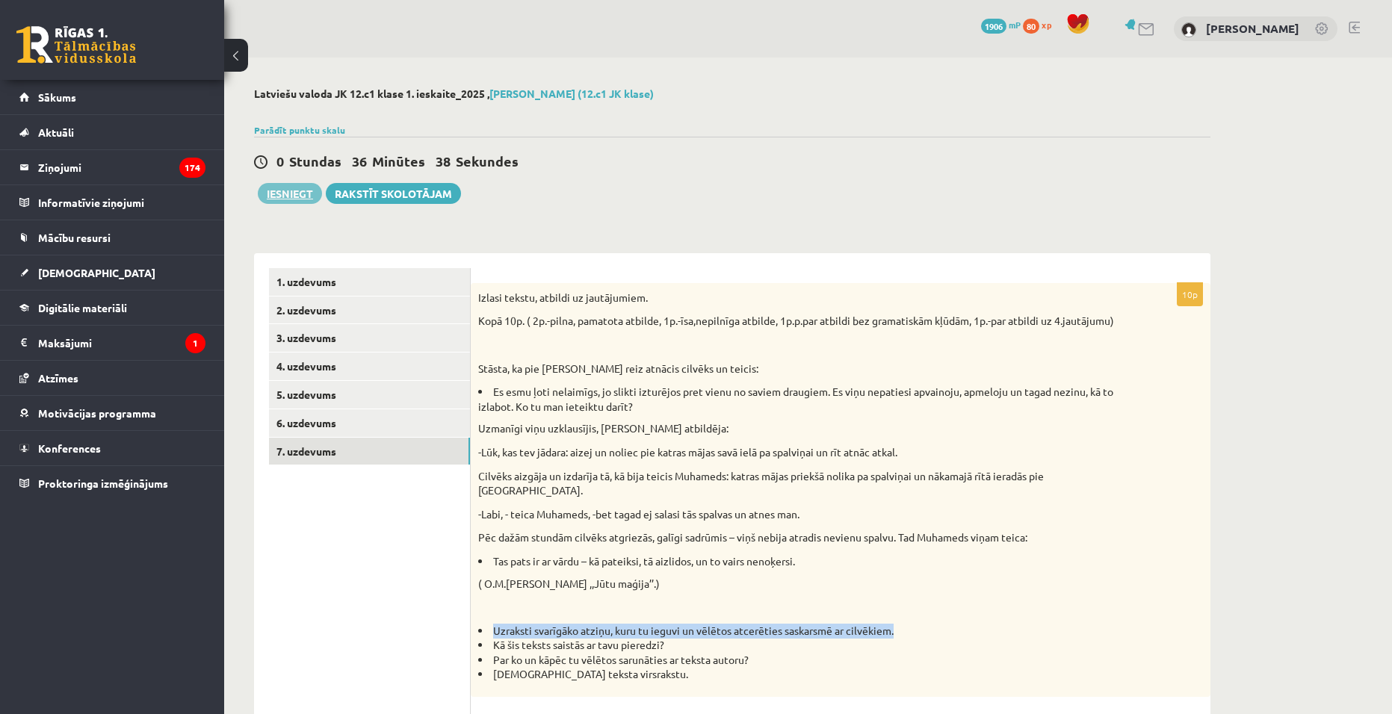
click at [315, 203] on button "Iesniegt" at bounding box center [290, 193] width 64 height 21
